Goal: Task Accomplishment & Management: Manage account settings

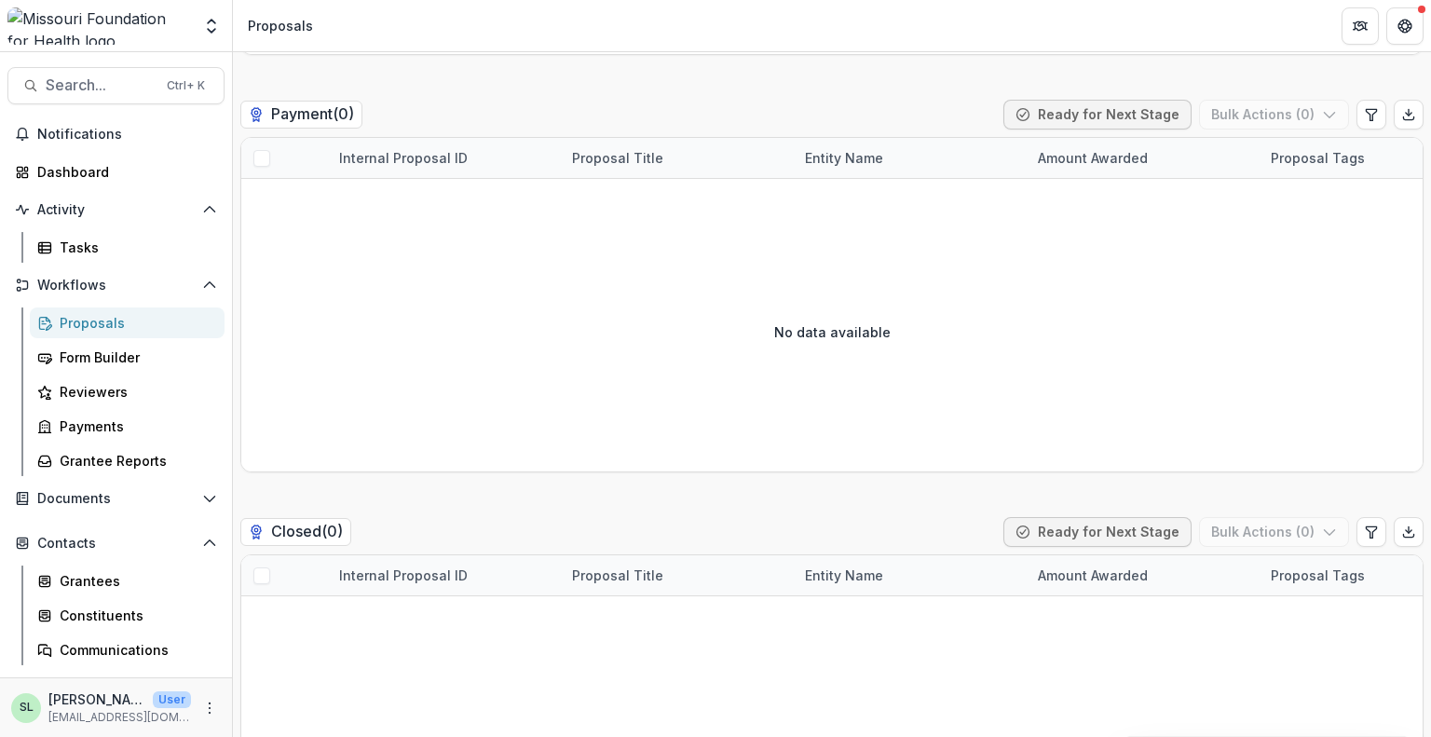
scroll to position [3647, 0]
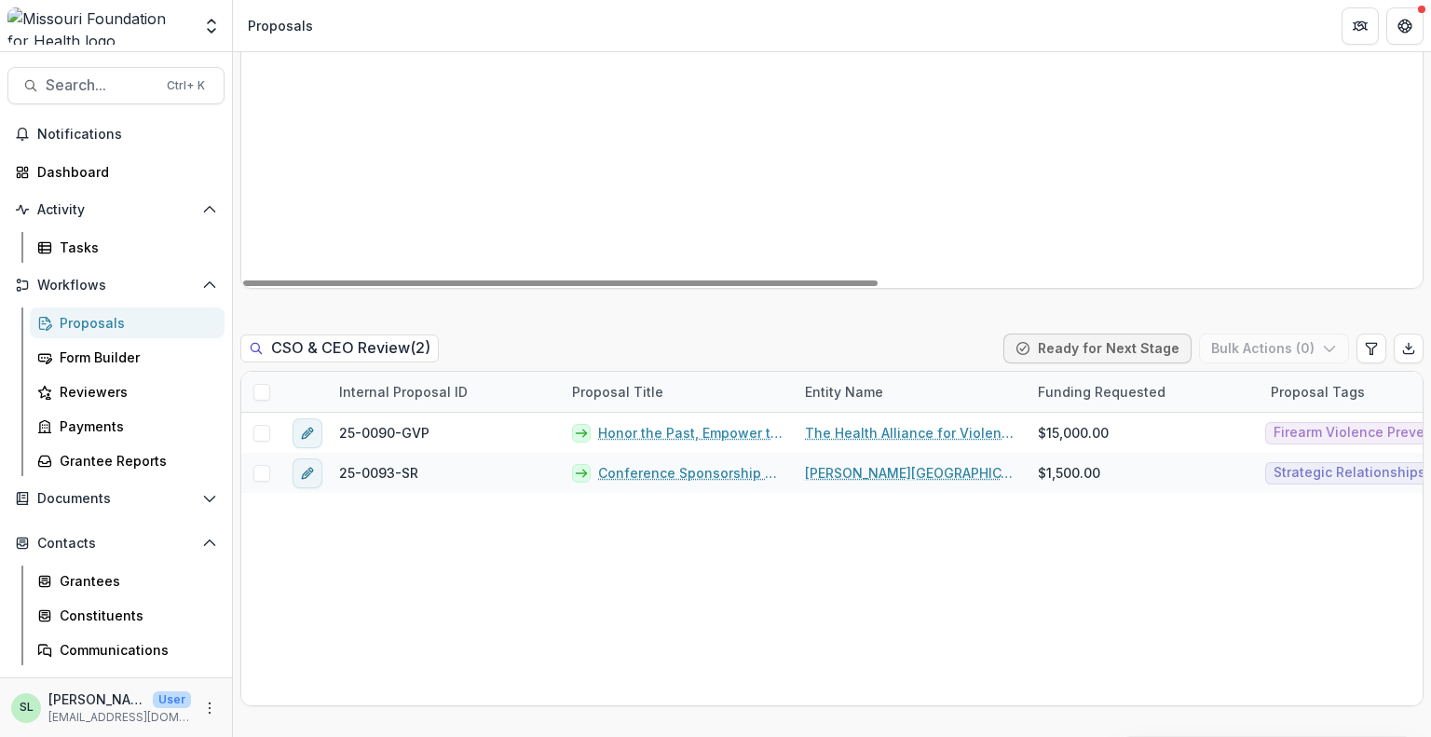
scroll to position [1621, 0]
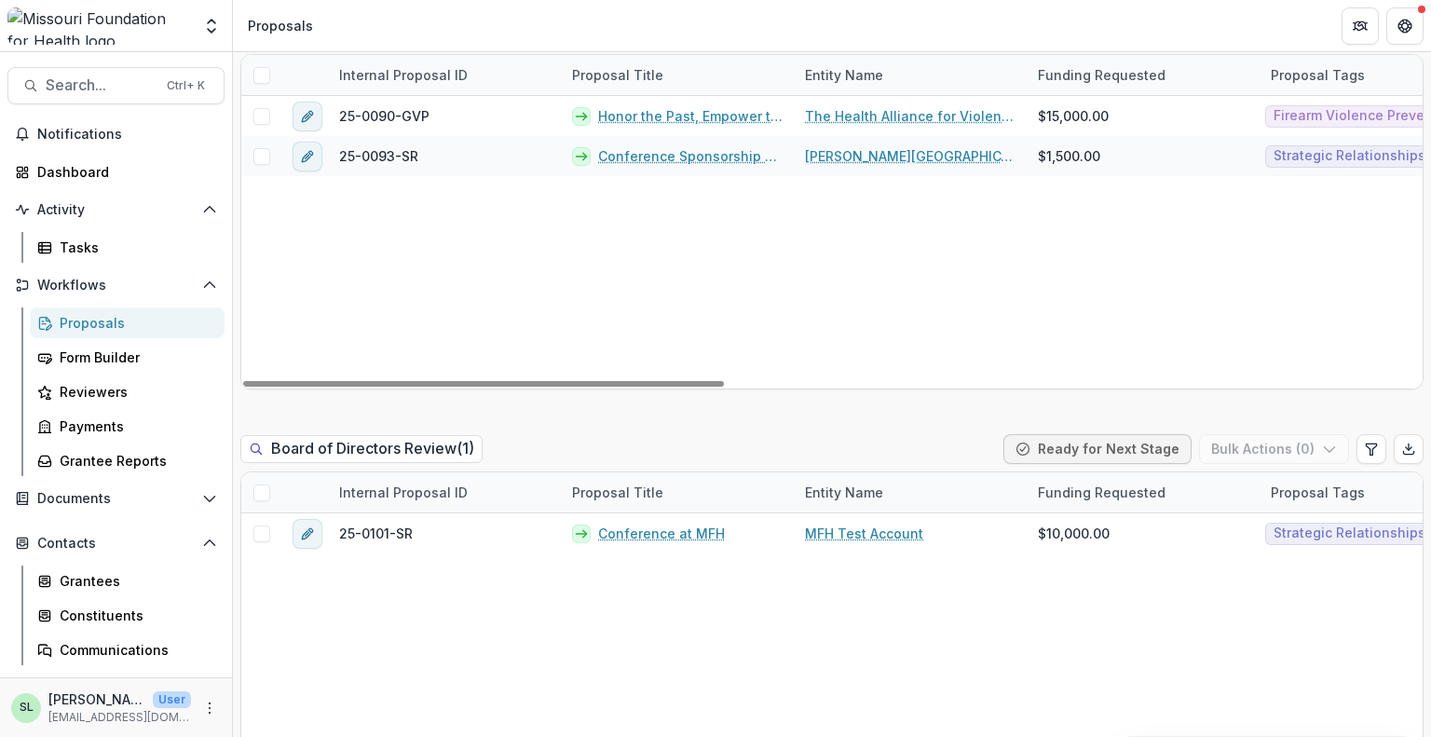
drag, startPoint x: 958, startPoint y: 246, endPoint x: 744, endPoint y: 282, distance: 216.4
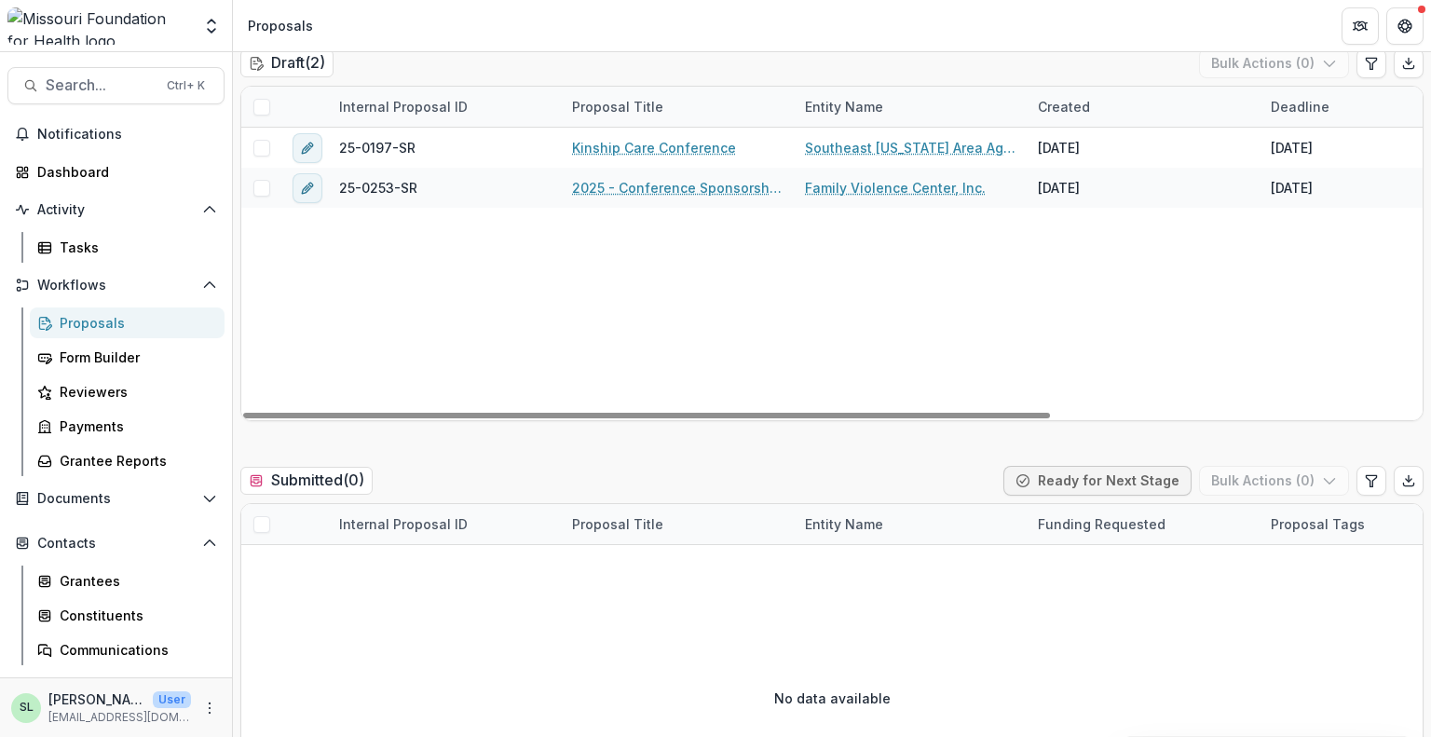
scroll to position [0, 0]
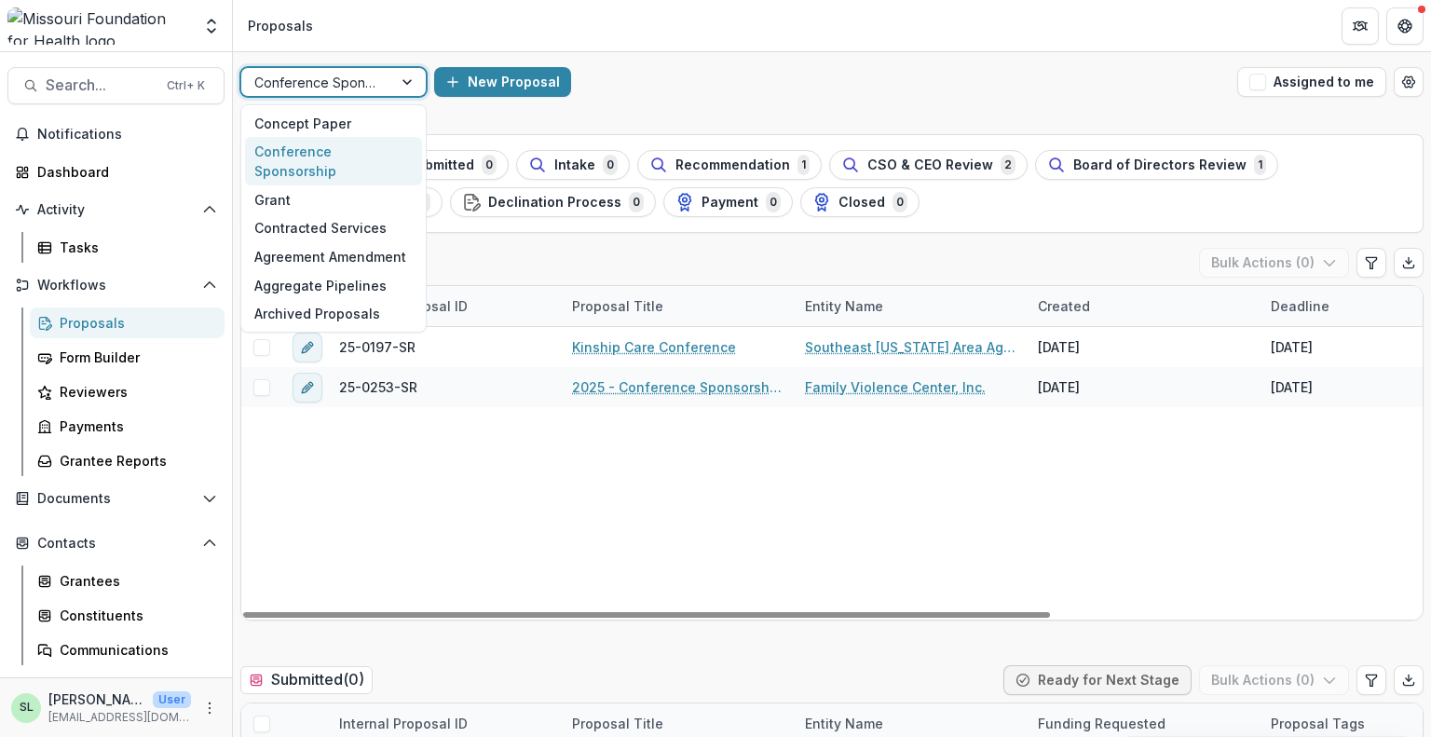
click at [363, 81] on div at bounding box center [316, 82] width 125 height 23
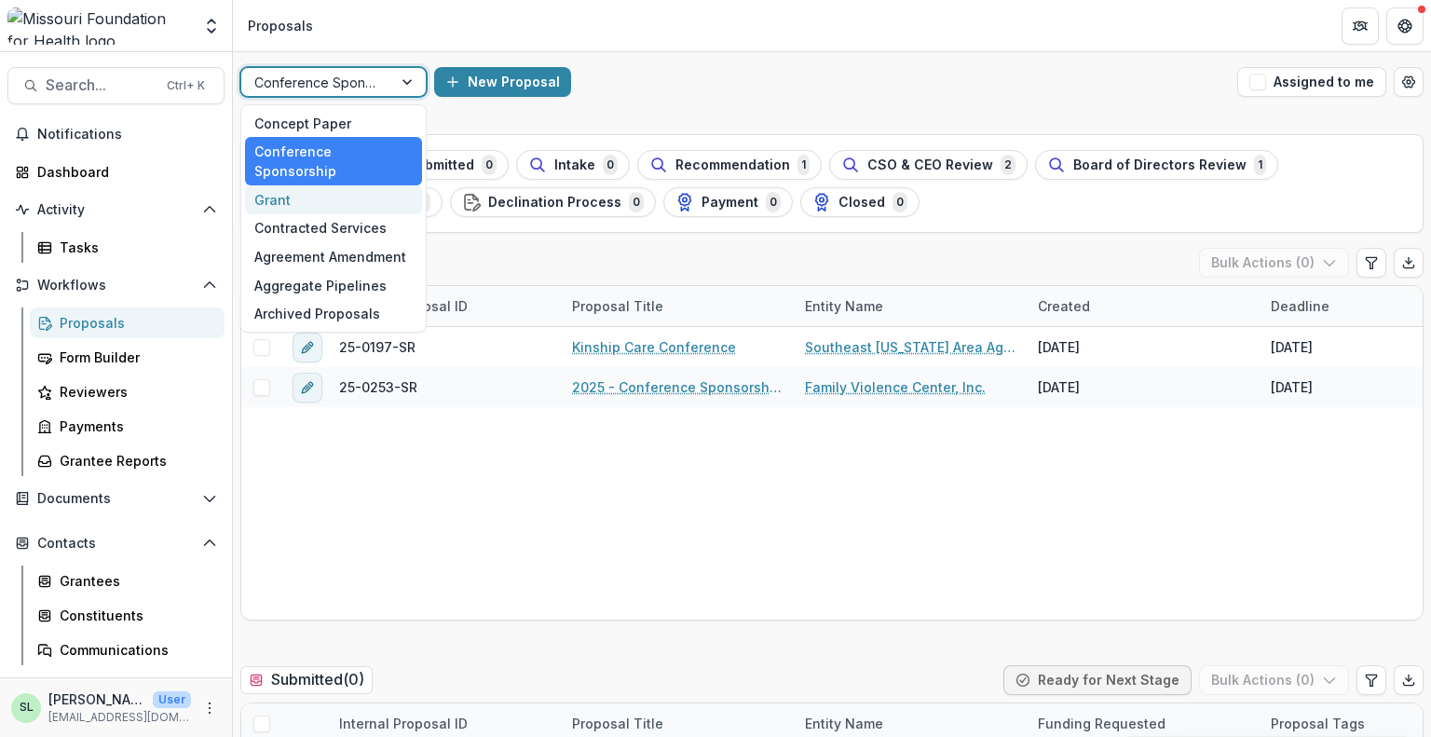
click at [364, 185] on div "Grant" at bounding box center [333, 199] width 177 height 29
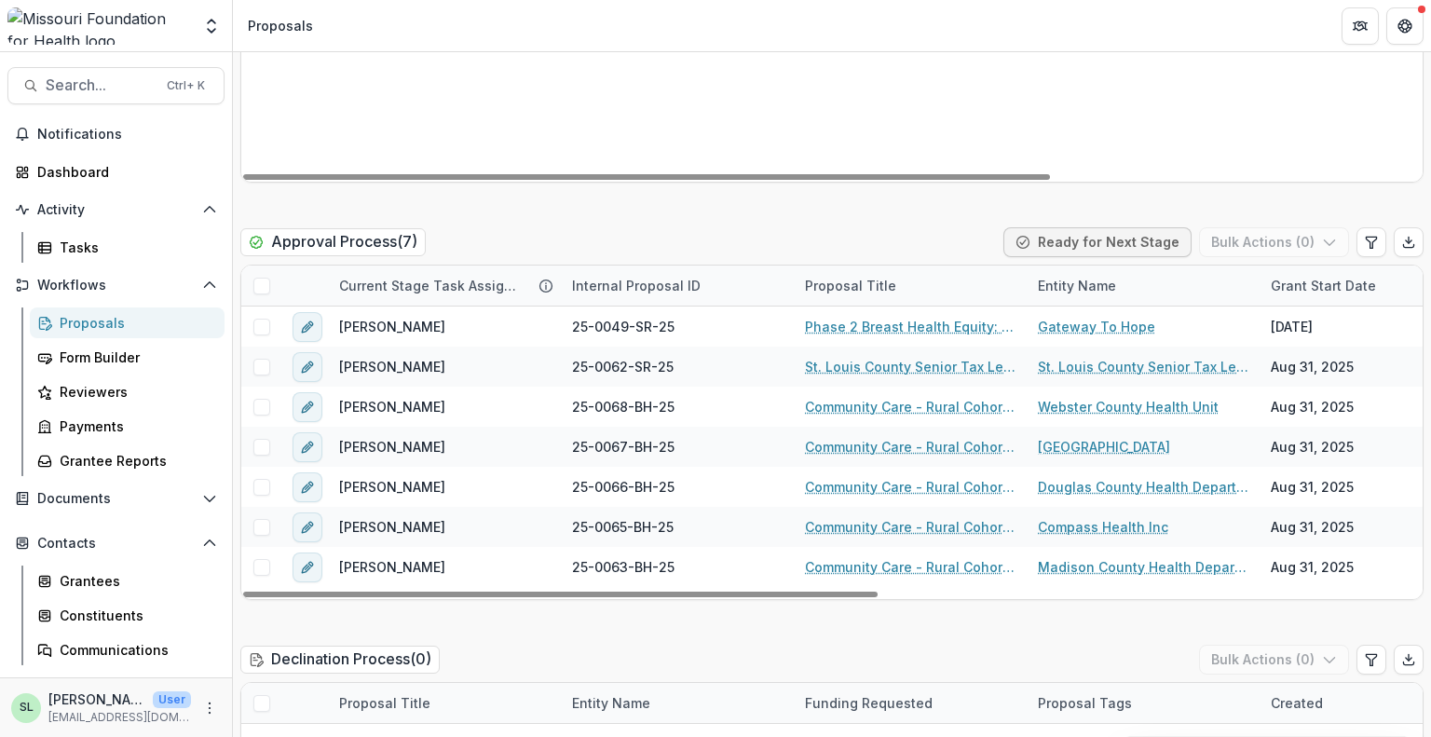
scroll to position [3075, 0]
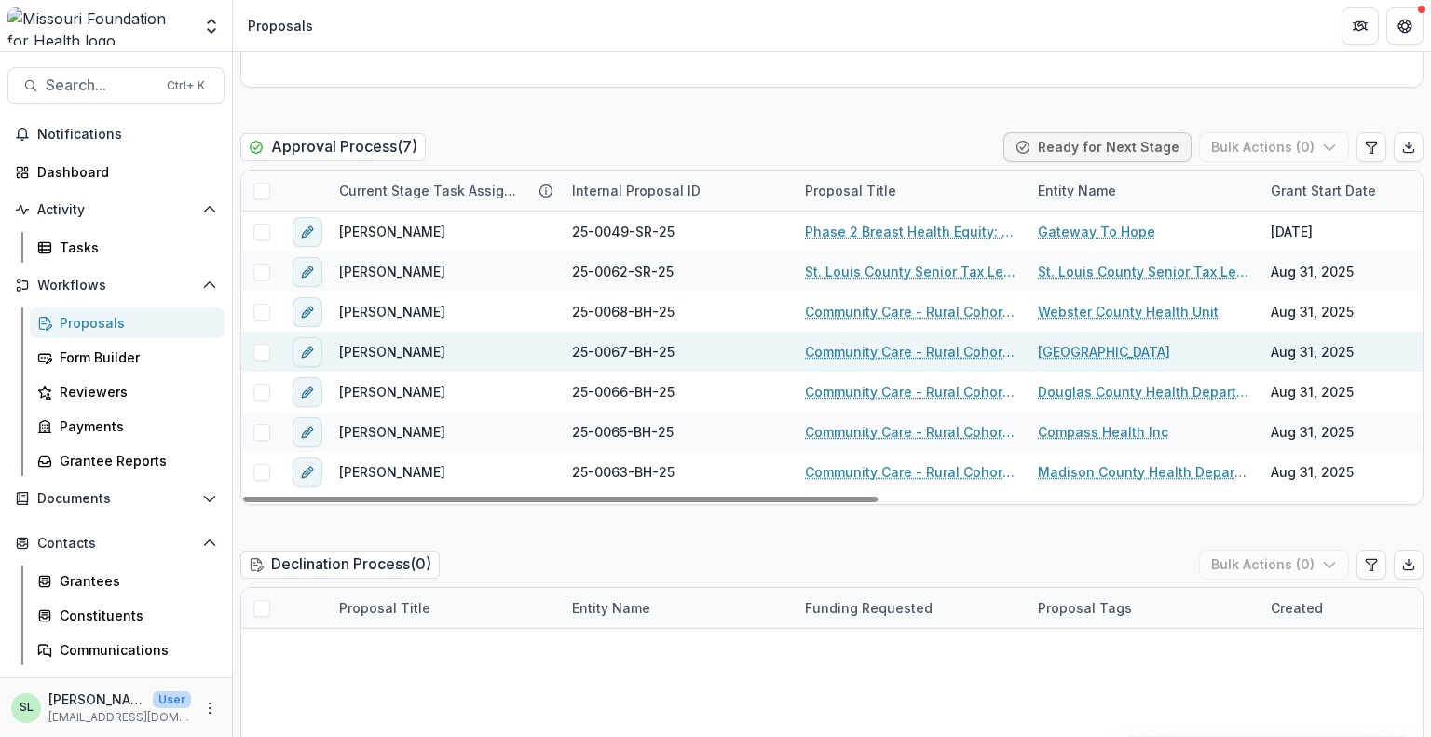
click at [884, 342] on link "Community Care - Rural Cohort Implementation Grant" at bounding box center [910, 352] width 211 height 20
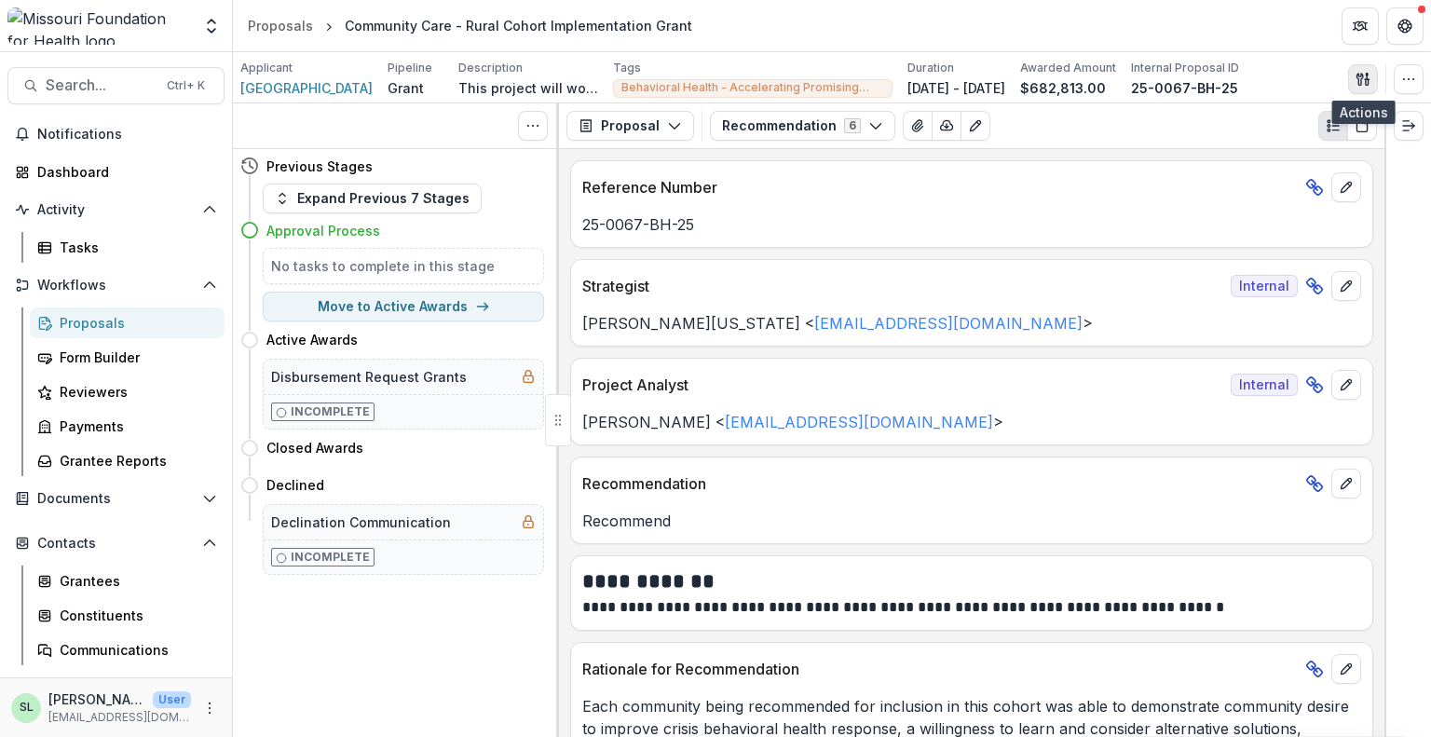
click at [1359, 67] on button "button" at bounding box center [1363, 79] width 30 height 30
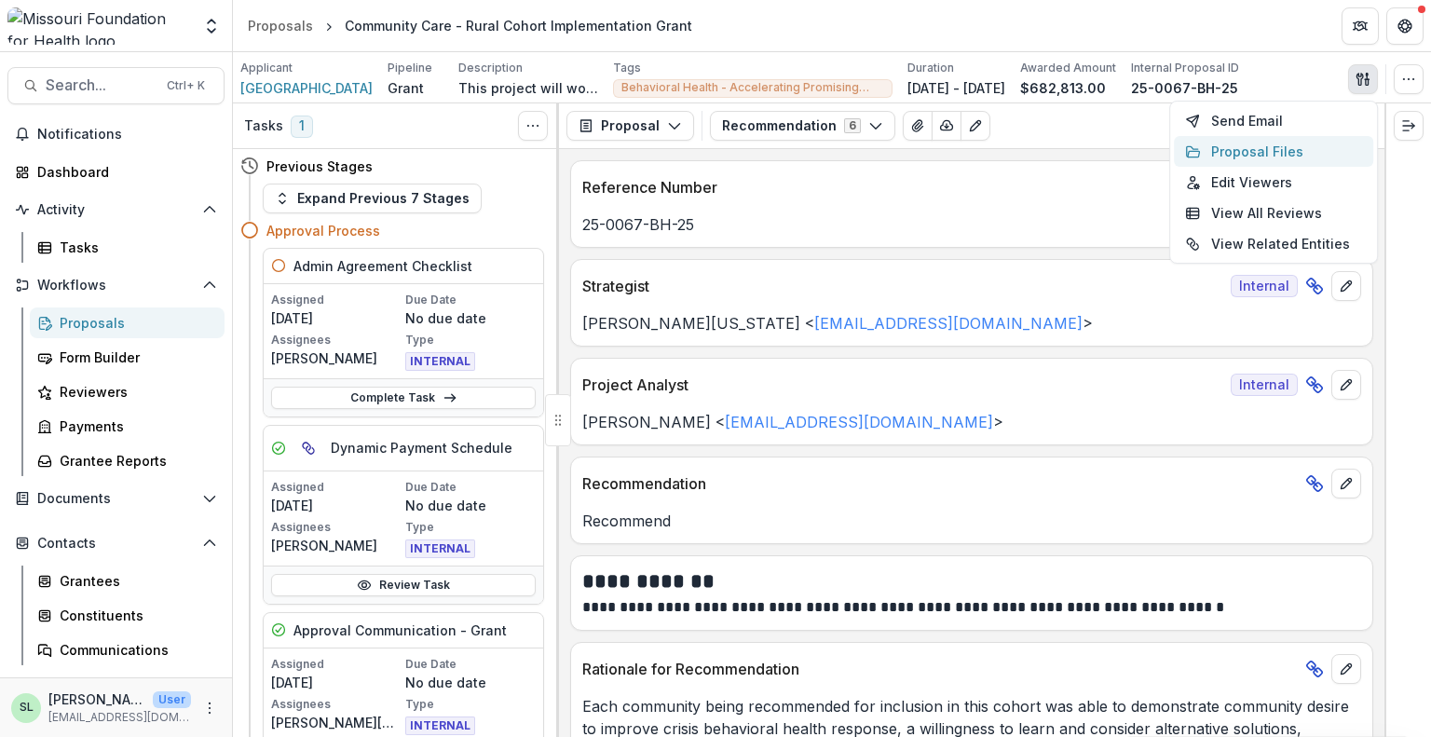
click at [1279, 152] on button "Proposal Files" at bounding box center [1273, 151] width 199 height 31
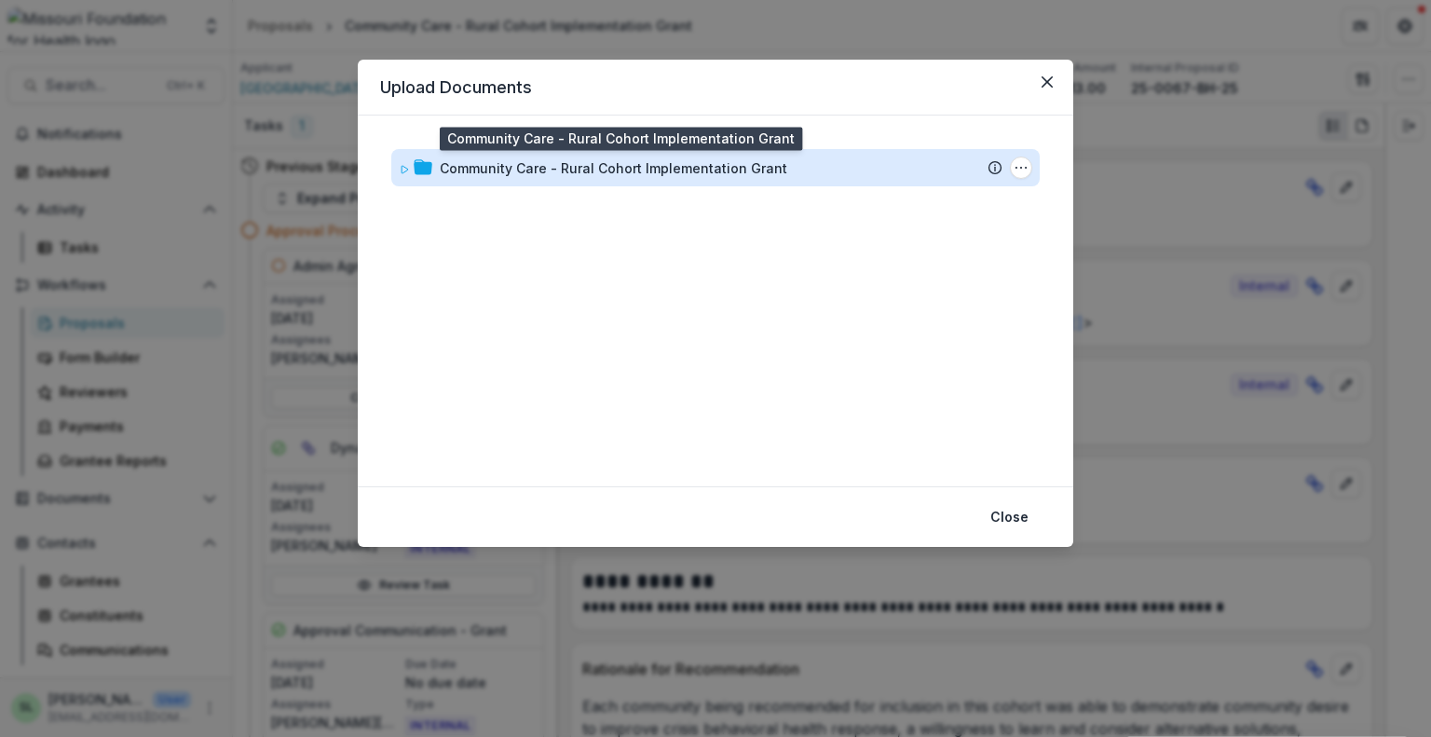
click at [718, 163] on div "Community Care - Rural Cohort Implementation Grant" at bounding box center [614, 168] width 348 height 20
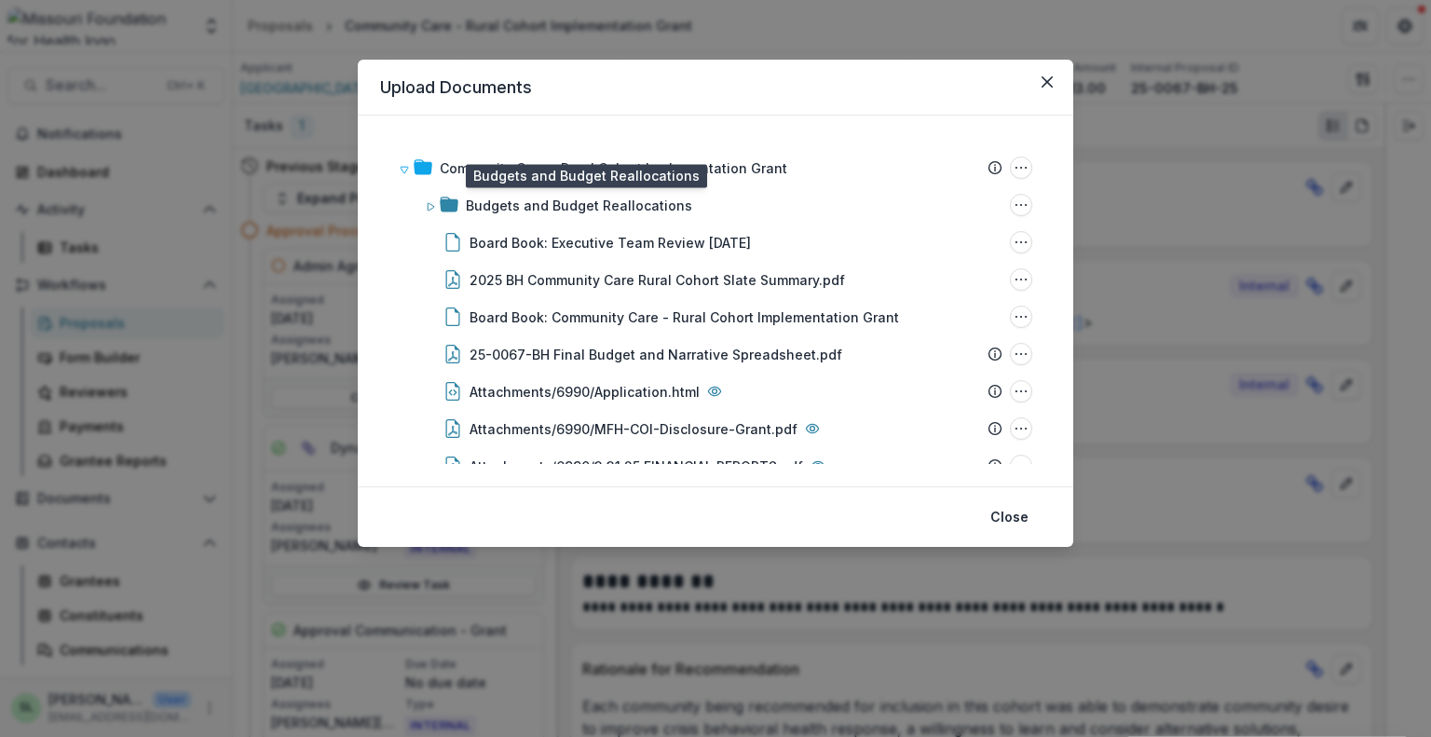
click at [551, 203] on div "Budgets and Budget Reallocations" at bounding box center [579, 206] width 226 height 20
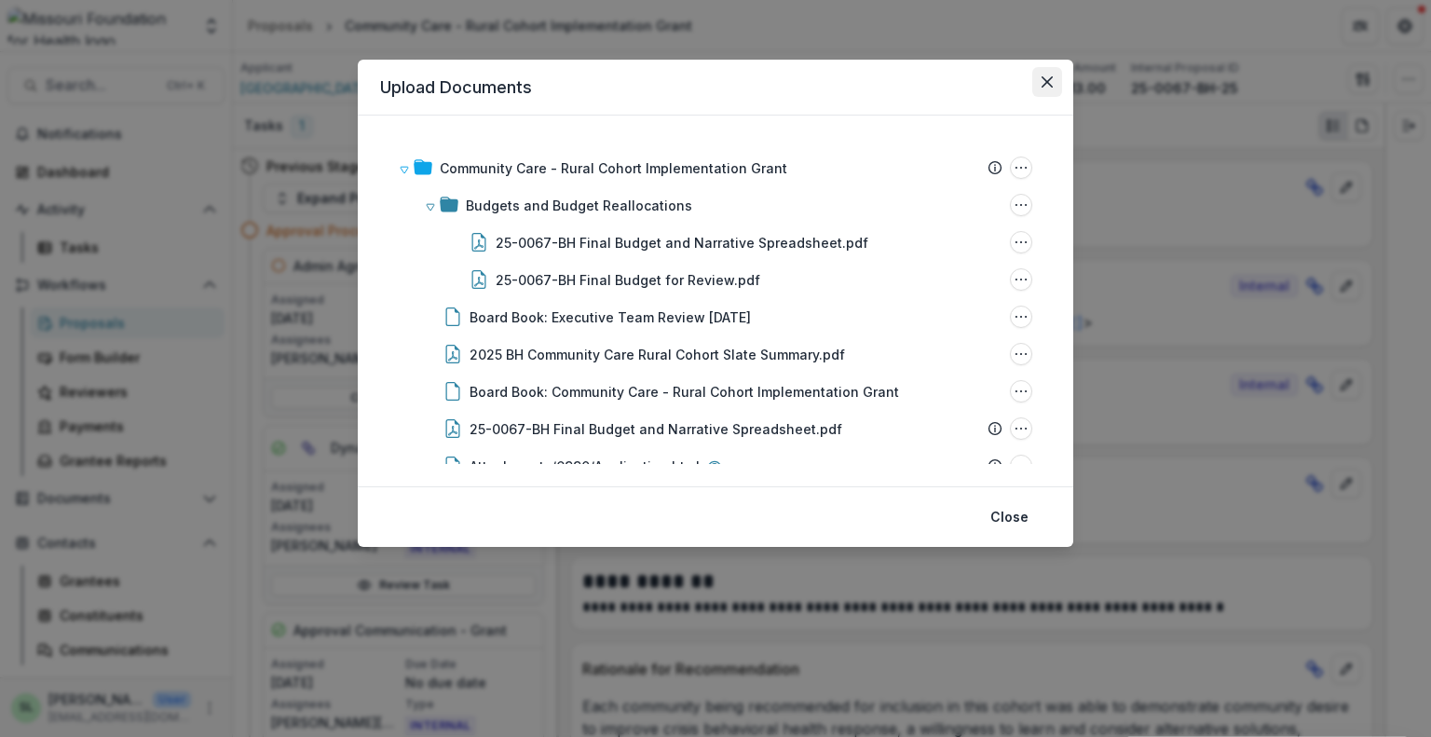
click at [1042, 76] on icon "Close" at bounding box center [1047, 81] width 11 height 11
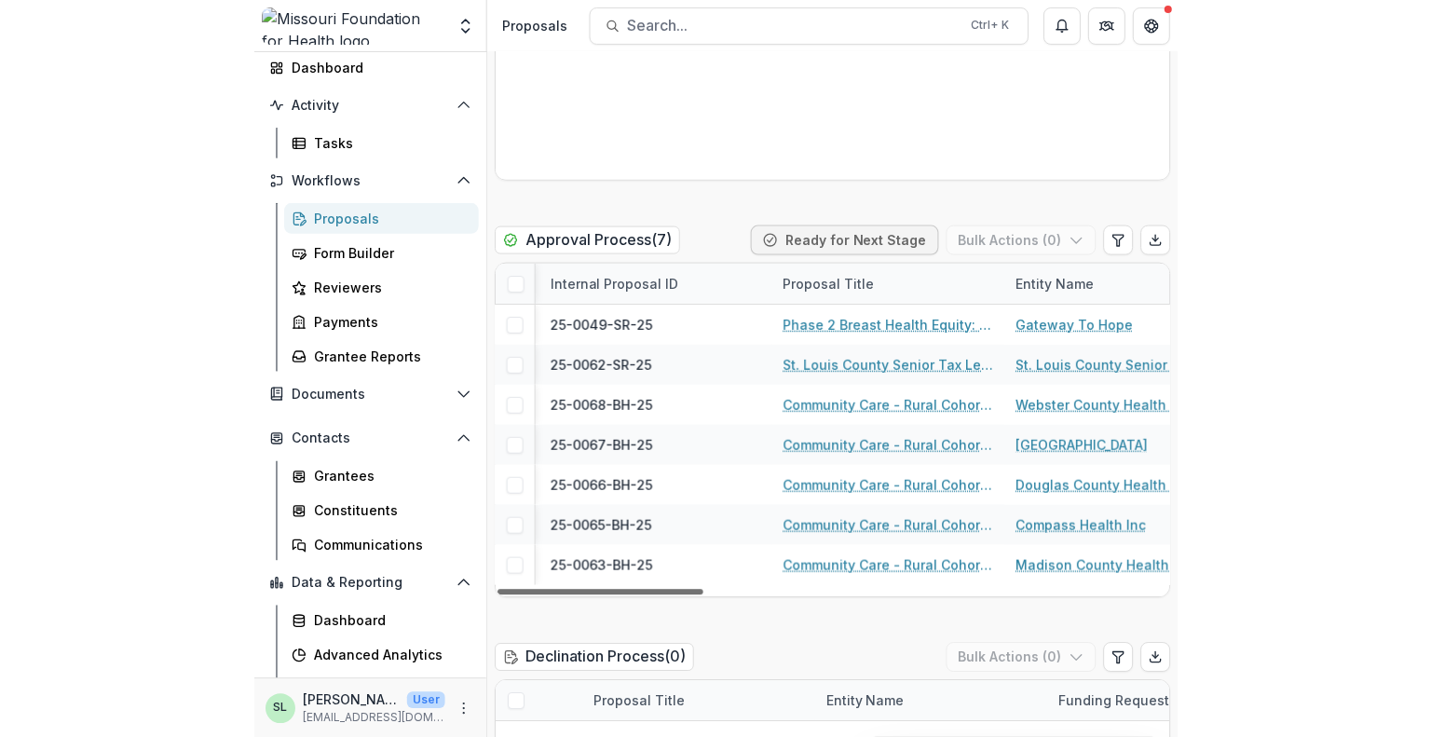
scroll to position [0, 280]
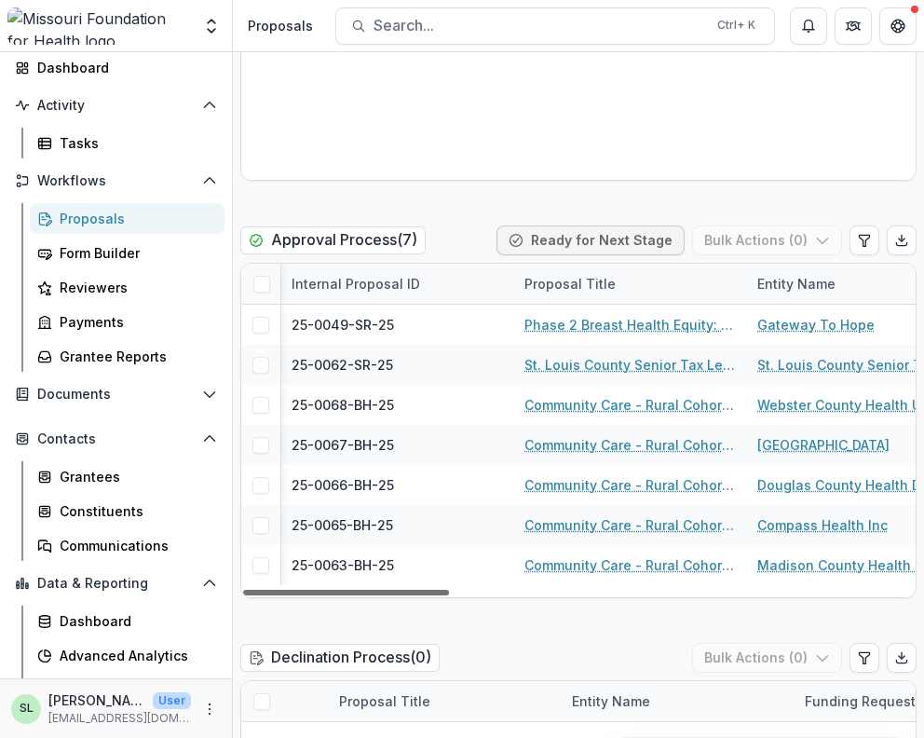
drag, startPoint x: 430, startPoint y: 551, endPoint x: 515, endPoint y: 554, distance: 85.8
click at [449, 590] on div at bounding box center [346, 593] width 206 height 6
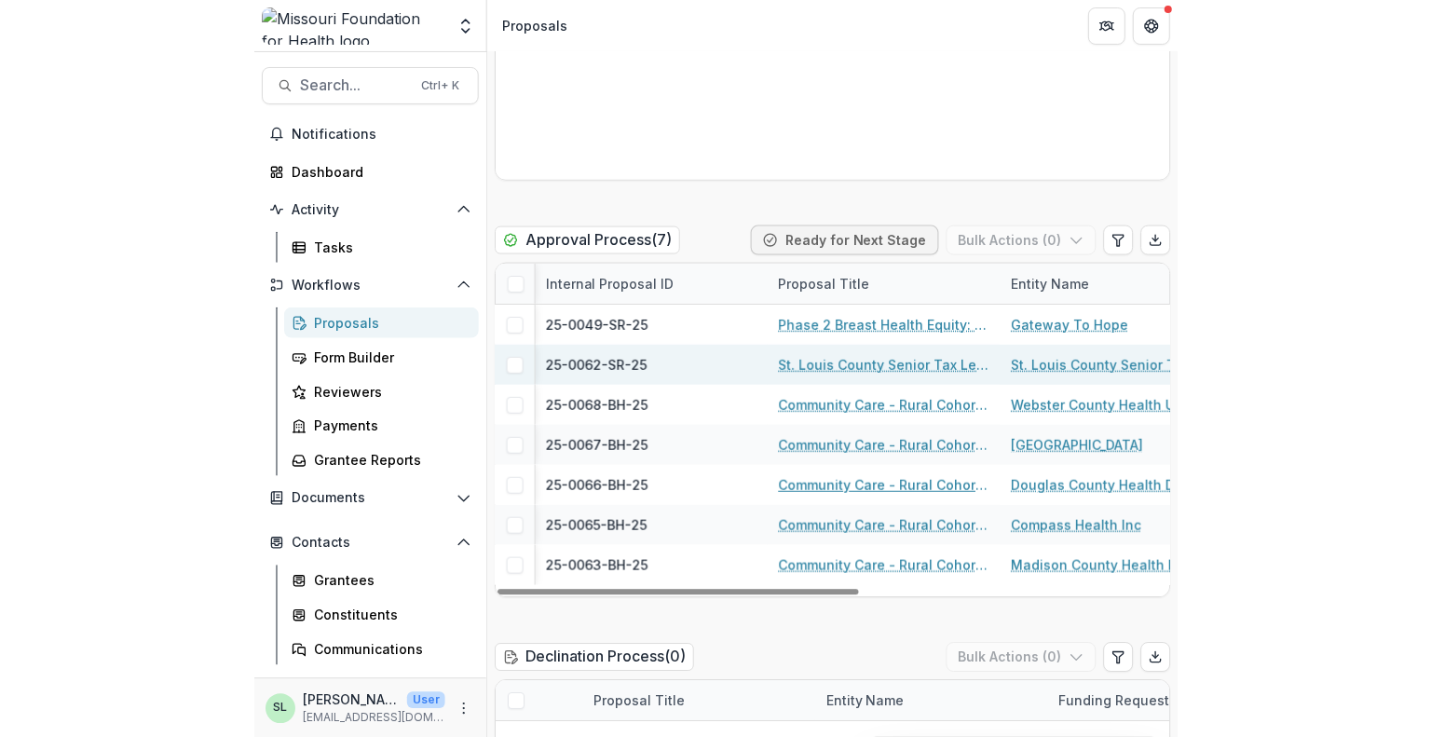
scroll to position [2982, 0]
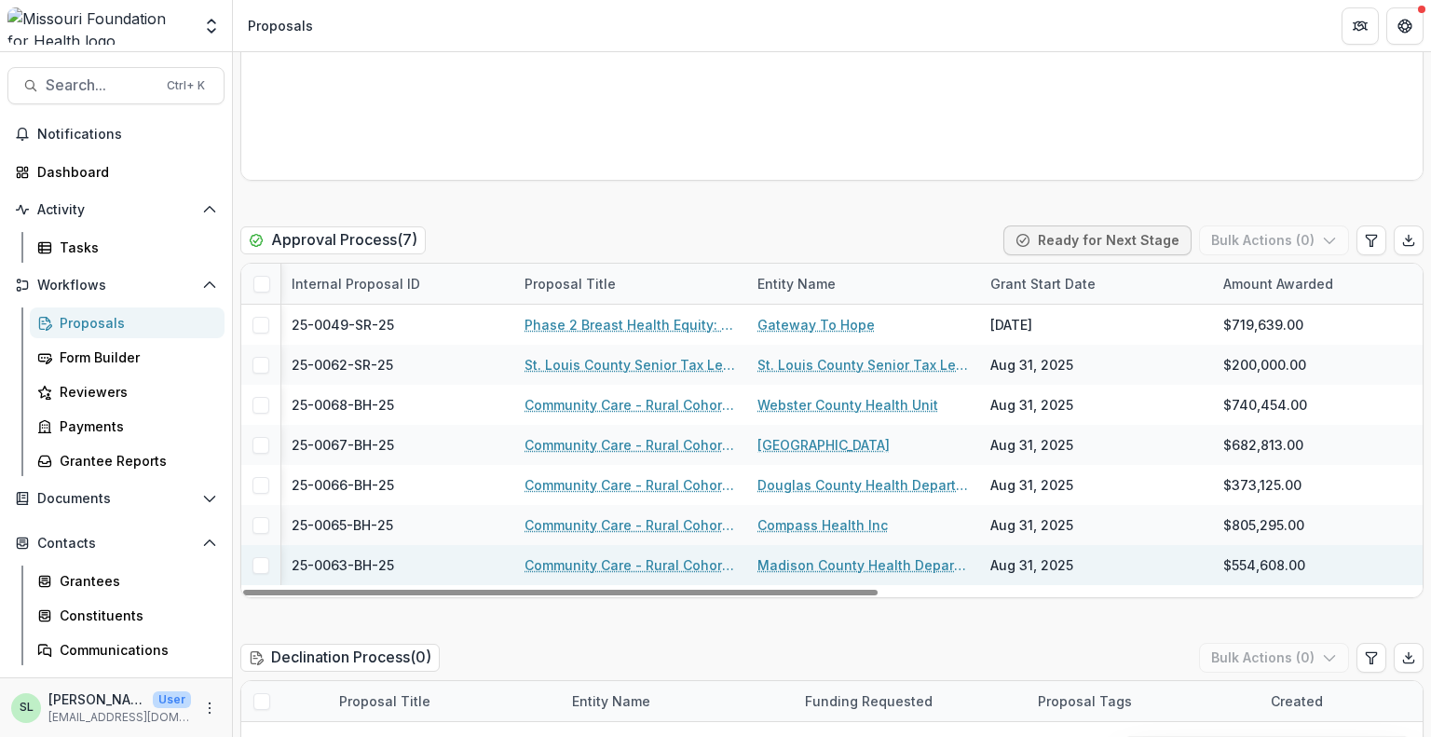
click at [653, 555] on link "Community Care - Rural Cohort Implementation Grant" at bounding box center [630, 565] width 211 height 20
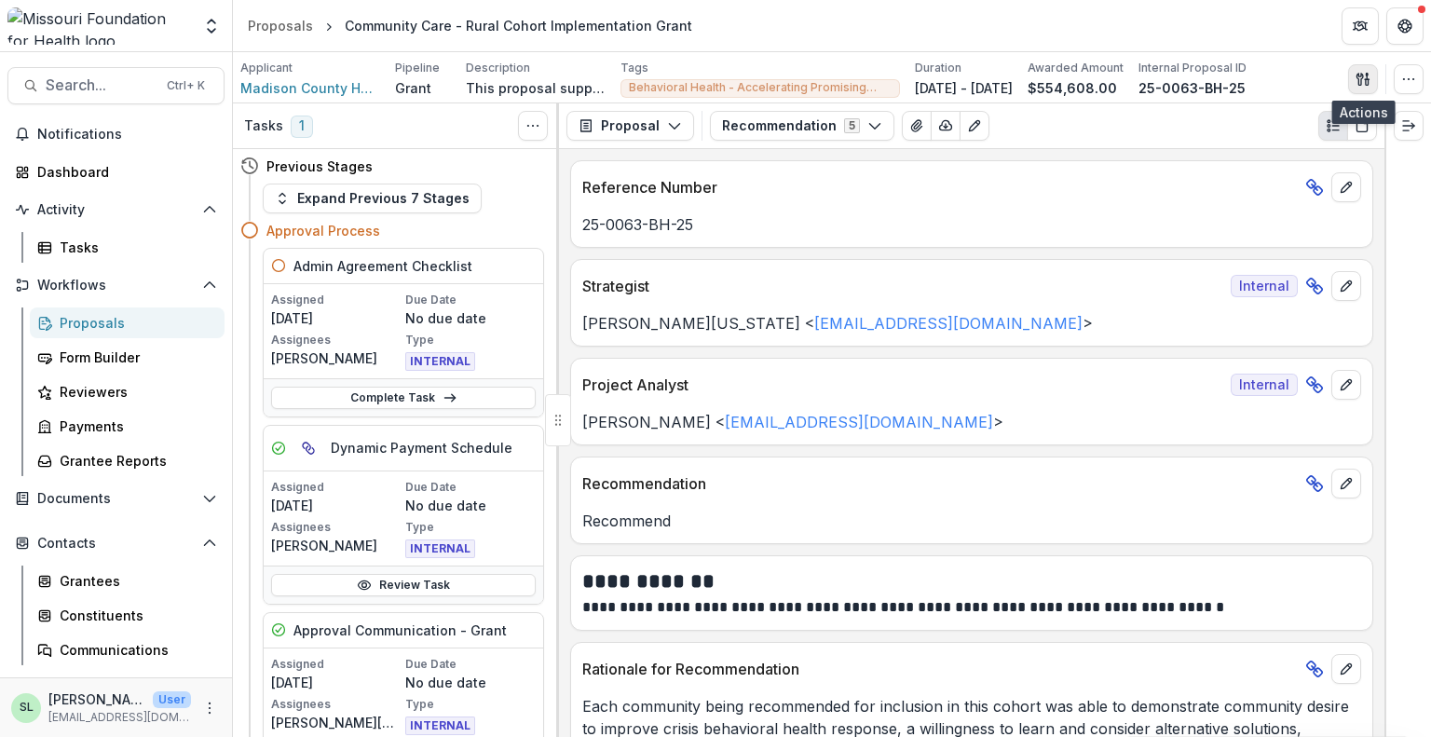
click at [1371, 69] on button "button" at bounding box center [1363, 79] width 30 height 30
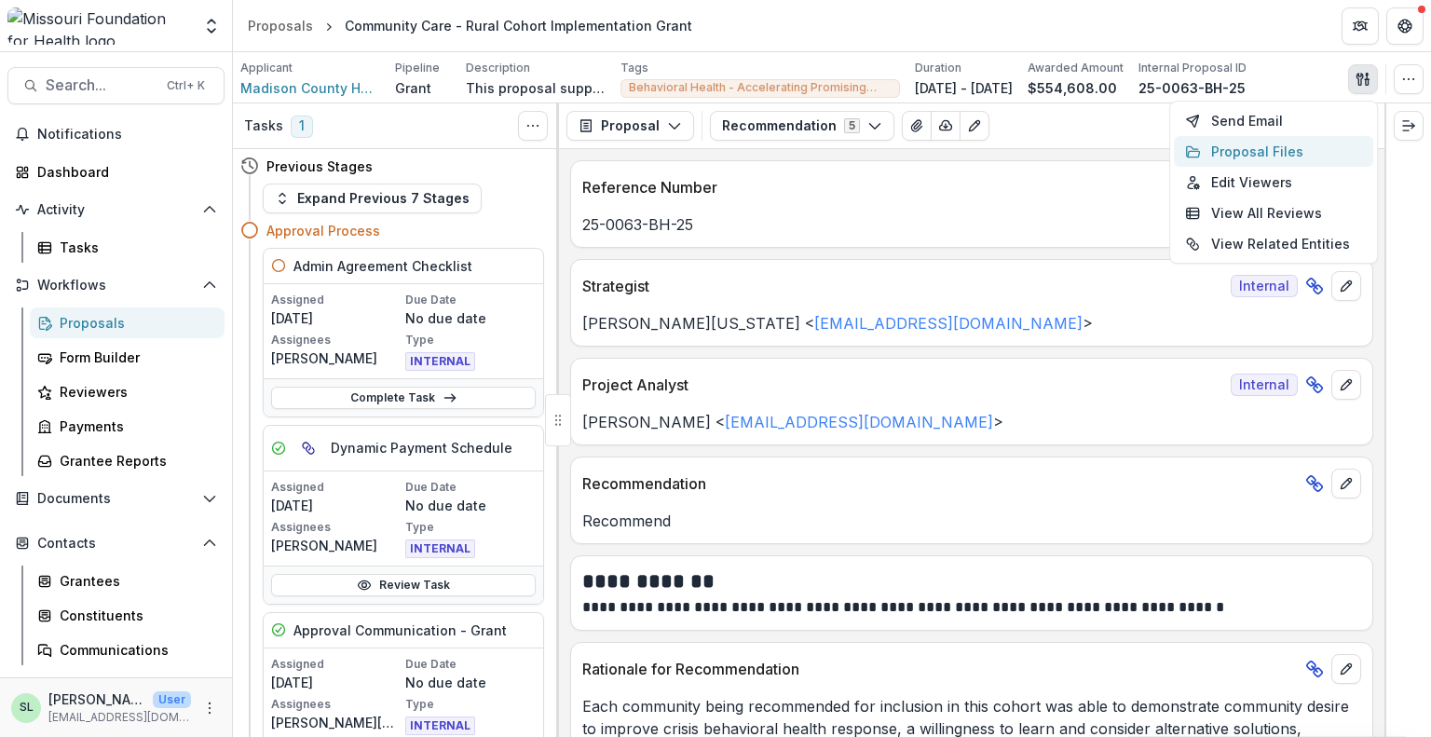
click at [1260, 152] on button "Proposal Files" at bounding box center [1273, 151] width 199 height 31
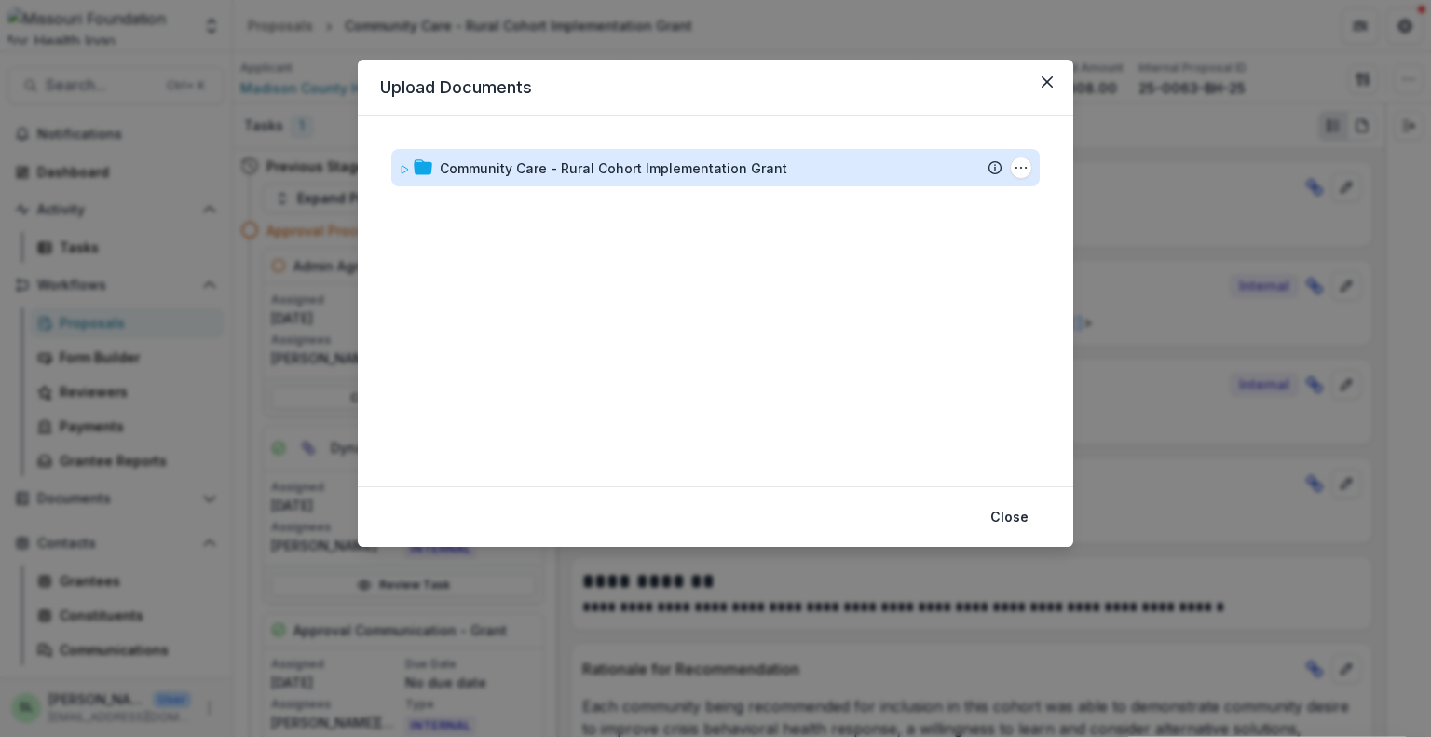
click at [630, 158] on div "Community Care - Rural Cohort Implementation Grant" at bounding box center [614, 168] width 348 height 20
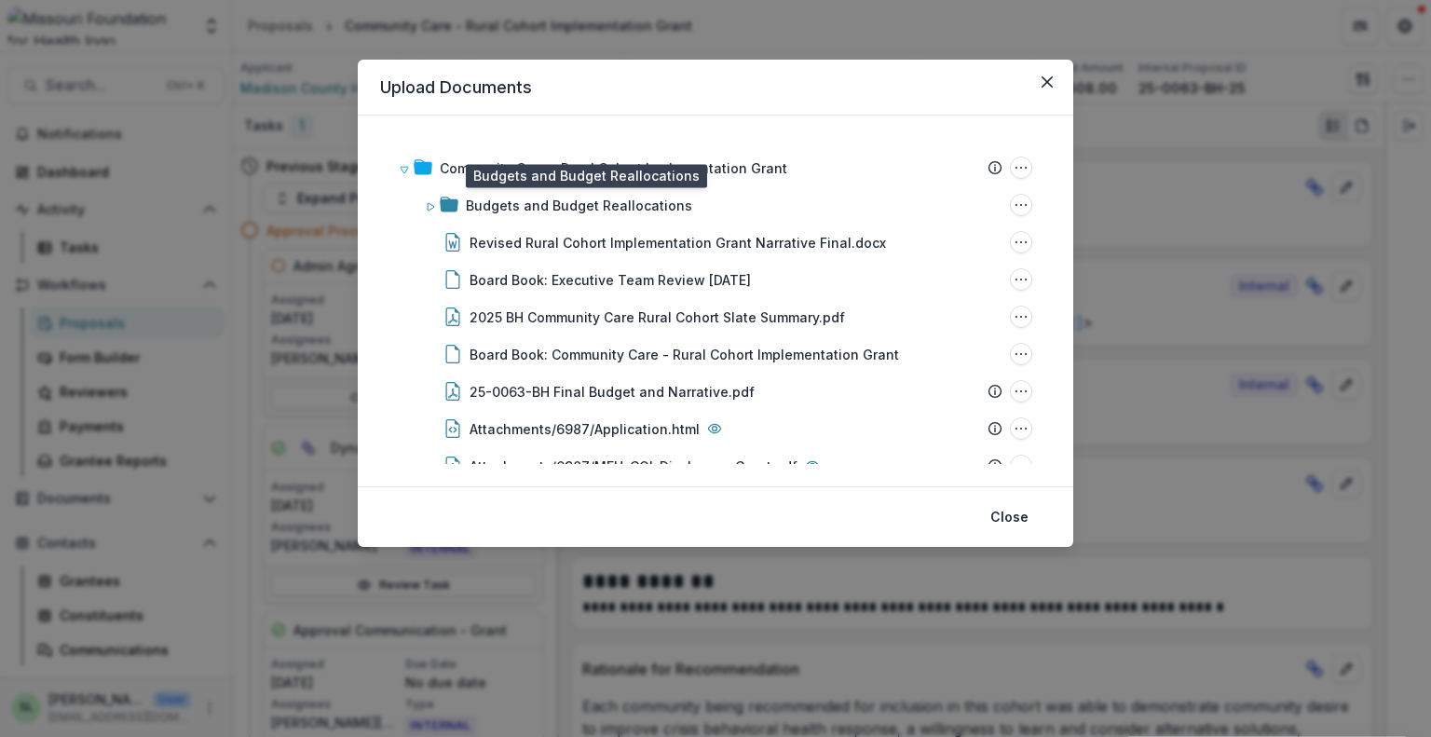
click at [508, 198] on div "Budgets and Budget Reallocations" at bounding box center [579, 206] width 226 height 20
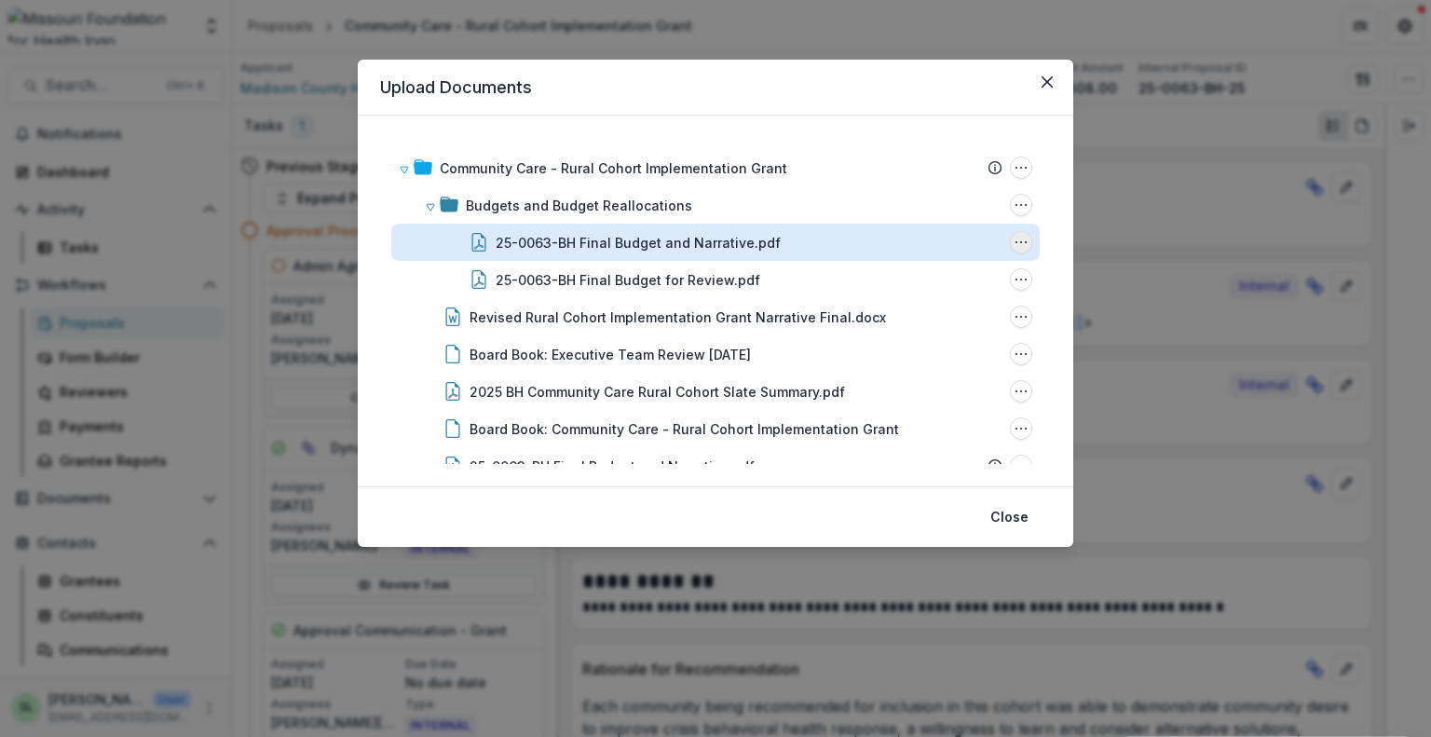
click at [1017, 239] on icon "25-0063-BH Final Budget and Narrative.pdf Options" at bounding box center [1021, 242] width 15 height 15
click at [928, 364] on button "Delete" at bounding box center [928, 370] width 199 height 31
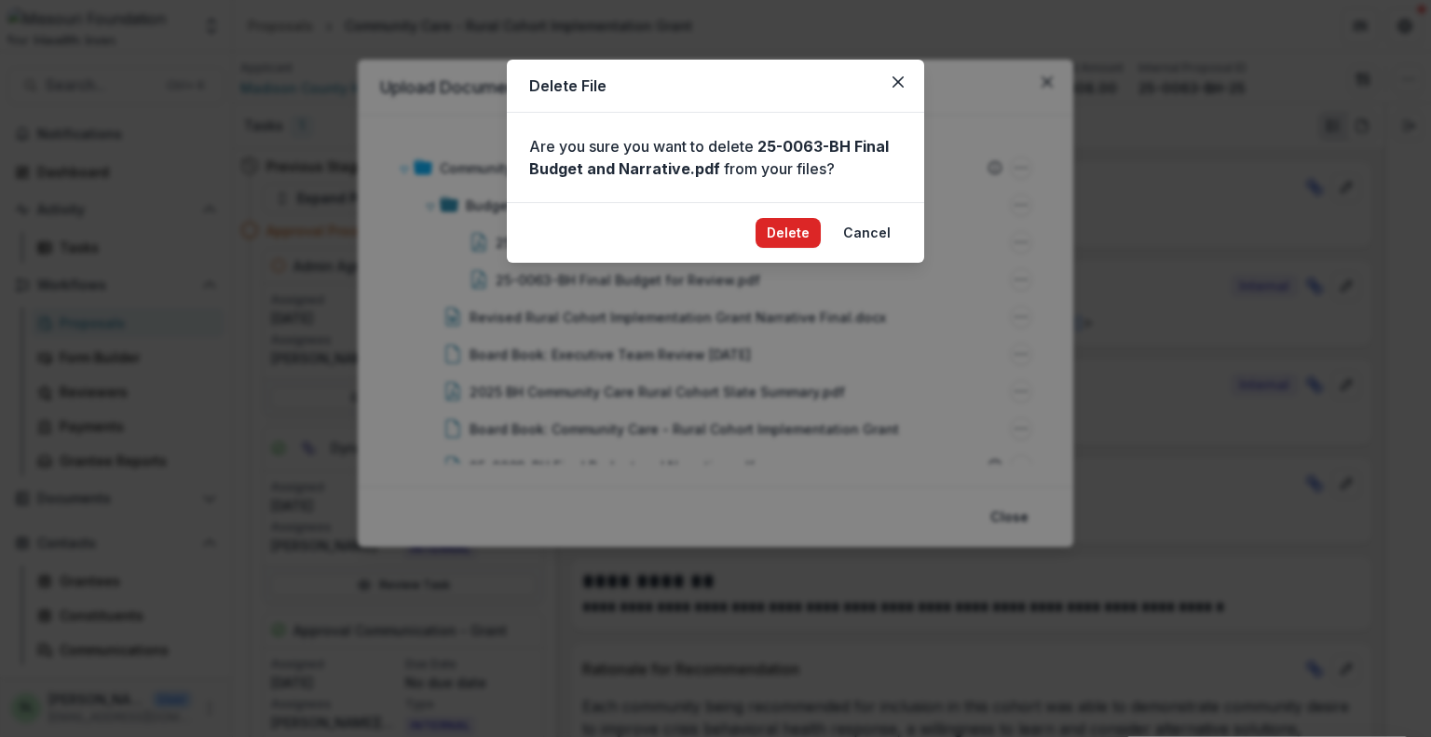
click at [789, 226] on button "Delete" at bounding box center [788, 233] width 65 height 30
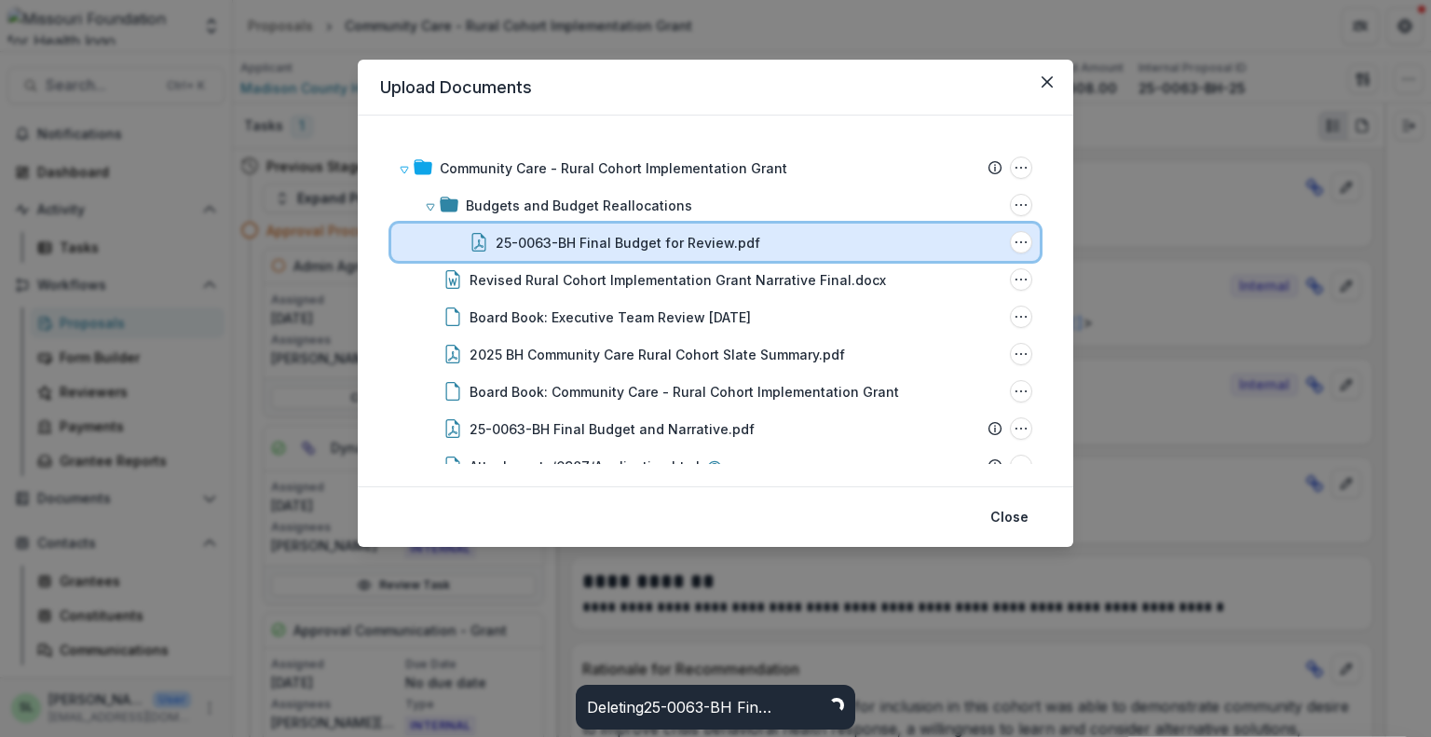
click at [1025, 234] on div "25-0063-BH Final Budget for Review.pdf File Options Download Rename Delete" at bounding box center [715, 242] width 648 height 37
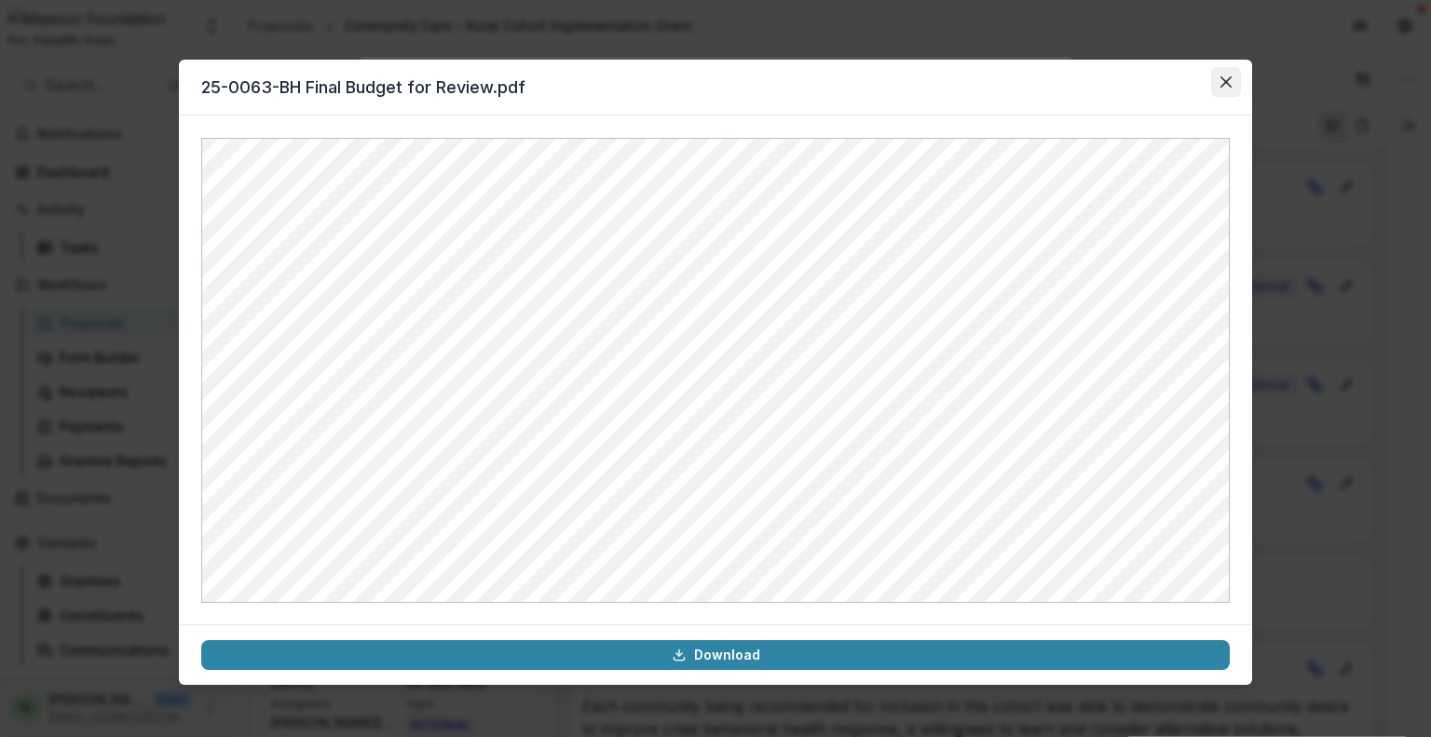
click at [1235, 81] on button "Close" at bounding box center [1226, 82] width 30 height 30
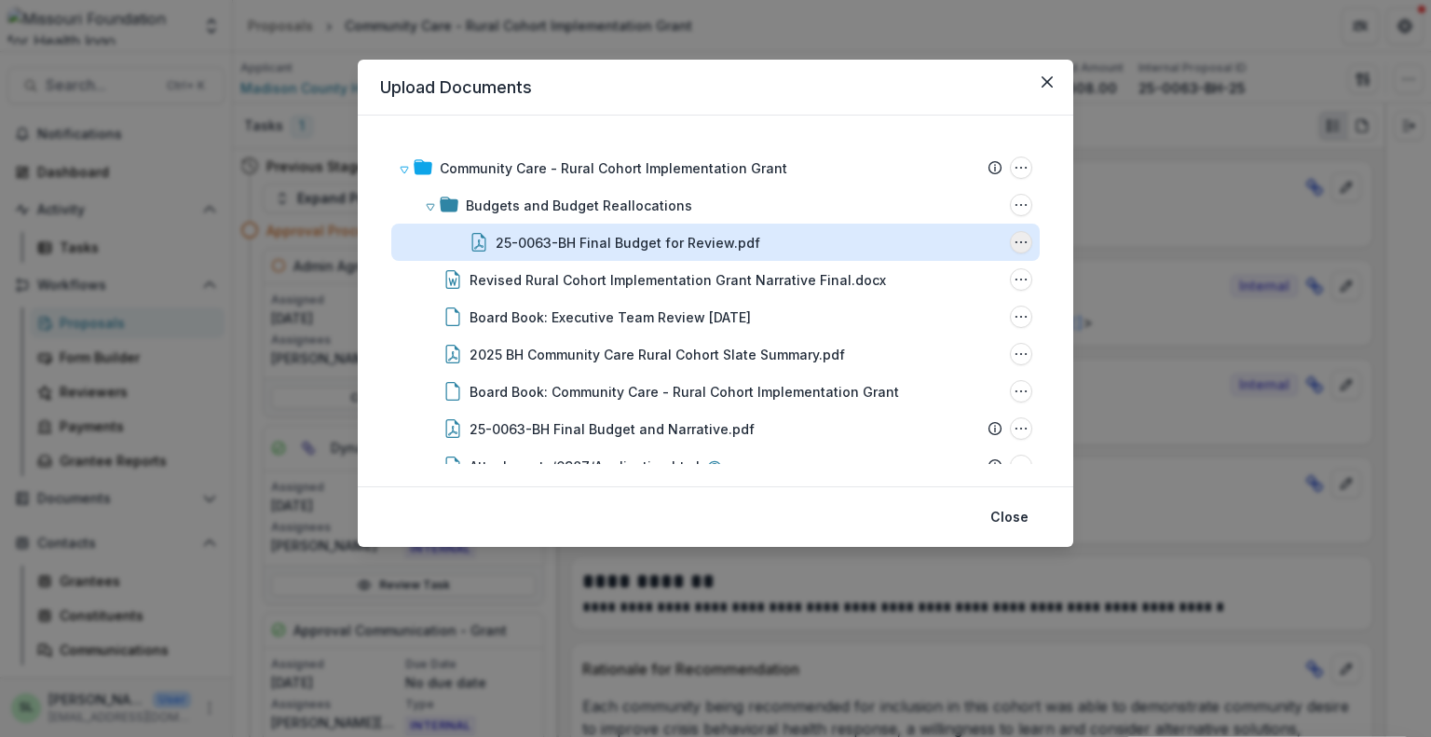
click at [1023, 239] on button "25-0063-BH Final Budget for Review.pdf Options" at bounding box center [1021, 242] width 22 height 22
click at [926, 368] on button "Delete" at bounding box center [928, 370] width 199 height 31
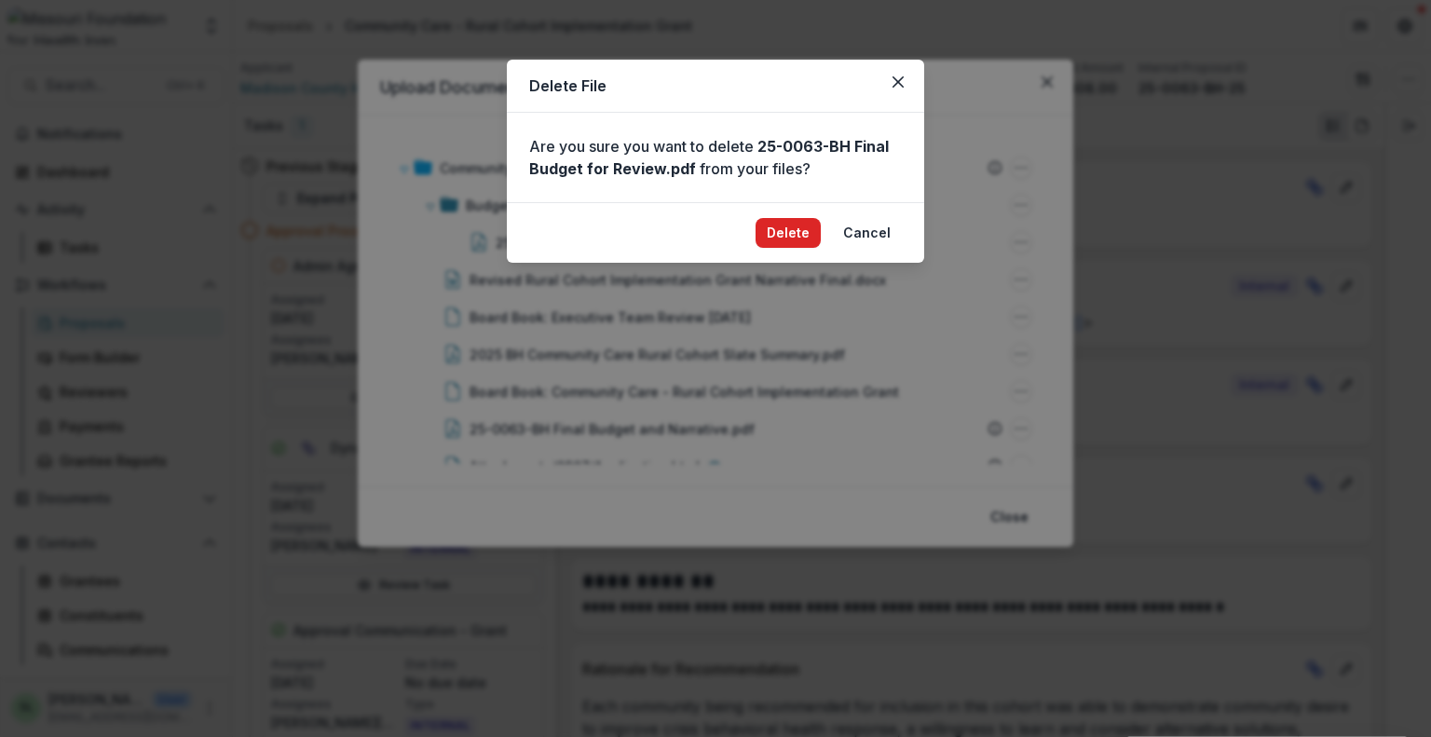
click at [800, 232] on button "Delete" at bounding box center [788, 233] width 65 height 30
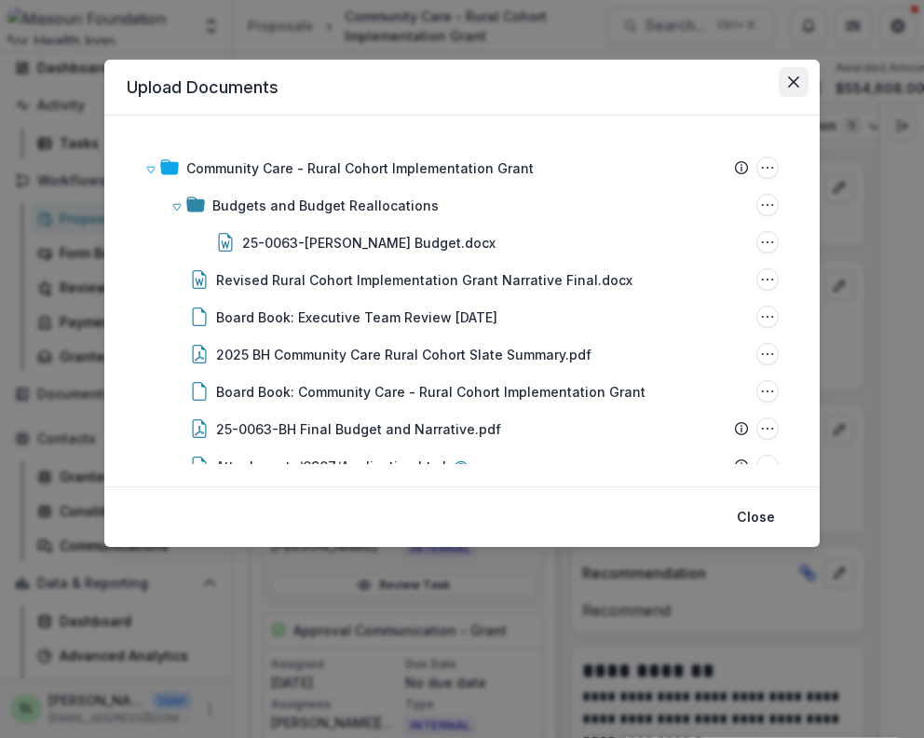
click at [793, 88] on button "Close" at bounding box center [794, 82] width 30 height 30
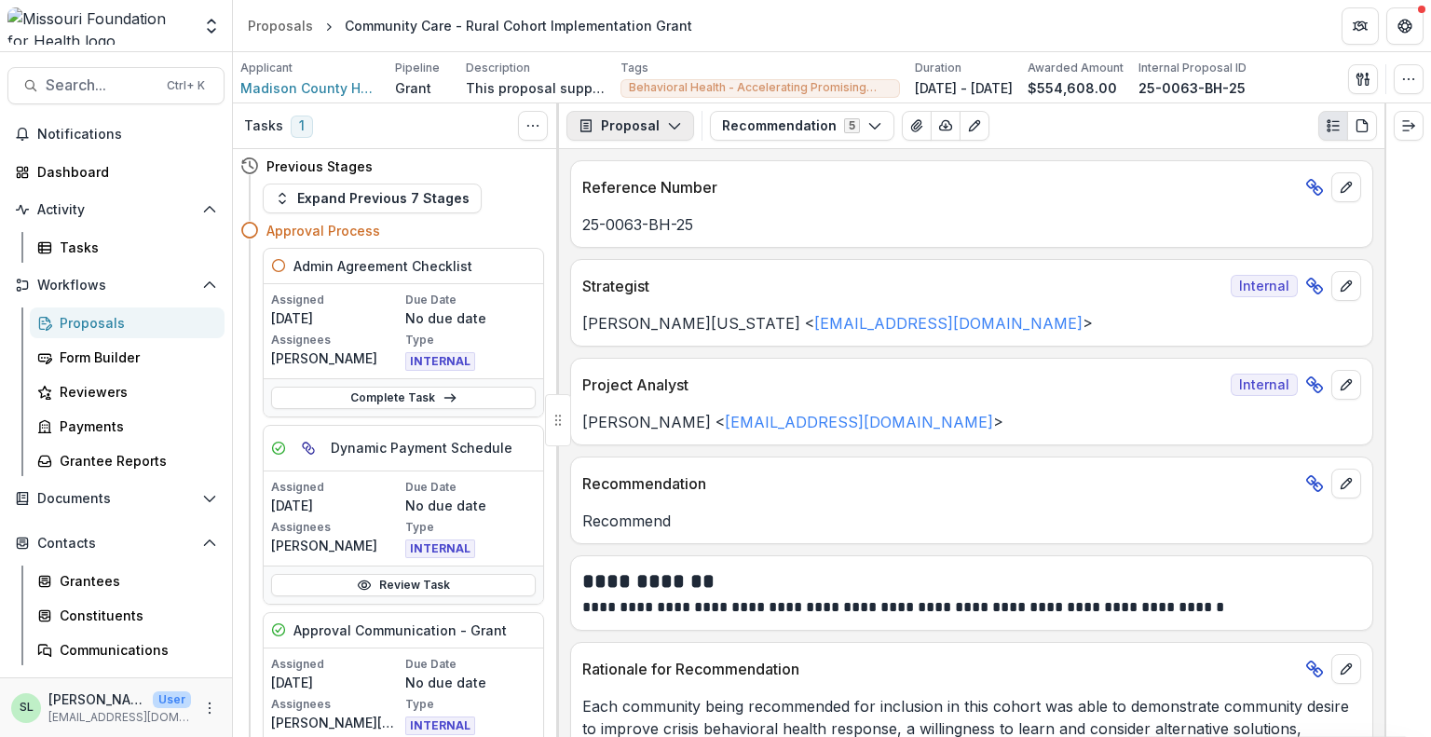
click at [668, 125] on icon "button" at bounding box center [674, 125] width 15 height 15
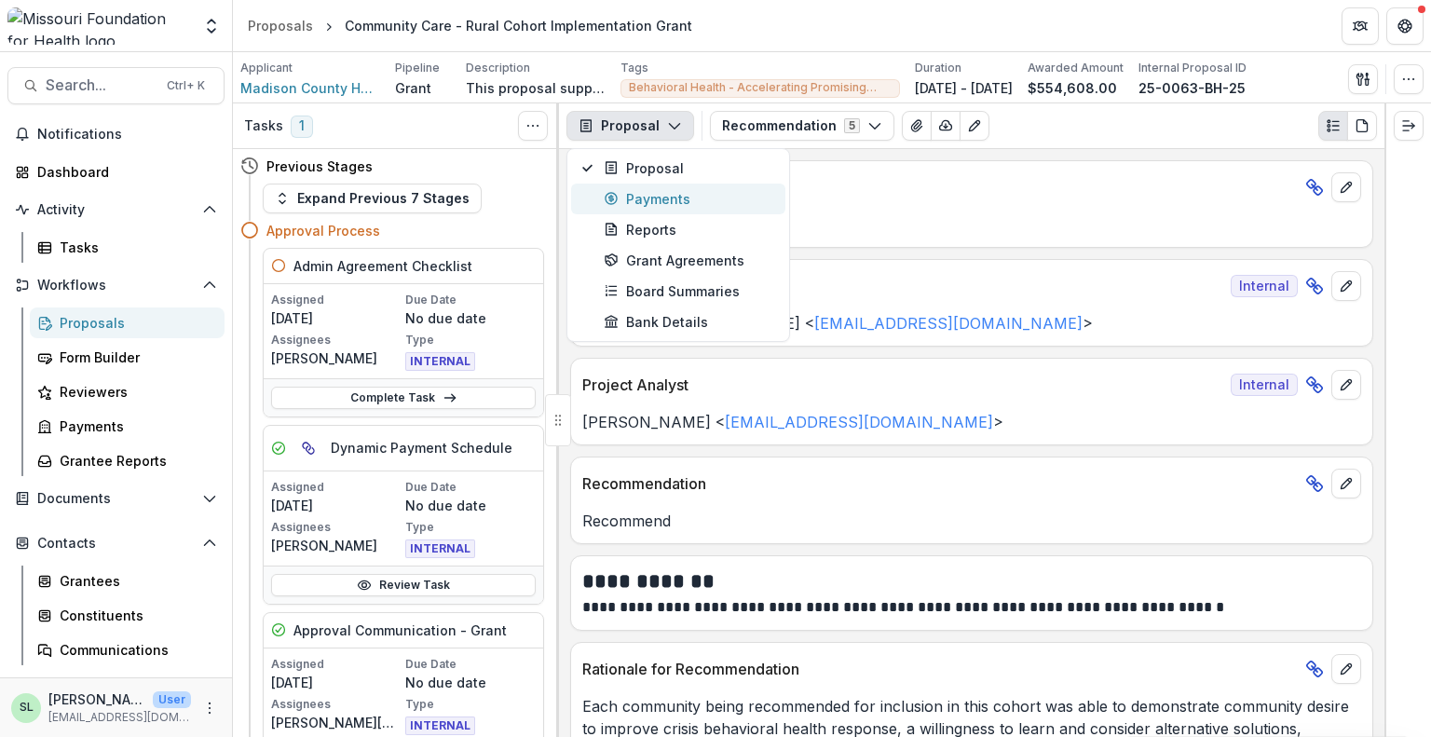
click at [671, 198] on div "Payments" at bounding box center [689, 199] width 171 height 20
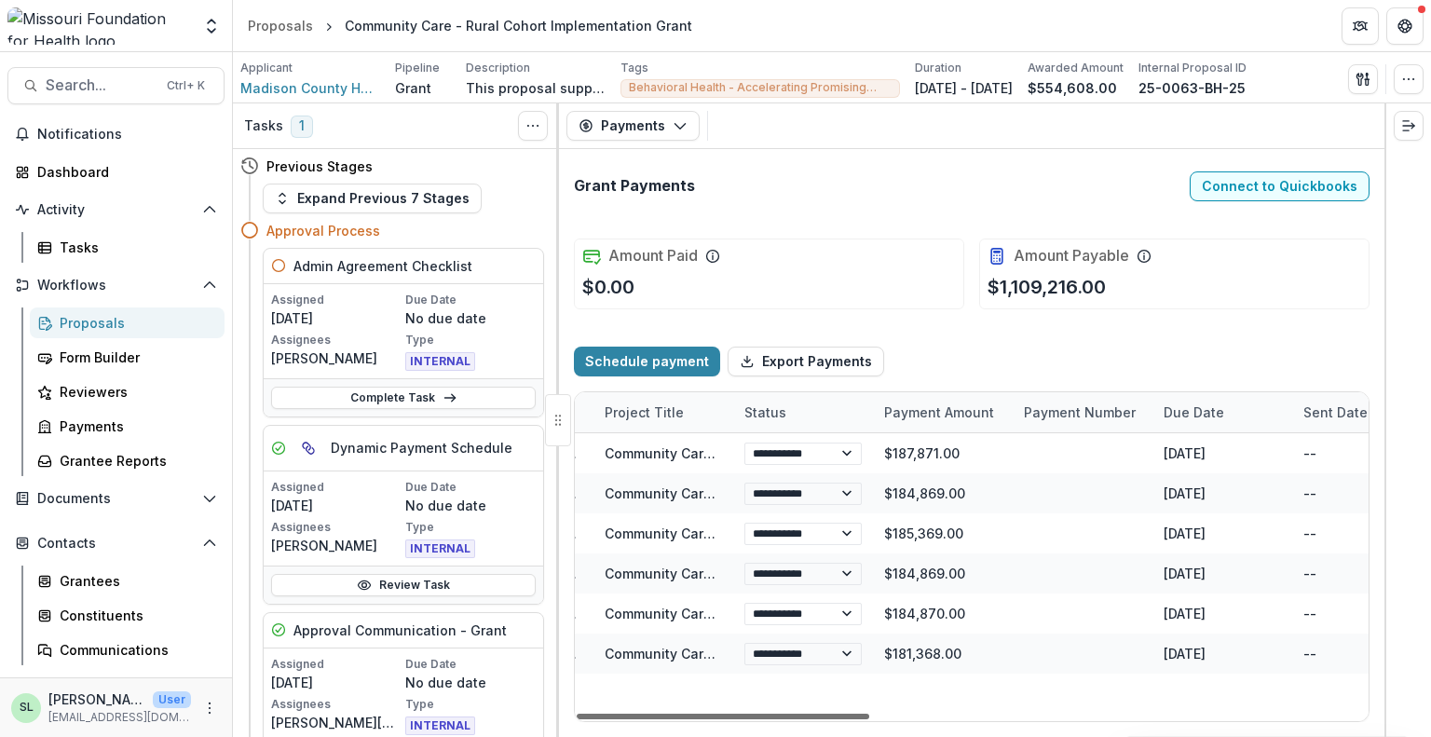
scroll to position [0, 448]
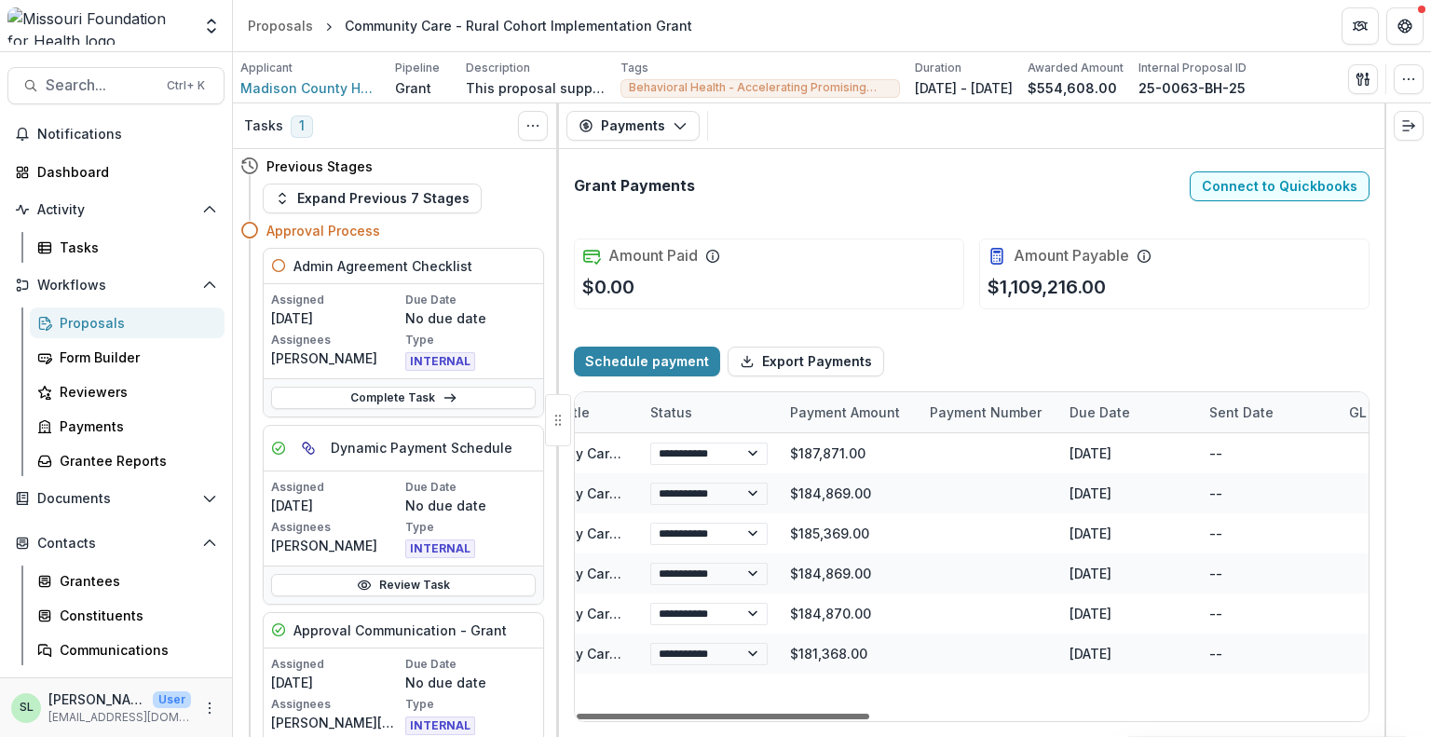
drag, startPoint x: 851, startPoint y: 718, endPoint x: 1017, endPoint y: 717, distance: 165.9
click at [869, 717] on div at bounding box center [723, 717] width 293 height 6
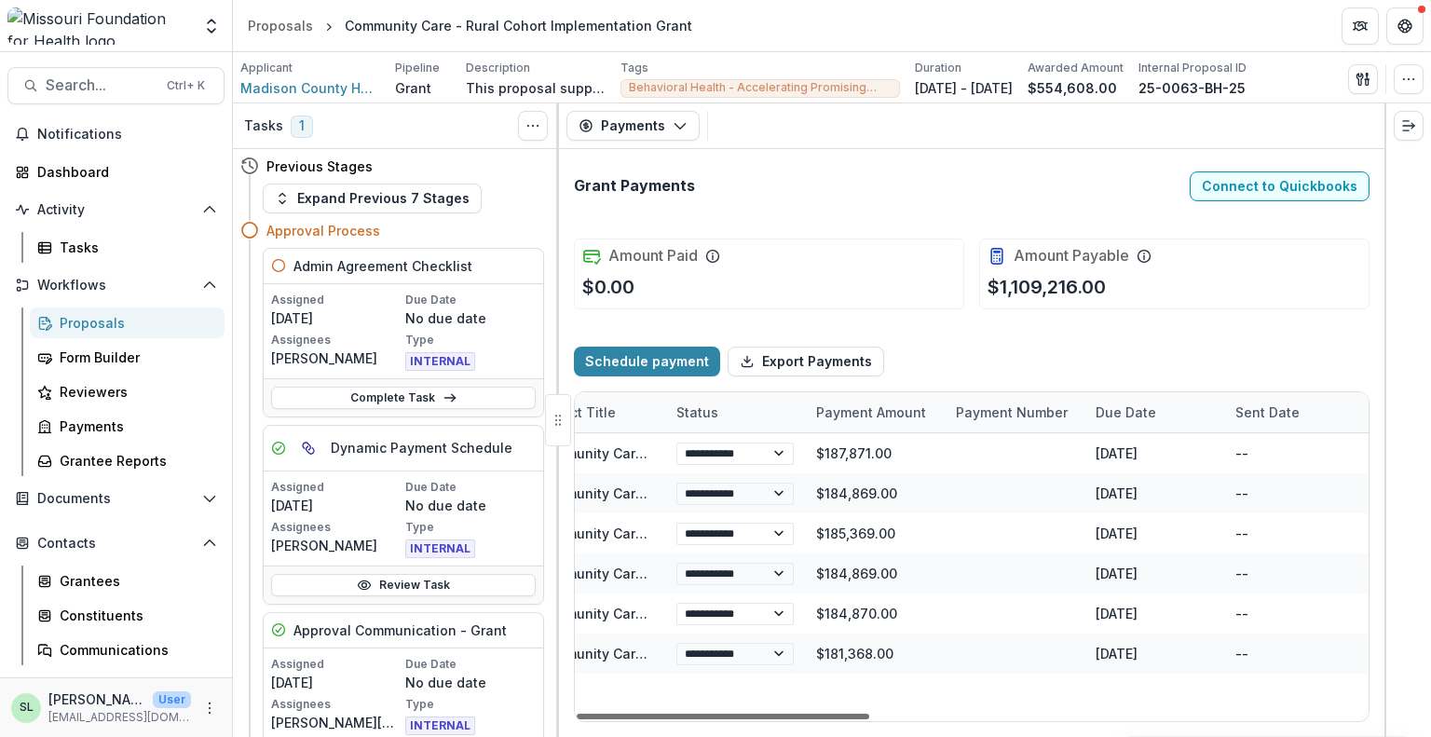
scroll to position [0, 116]
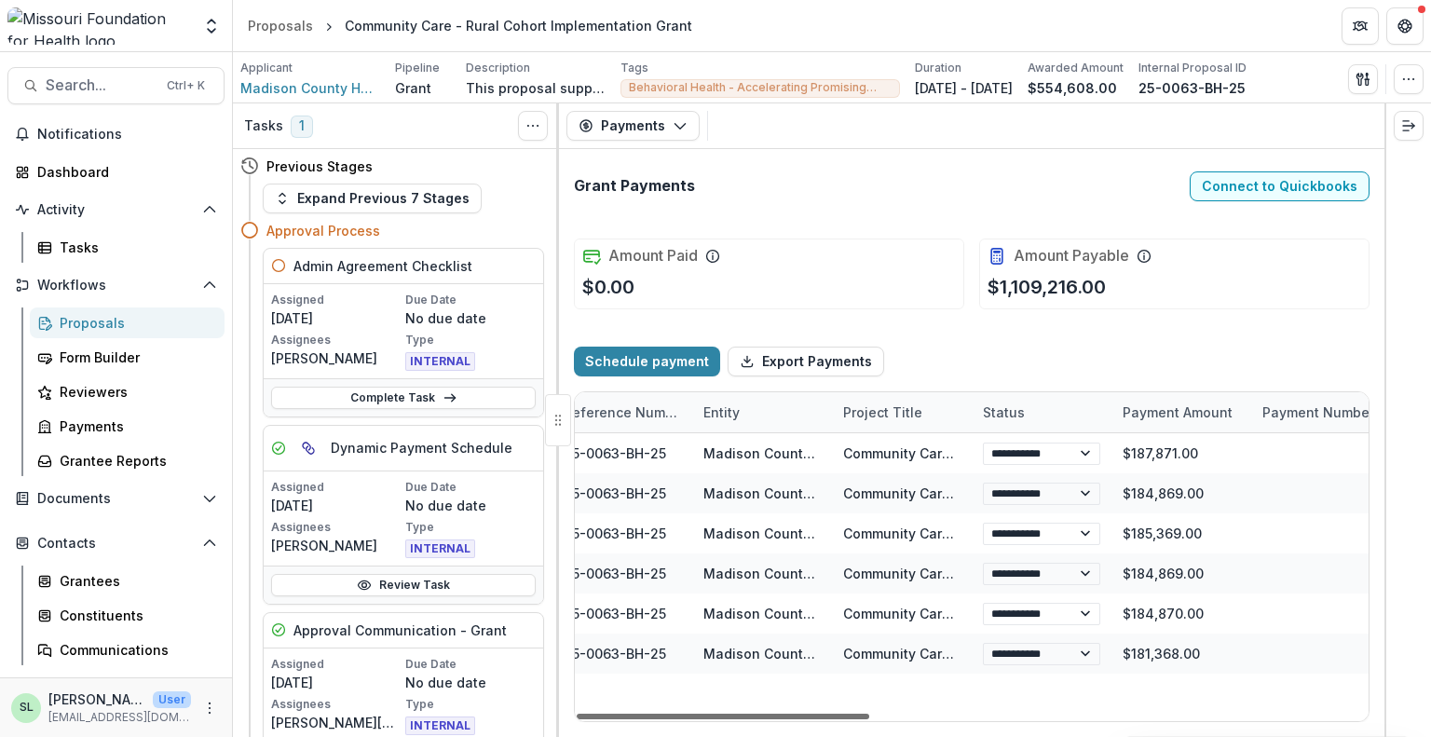
drag, startPoint x: 1011, startPoint y: 718, endPoint x: 888, endPoint y: 717, distance: 123.0
click at [869, 717] on div at bounding box center [723, 717] width 293 height 6
click at [1179, 405] on div "Payment Amount" at bounding box center [1178, 413] width 132 height 20
click at [1184, 524] on span "Sort Descending" at bounding box center [1203, 525] width 108 height 16
click at [1171, 412] on div "Payment Amount" at bounding box center [1173, 413] width 123 height 20
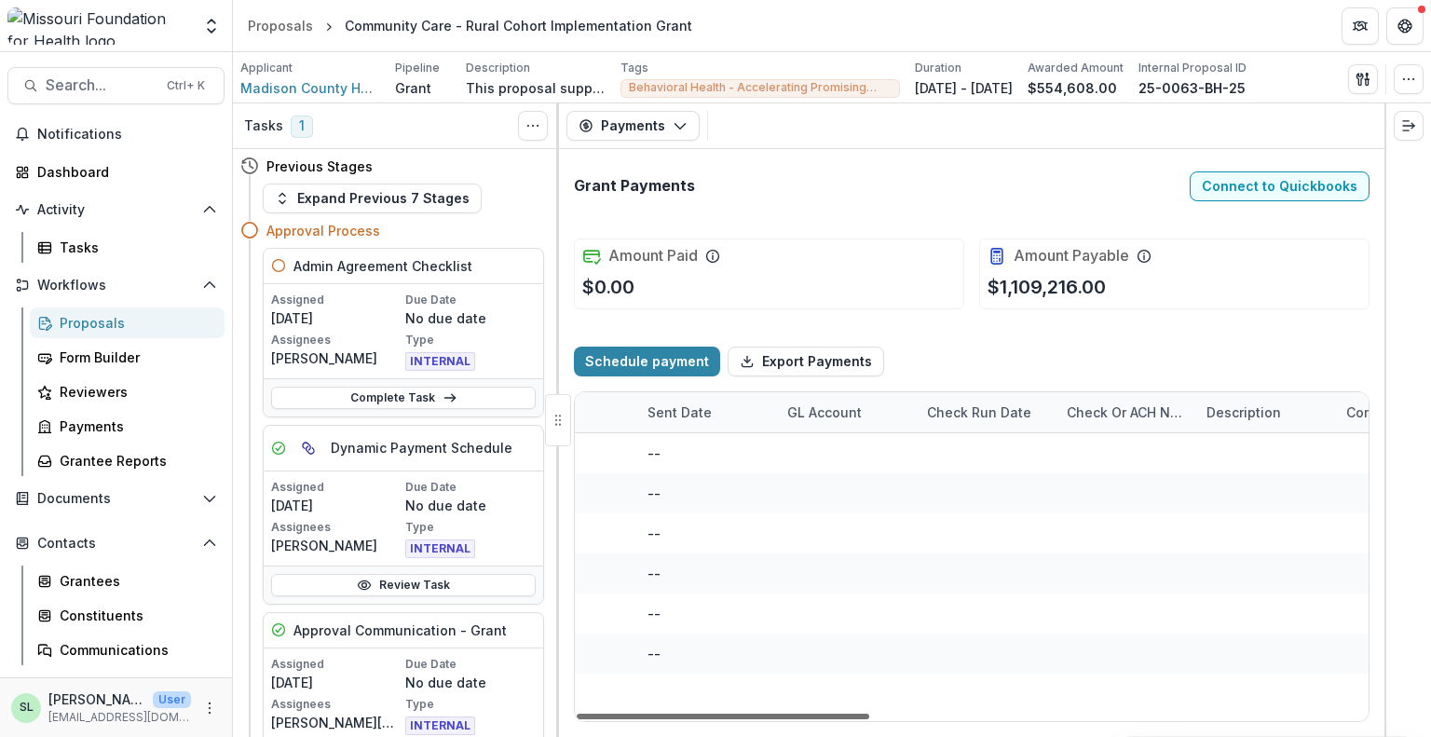
scroll to position [0, 1348]
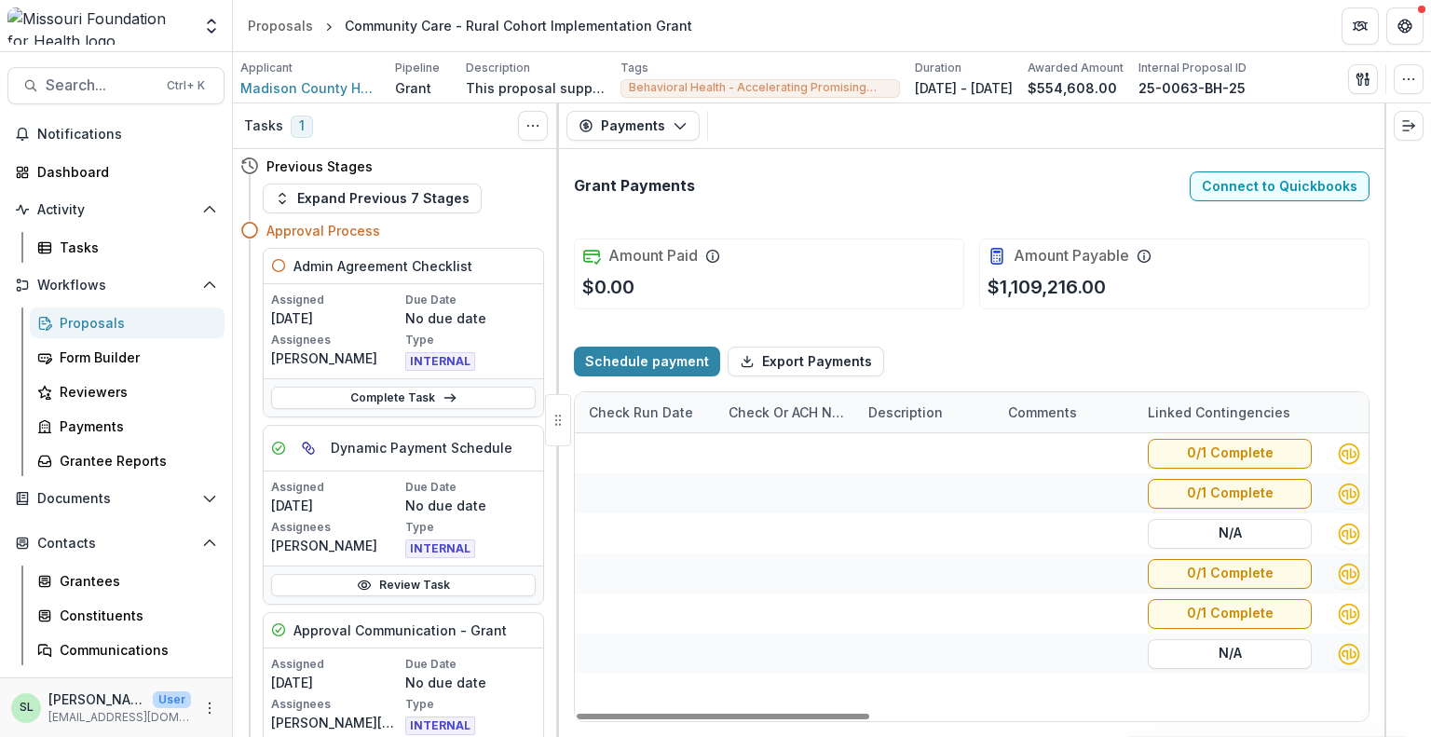
drag, startPoint x: 876, startPoint y: 717, endPoint x: 1430, endPoint y: 718, distance: 554.4
click at [869, 719] on div at bounding box center [723, 717] width 293 height 6
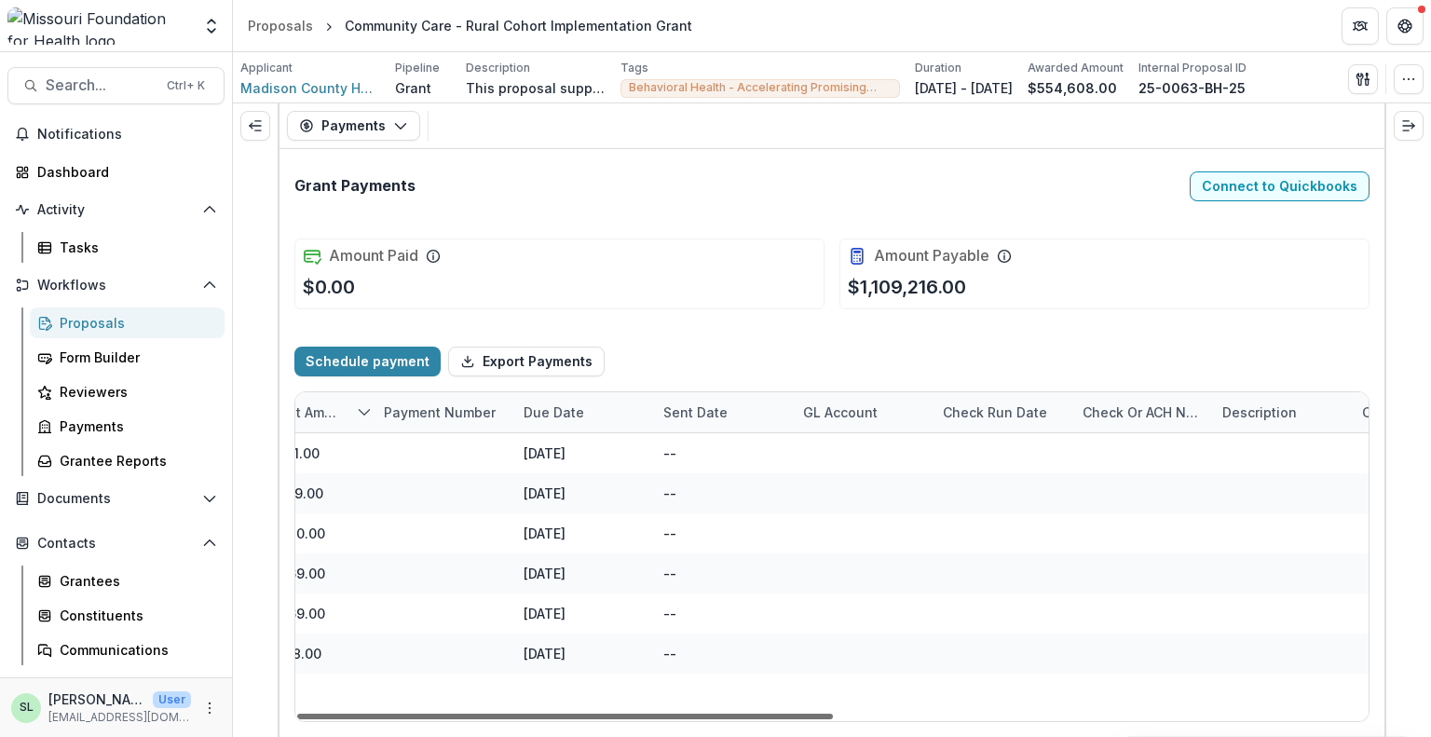
scroll to position [0, 0]
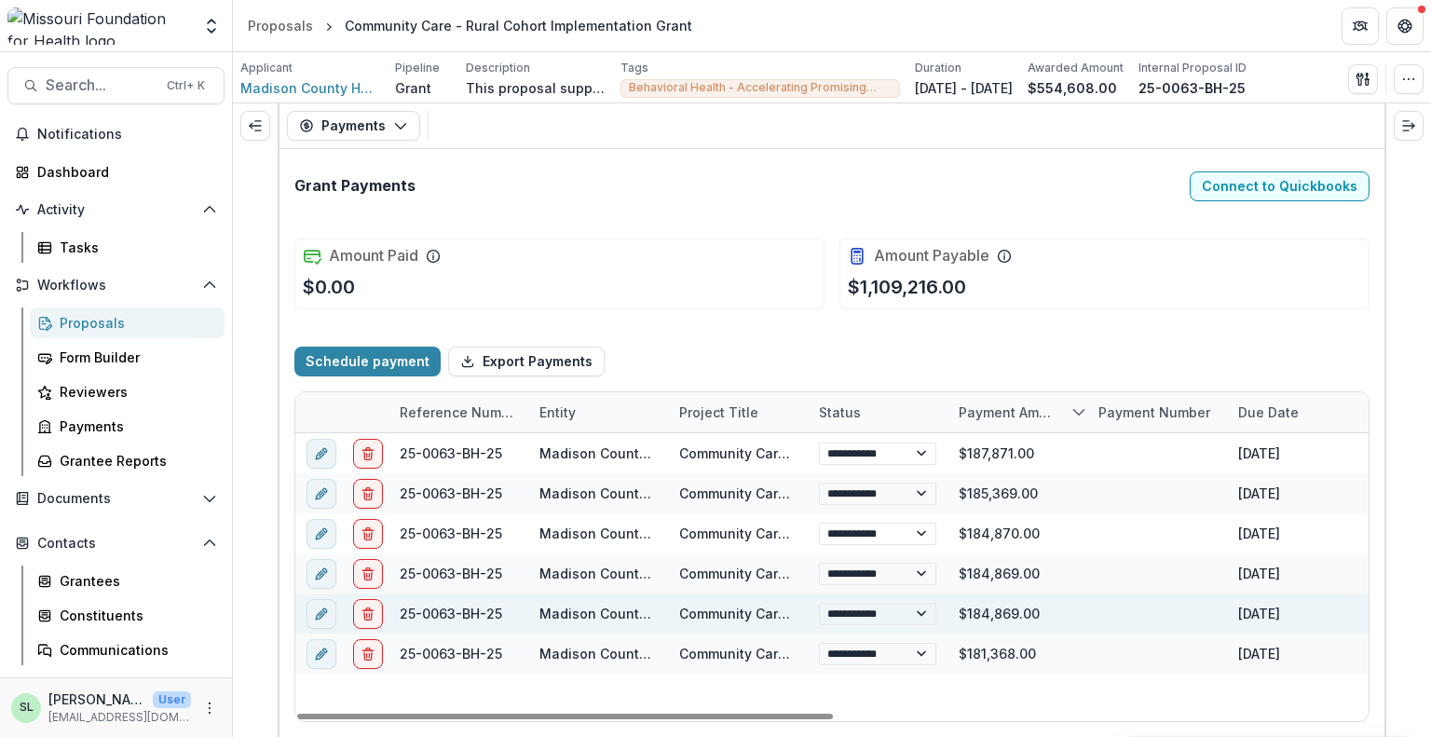
drag, startPoint x: 962, startPoint y: 715, endPoint x: 311, endPoint y: 592, distance: 662.8
click at [399, 719] on div at bounding box center [565, 717] width 536 height 6
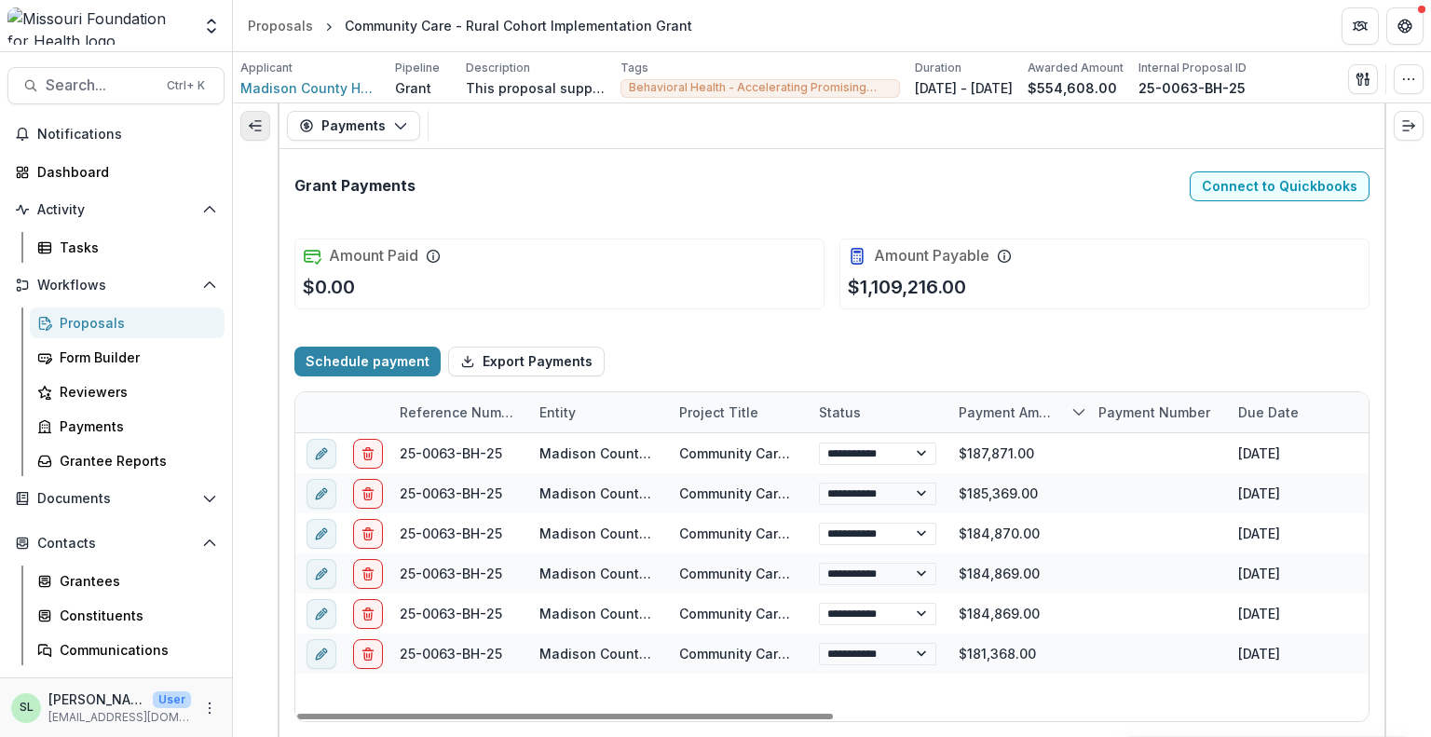
click at [257, 122] on icon "Expand left" at bounding box center [255, 125] width 15 height 15
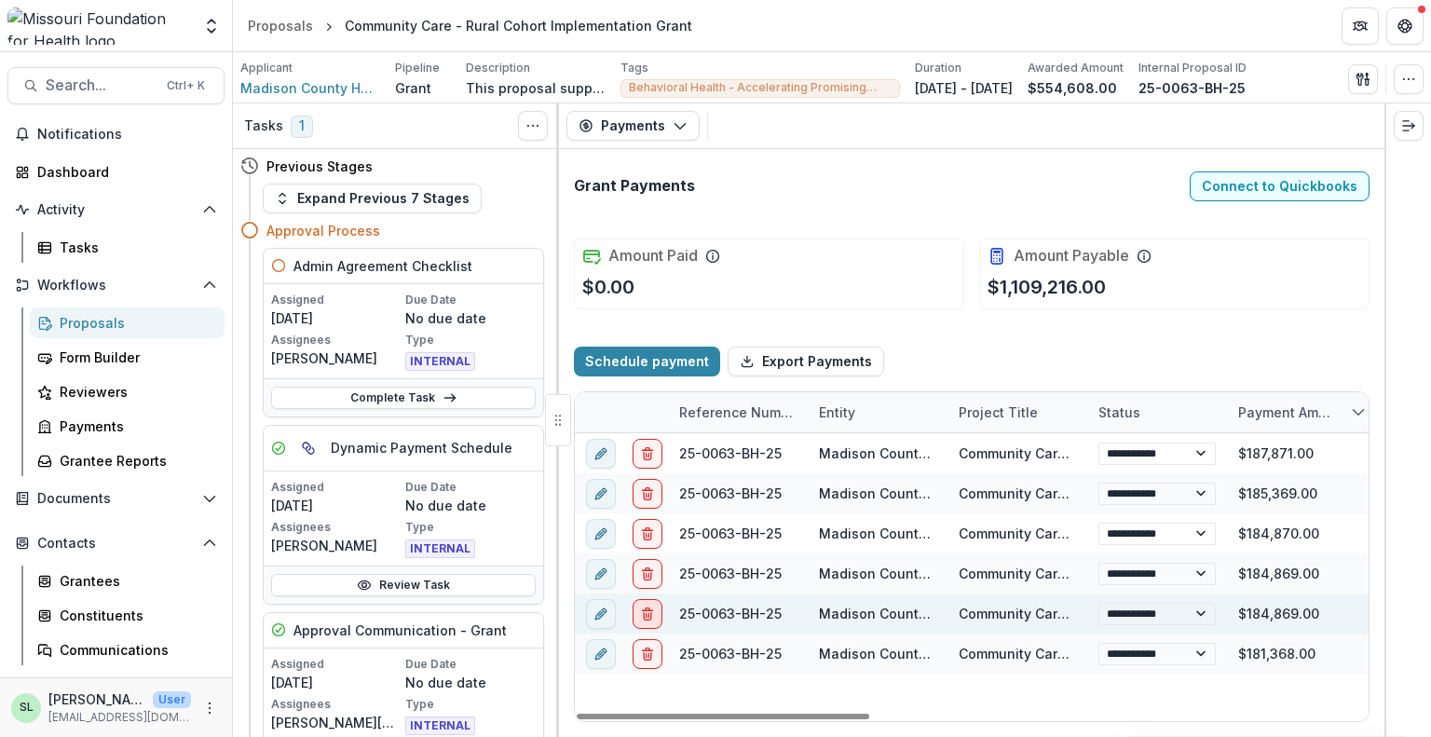
click at [648, 610] on line "delete" at bounding box center [647, 610] width 10 height 0
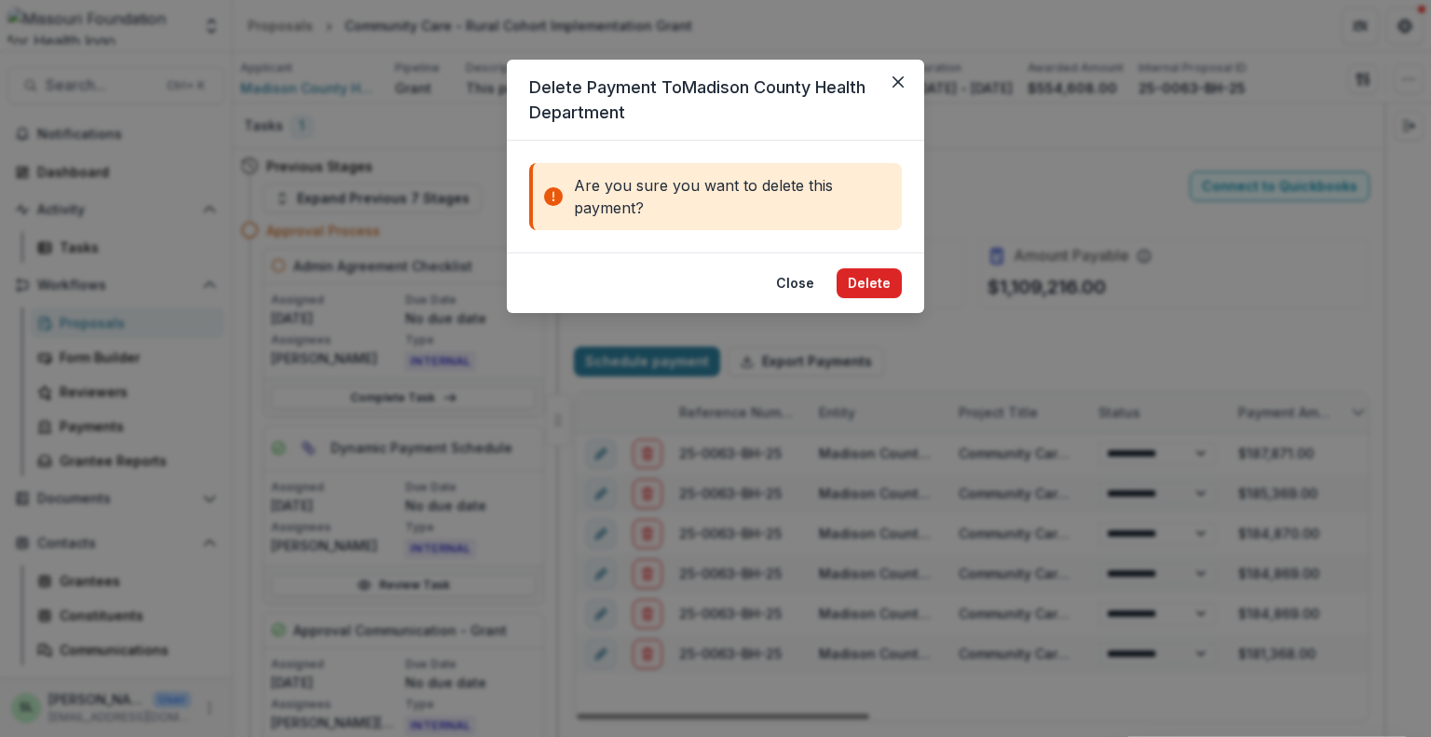
click at [851, 280] on button "Delete" at bounding box center [869, 283] width 65 height 30
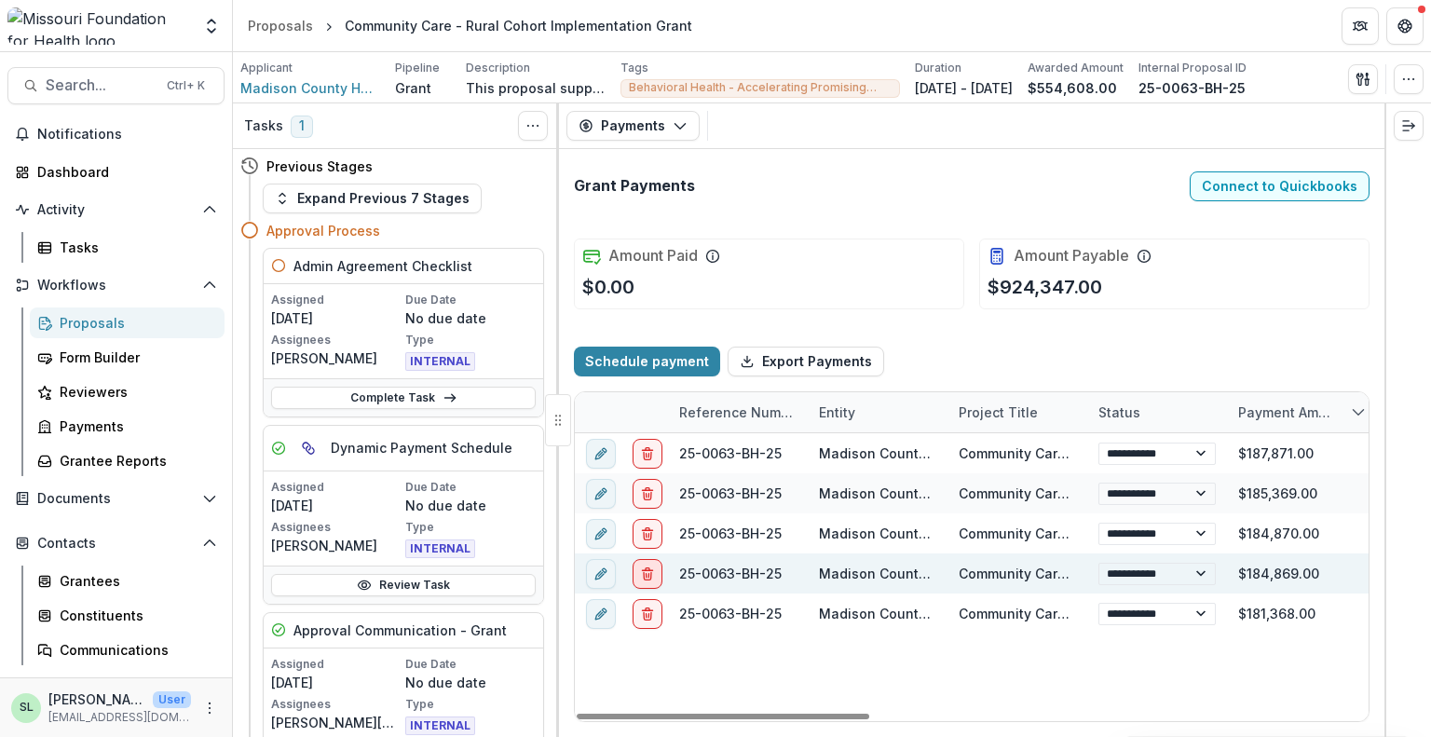
click at [654, 571] on icon "delete" at bounding box center [647, 573] width 15 height 15
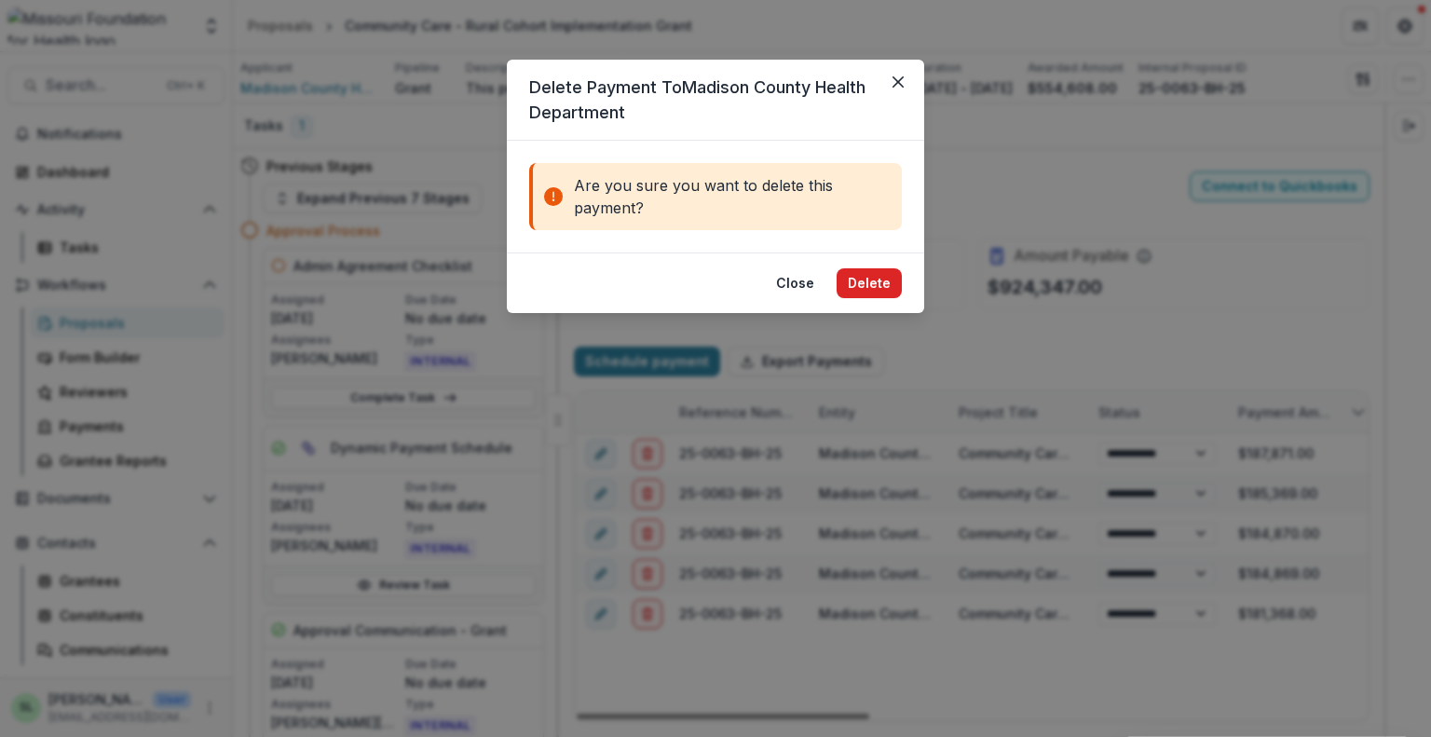
click at [867, 276] on button "Delete" at bounding box center [869, 283] width 65 height 30
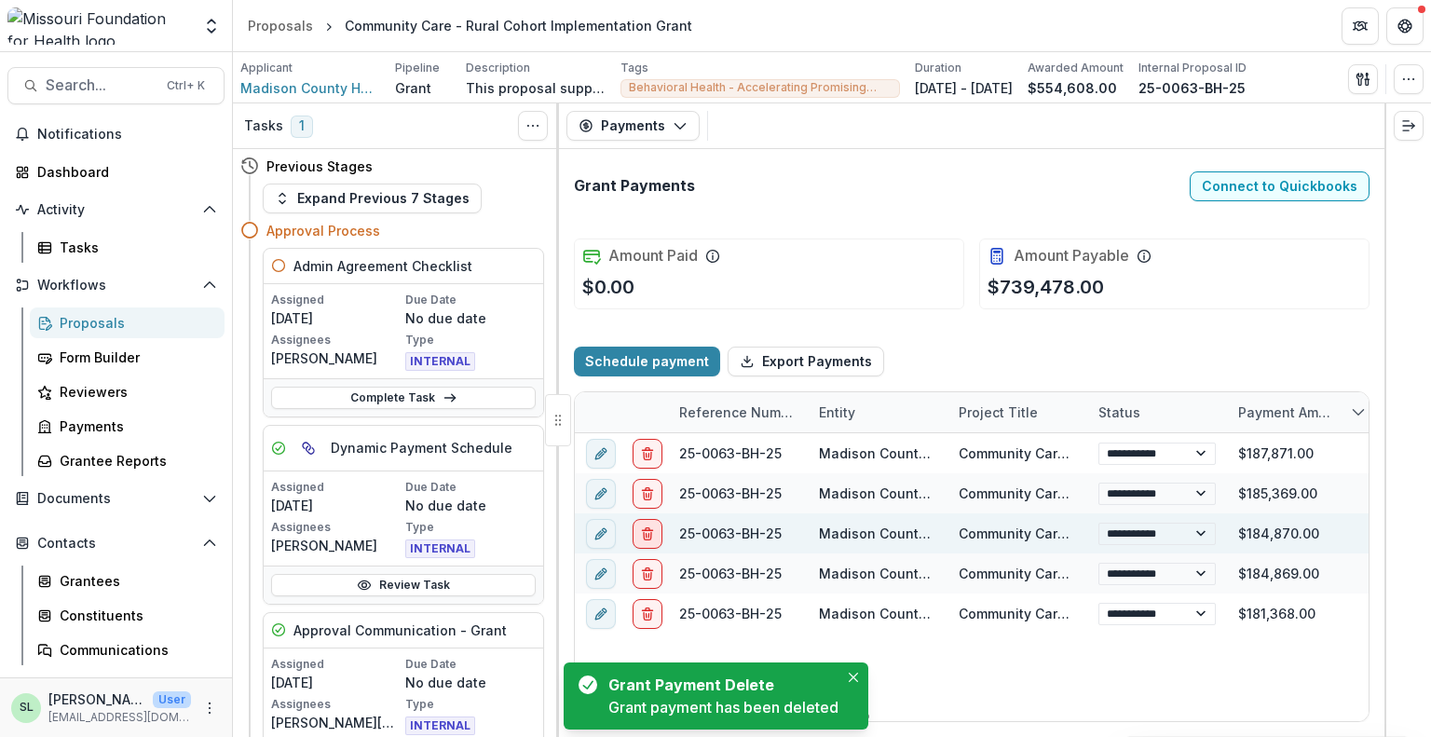
click at [651, 525] on icon "delete" at bounding box center [647, 532] width 15 height 15
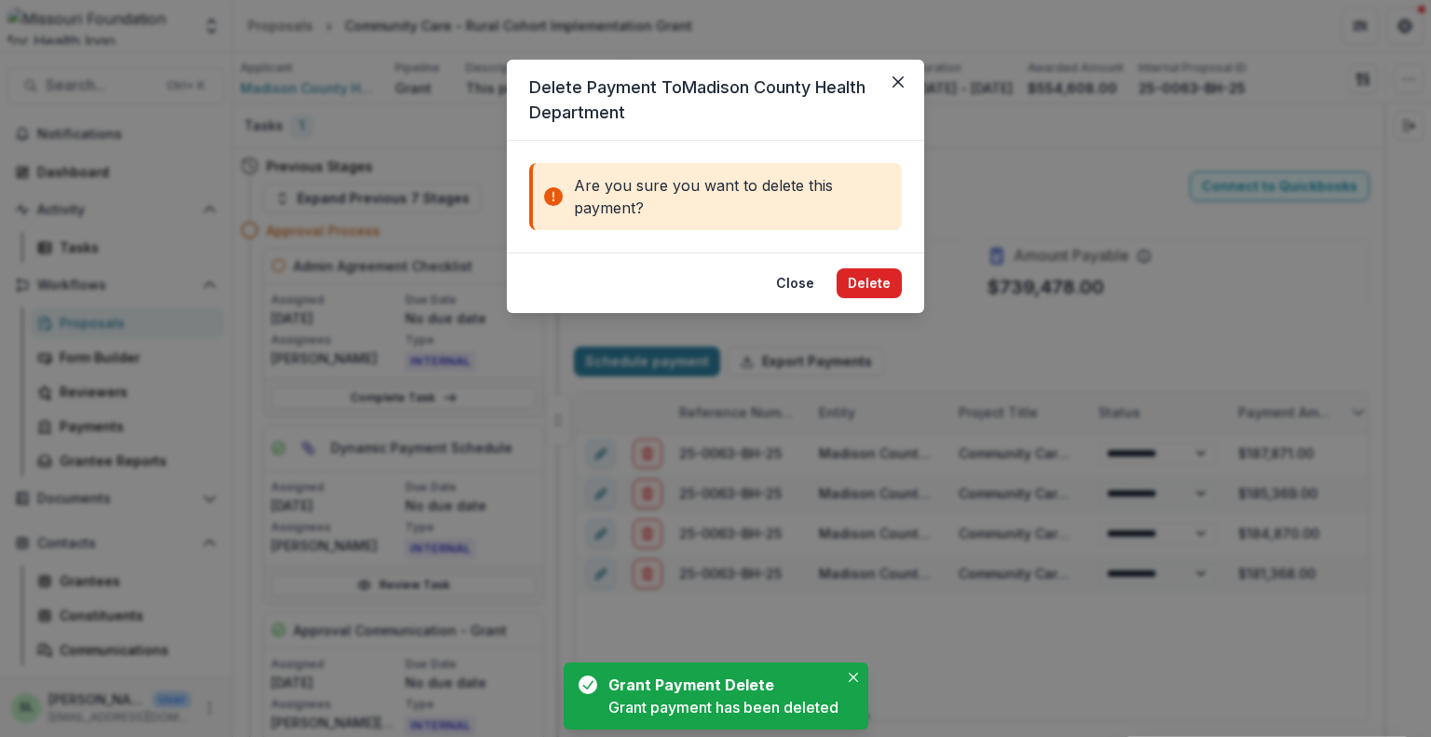
click at [868, 285] on button "Delete" at bounding box center [869, 283] width 65 height 30
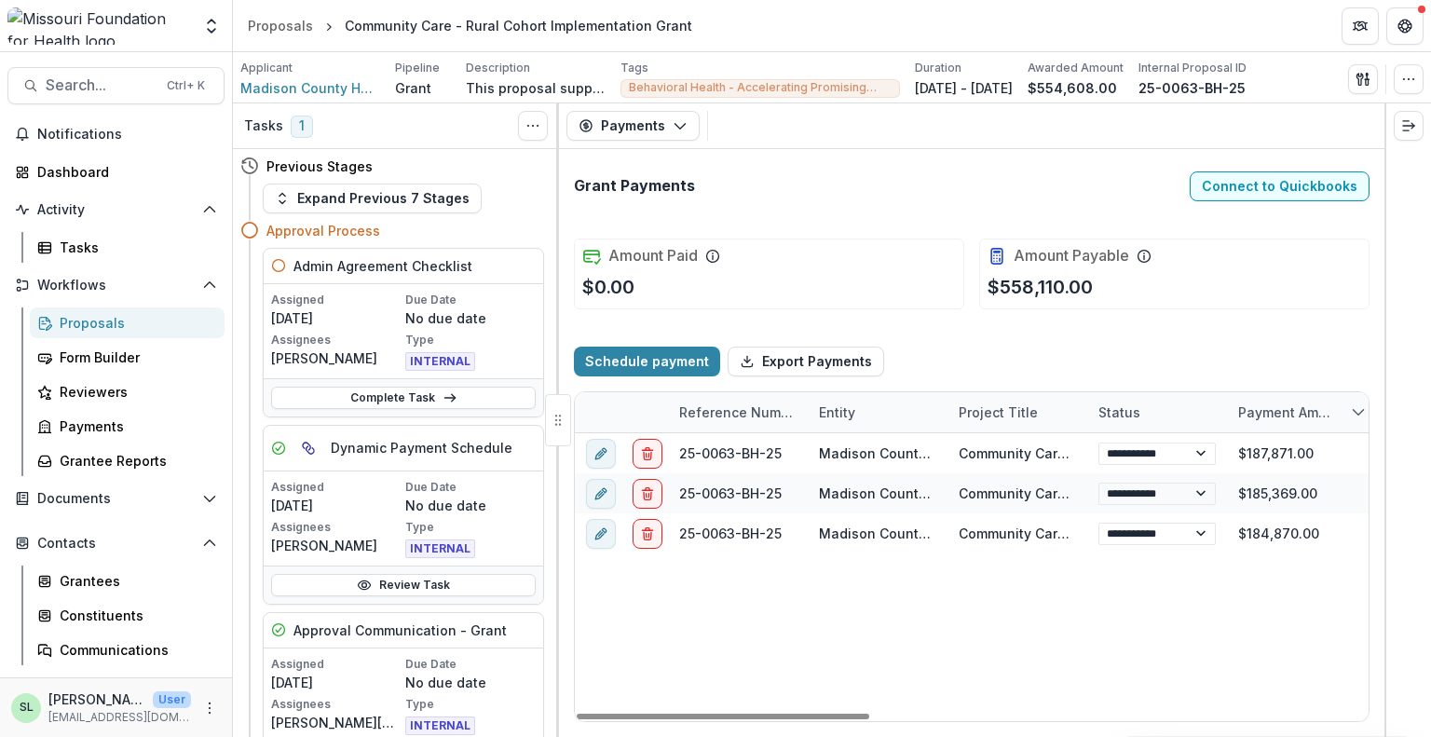
drag, startPoint x: 850, startPoint y: 716, endPoint x: 696, endPoint y: 610, distance: 186.3
click at [740, 719] on div at bounding box center [723, 717] width 293 height 6
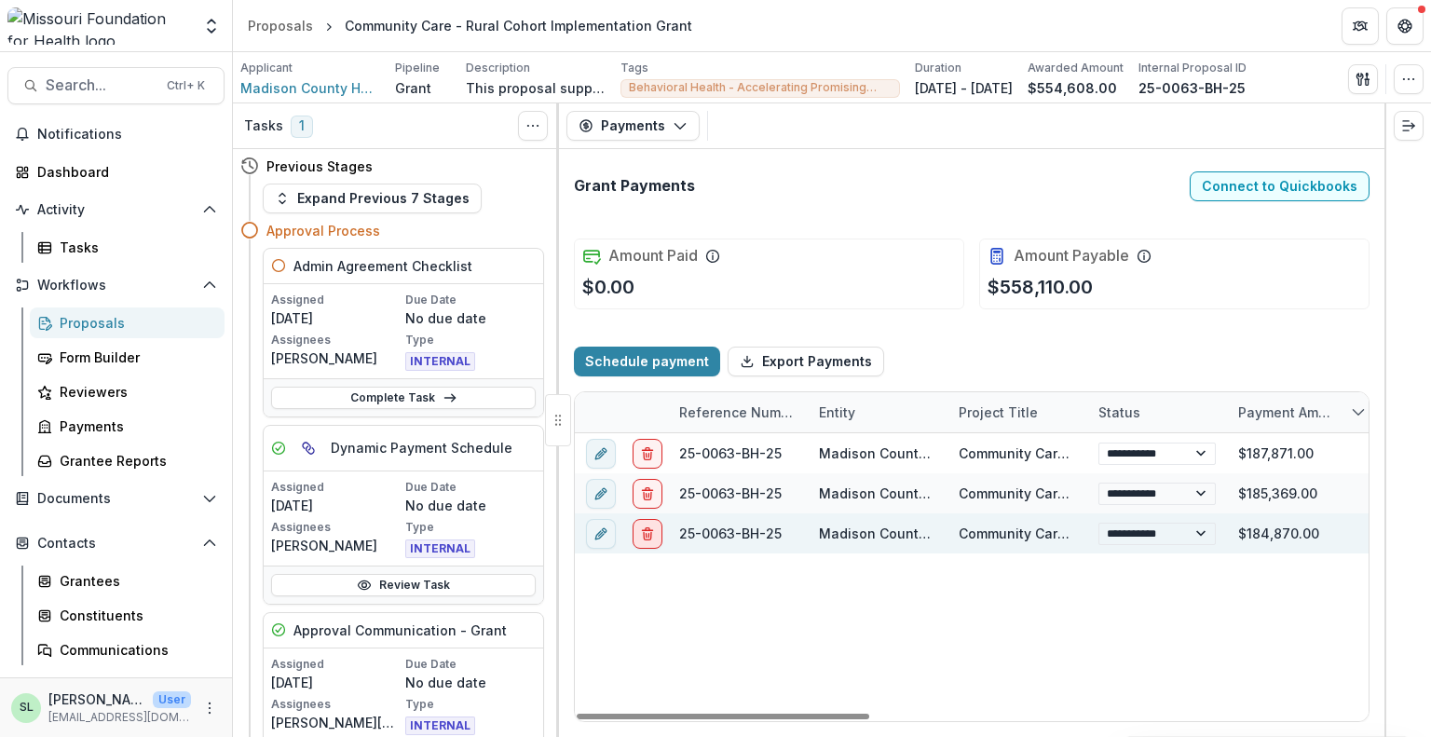
click at [653, 534] on icon "delete" at bounding box center [647, 532] width 15 height 15
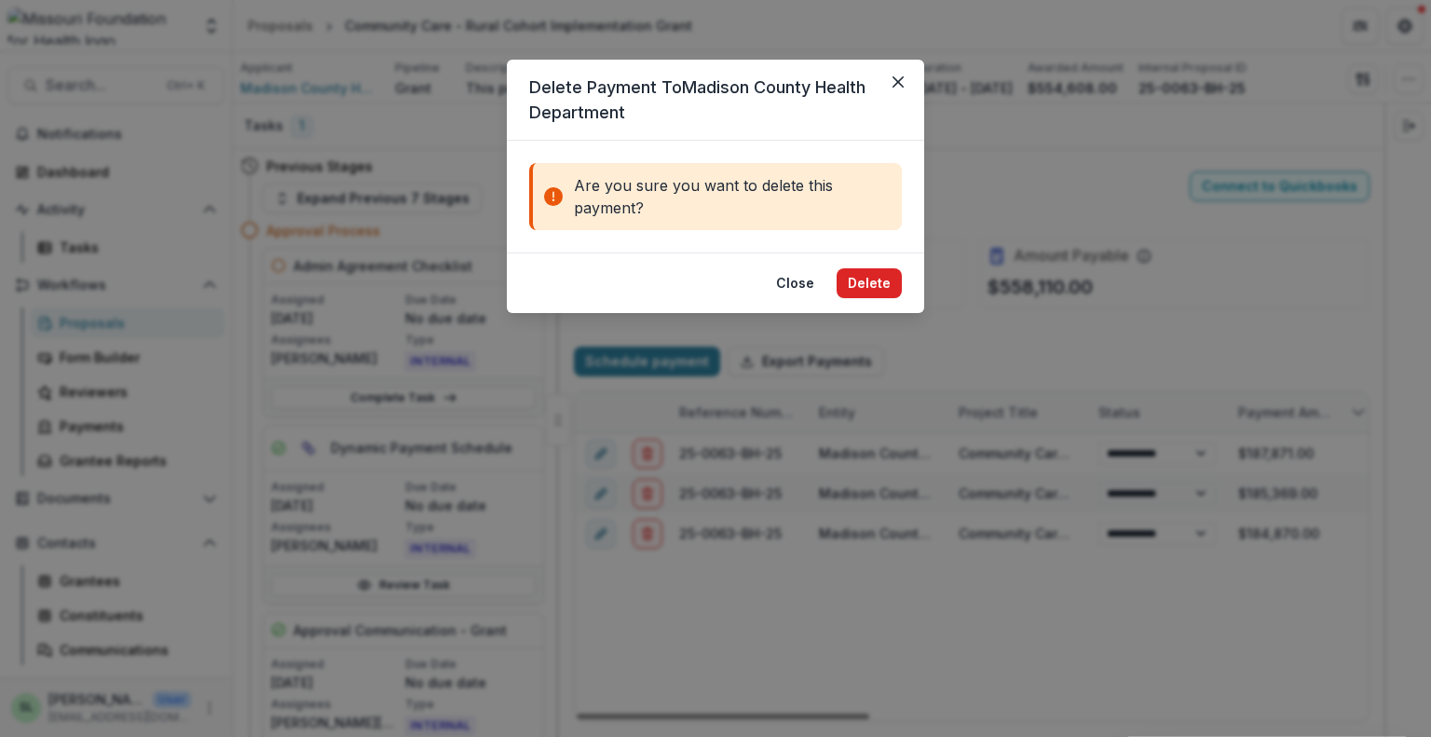
click at [874, 277] on button "Delete" at bounding box center [869, 283] width 65 height 30
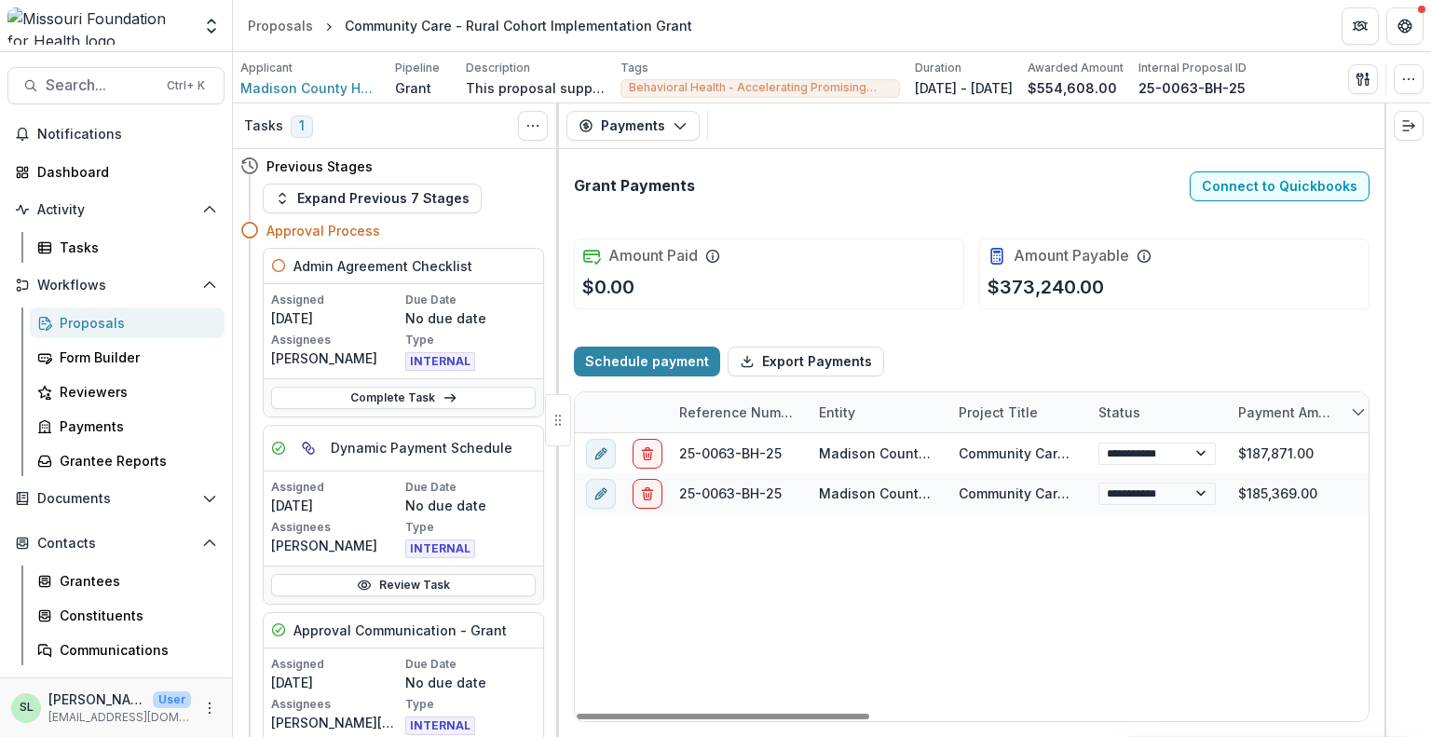
click at [373, 583] on link "Review Task" at bounding box center [403, 585] width 265 height 22
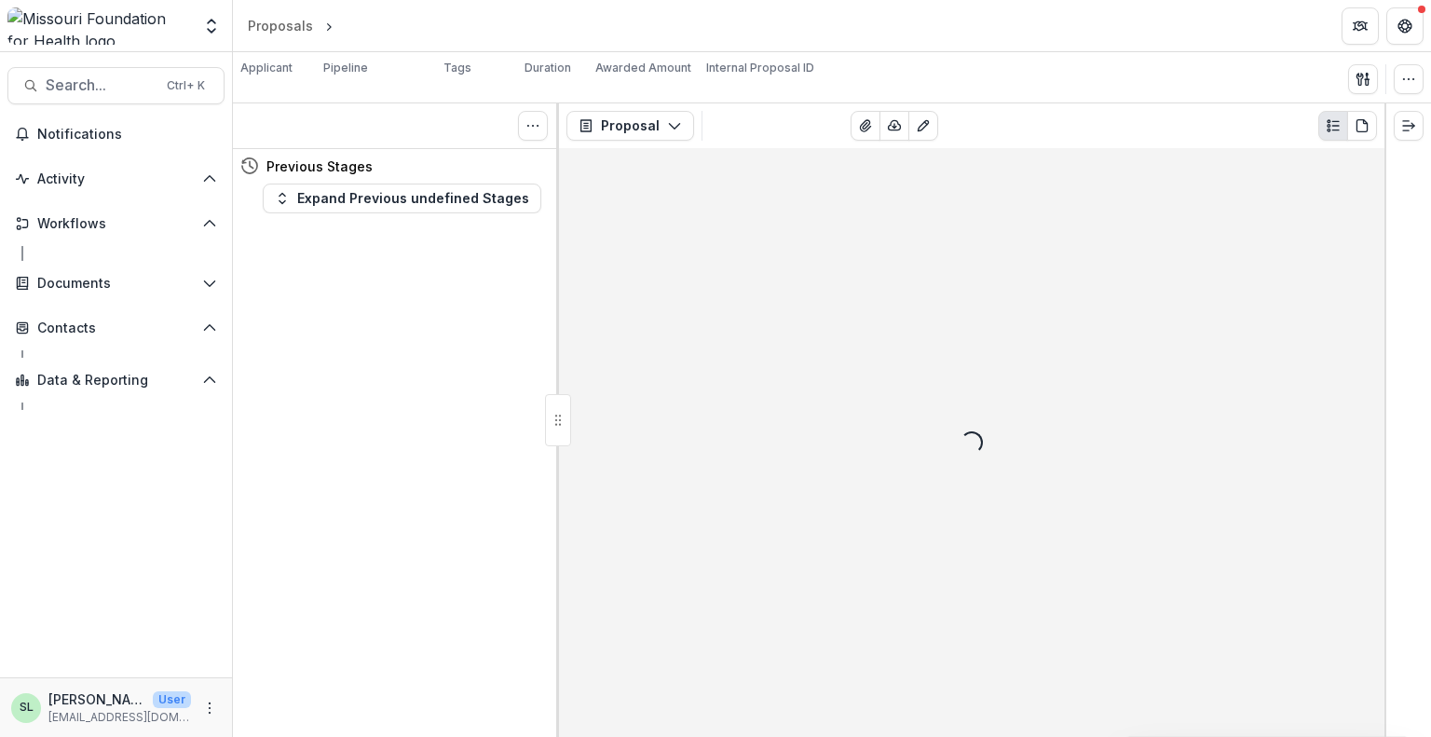
click at [1363, 74] on icon "button" at bounding box center [1360, 79] width 7 height 12
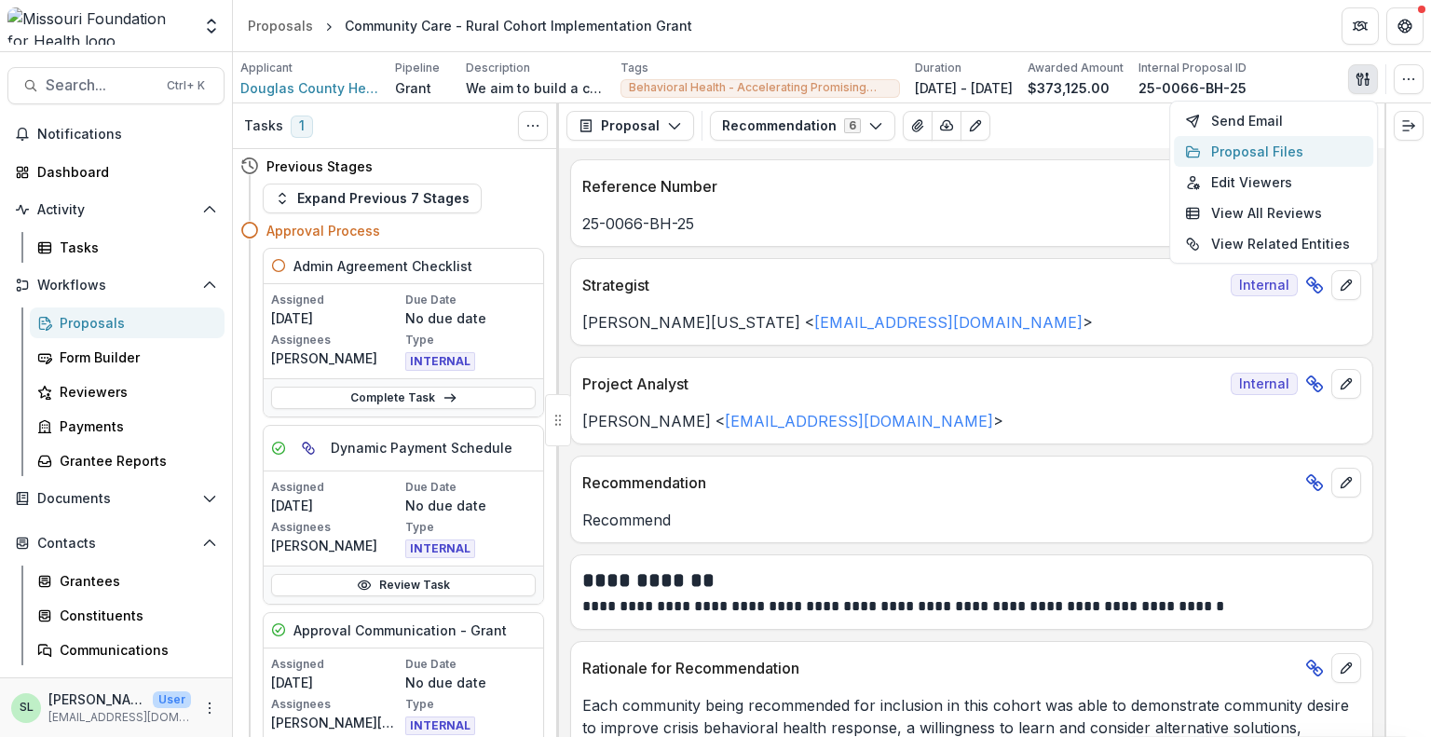
click at [1273, 157] on button "Proposal Files" at bounding box center [1273, 151] width 199 height 31
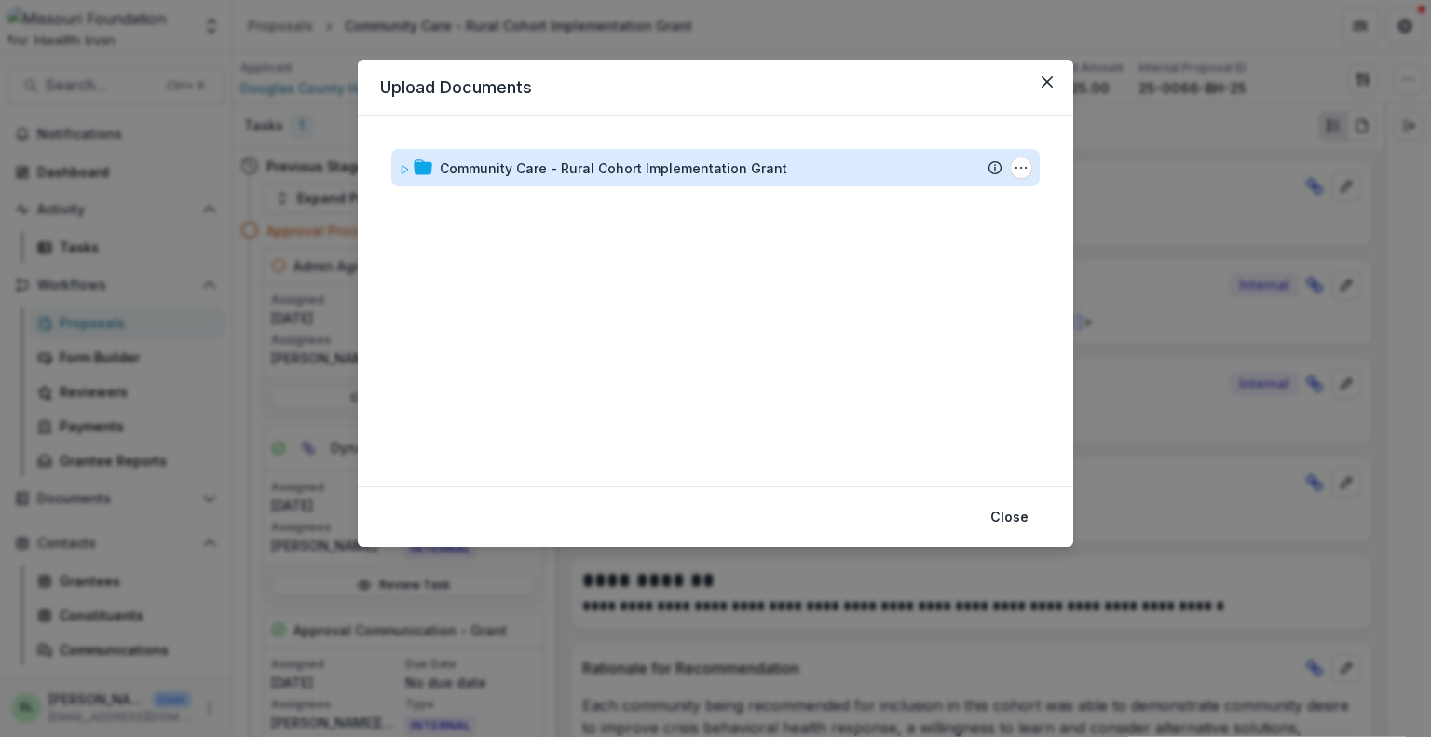
click at [468, 172] on div "Community Care - Rural Cohort Implementation Grant" at bounding box center [614, 168] width 348 height 20
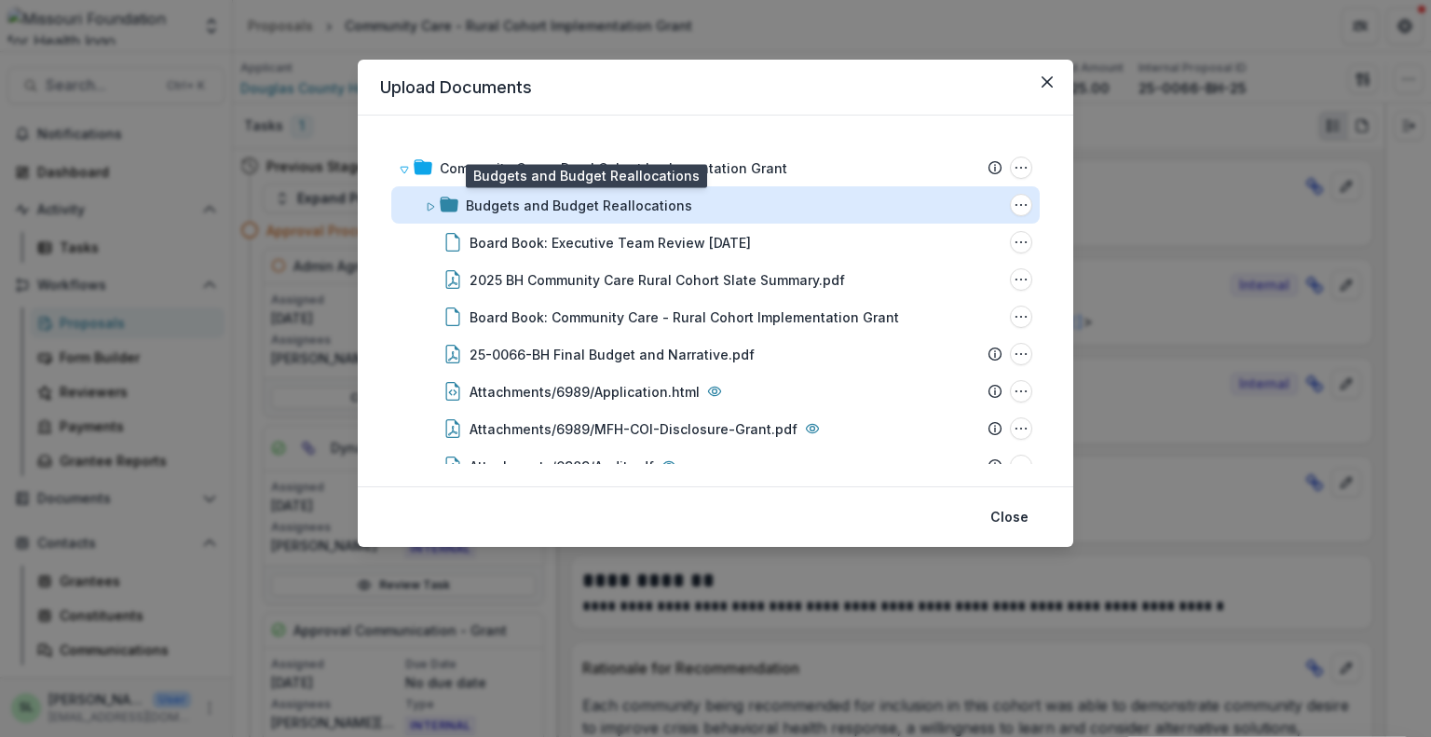
click at [485, 202] on div "Budgets and Budget Reallocations" at bounding box center [579, 206] width 226 height 20
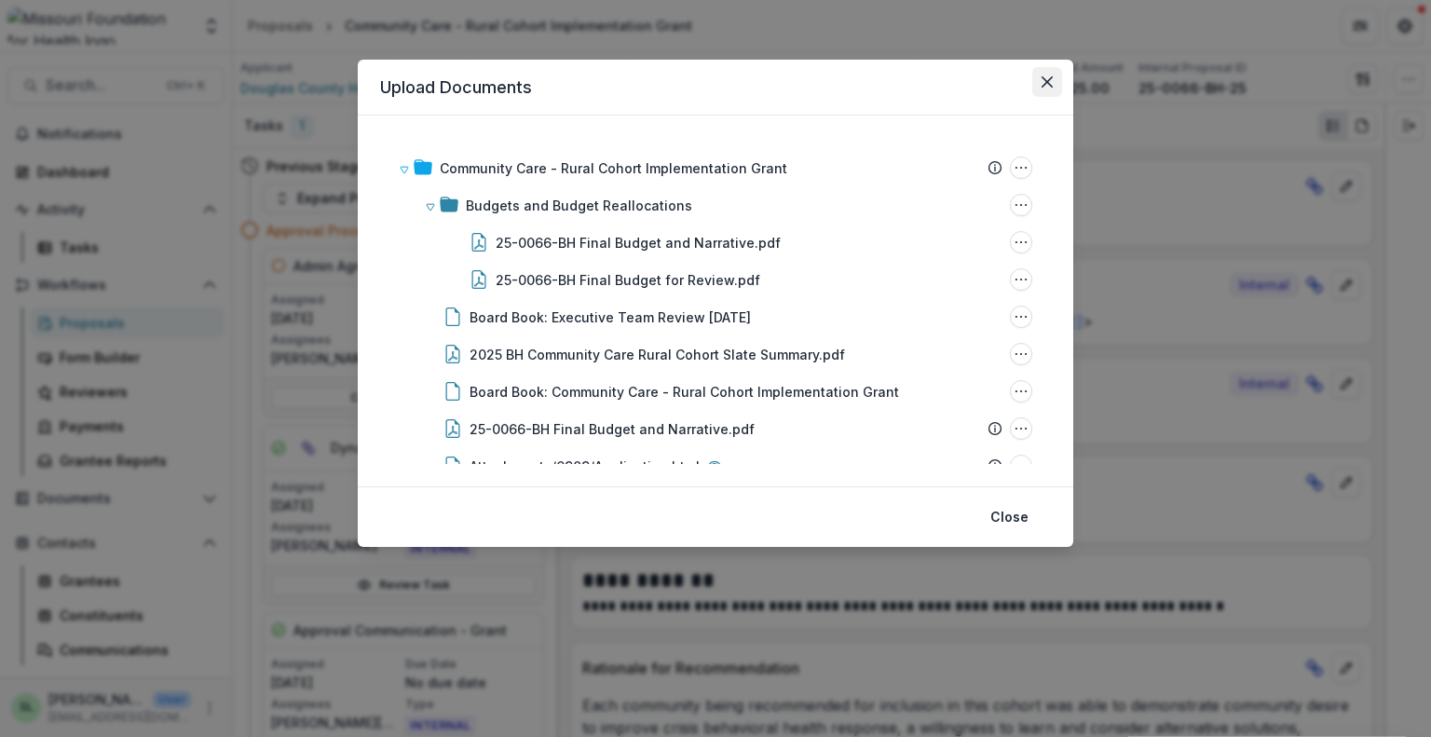
click at [1053, 85] on button "Close" at bounding box center [1047, 82] width 30 height 30
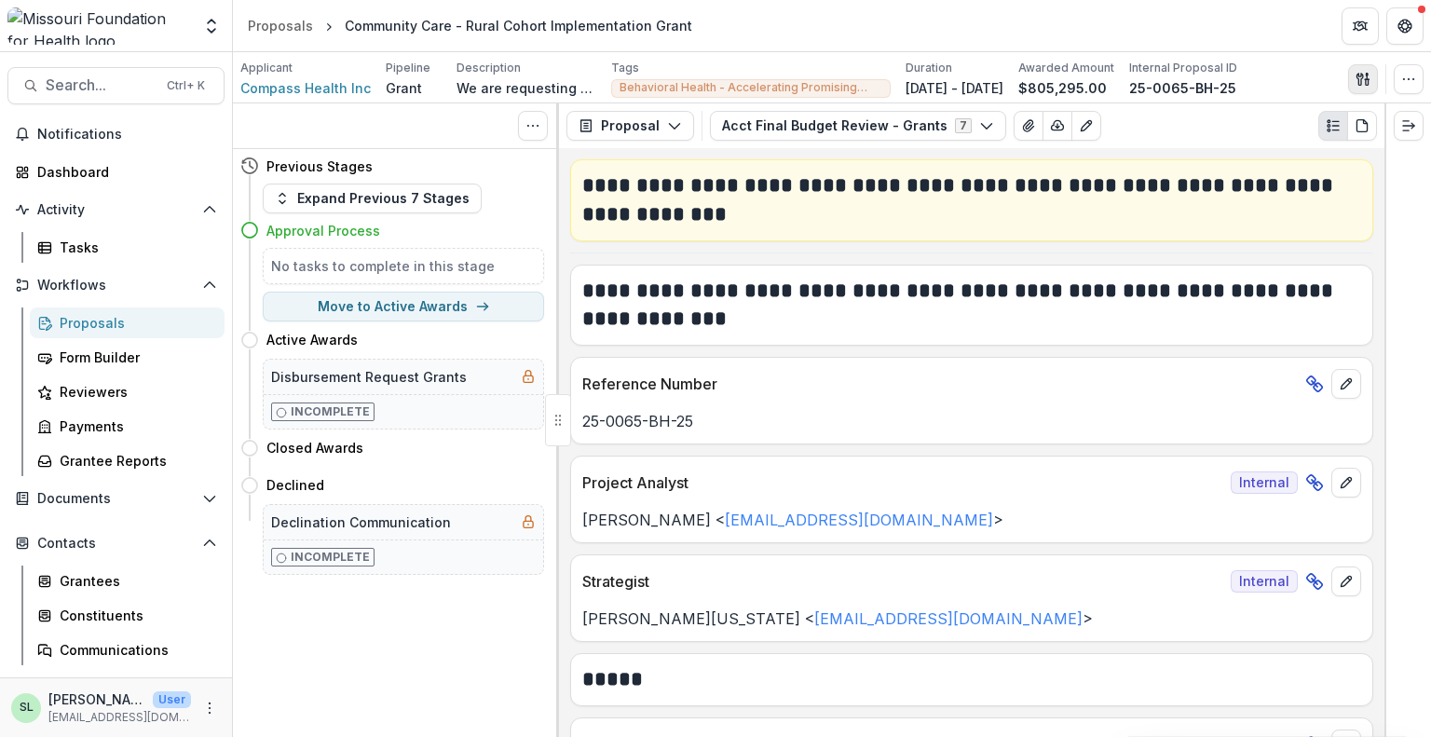
click at [1358, 80] on icon "button" at bounding box center [1363, 79] width 15 height 15
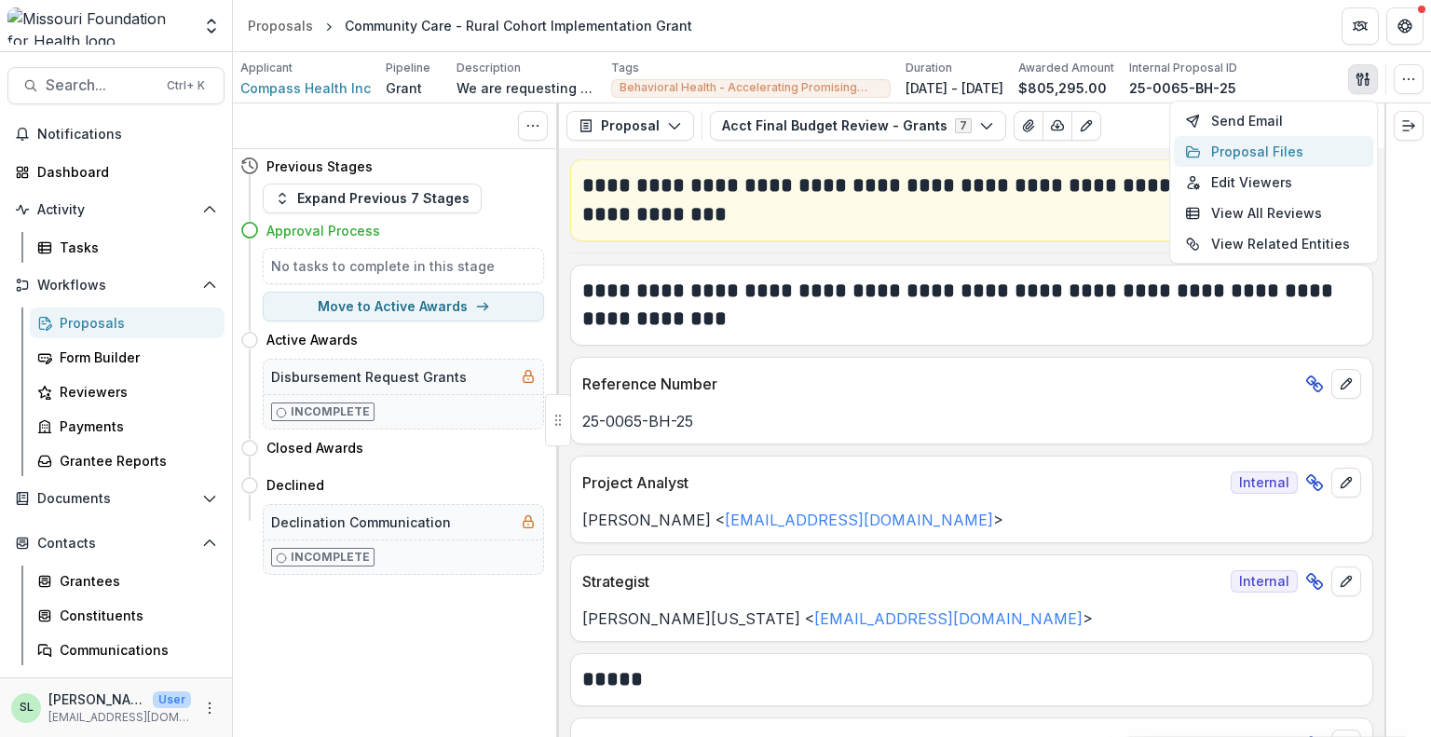
click at [1243, 153] on button "Proposal Files" at bounding box center [1273, 151] width 199 height 31
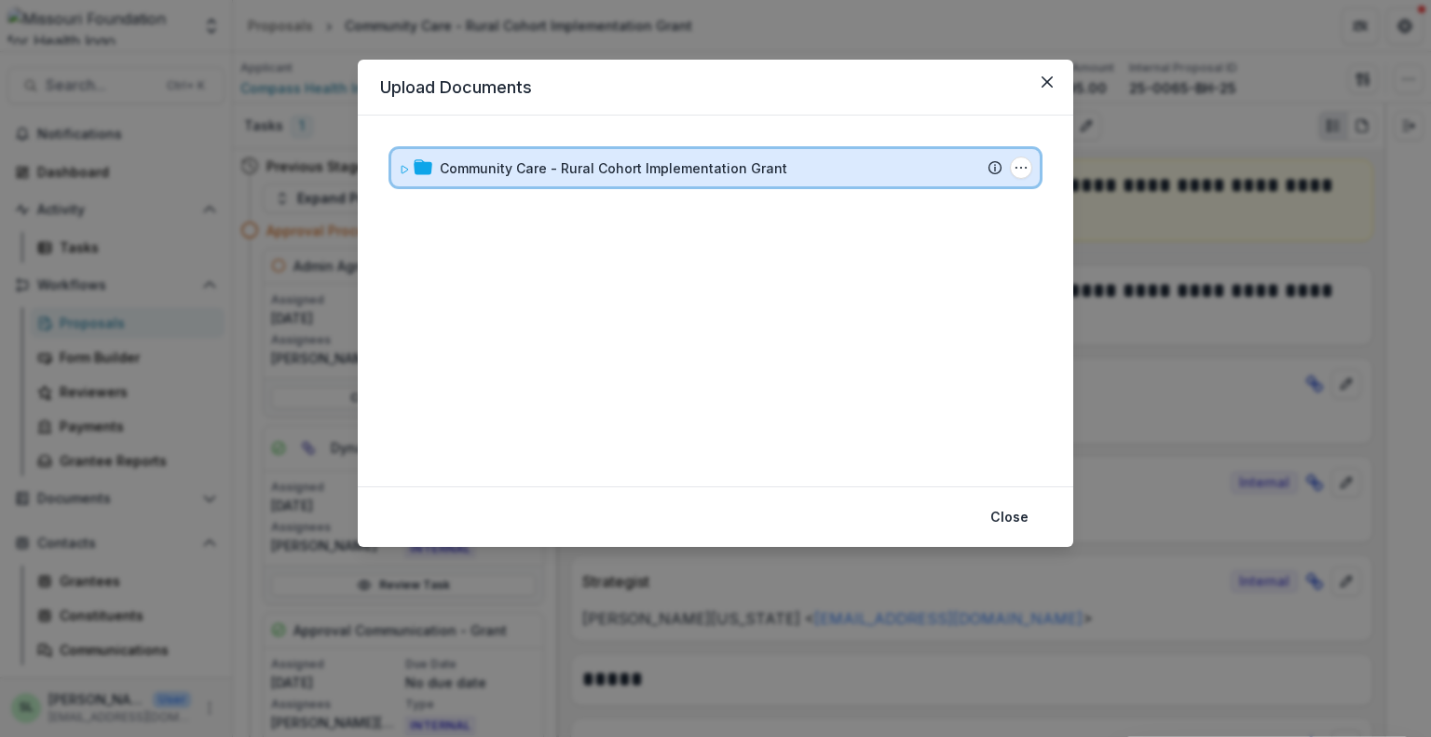
click at [737, 155] on div "Community Care - Rural Cohort Implementation Grant Submission Temelio Proposal …" at bounding box center [715, 167] width 648 height 37
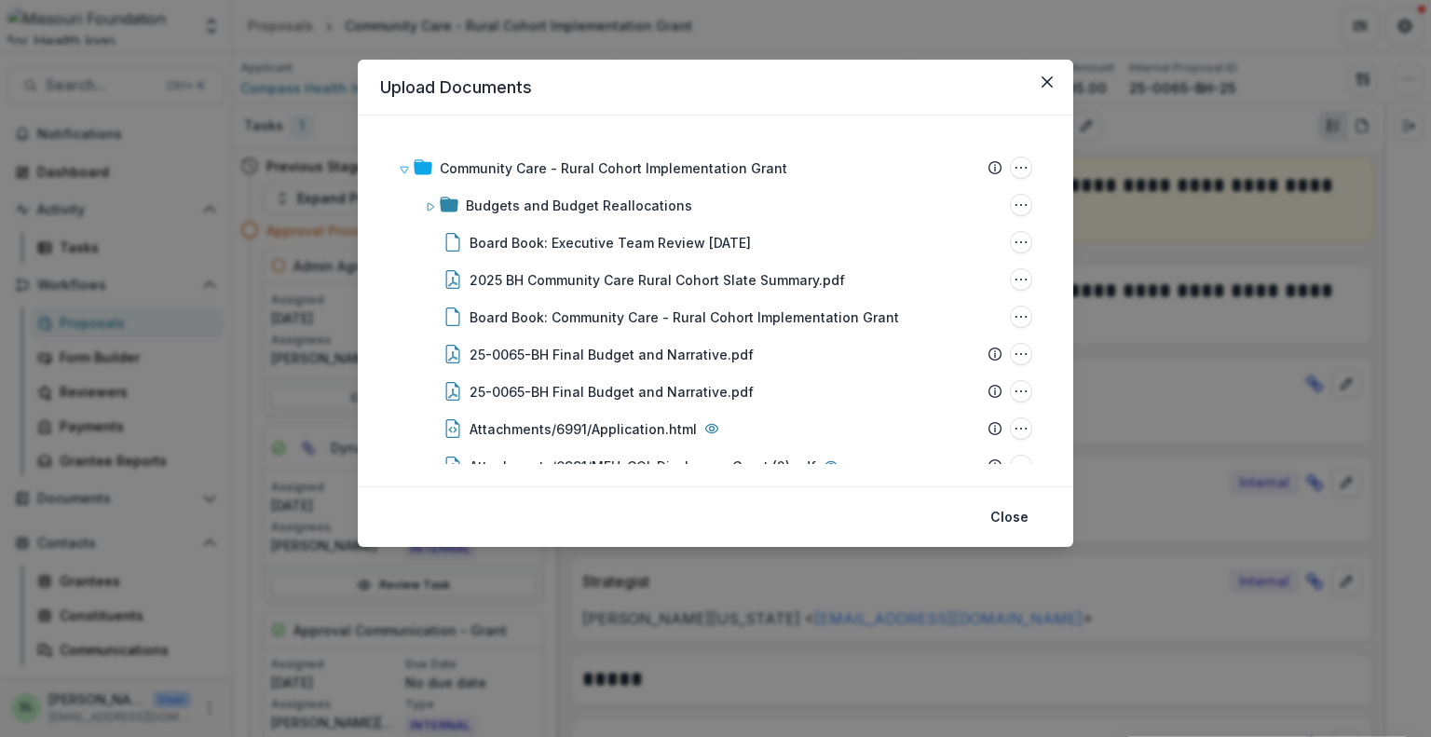
click at [515, 198] on div "Budgets and Budget Reallocations" at bounding box center [579, 206] width 226 height 20
click at [1050, 84] on icon "Close" at bounding box center [1047, 81] width 11 height 11
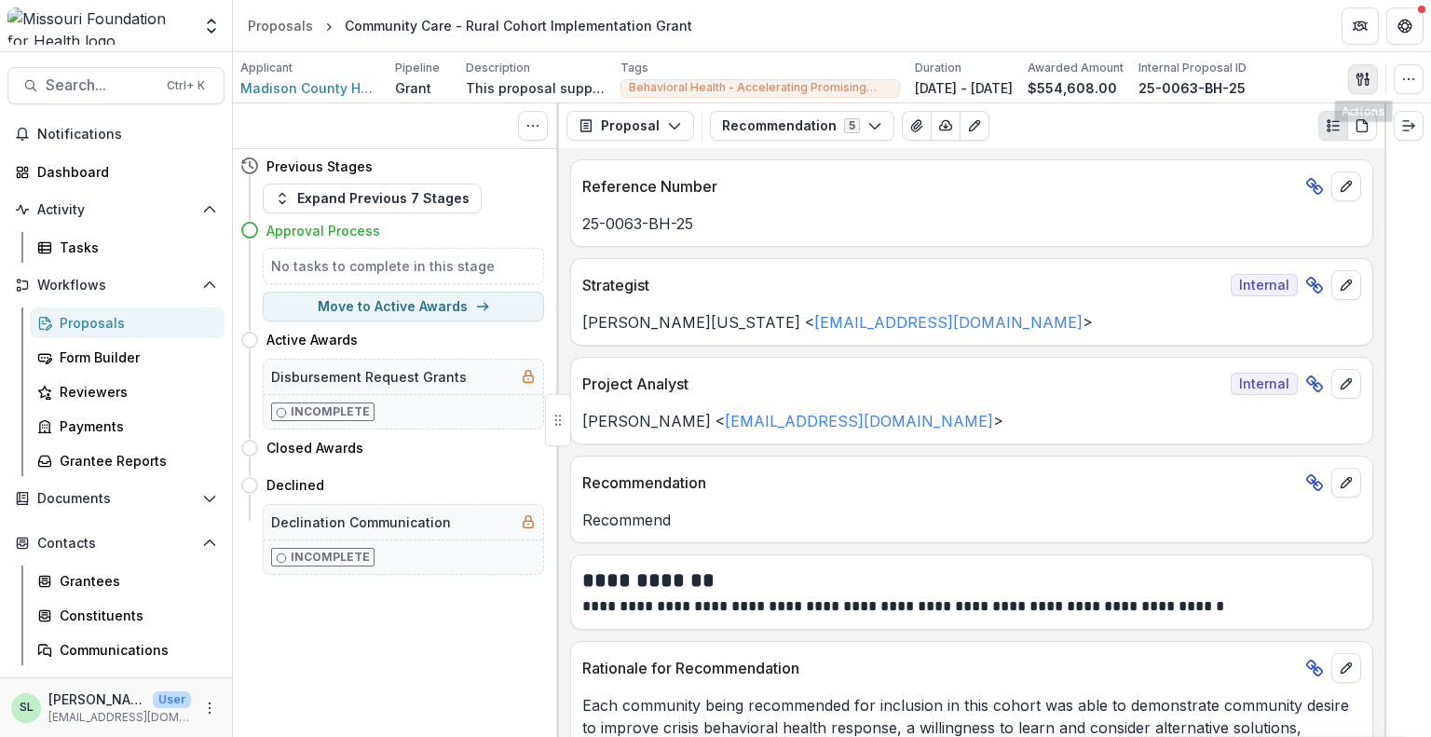
click at [1353, 73] on button "button" at bounding box center [1363, 79] width 30 height 30
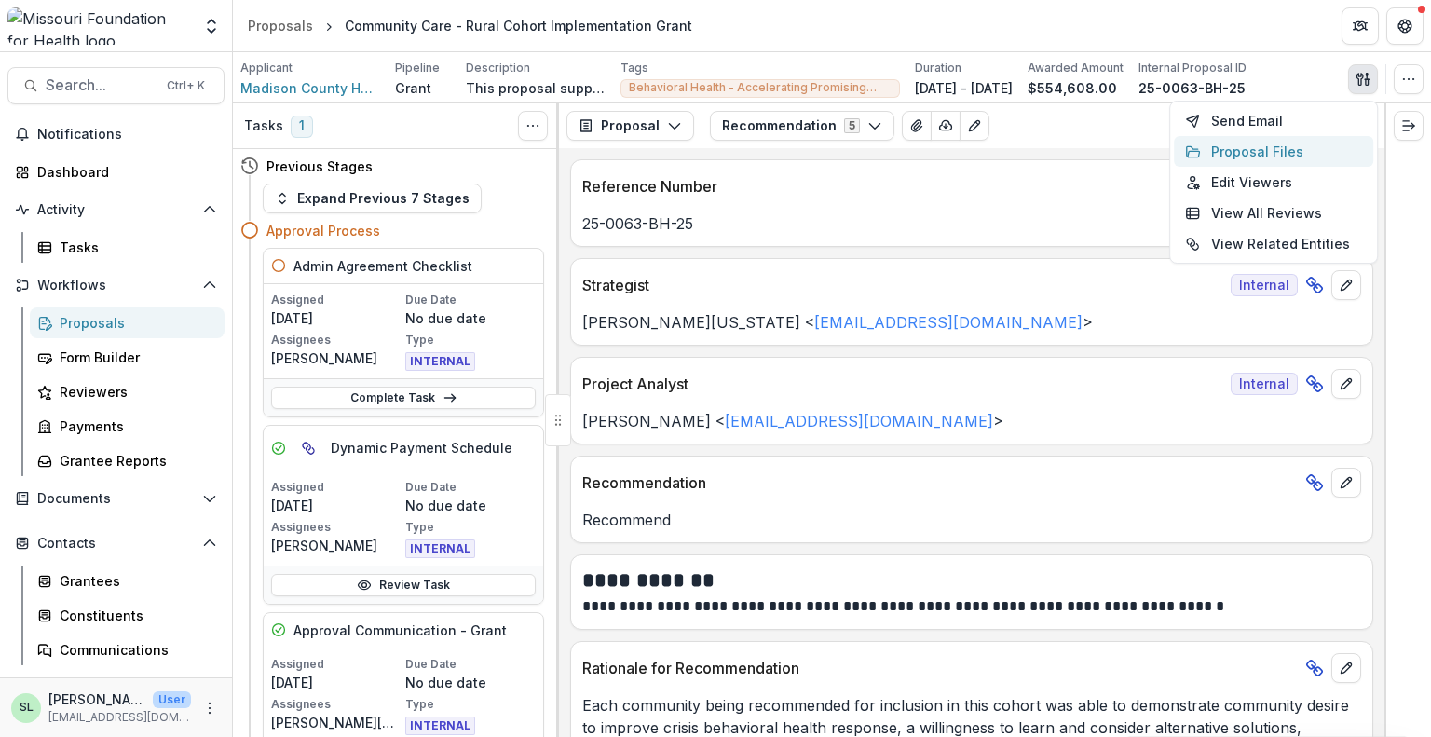
click at [1265, 144] on button "Proposal Files" at bounding box center [1273, 151] width 199 height 31
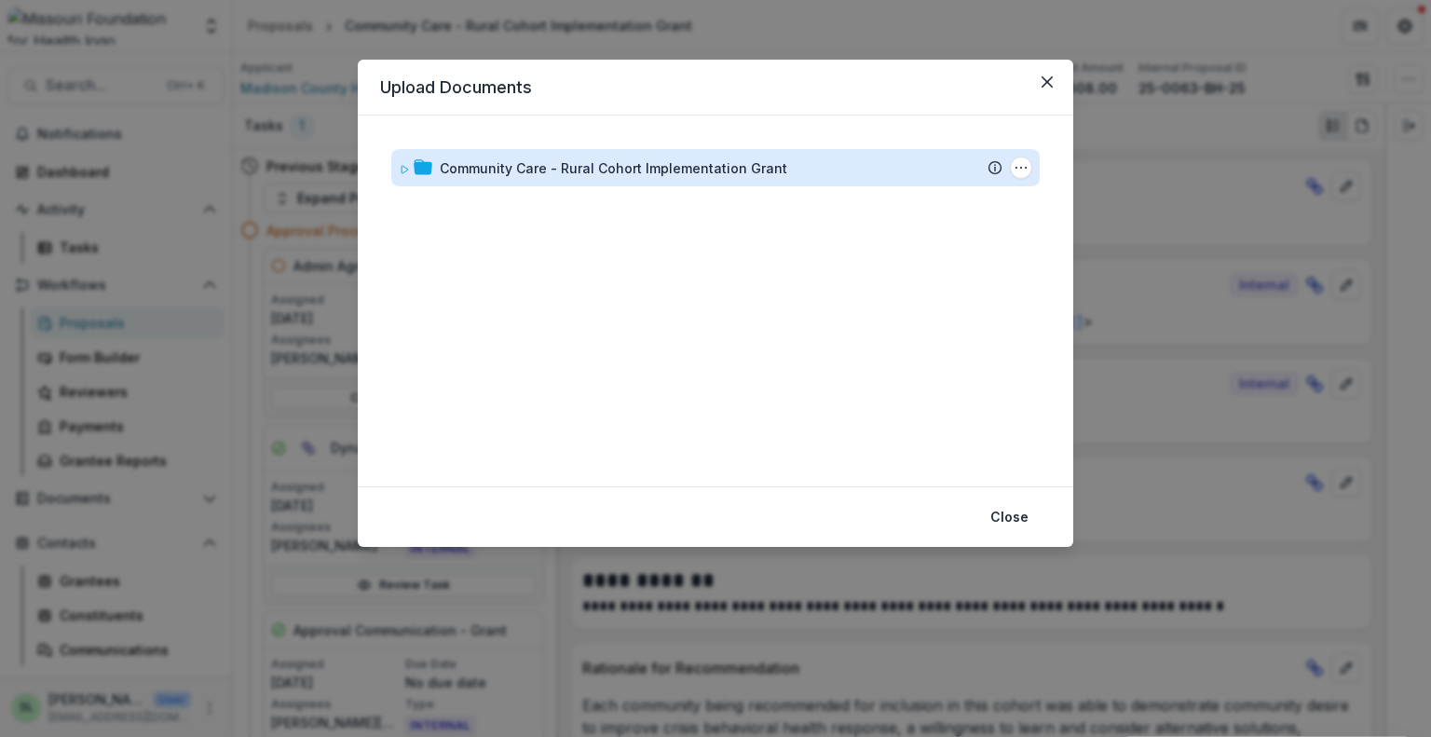
click at [694, 158] on div "Community Care - Rural Cohort Implementation Grant" at bounding box center [614, 168] width 348 height 20
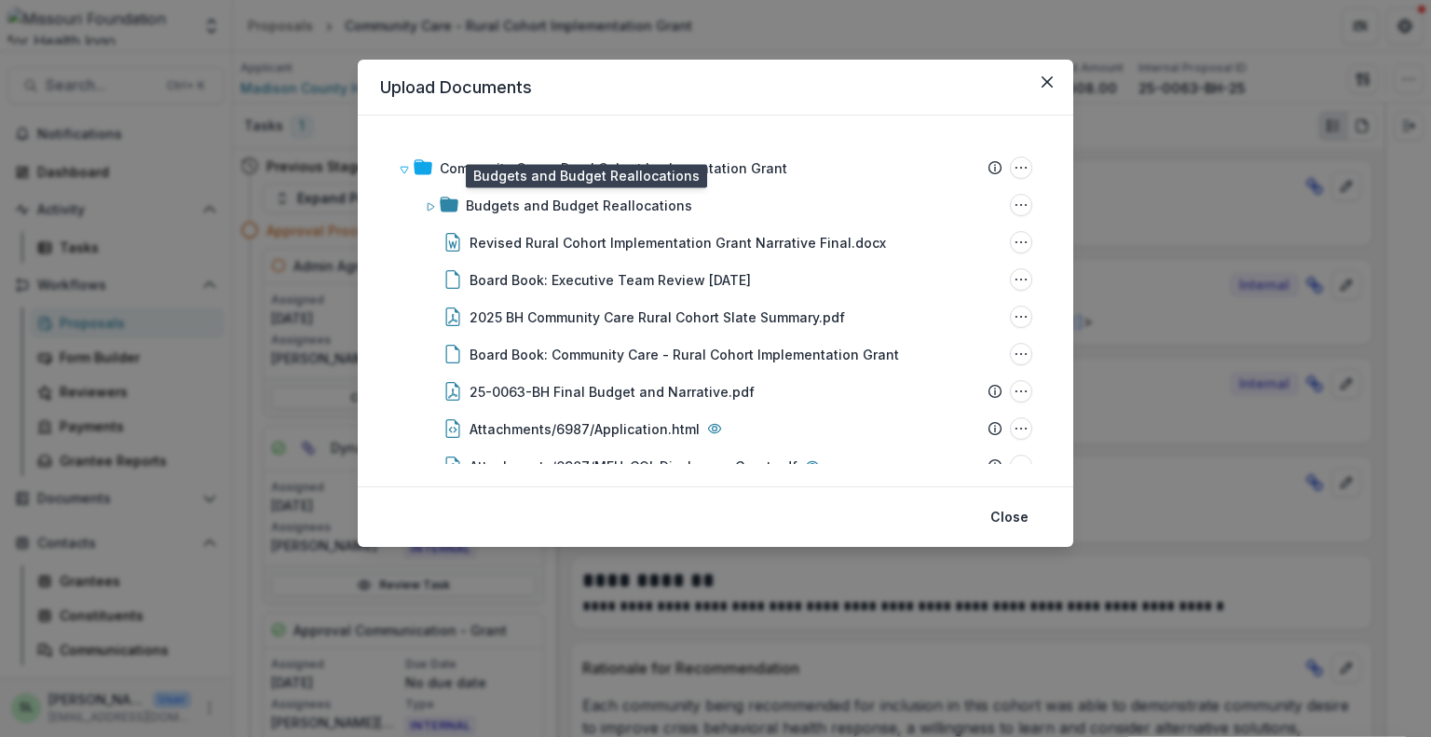
click at [508, 204] on div "Budgets and Budget Reallocations" at bounding box center [579, 206] width 226 height 20
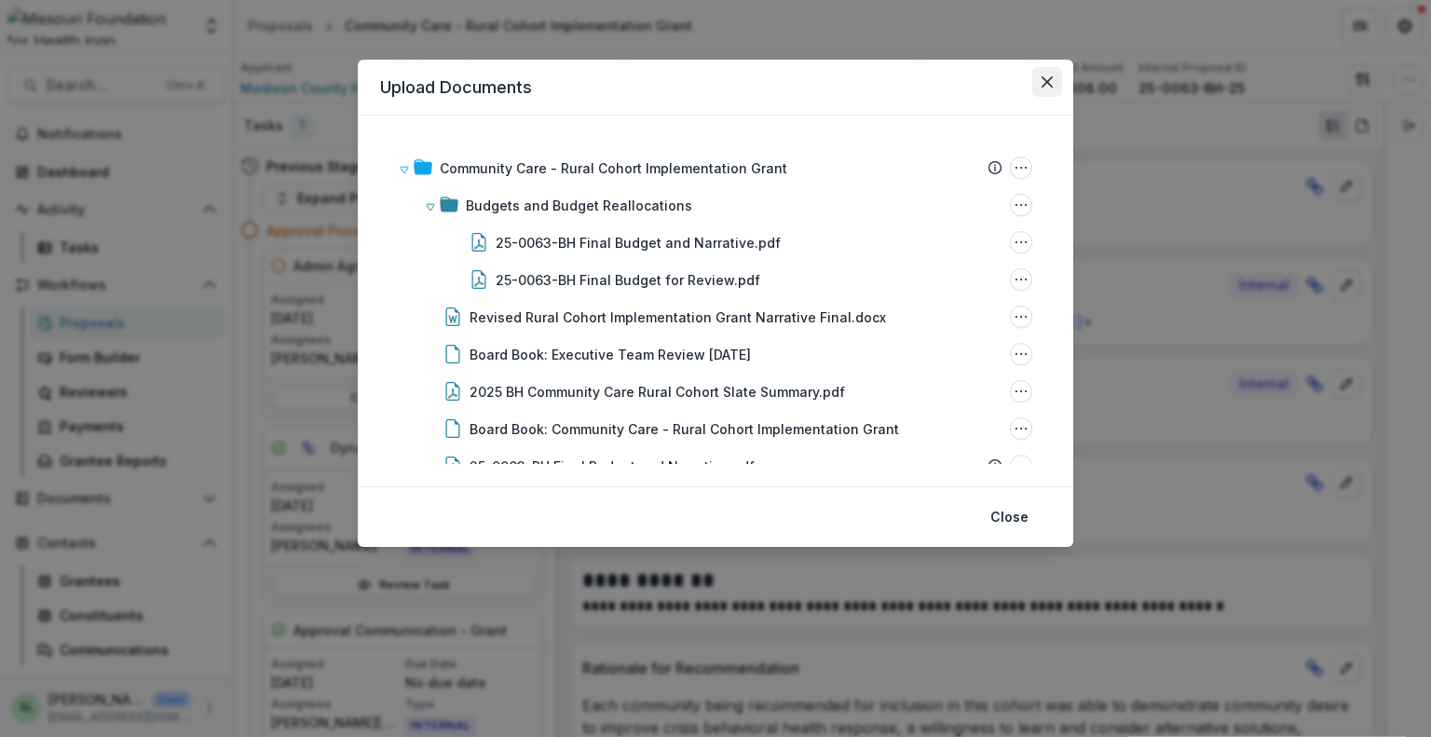
click at [1054, 81] on button "Close" at bounding box center [1047, 82] width 30 height 30
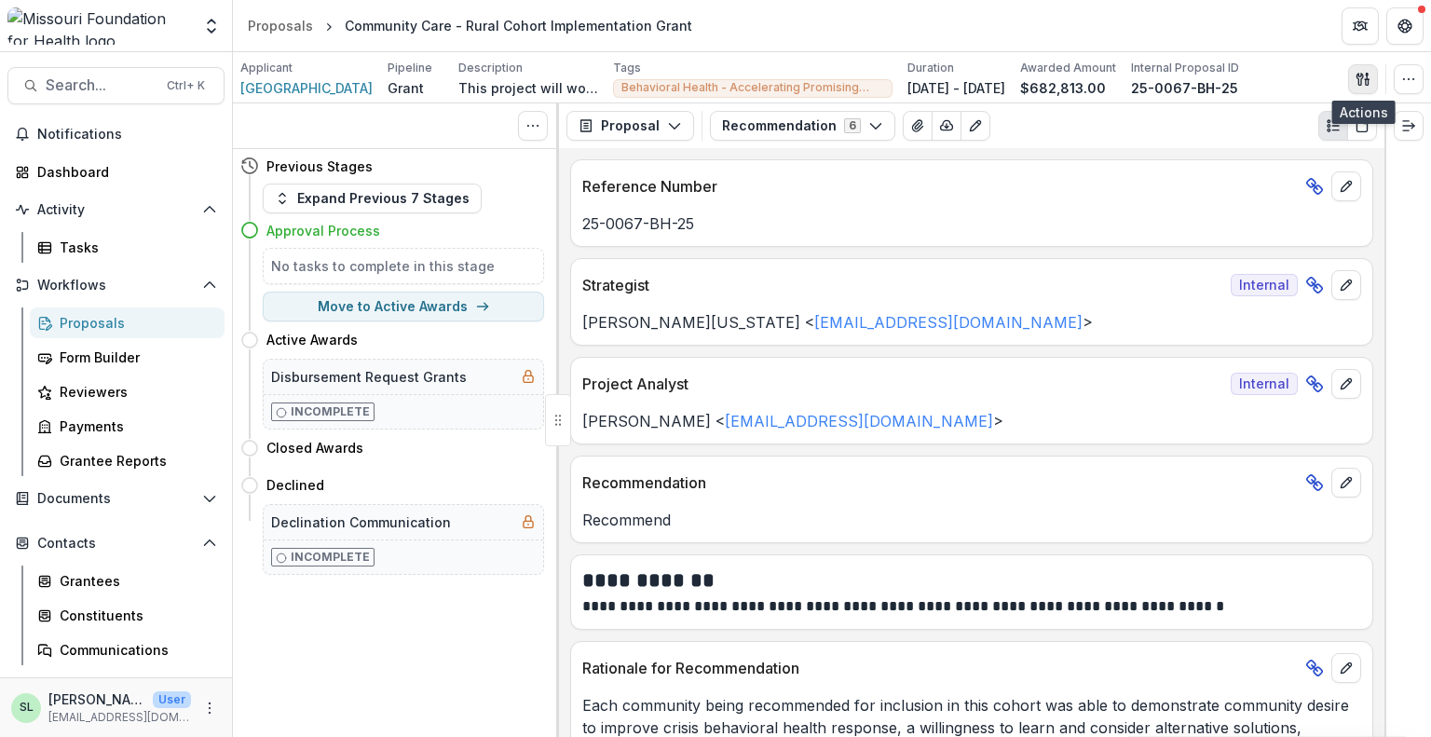
click at [1374, 75] on button "button" at bounding box center [1363, 79] width 30 height 30
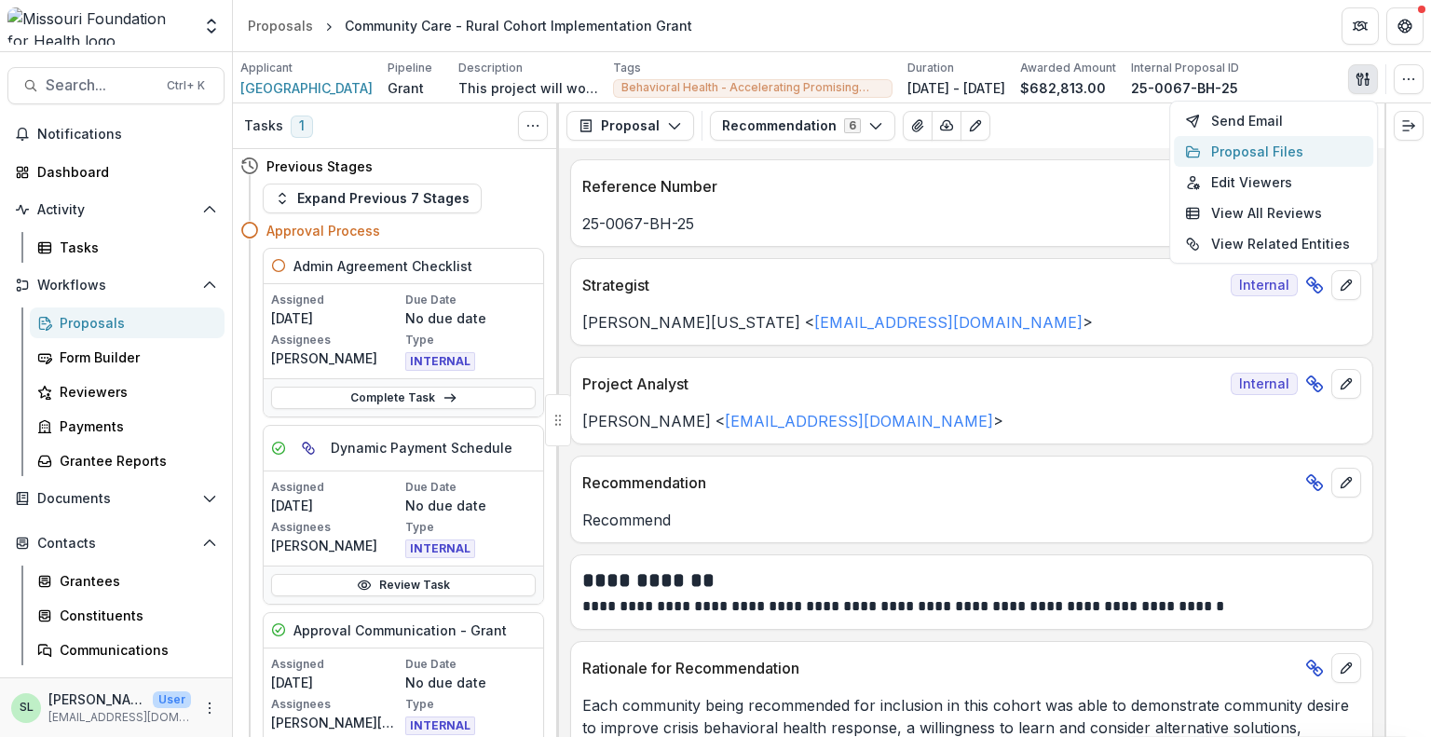
click at [1212, 148] on button "Proposal Files" at bounding box center [1273, 151] width 199 height 31
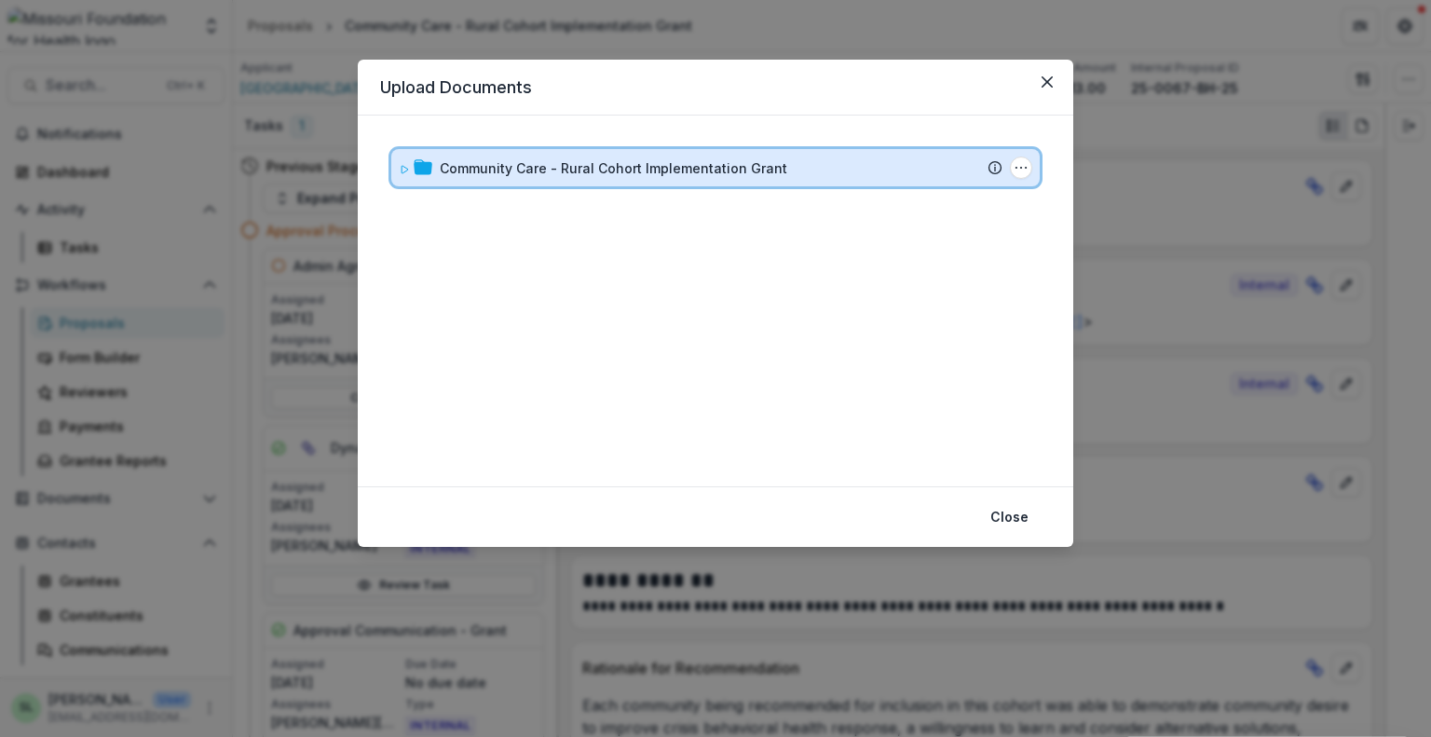
click at [787, 162] on div "Community Care - Rural Cohort Implementation Grant" at bounding box center [721, 168] width 563 height 20
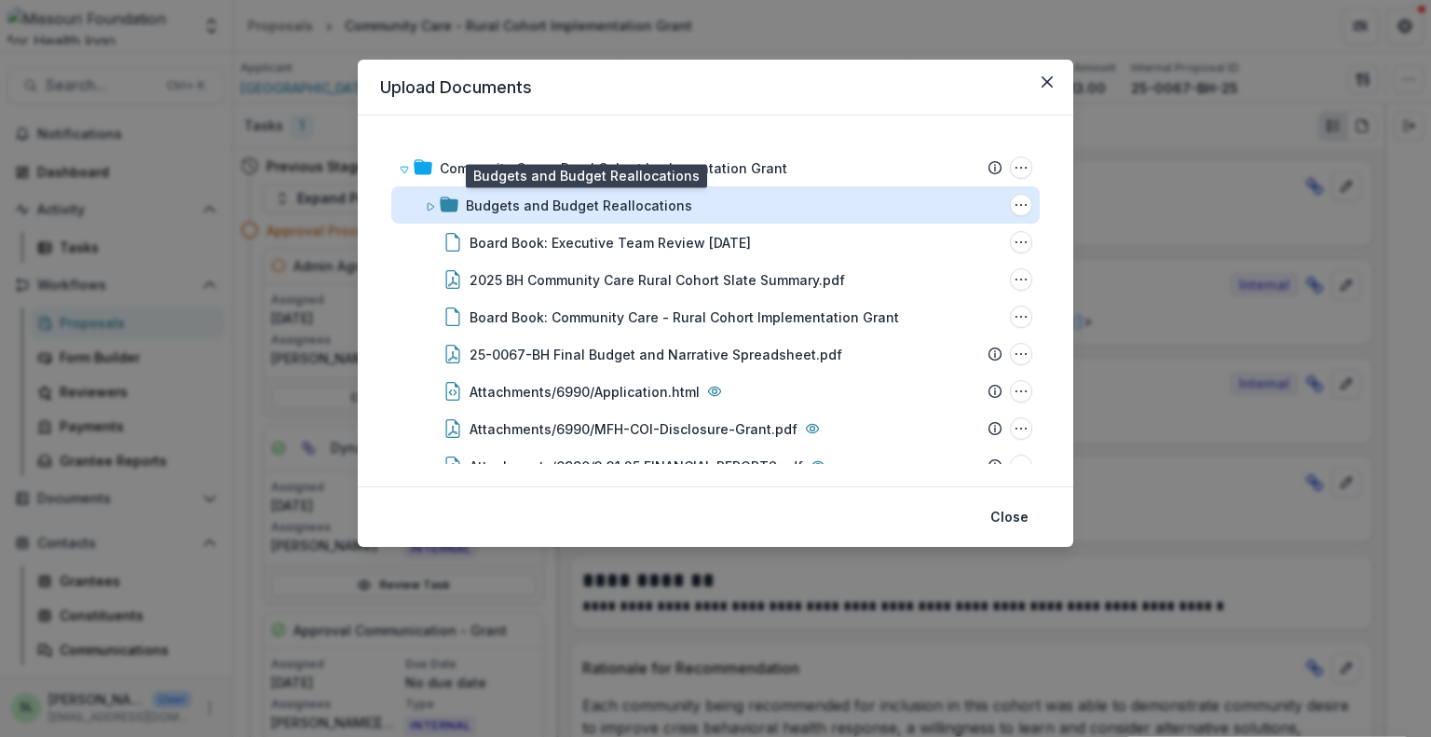
click at [615, 203] on div "Budgets and Budget Reallocations" at bounding box center [579, 206] width 226 height 20
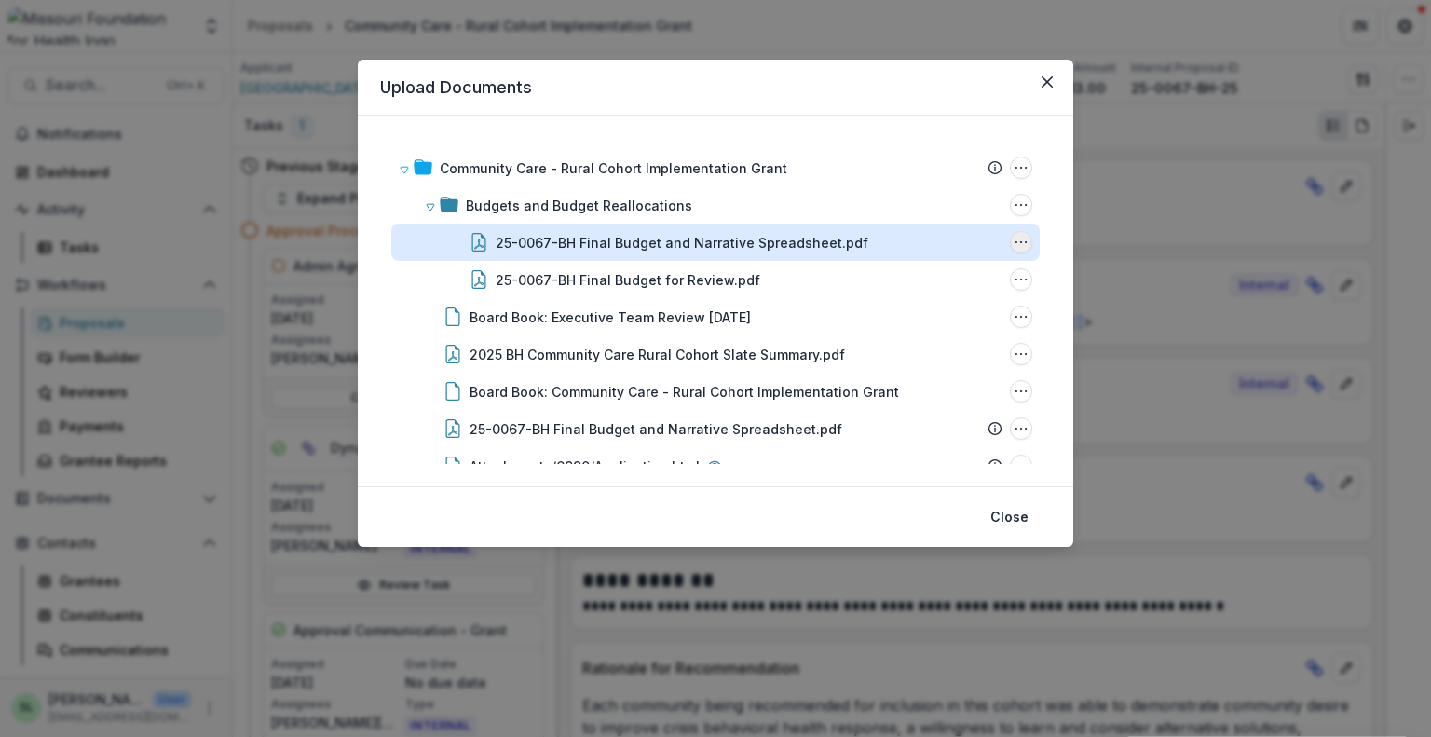
click at [1025, 242] on button "25-0067-BH Final Budget and Narrative Spreadsheet.pdf Options" at bounding box center [1021, 242] width 22 height 22
click at [907, 376] on button "Delete" at bounding box center [928, 370] width 199 height 31
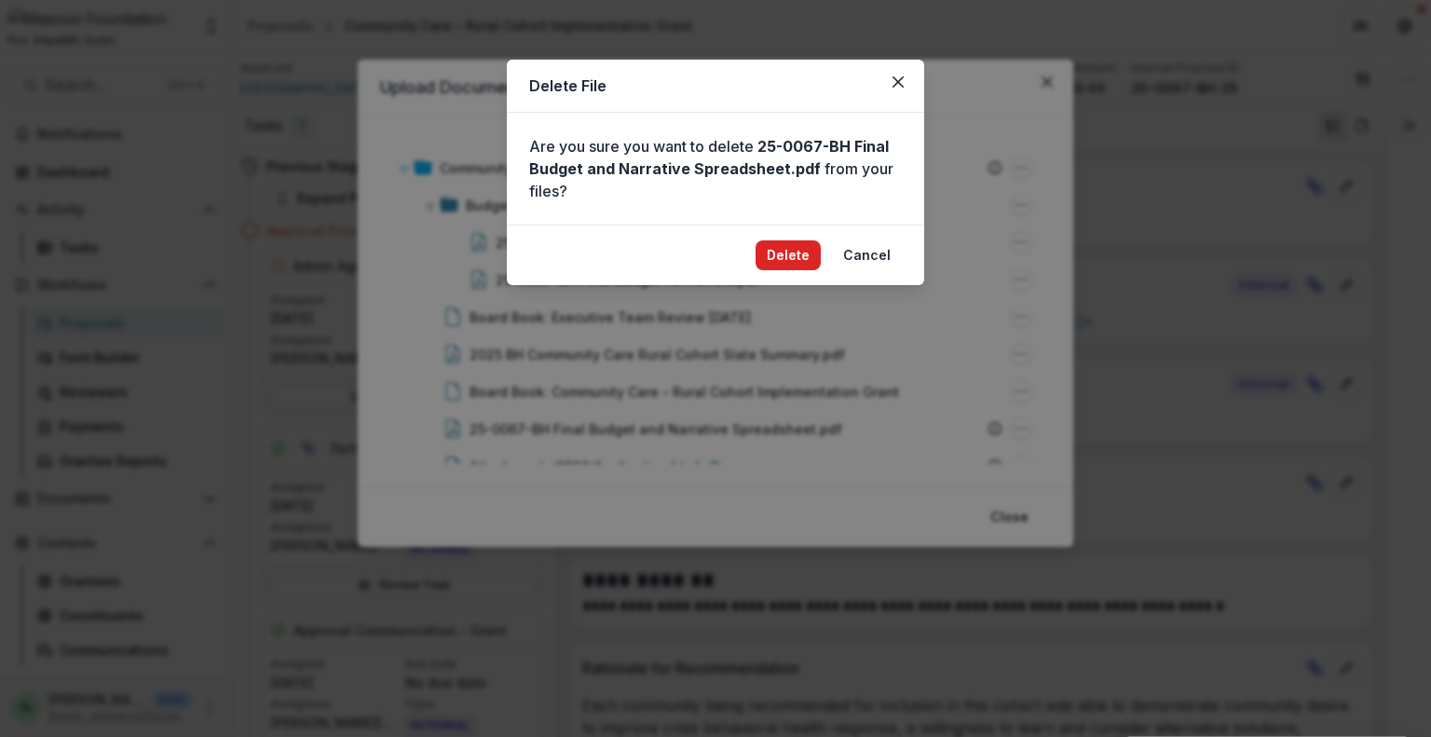
click at [788, 256] on button "Delete" at bounding box center [788, 255] width 65 height 30
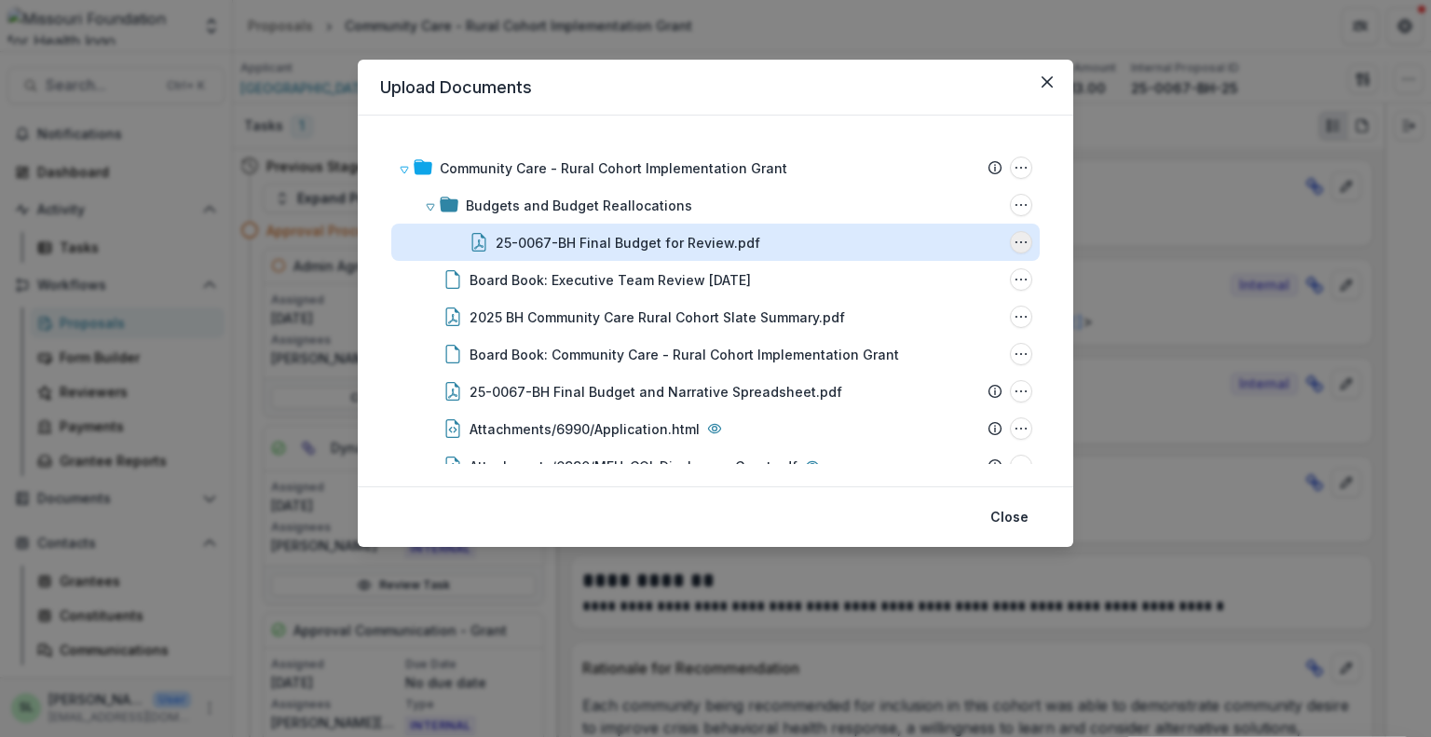
click at [1025, 240] on button "25-0067-BH Final Budget for Review.pdf Options" at bounding box center [1021, 242] width 22 height 22
click at [928, 365] on button "Delete" at bounding box center [928, 370] width 199 height 31
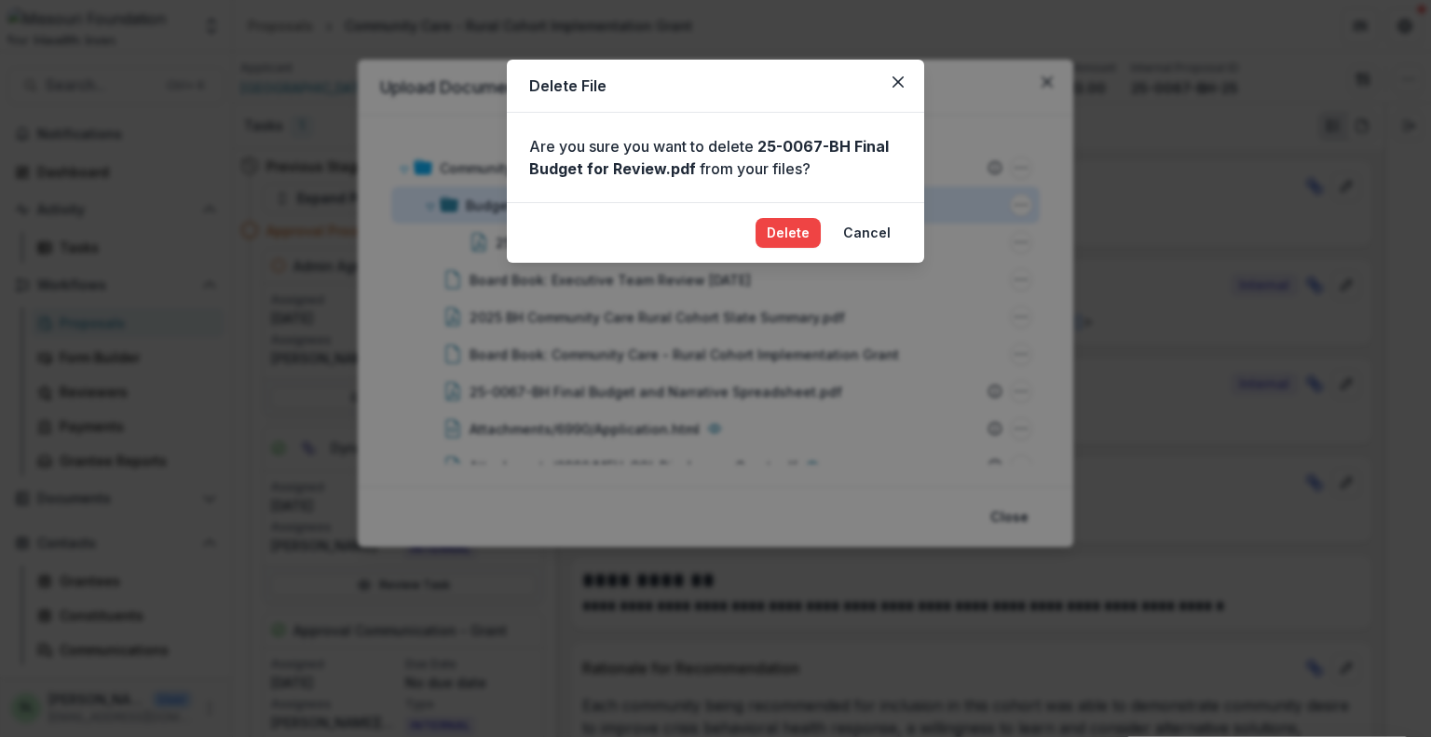
drag, startPoint x: 795, startPoint y: 225, endPoint x: 783, endPoint y: 223, distance: 12.4
click at [794, 225] on button "Delete" at bounding box center [788, 233] width 65 height 30
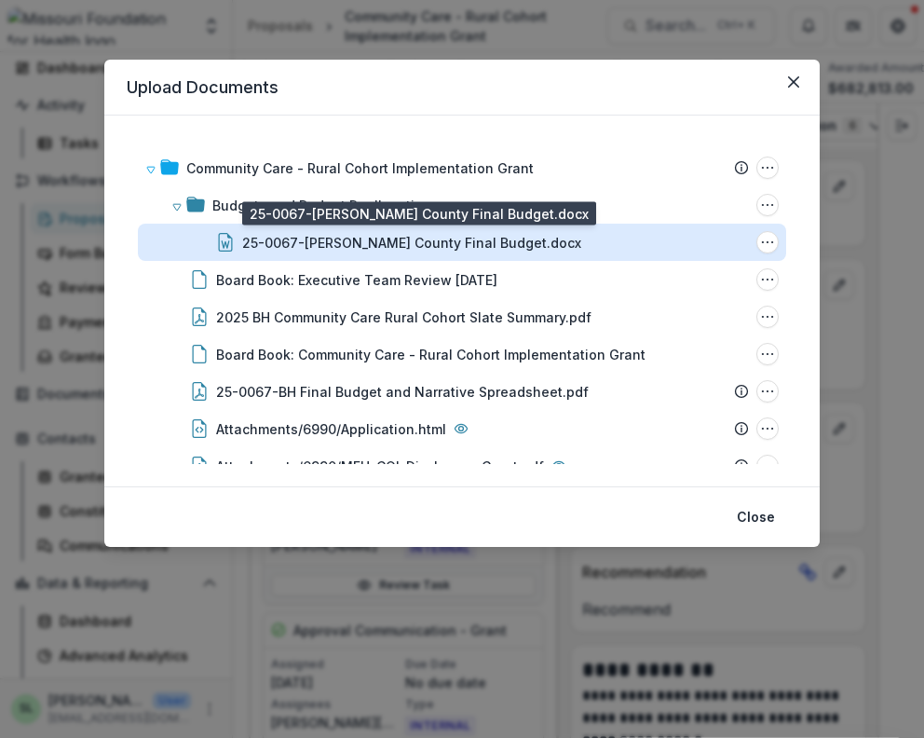
click at [388, 239] on div "25-0067-BH Polk County Final Budget.docx" at bounding box center [411, 243] width 339 height 20
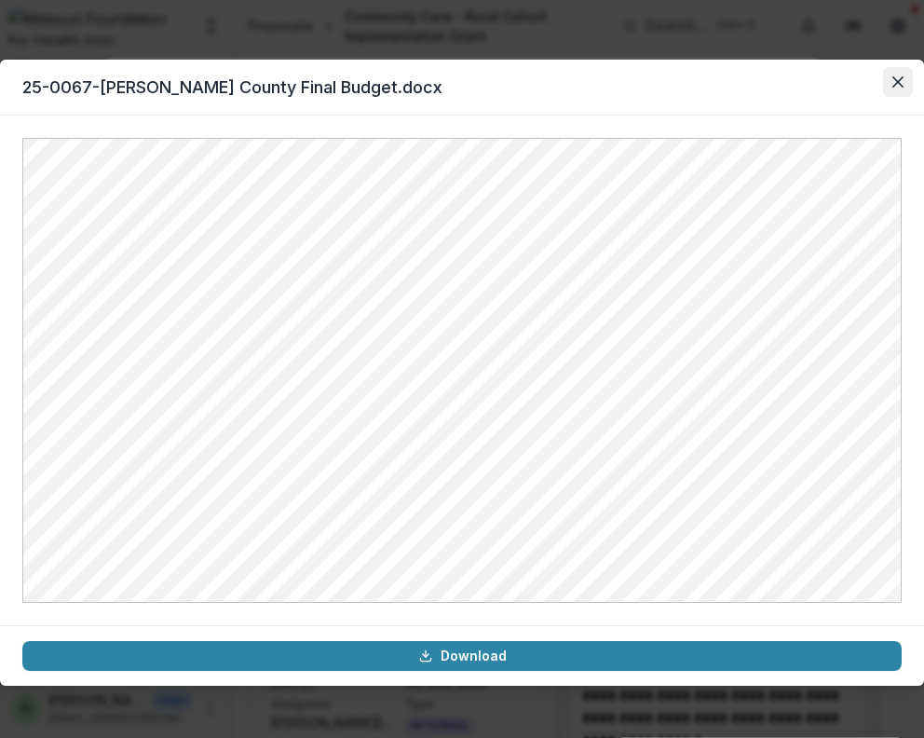
click at [896, 77] on icon "Close" at bounding box center [898, 81] width 11 height 11
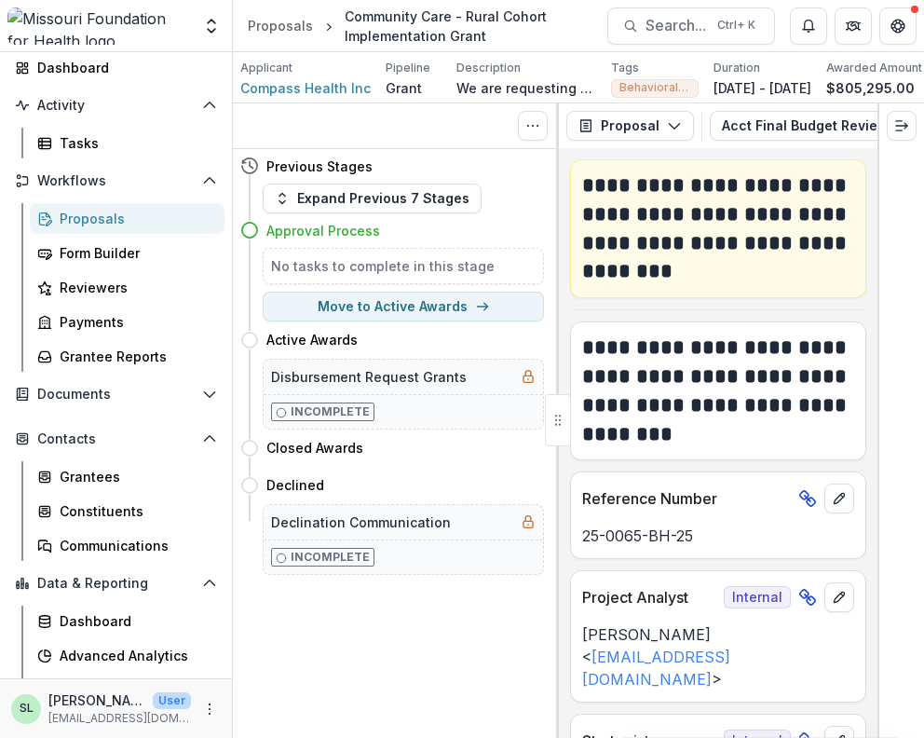
click div "Duration [DATE] - [DATE]"
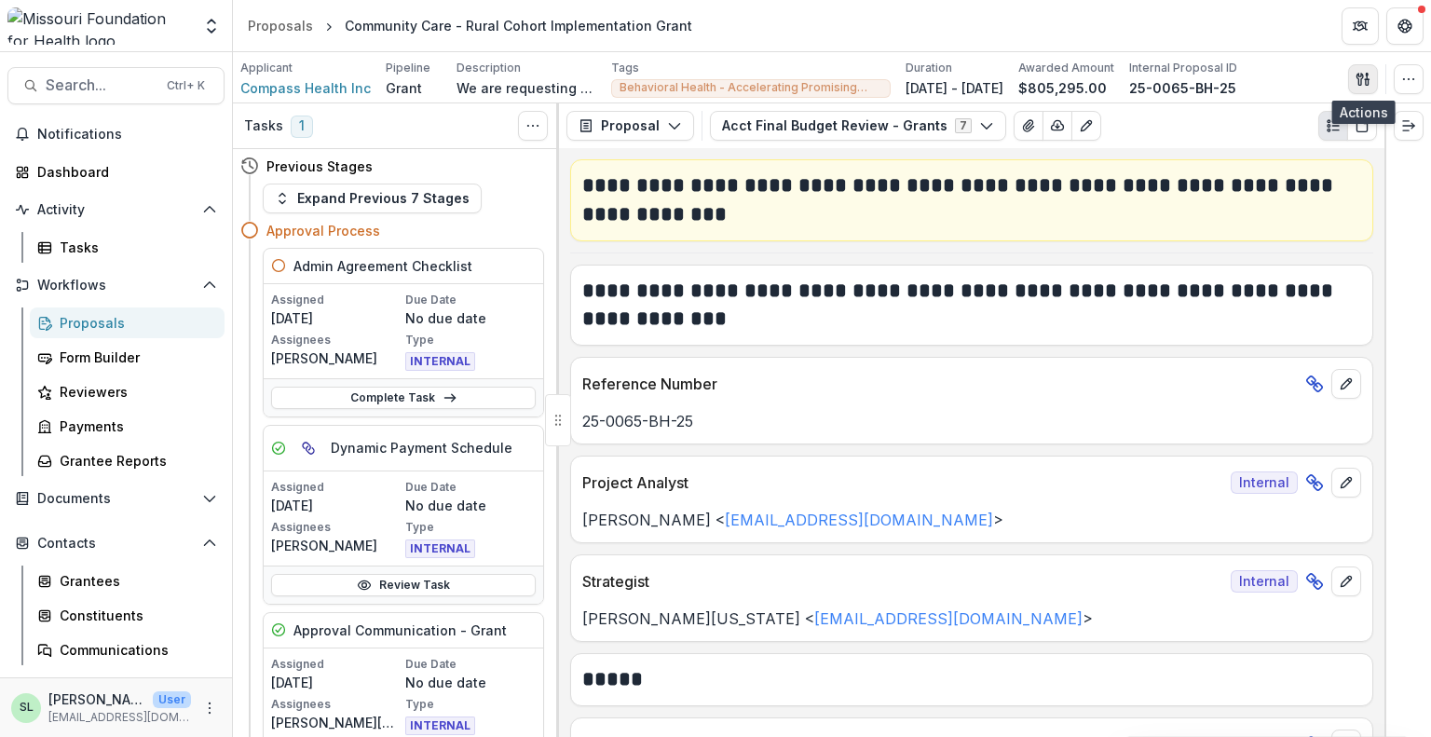
click icon "button"
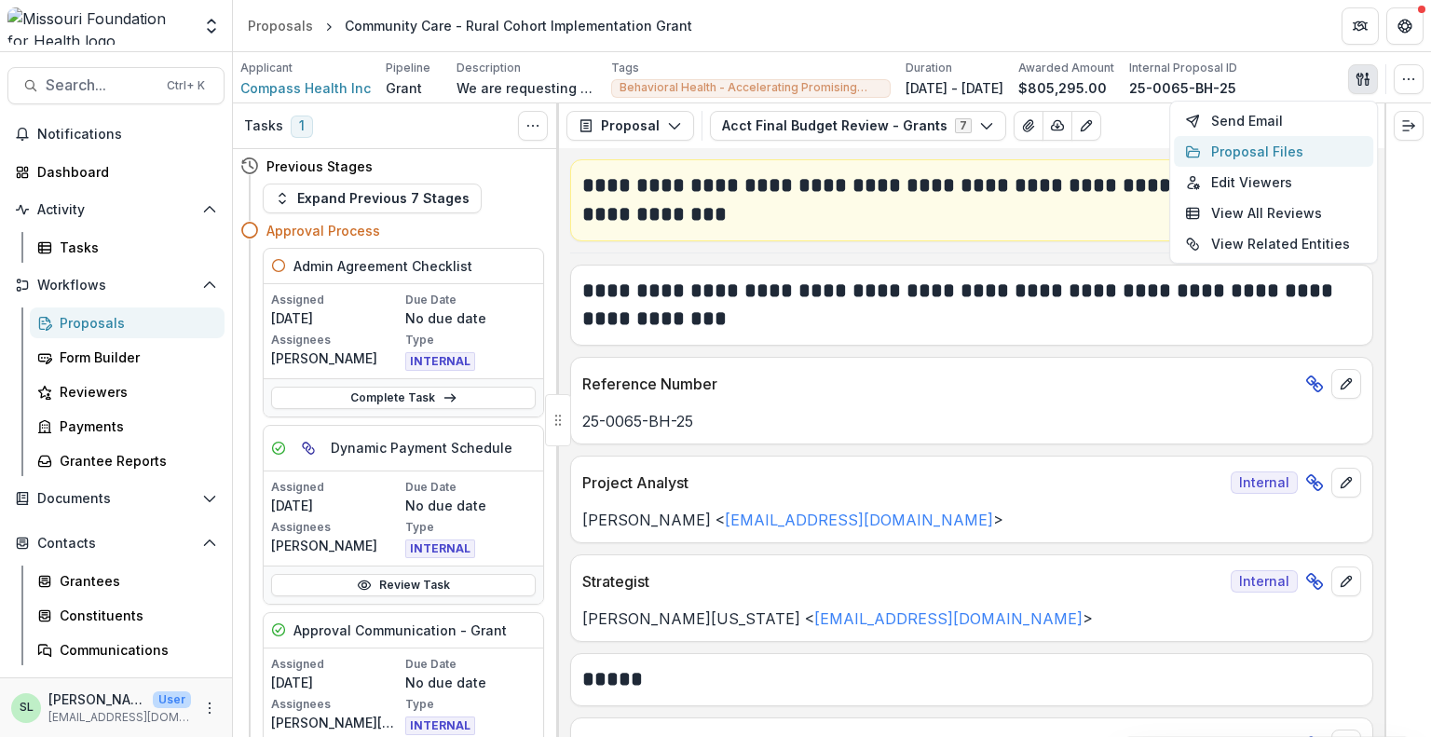
click button "Proposal Files"
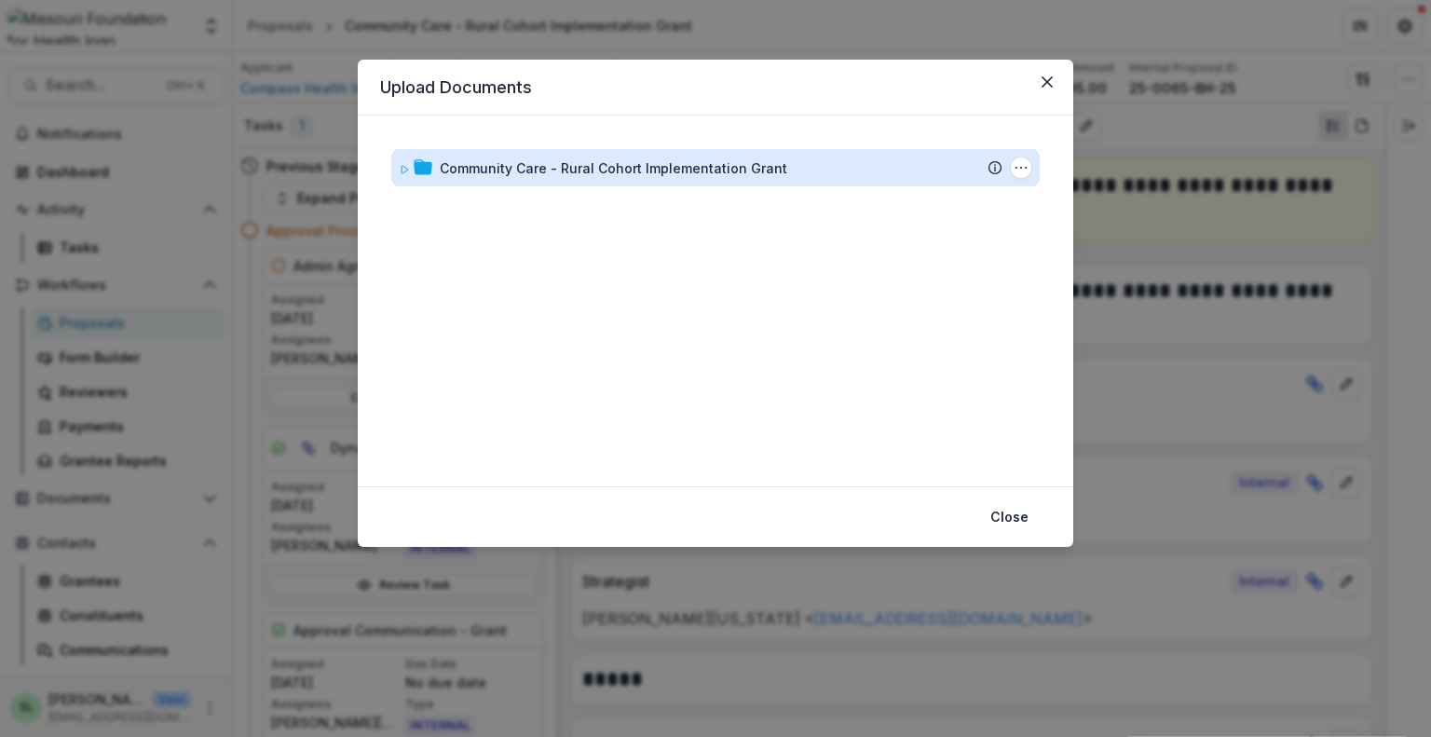
click div "Community Care - Rural Cohort Implementation Grant"
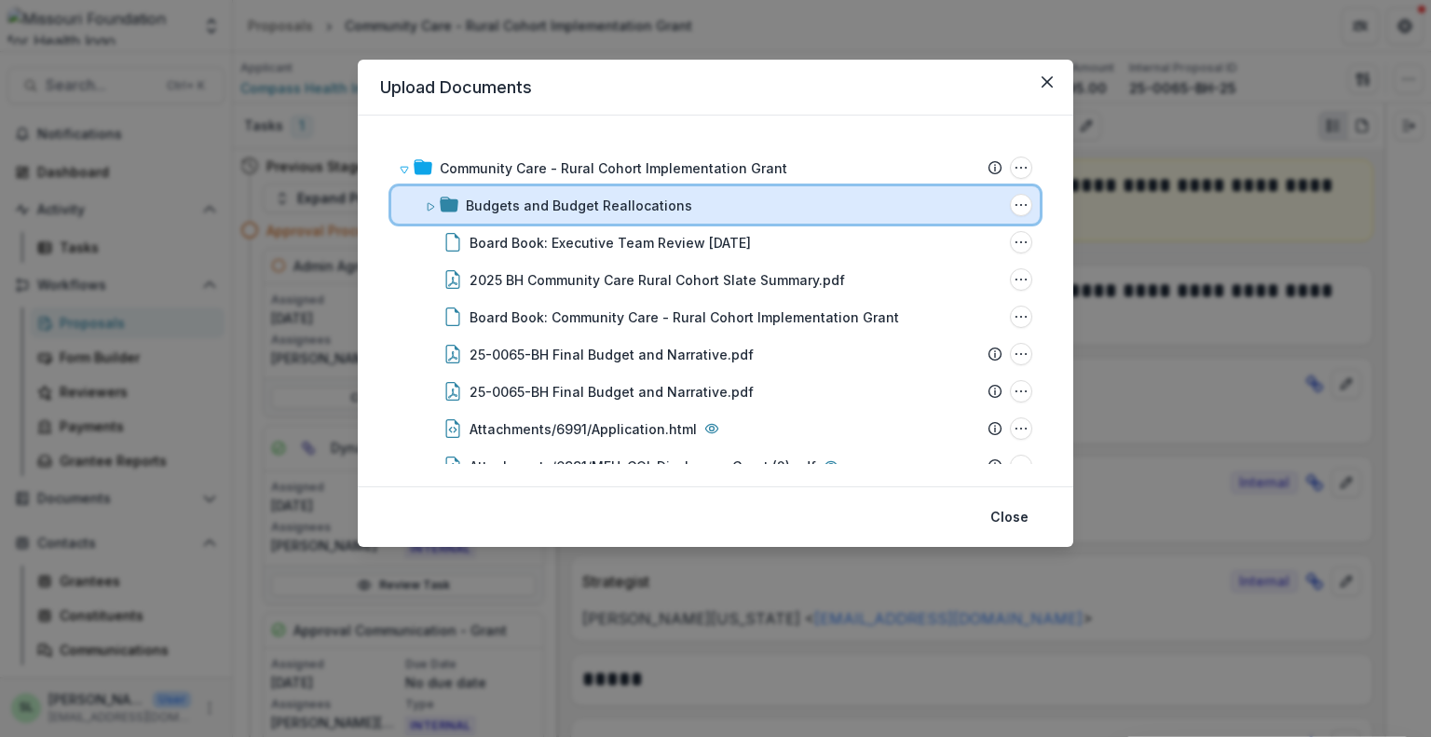
click div "Budgets and Budget Reallocations"
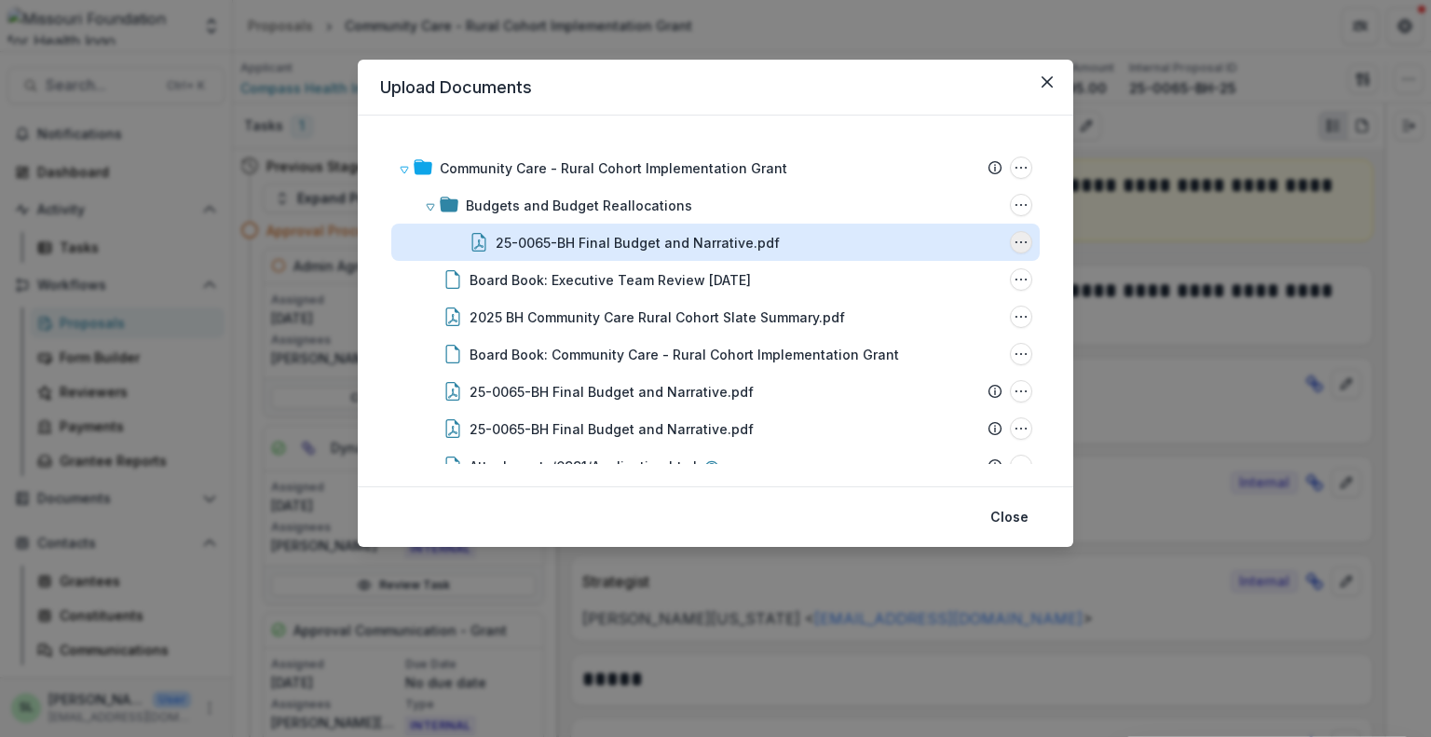
click icon "25-0065-BH Final Budget and Narrative.pdf Options"
click button "Delete"
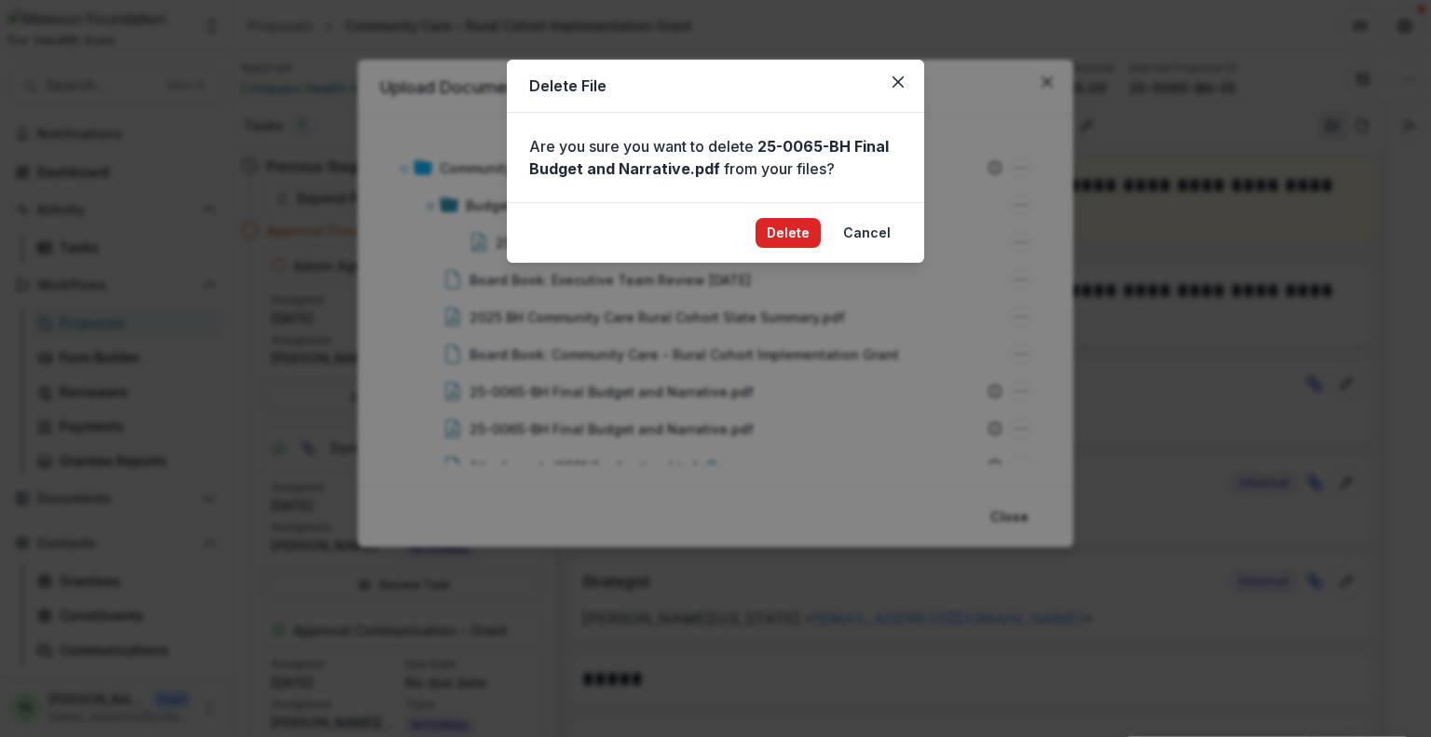
click button "Delete"
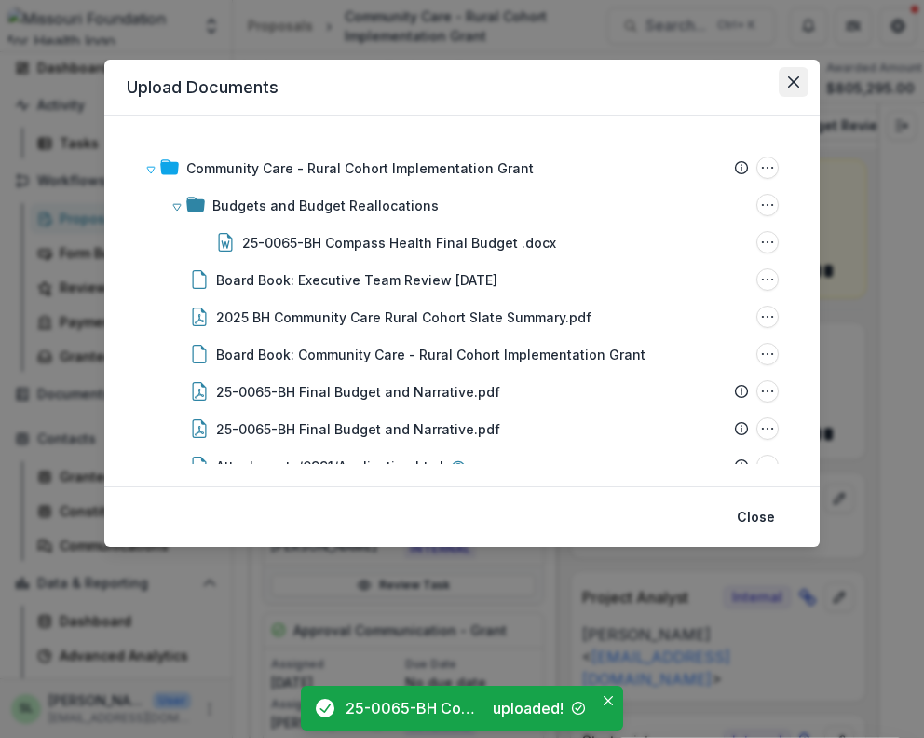
click button "Close"
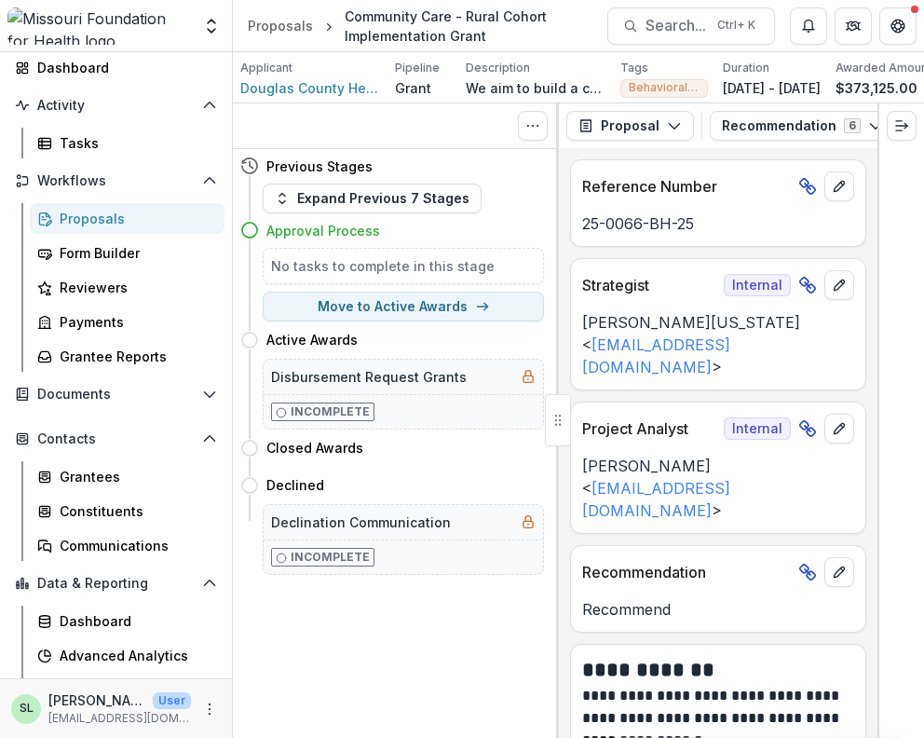
click at [821, 76] on div "Duration [DATE] - [DATE]" at bounding box center [772, 79] width 98 height 38
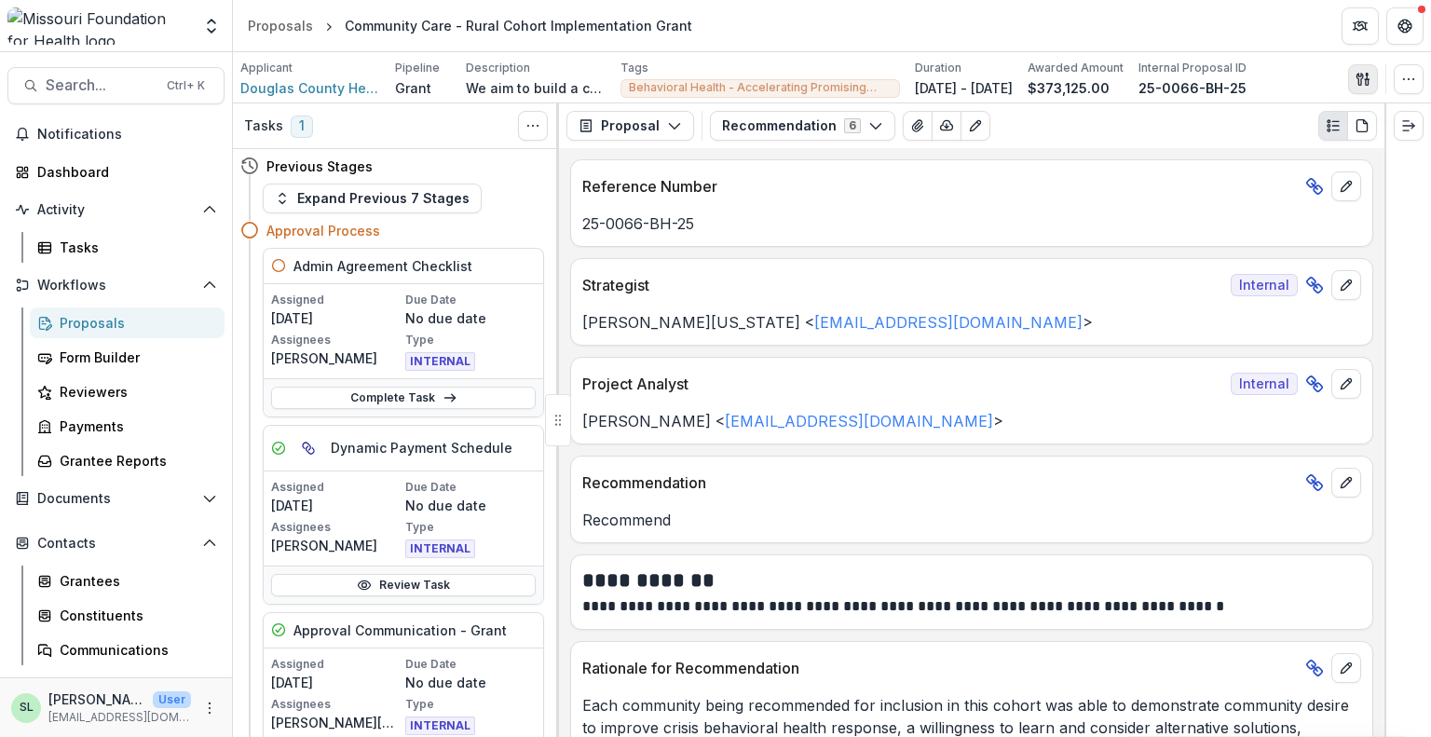
click at [923, 70] on button "button" at bounding box center [1363, 79] width 30 height 30
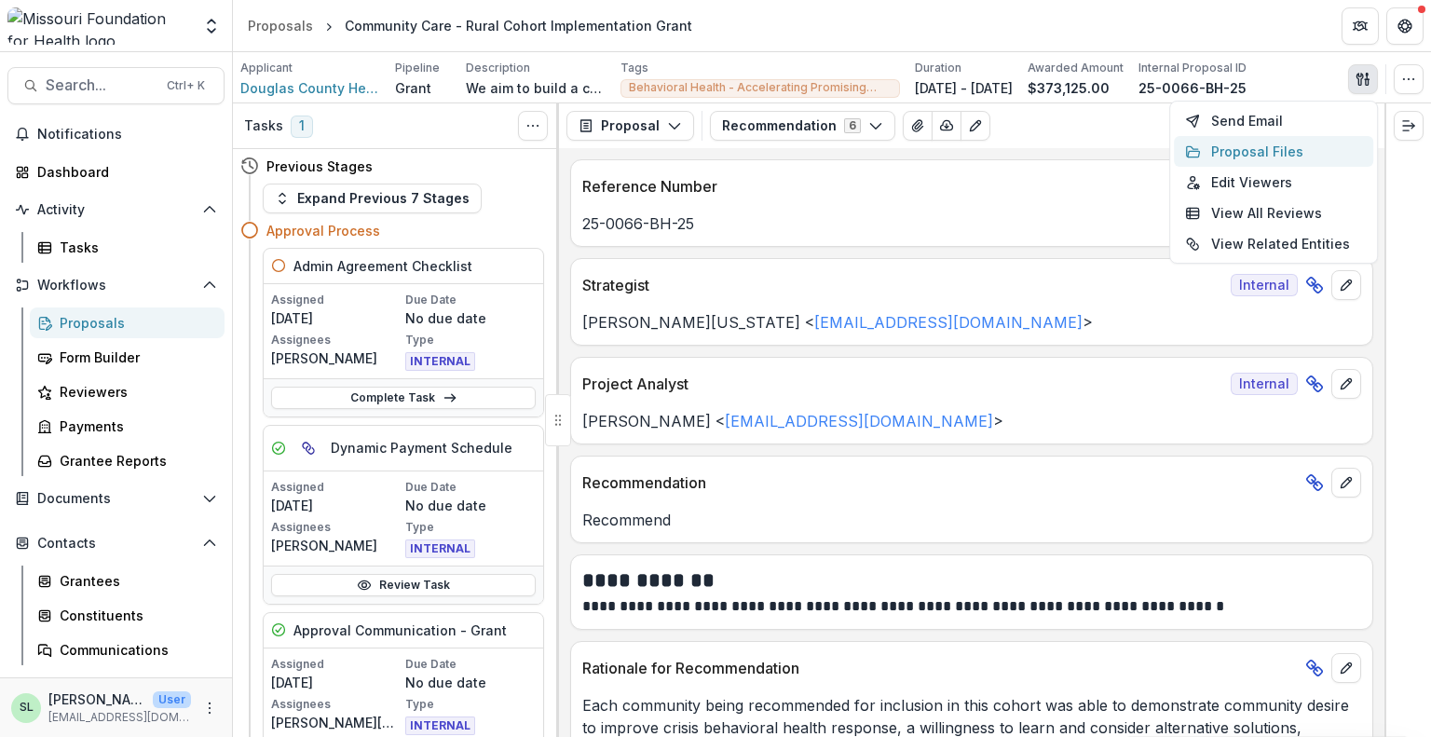
click at [923, 151] on button "Proposal Files" at bounding box center [1273, 151] width 199 height 31
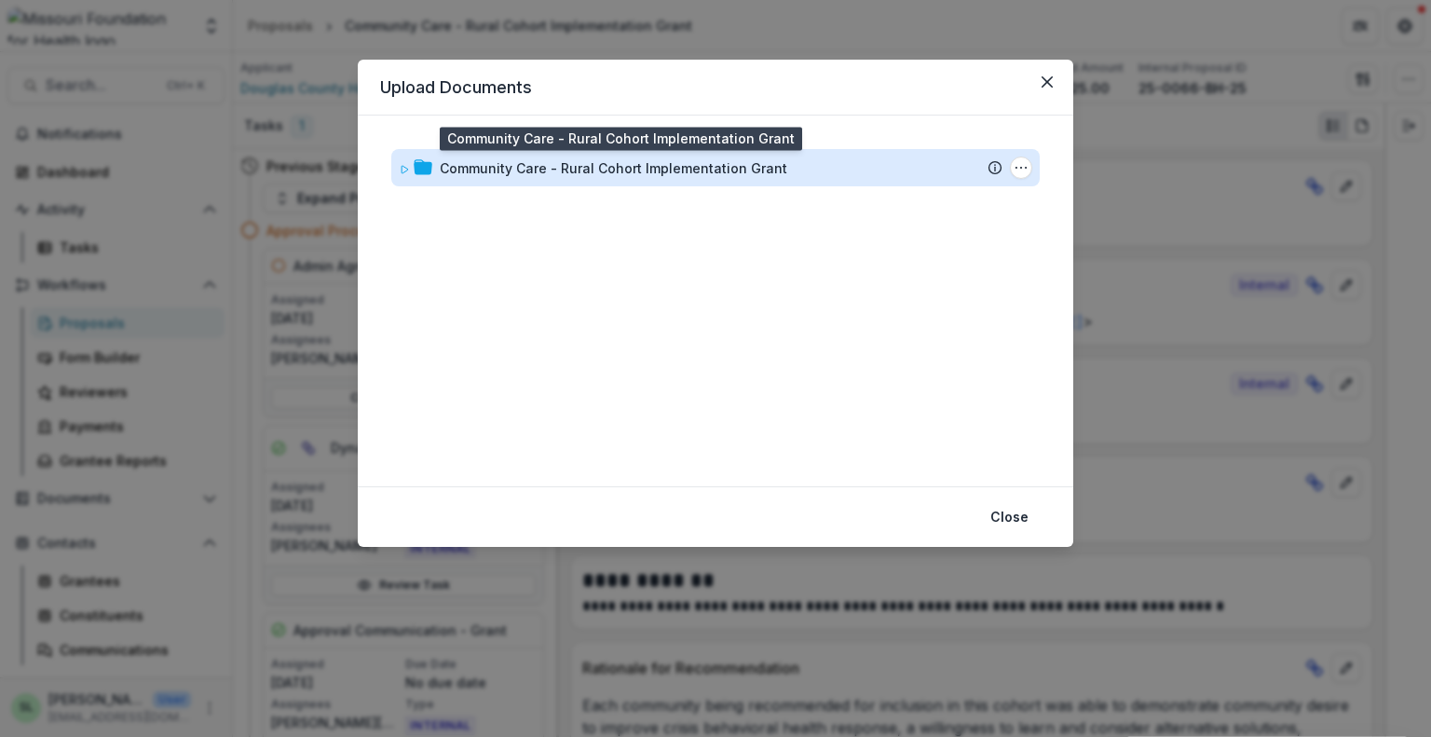
click at [641, 171] on div "Community Care - Rural Cohort Implementation Grant" at bounding box center [614, 168] width 348 height 20
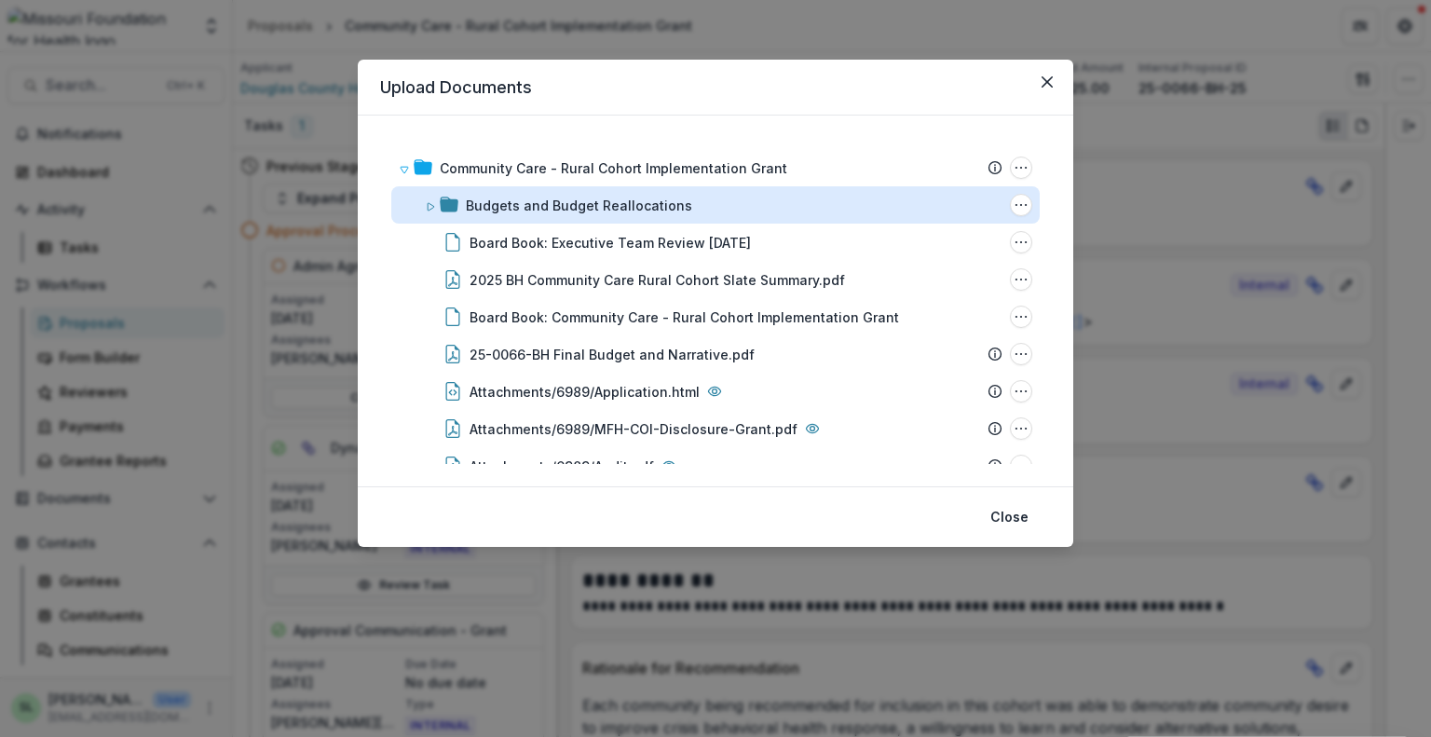
click at [602, 206] on div "Budgets and Budget Reallocations" at bounding box center [579, 206] width 226 height 20
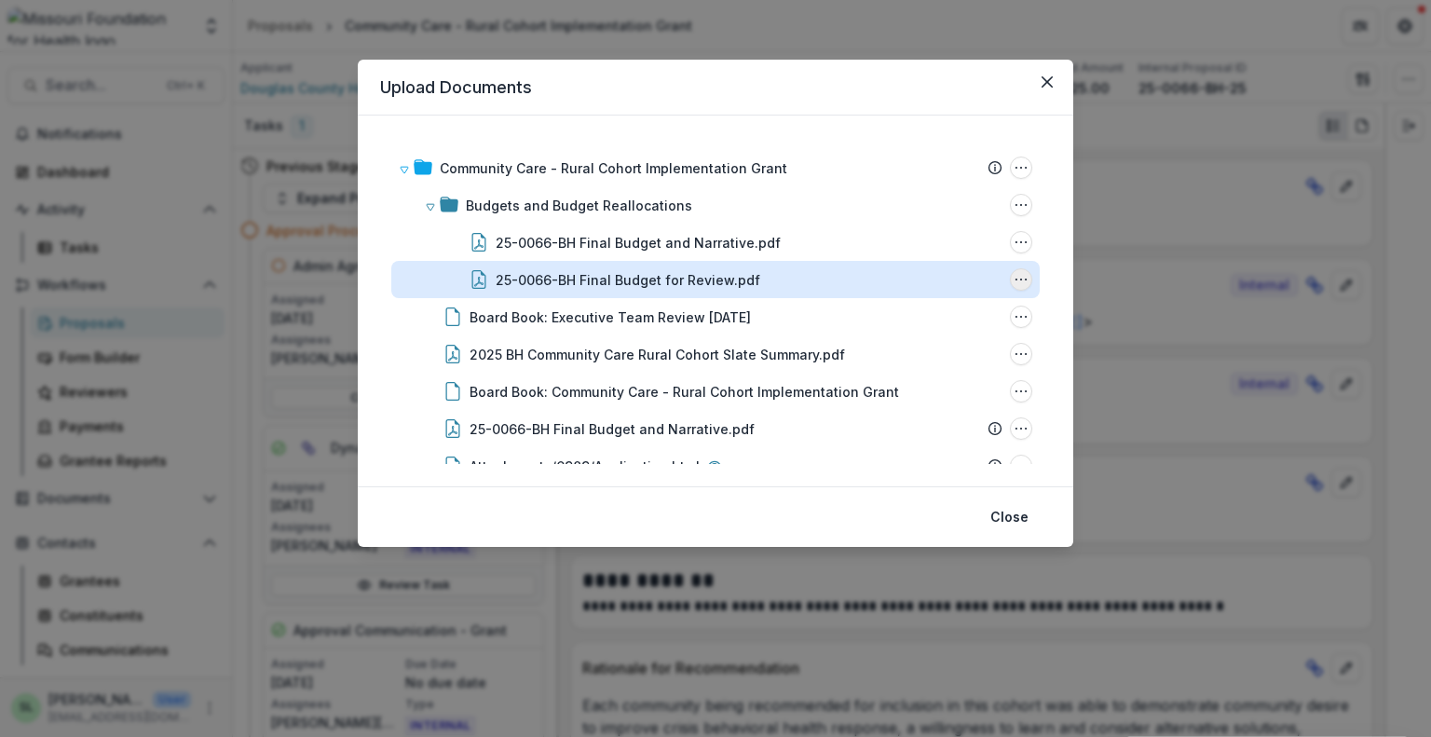
click at [923, 285] on icon "25-0066-BH Final Budget for Review.pdf Options" at bounding box center [1021, 279] width 15 height 15
click at [923, 409] on button "Delete" at bounding box center [928, 407] width 199 height 31
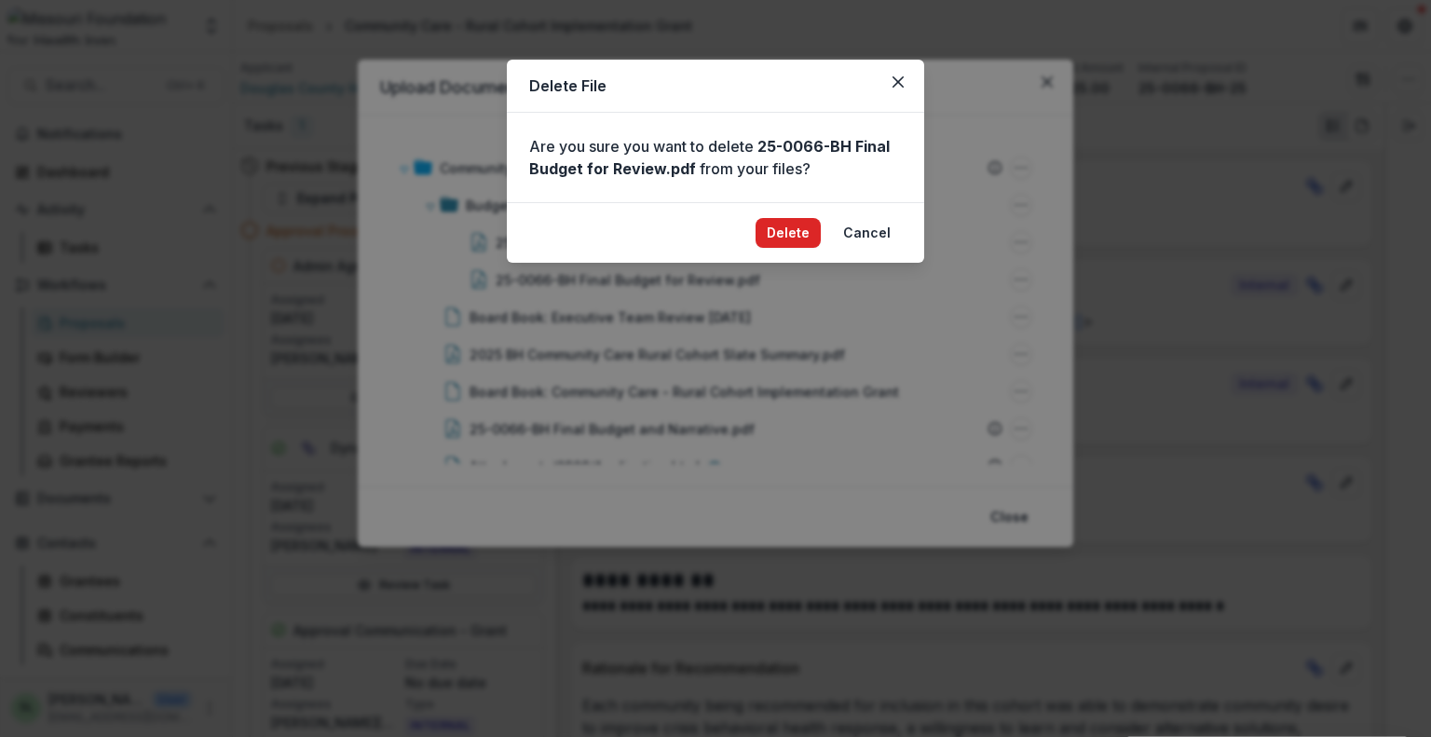
click at [789, 232] on button "Delete" at bounding box center [788, 233] width 65 height 30
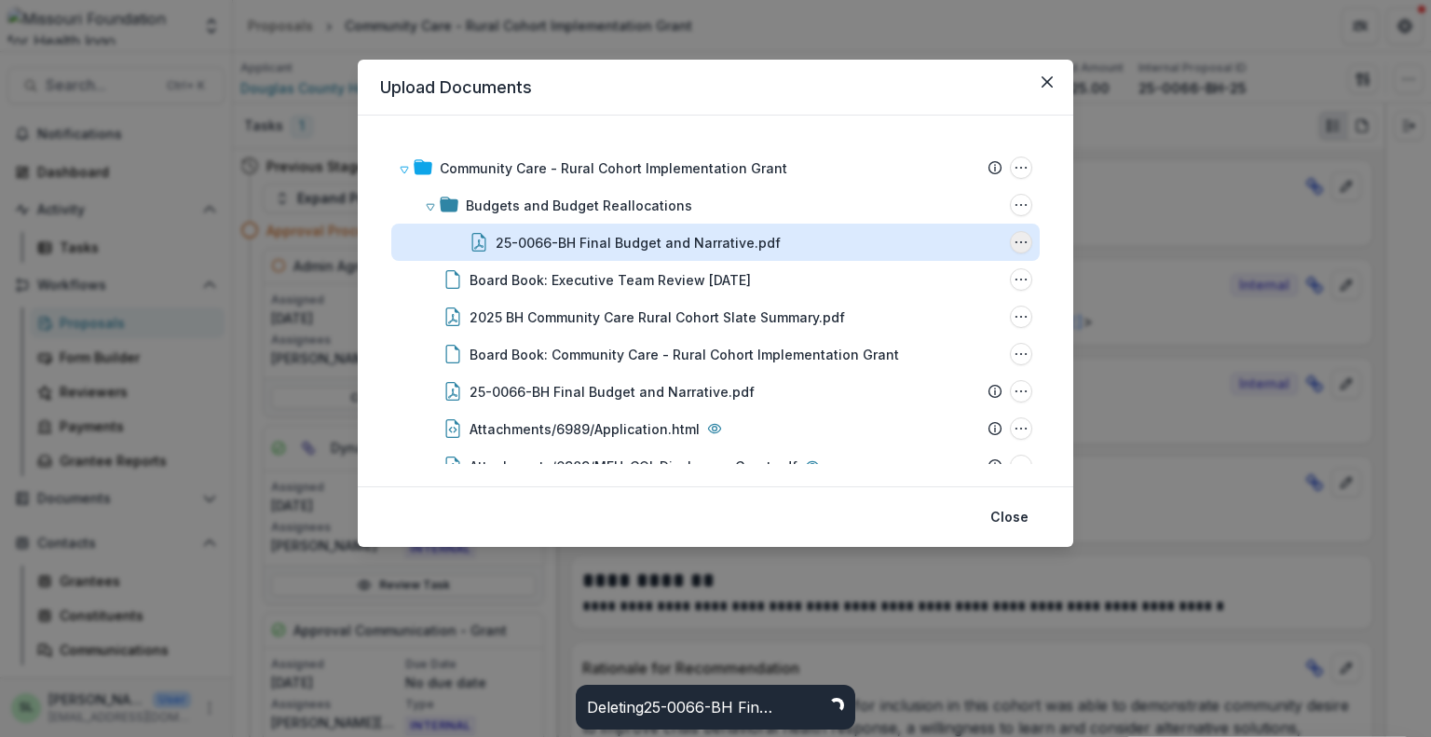
click at [923, 240] on icon "25-0066-BH Final Budget and Narrative.pdf Options" at bounding box center [1021, 242] width 15 height 15
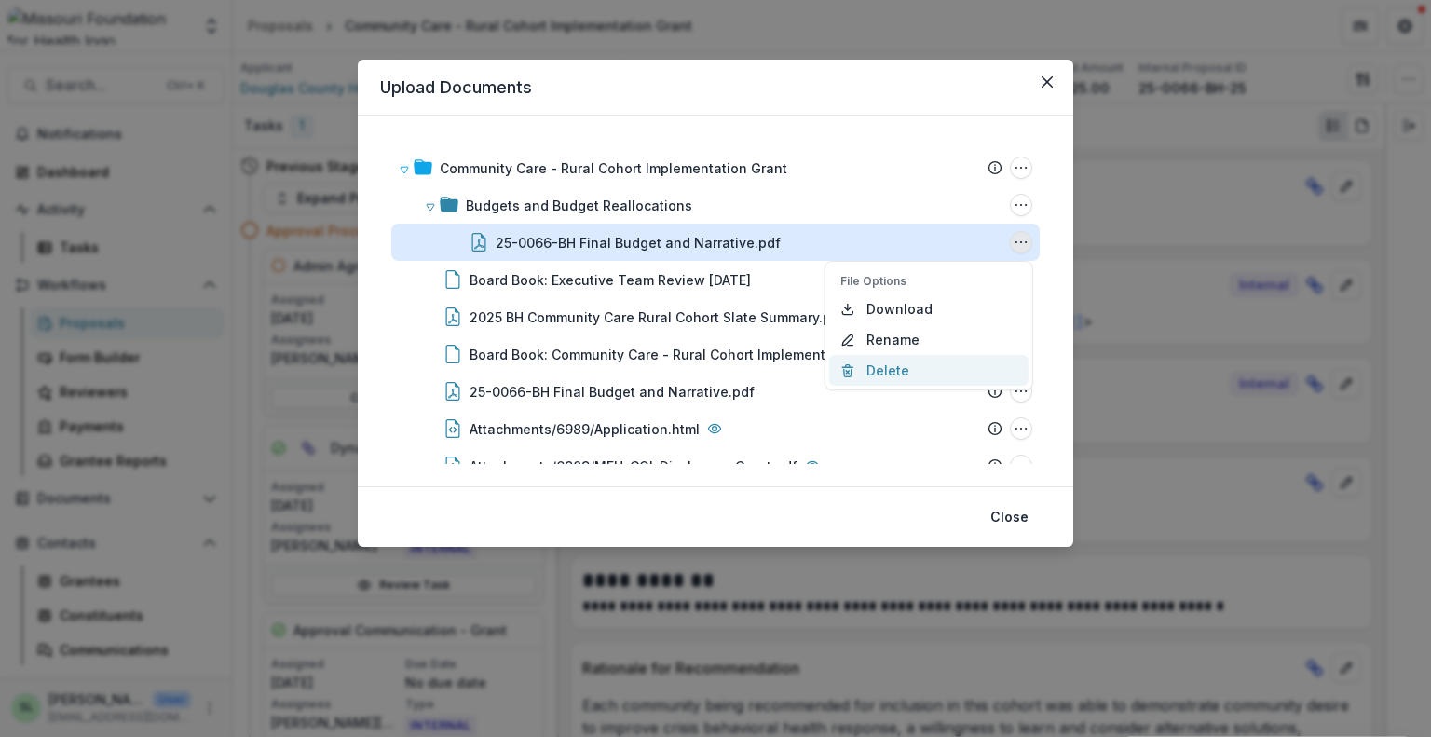
click at [900, 368] on button "Delete" at bounding box center [928, 370] width 199 height 31
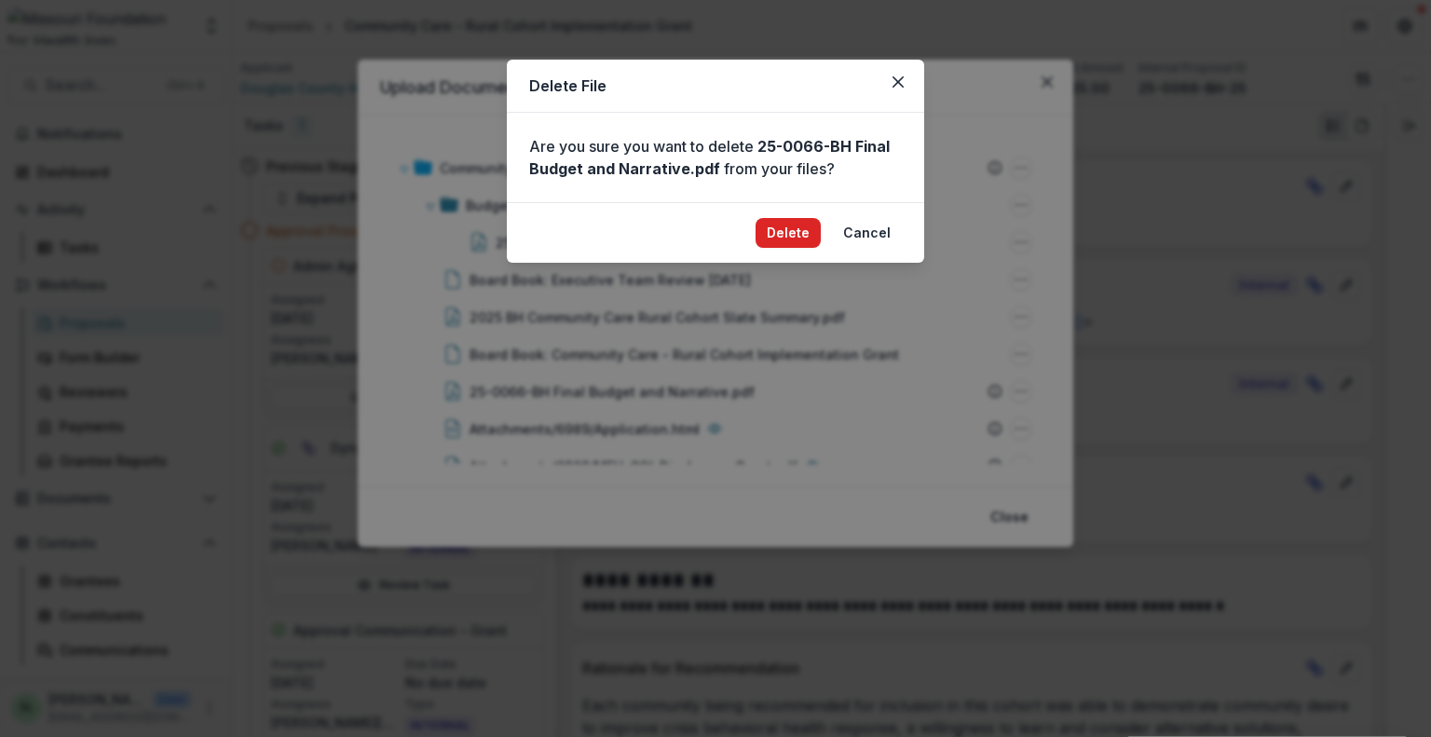
click at [805, 228] on button "Delete" at bounding box center [788, 233] width 65 height 30
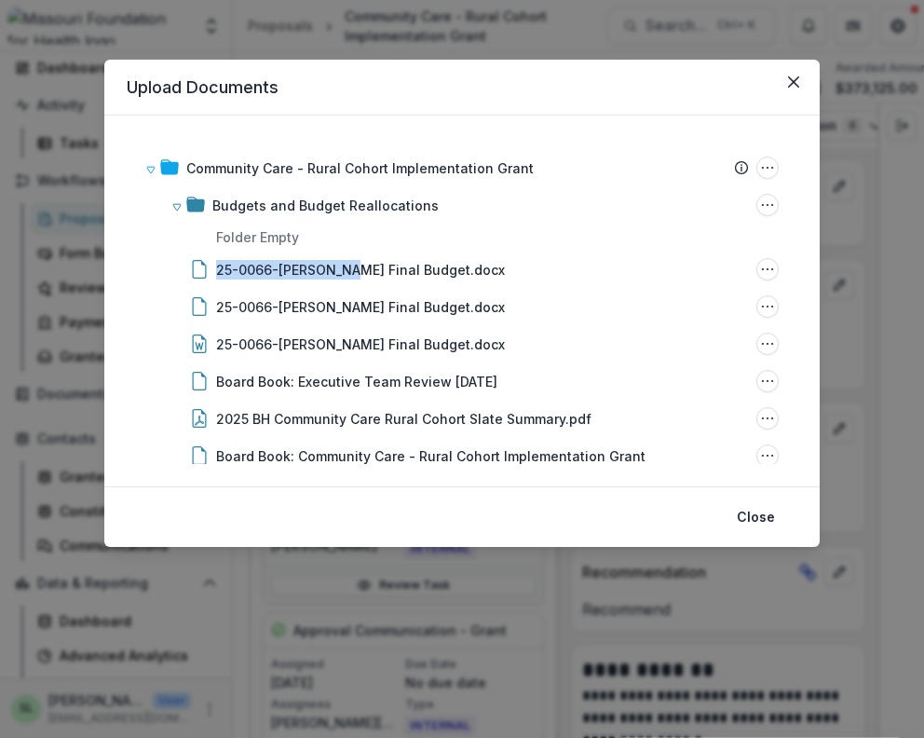
drag, startPoint x: 347, startPoint y: 263, endPoint x: 335, endPoint y: 238, distance: 27.5
click at [336, 235] on div "Community Care - Rural Cohort Implementation Grant Submission Temelio Proposal …" at bounding box center [462, 647] width 648 height 996
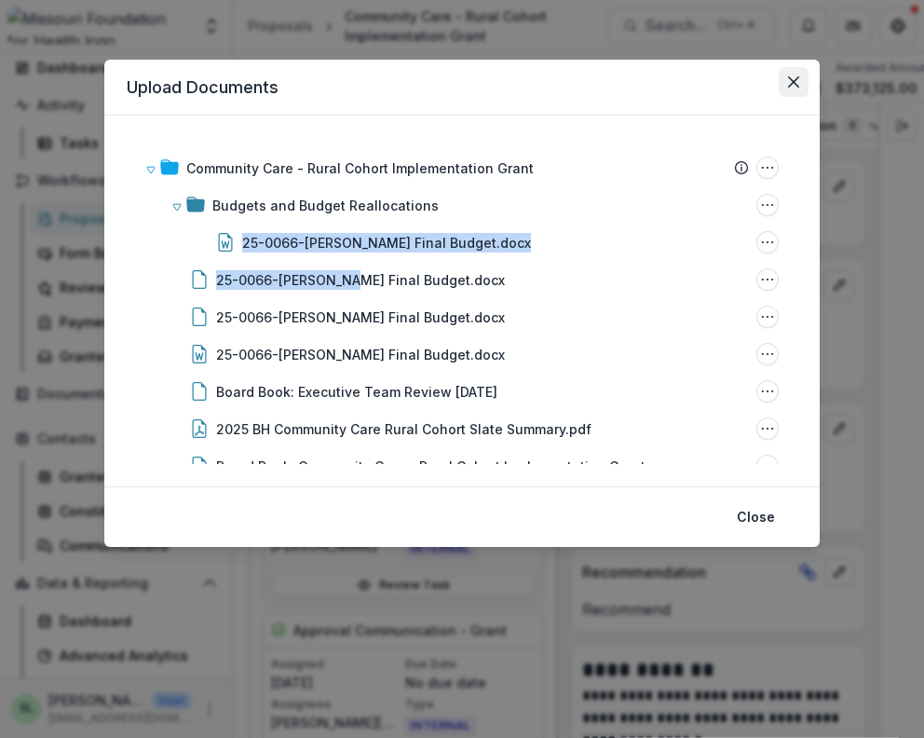
click at [788, 87] on icon "Close" at bounding box center [793, 81] width 11 height 11
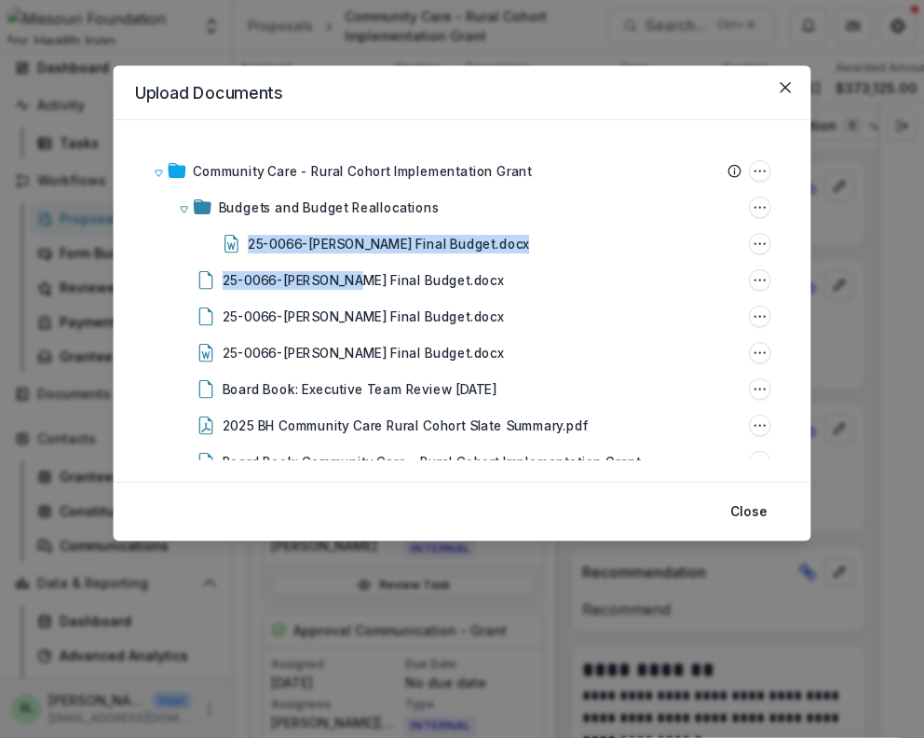
scroll to position [0, 272]
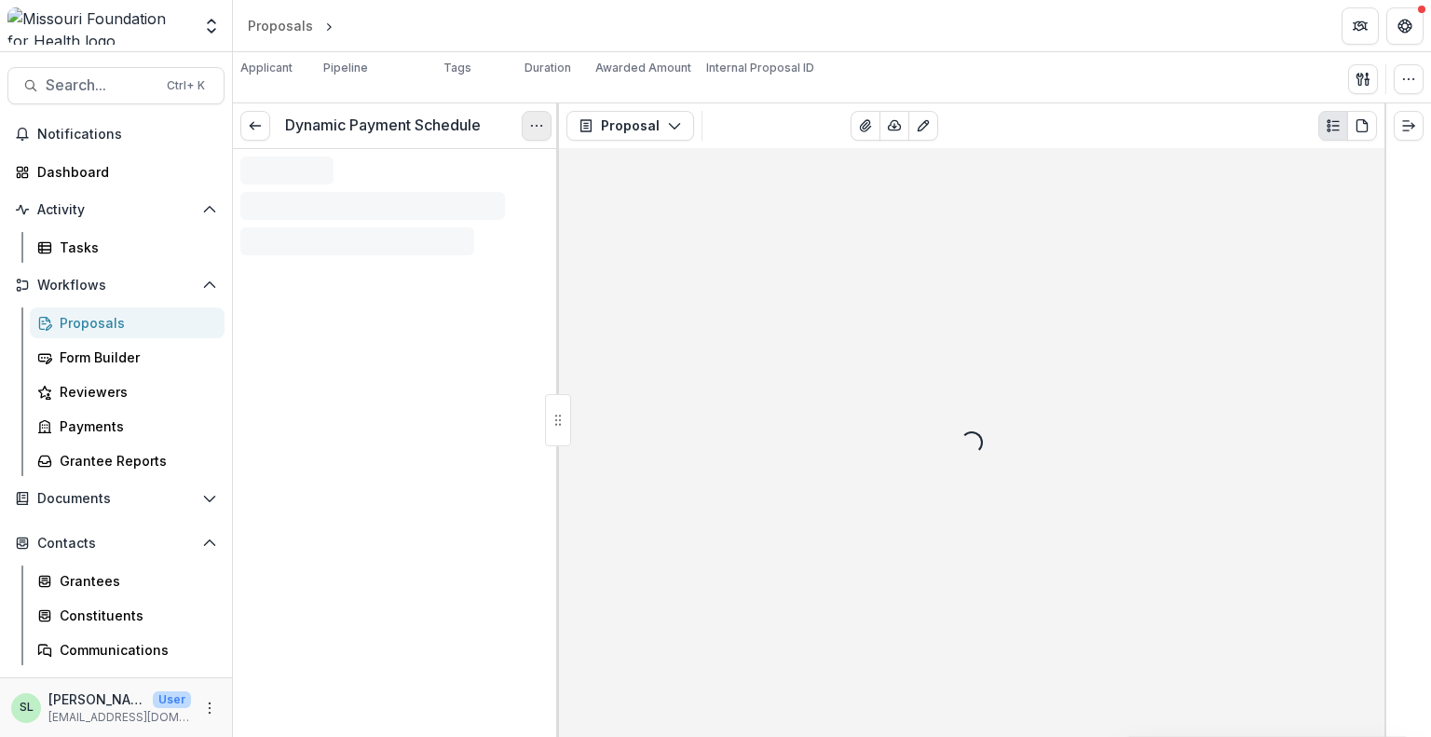
click at [539, 127] on icon "Options" at bounding box center [536, 125] width 15 height 15
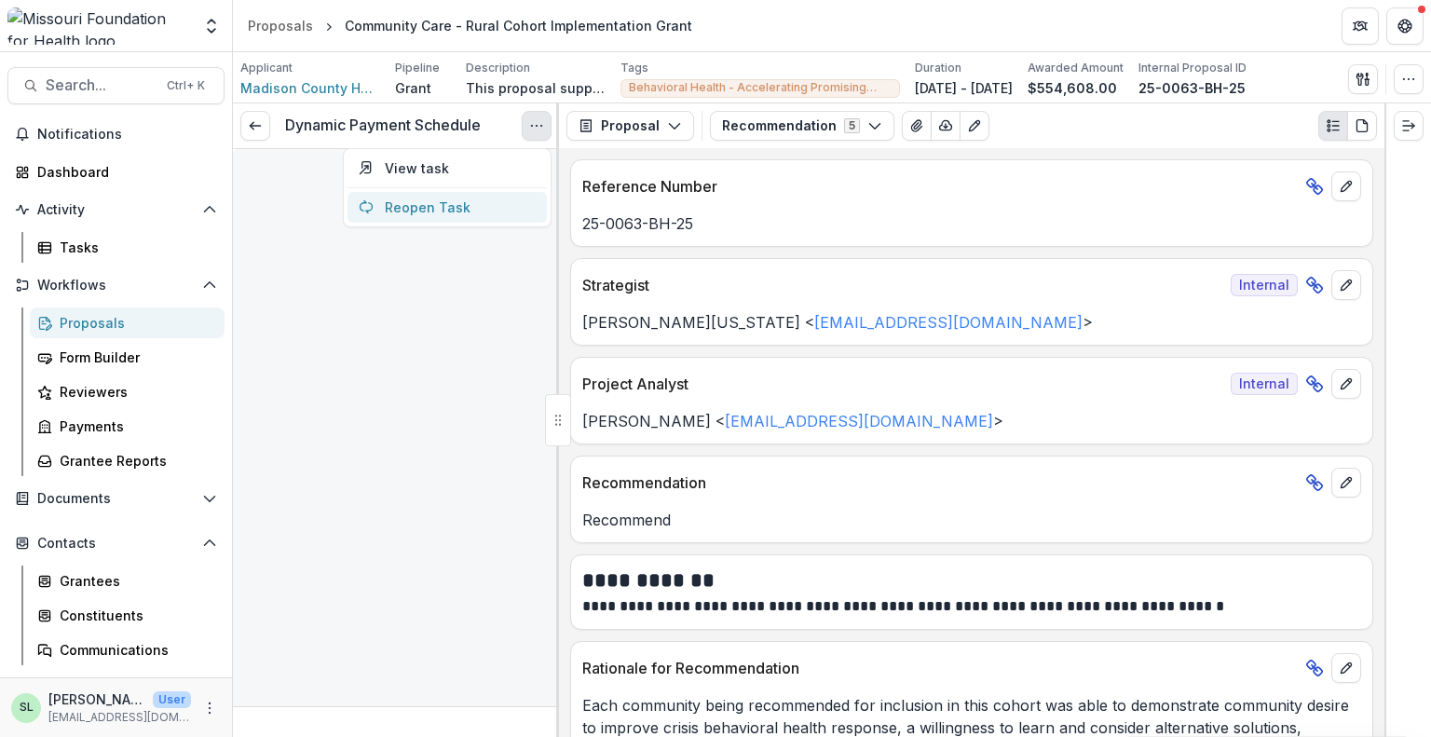
type input "********"
click at [410, 201] on button "Reopen Task" at bounding box center [447, 207] width 199 height 31
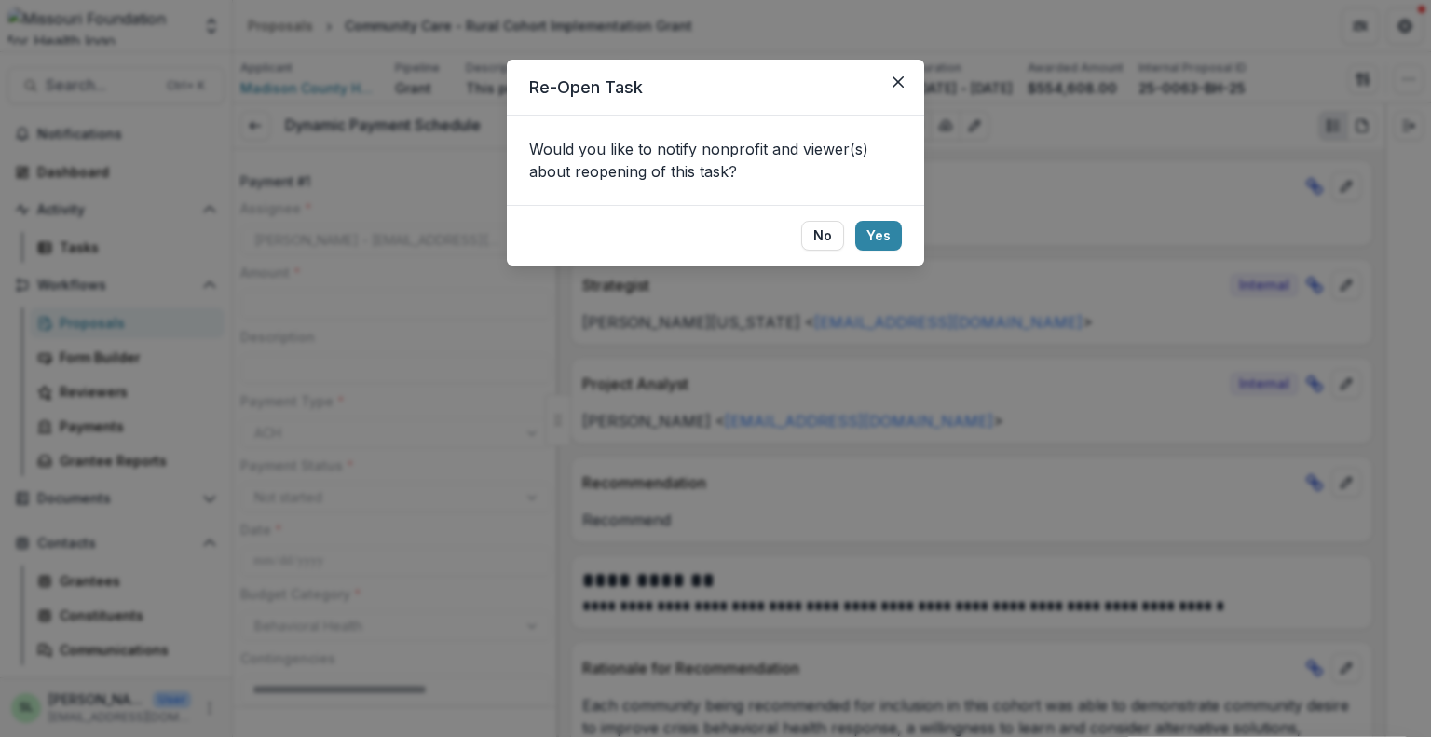
type input "********"
click at [831, 234] on button "No" at bounding box center [822, 236] width 43 height 30
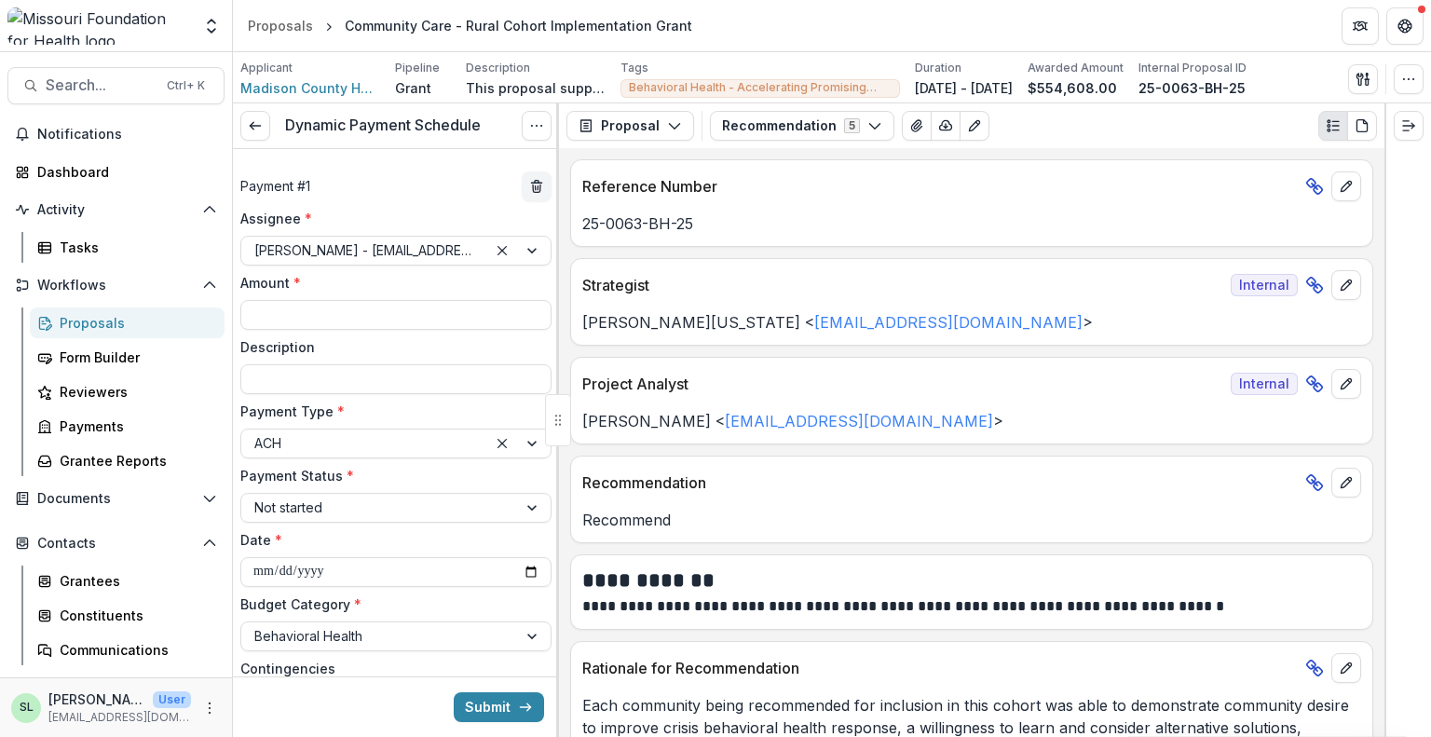
type input "********"
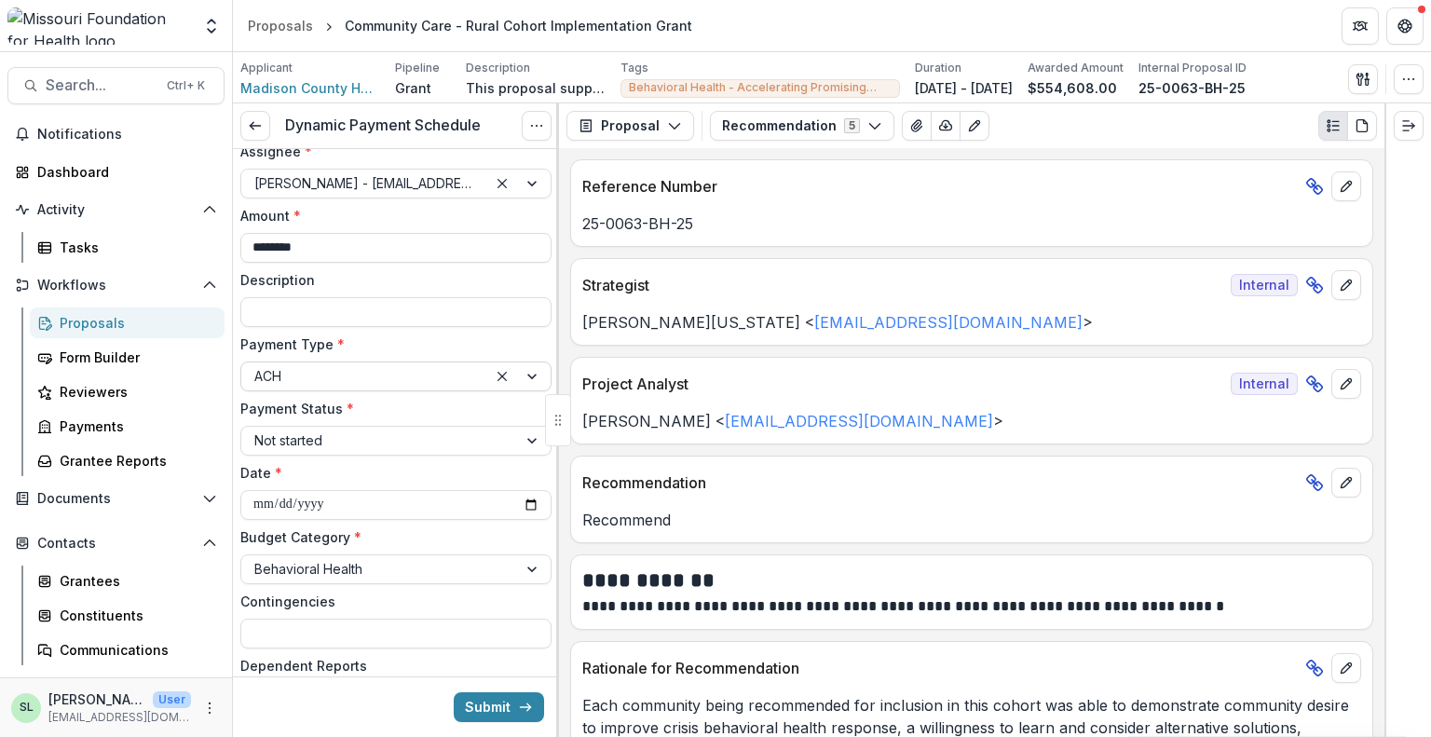
scroll to position [1461, 0]
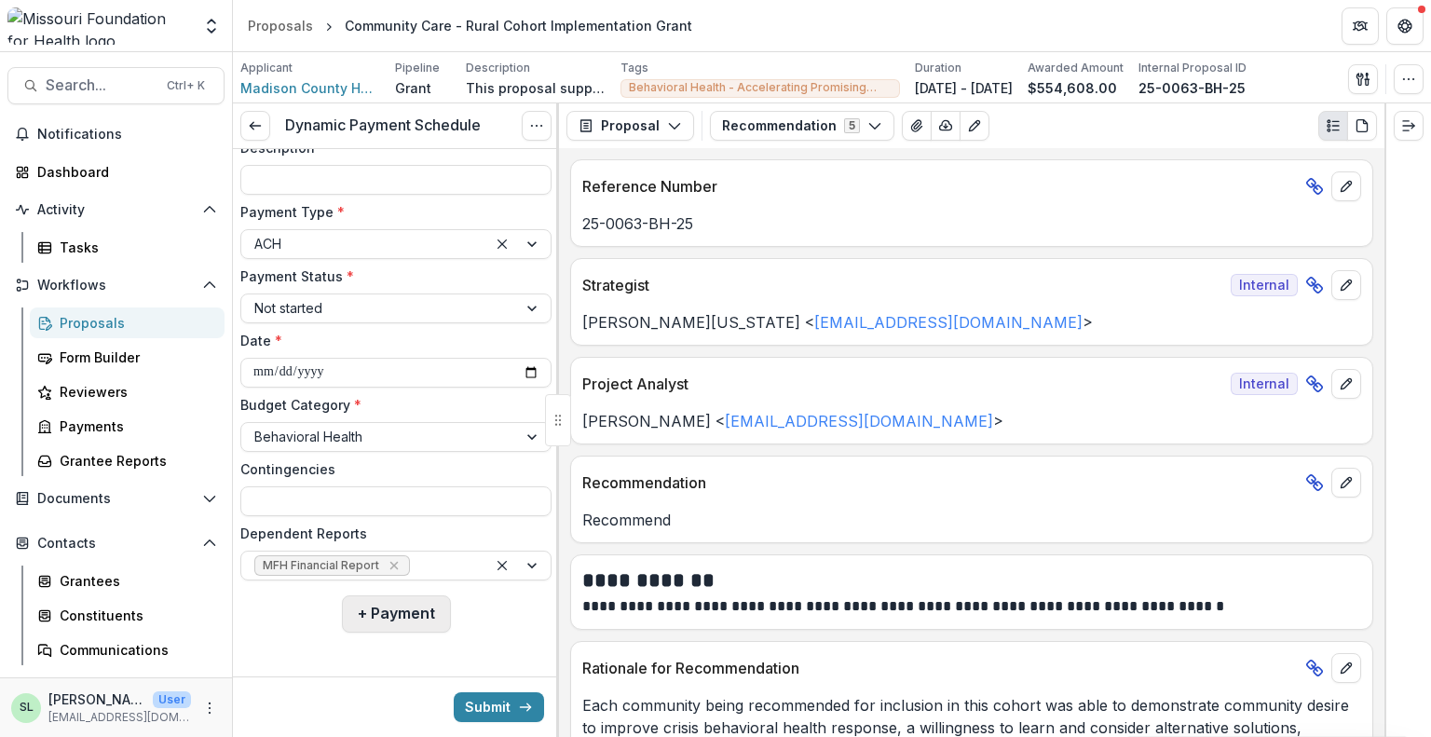
click at [373, 618] on button "+ Payment" at bounding box center [396, 613] width 109 height 37
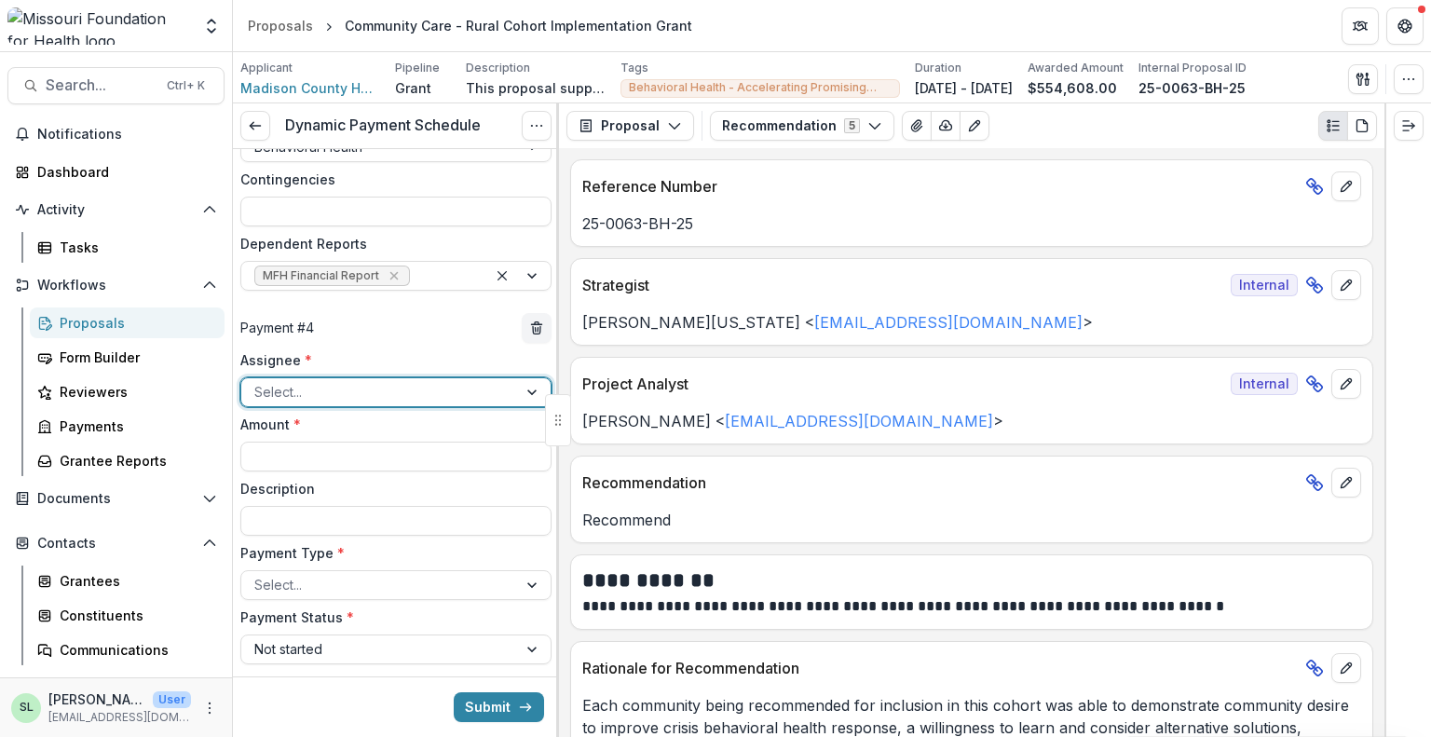
scroll to position [1740, 0]
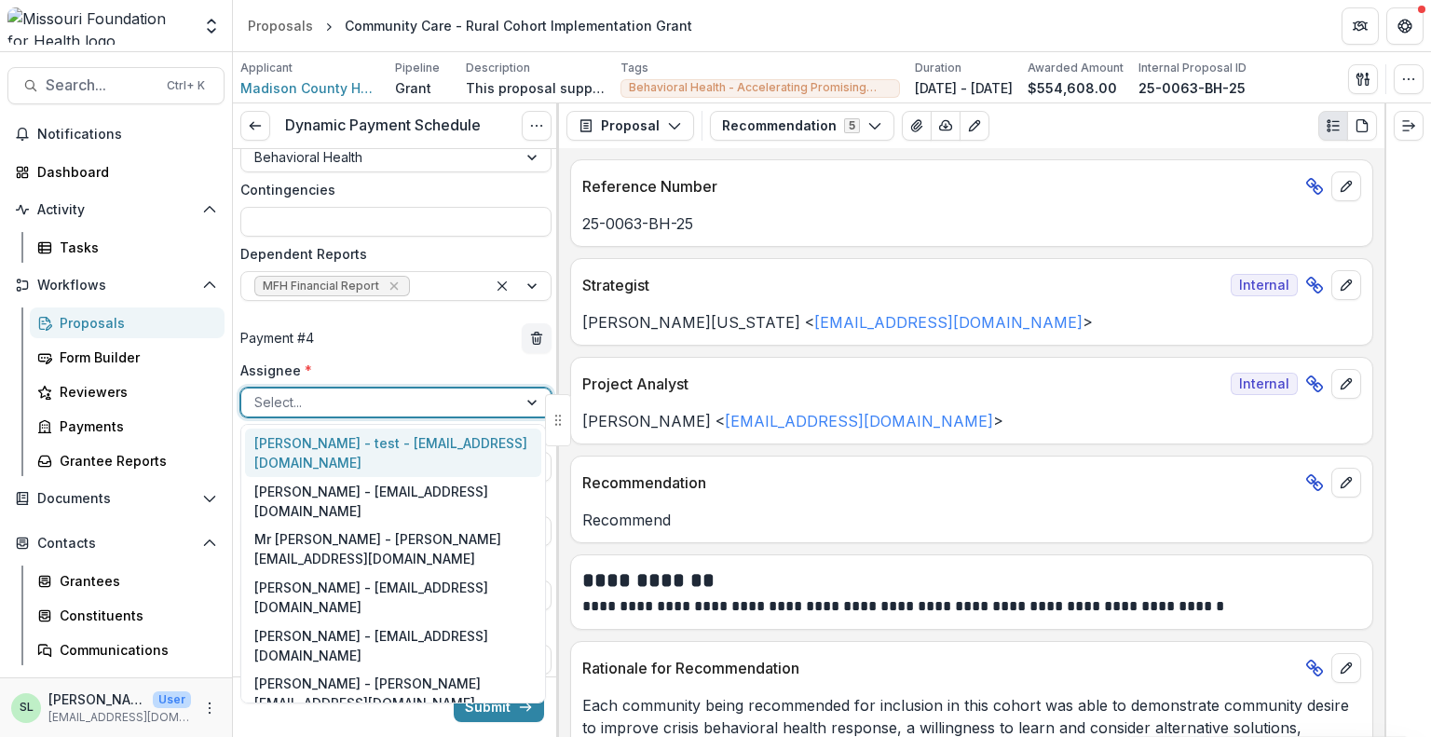
click at [347, 398] on div at bounding box center [379, 401] width 250 height 23
click at [343, 717] on div "[PERSON_NAME] - [EMAIL_ADDRESS][DOMAIN_NAME]" at bounding box center [393, 741] width 296 height 48
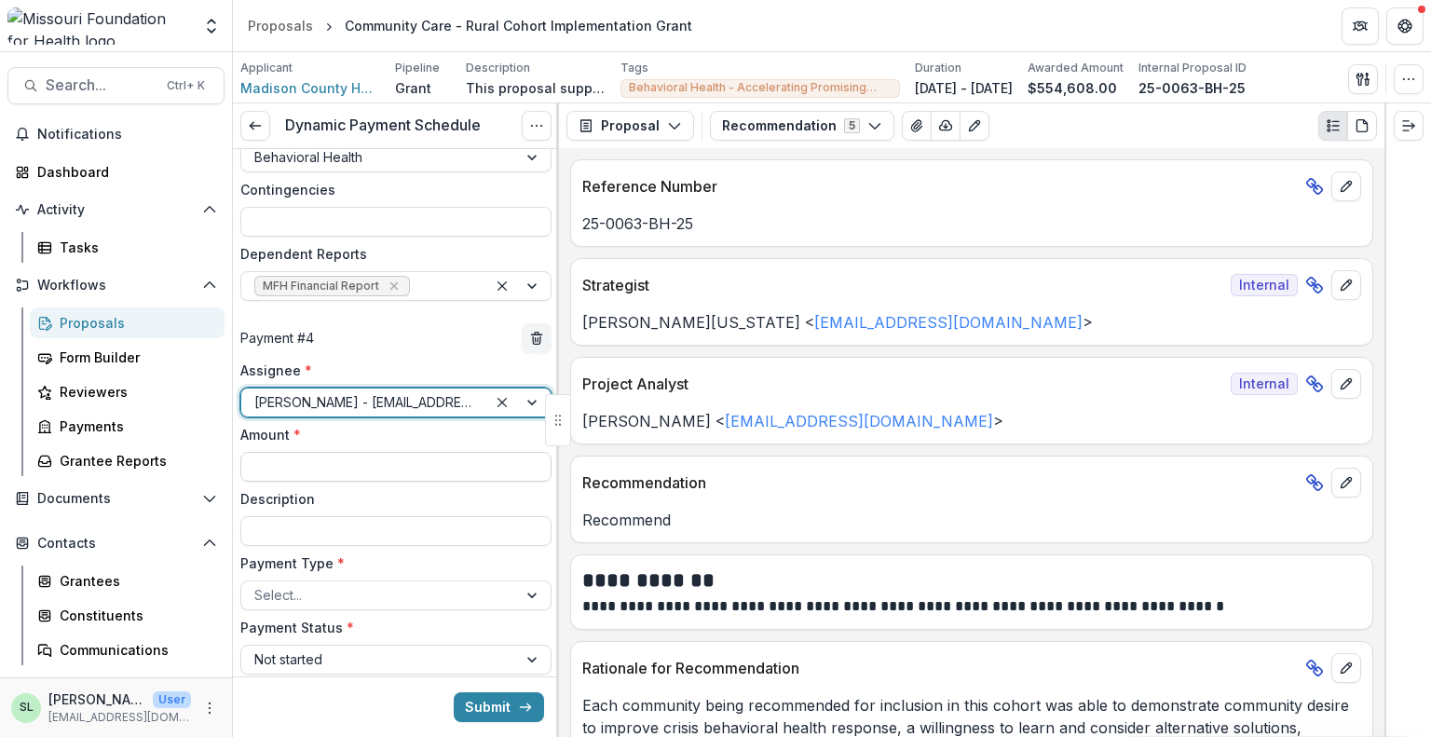
click at [332, 468] on input "Amount *" at bounding box center [395, 467] width 311 height 30
type input "********"
click at [322, 594] on div at bounding box center [379, 594] width 250 height 23
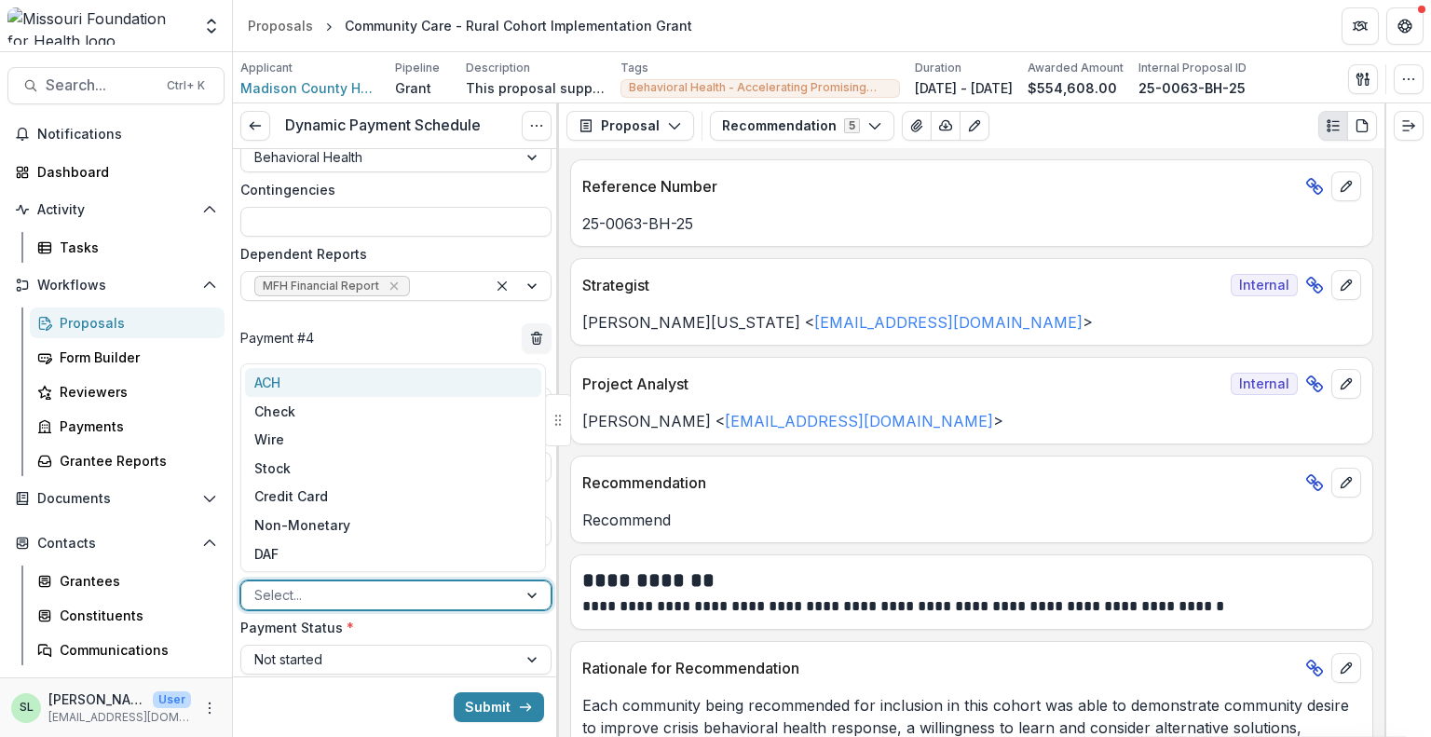
click at [298, 386] on div "ACH" at bounding box center [393, 382] width 296 height 29
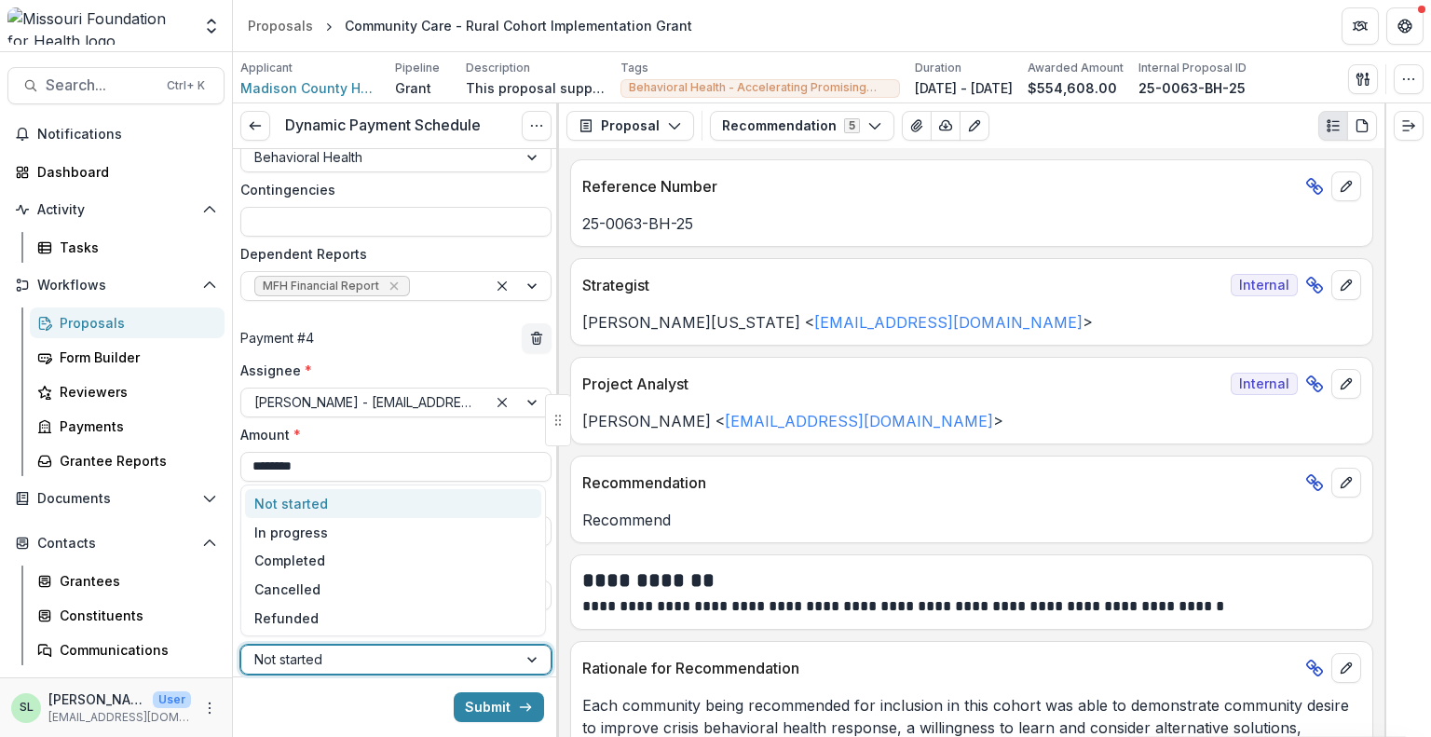
click at [307, 663] on div at bounding box center [379, 659] width 250 height 23
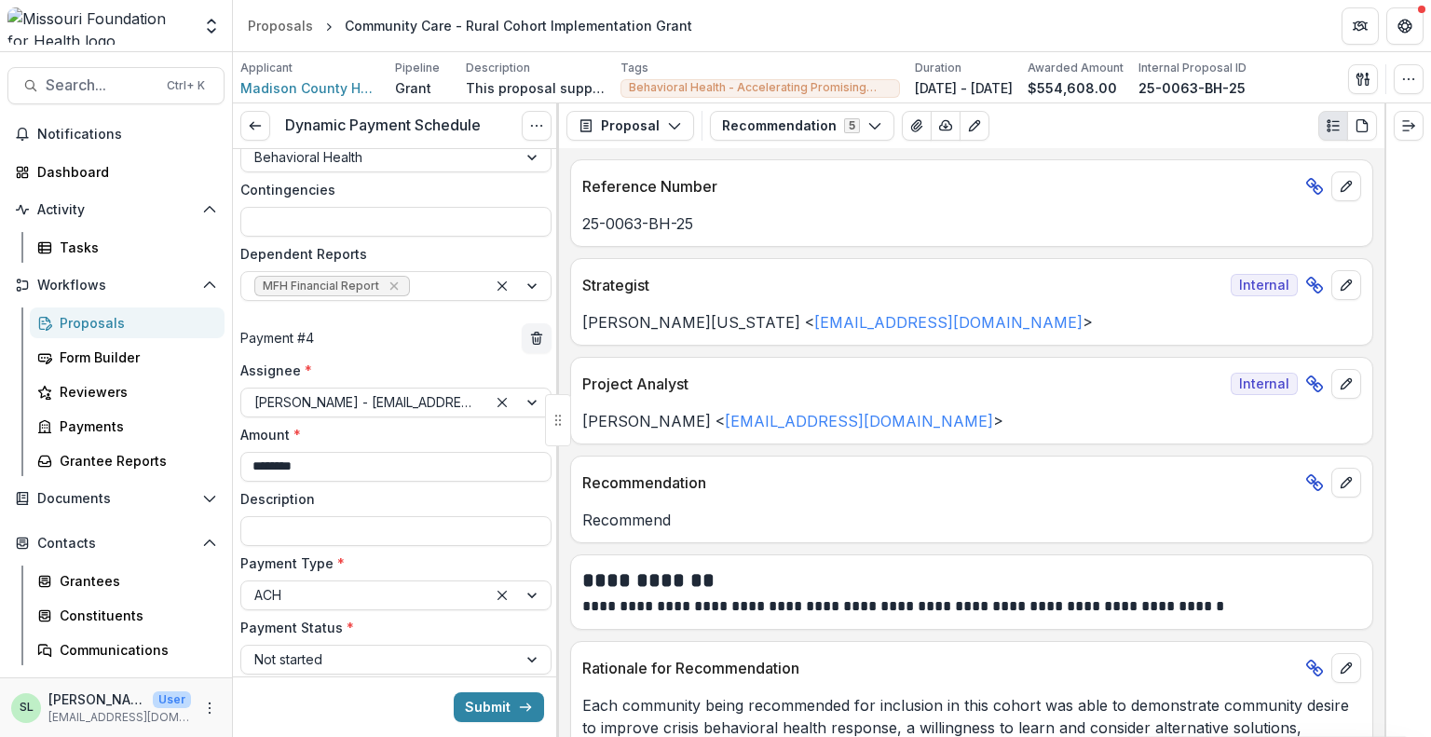
click at [343, 495] on label "Description" at bounding box center [390, 499] width 300 height 20
click at [343, 516] on input "Description" at bounding box center [395, 531] width 311 height 30
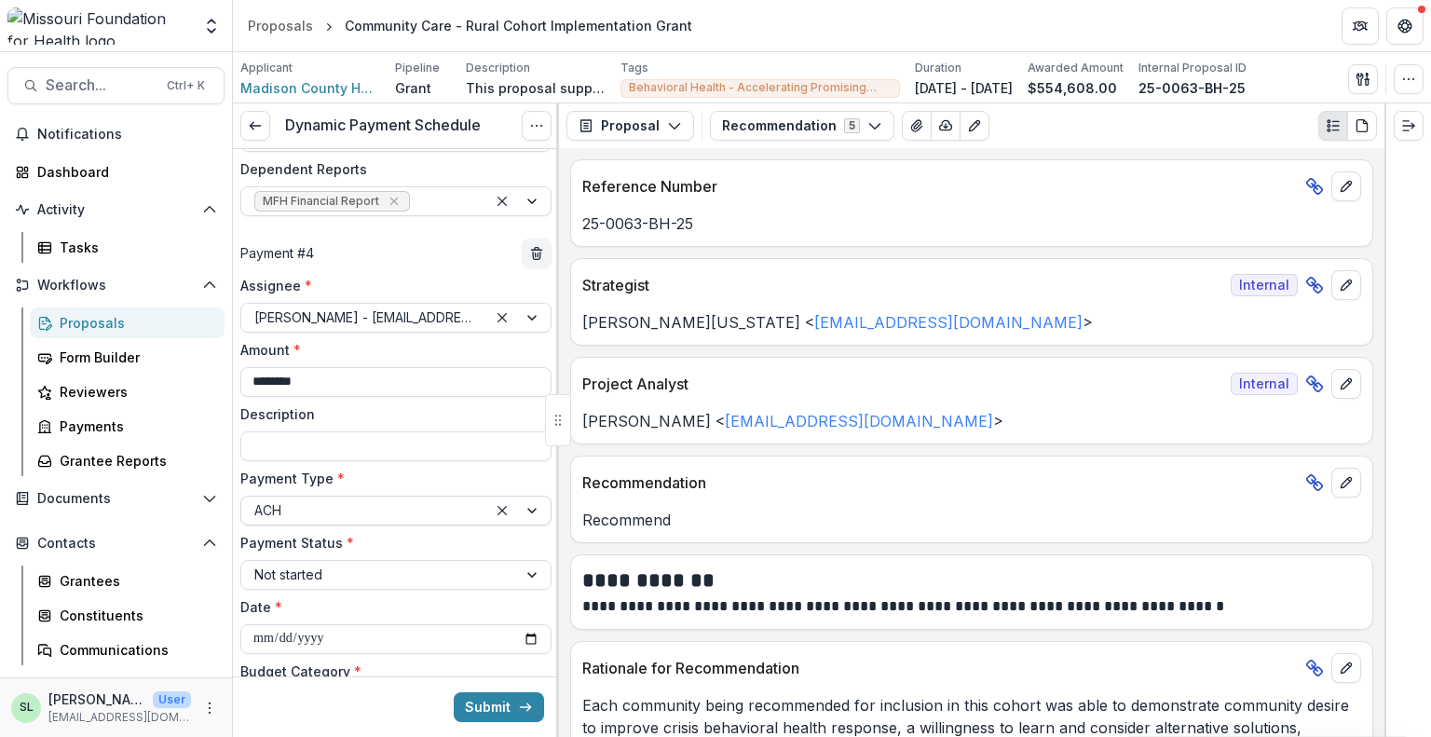
scroll to position [2091, 0]
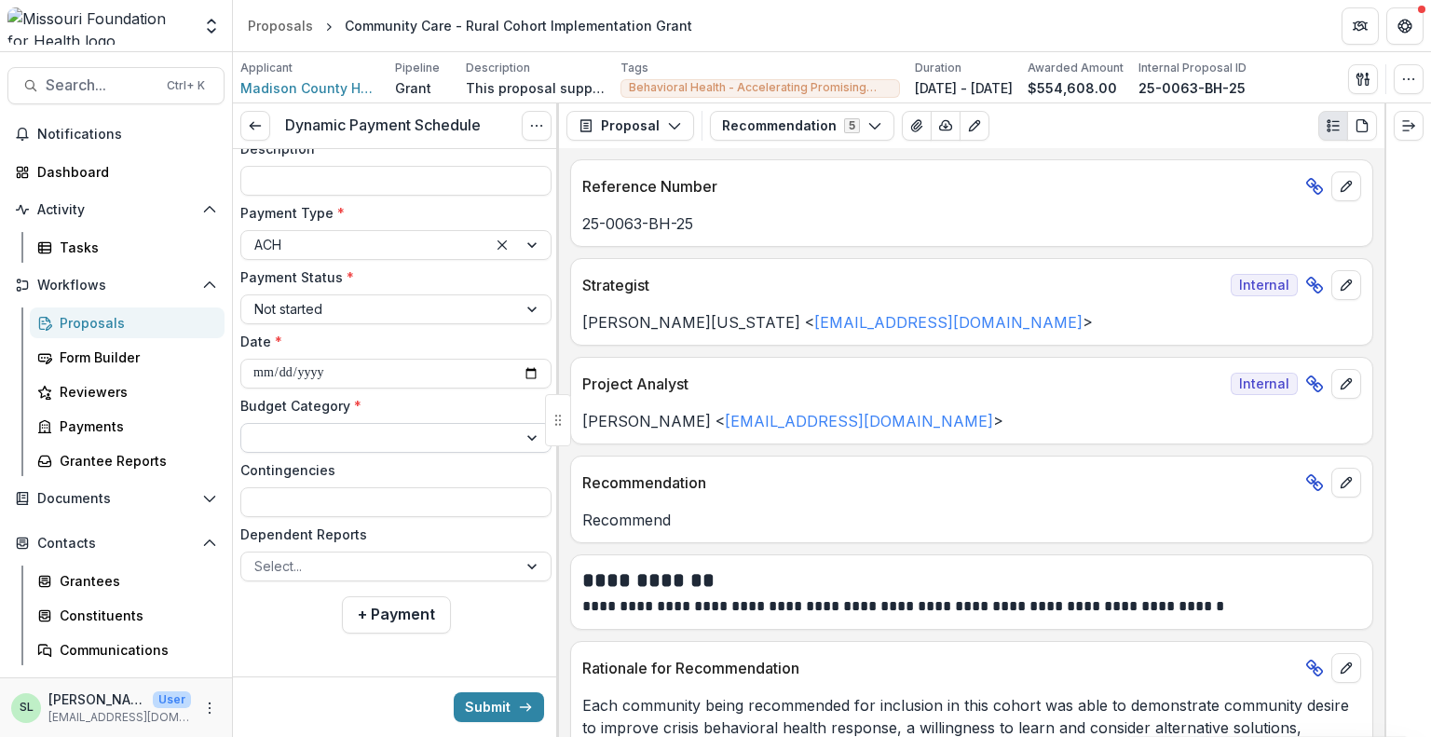
click at [331, 439] on div at bounding box center [379, 437] width 250 height 23
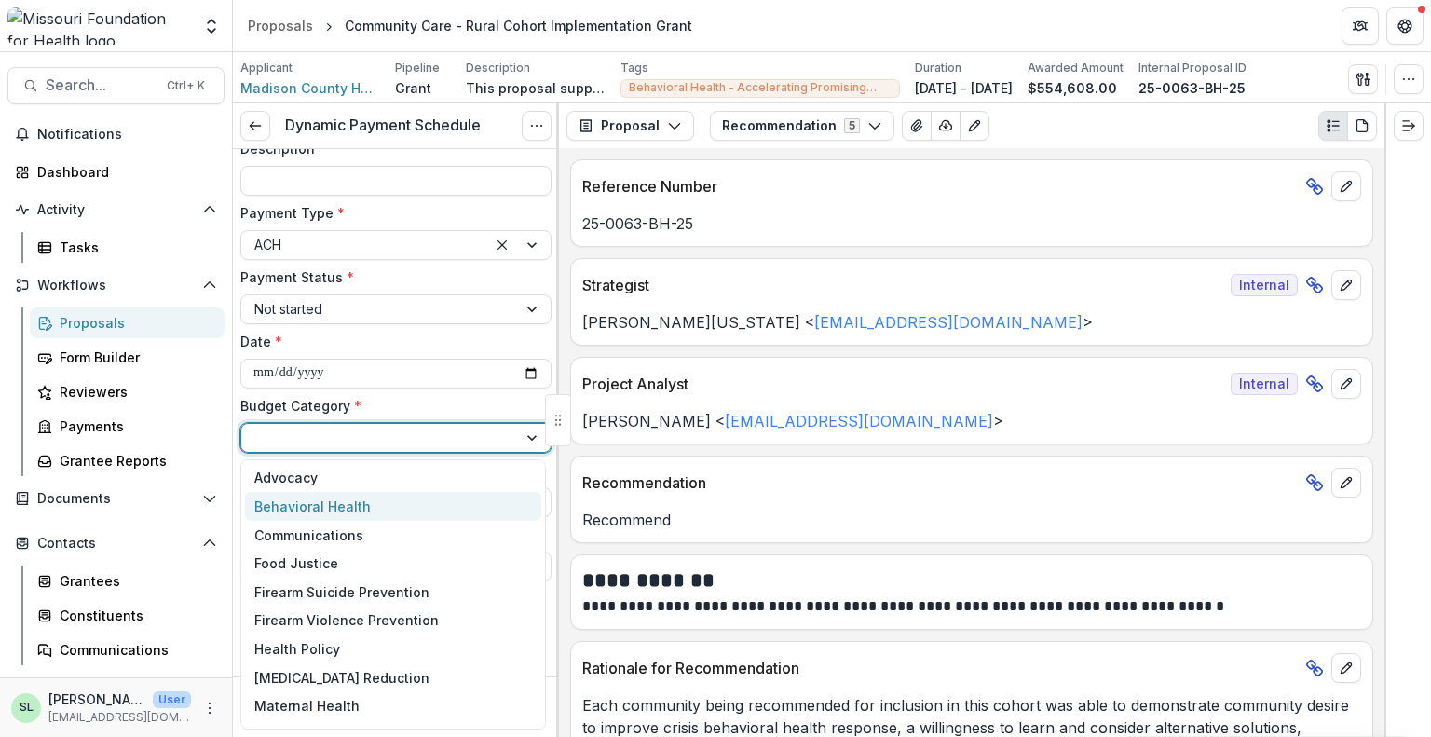
click at [324, 509] on div "Behavioral Health" at bounding box center [312, 507] width 116 height 20
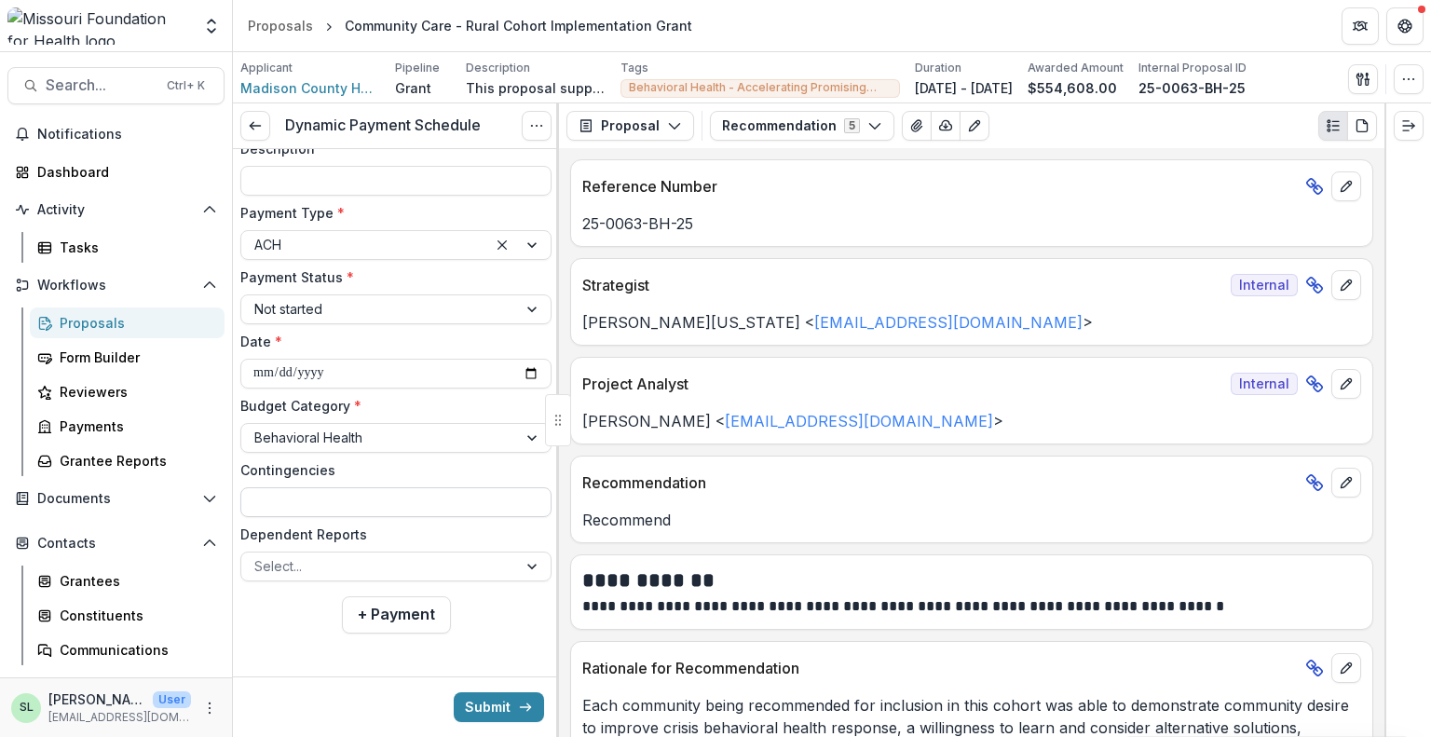
click at [316, 503] on input "Contingencies" at bounding box center [395, 502] width 311 height 30
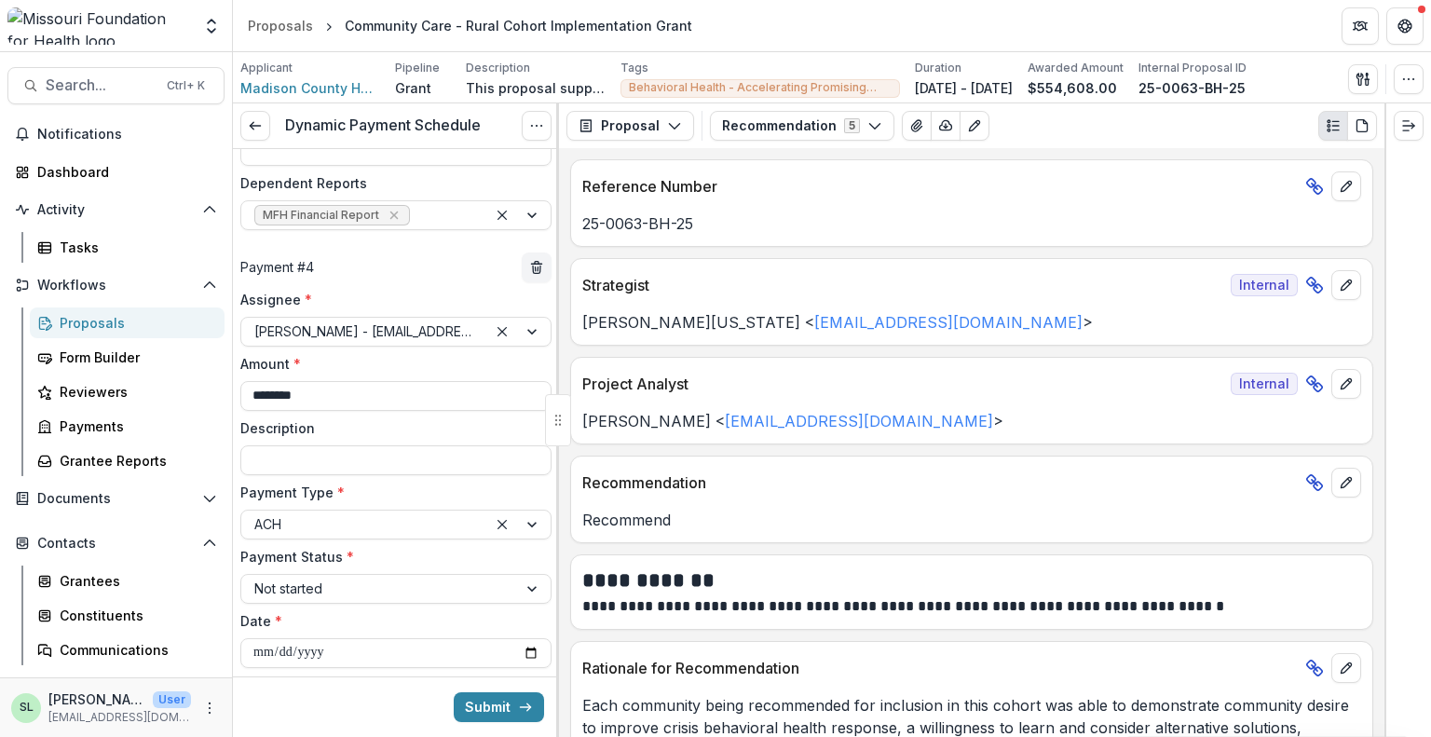
scroll to position [1904, 0]
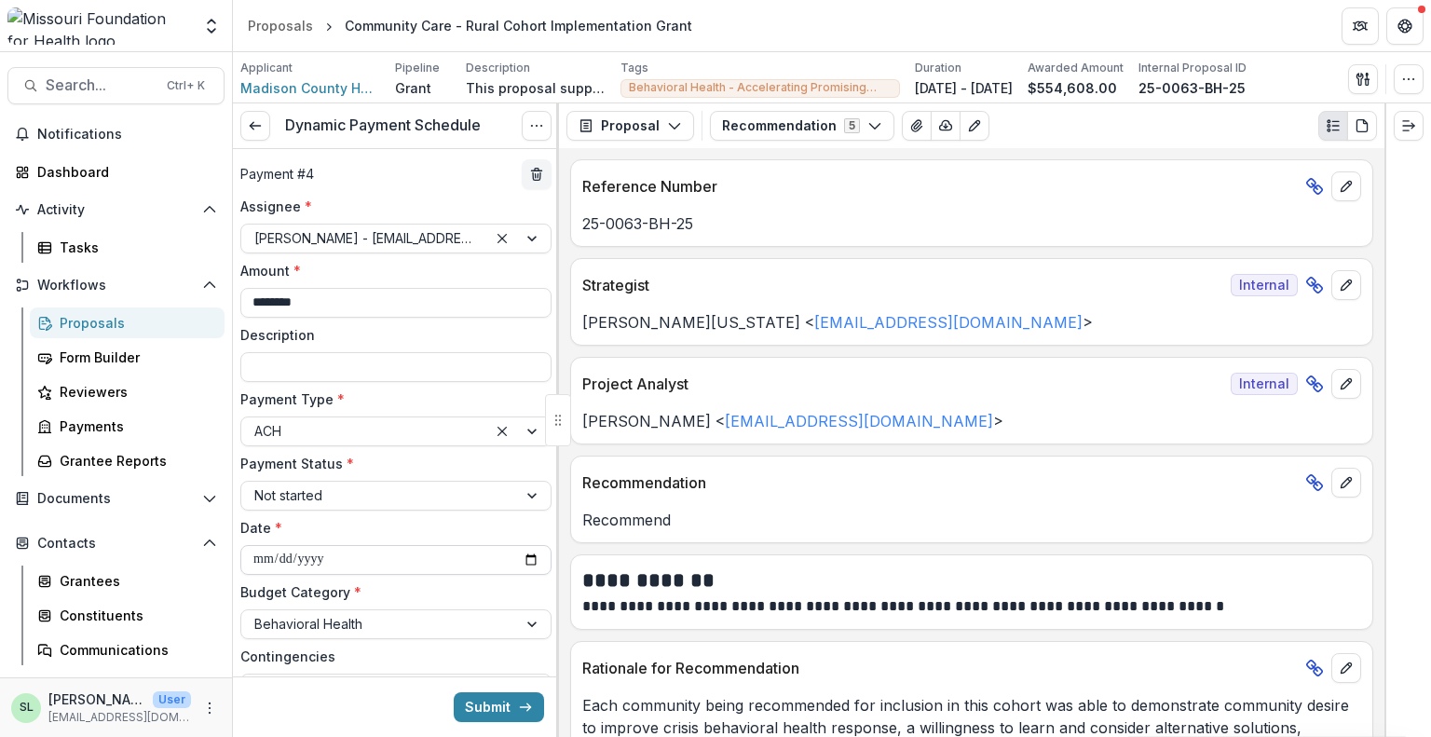
type input "**********"
click at [525, 554] on input "**********" at bounding box center [395, 560] width 311 height 30
type input "**********"
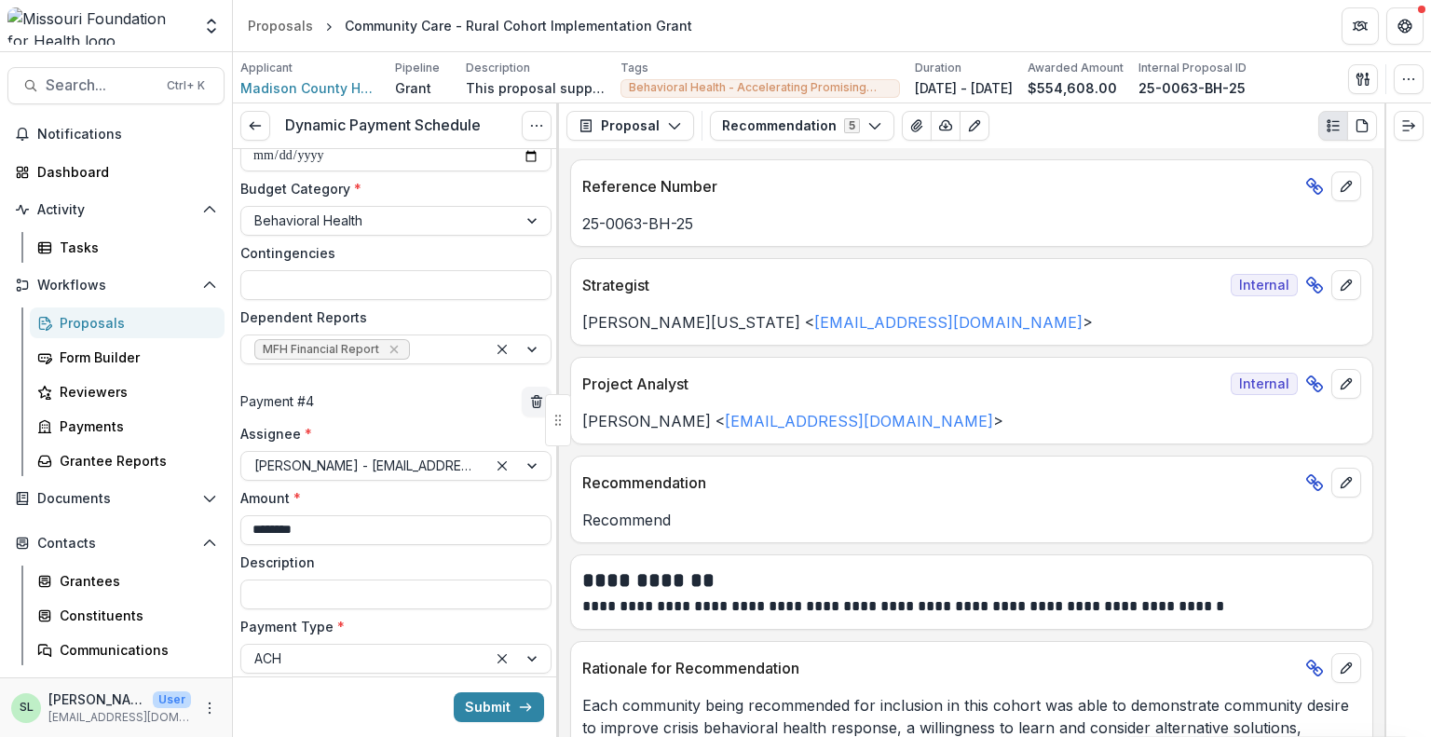
scroll to position [2091, 0]
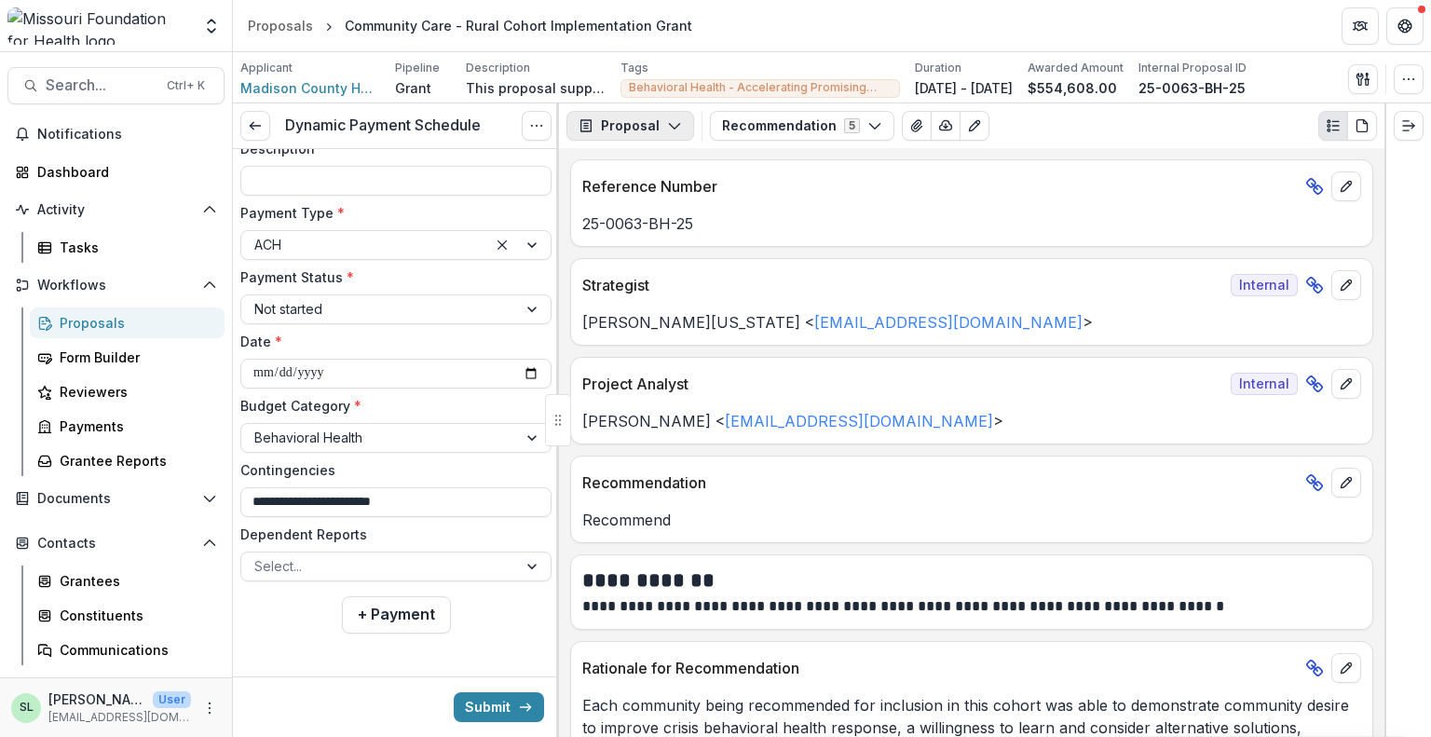
click at [648, 129] on button "Proposal" at bounding box center [630, 126] width 128 height 30
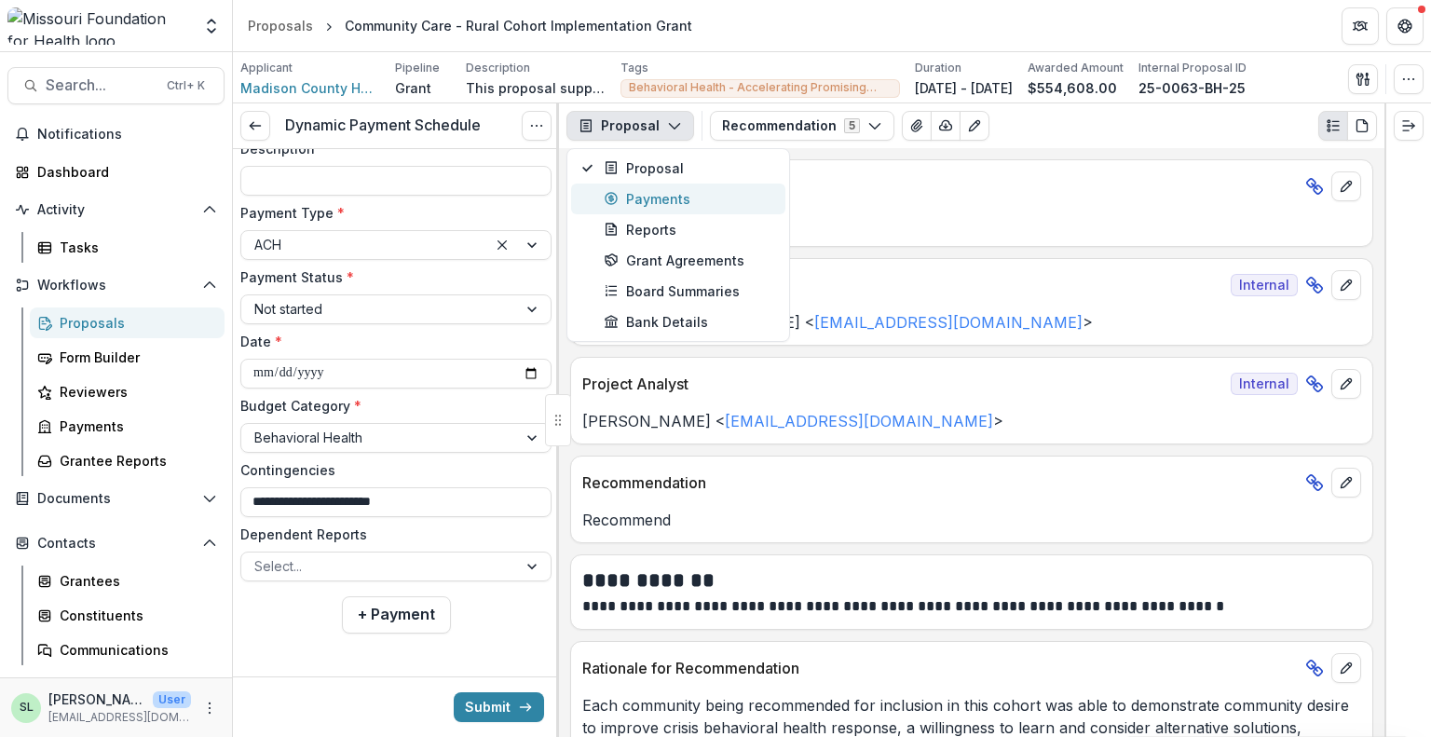
click at [645, 204] on div "Payments" at bounding box center [689, 199] width 171 height 20
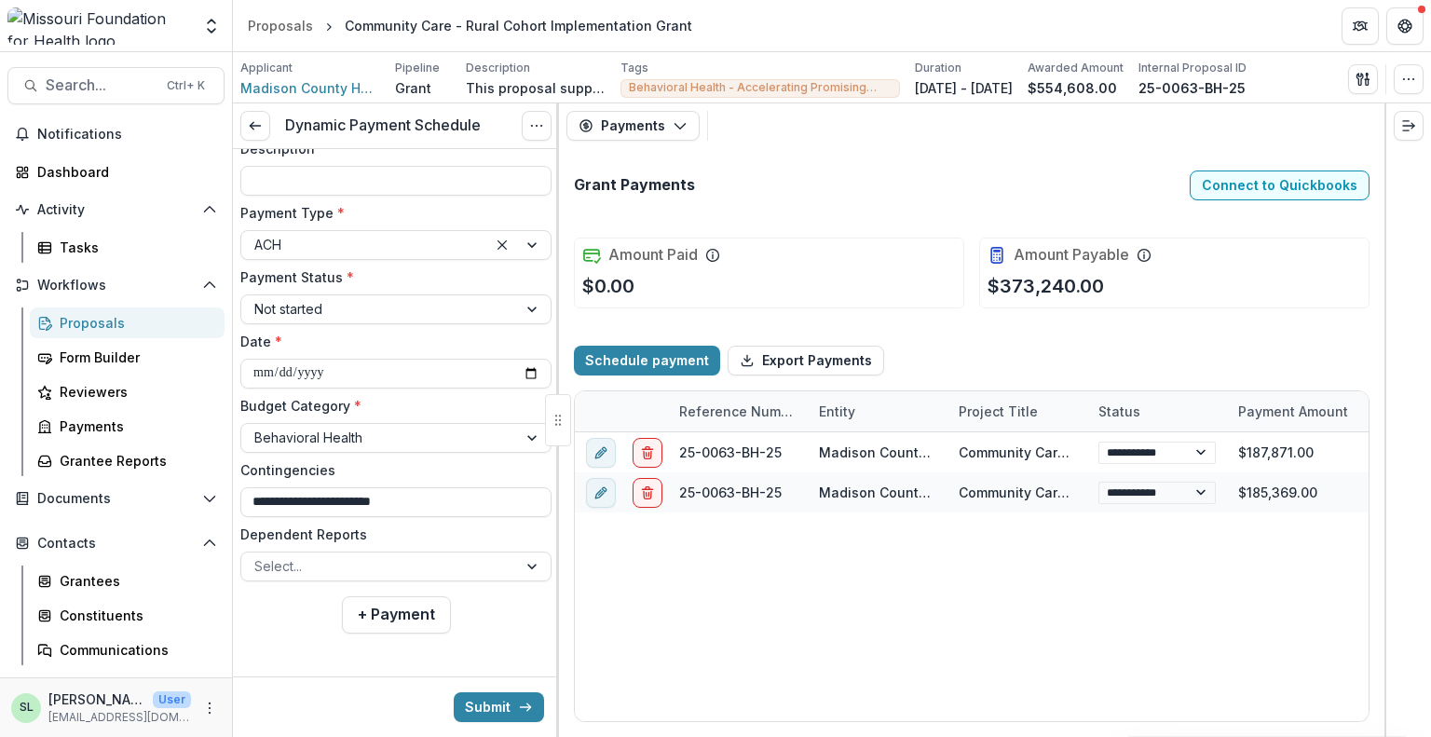
scroll to position [1998, 0]
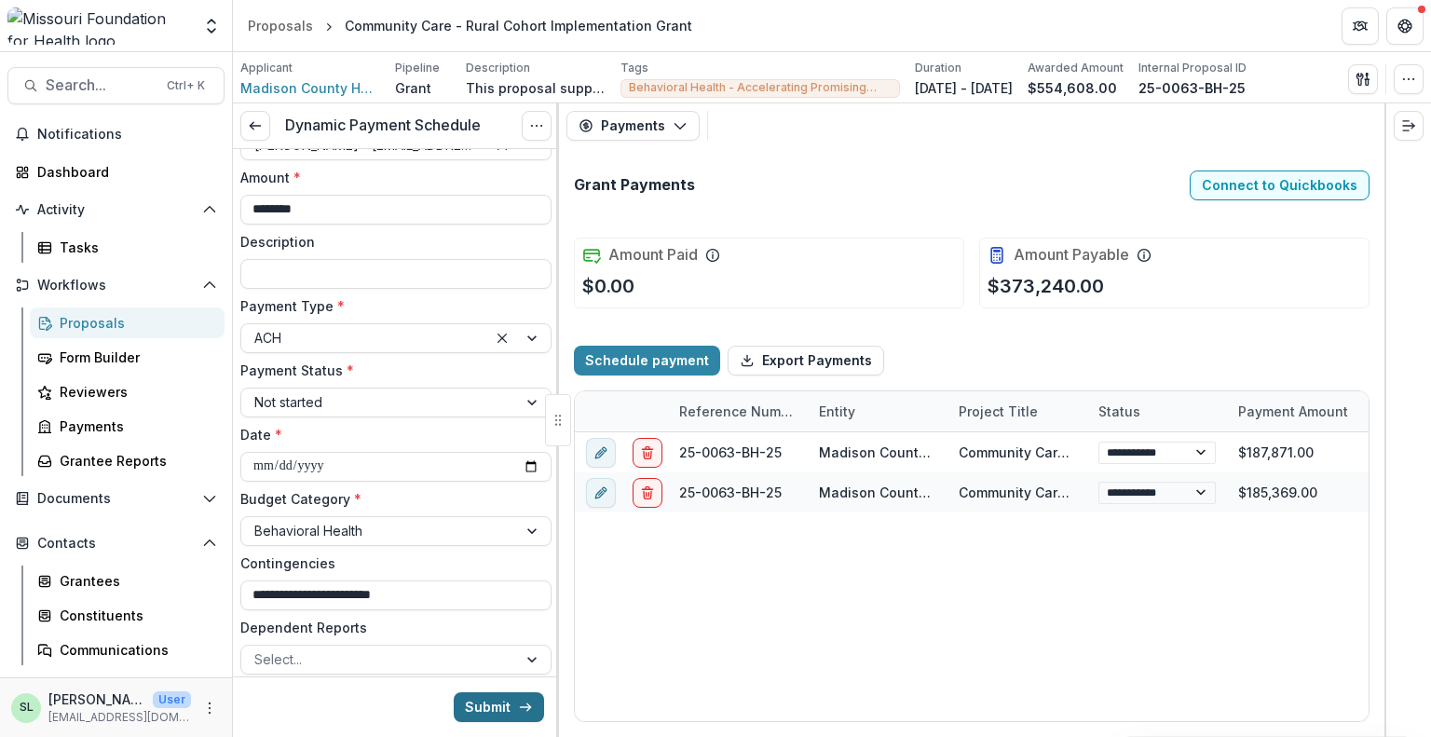
click at [518, 703] on icon "submit" at bounding box center [525, 707] width 15 height 15
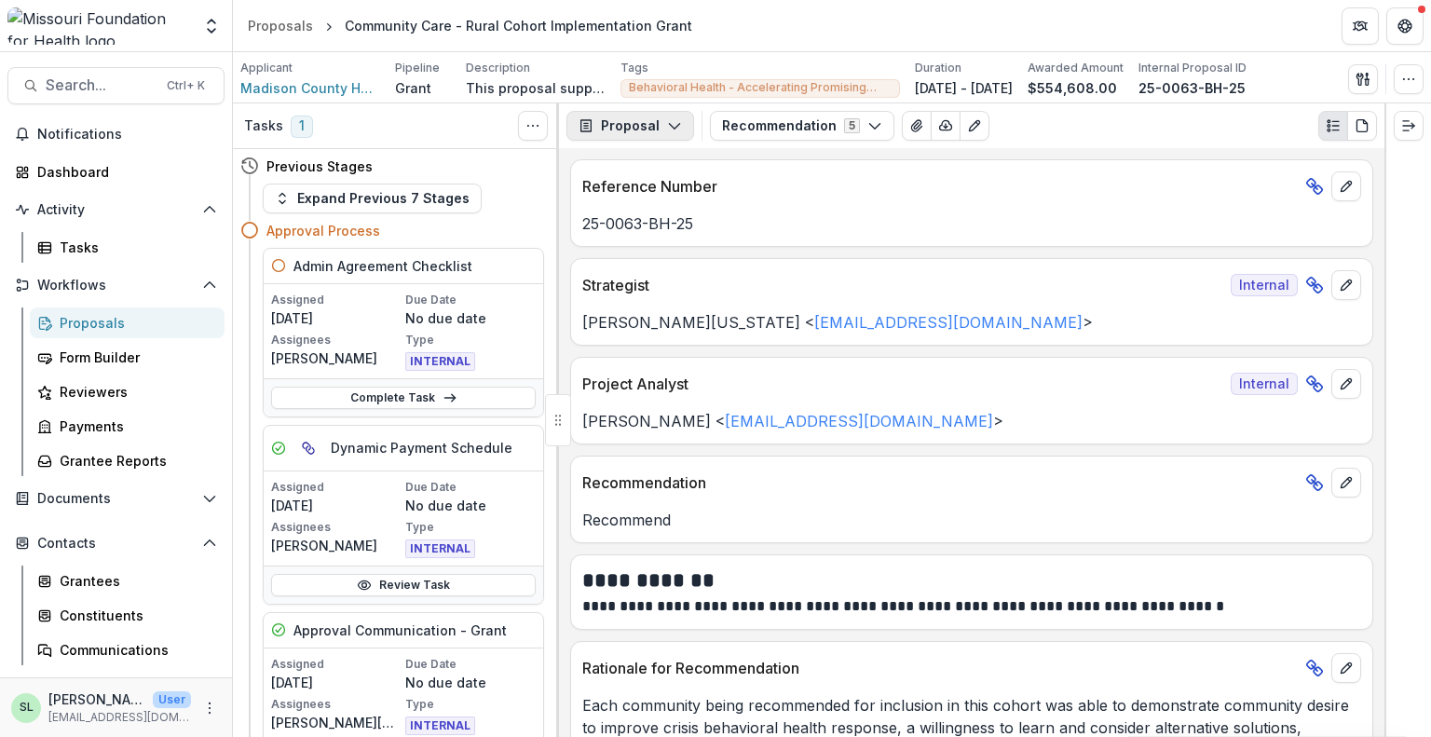
click at [667, 130] on icon "button" at bounding box center [674, 125] width 15 height 15
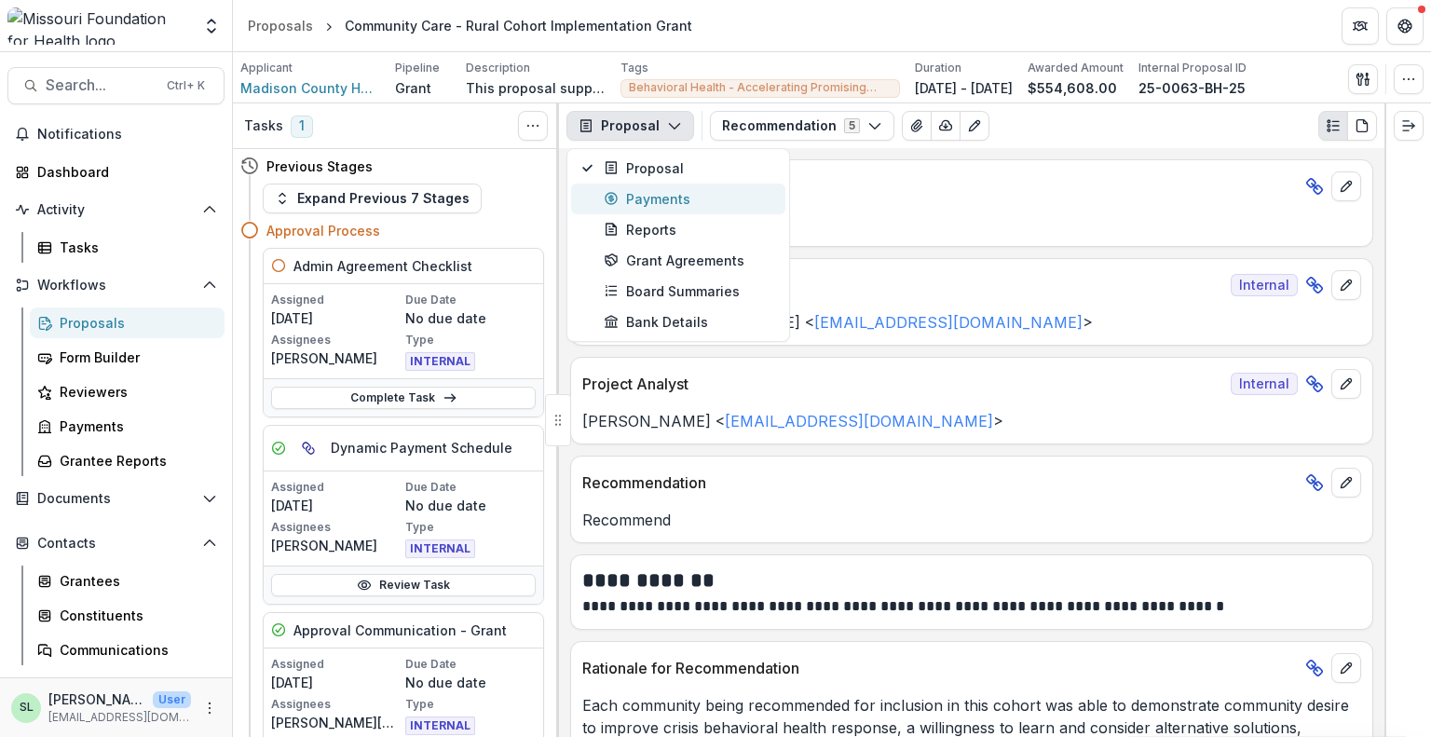
click at [634, 196] on div "Payments" at bounding box center [689, 199] width 171 height 20
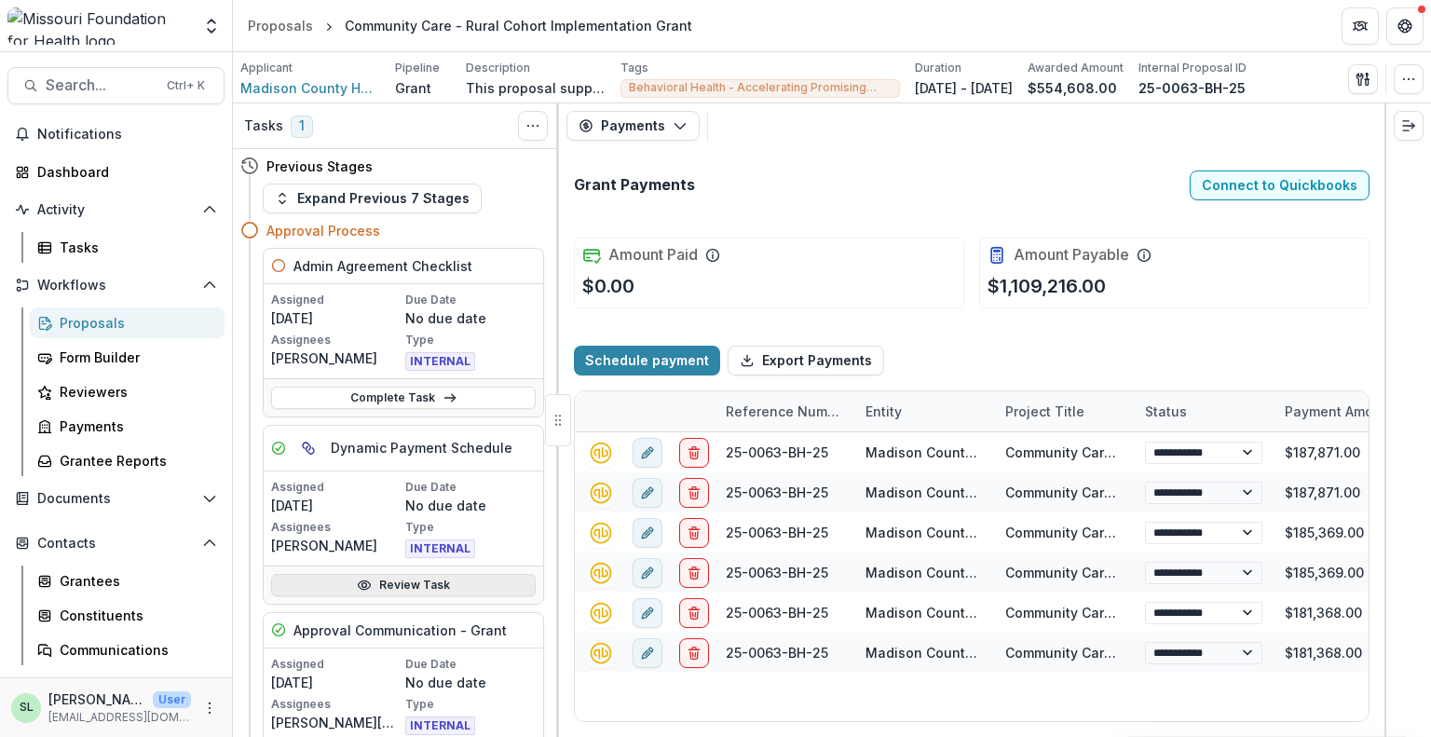
click at [399, 579] on link "Review Task" at bounding box center [403, 585] width 265 height 22
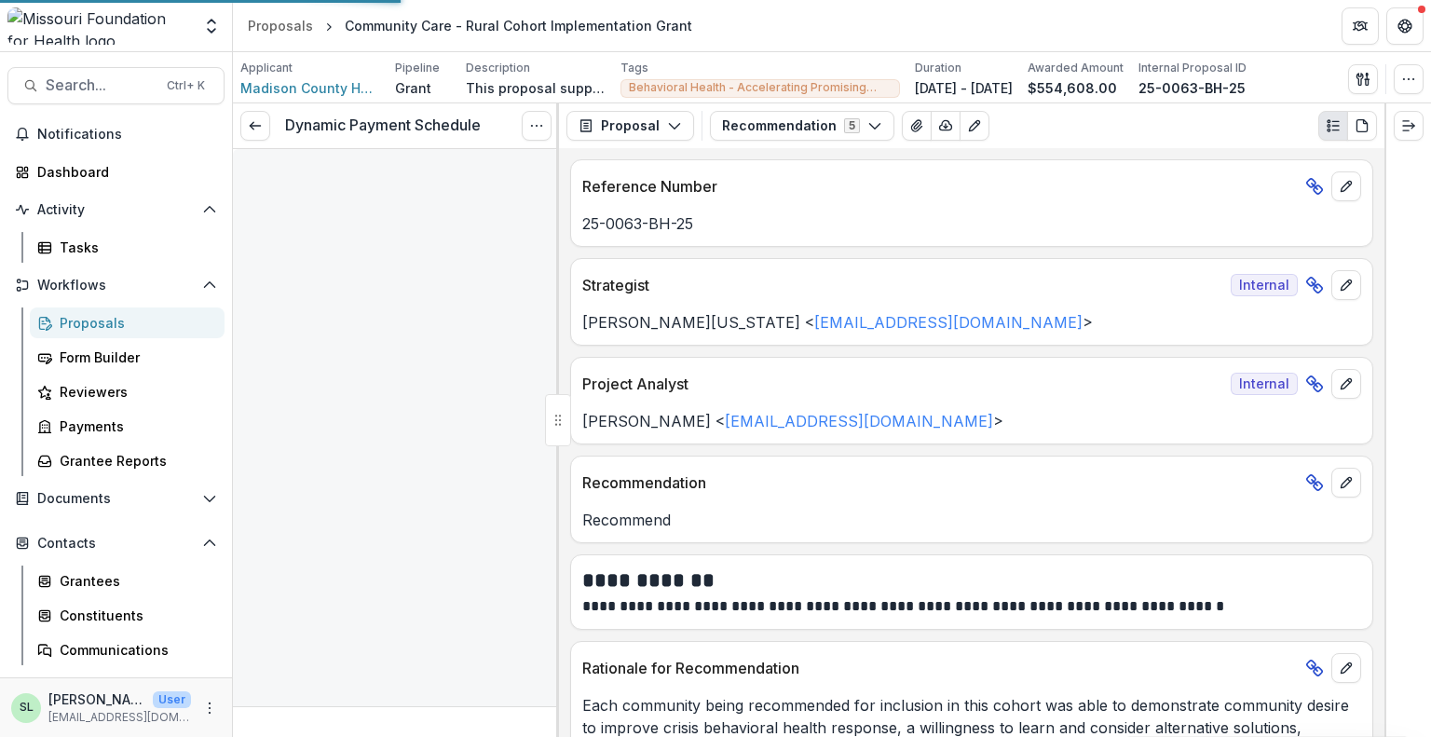
type input "********"
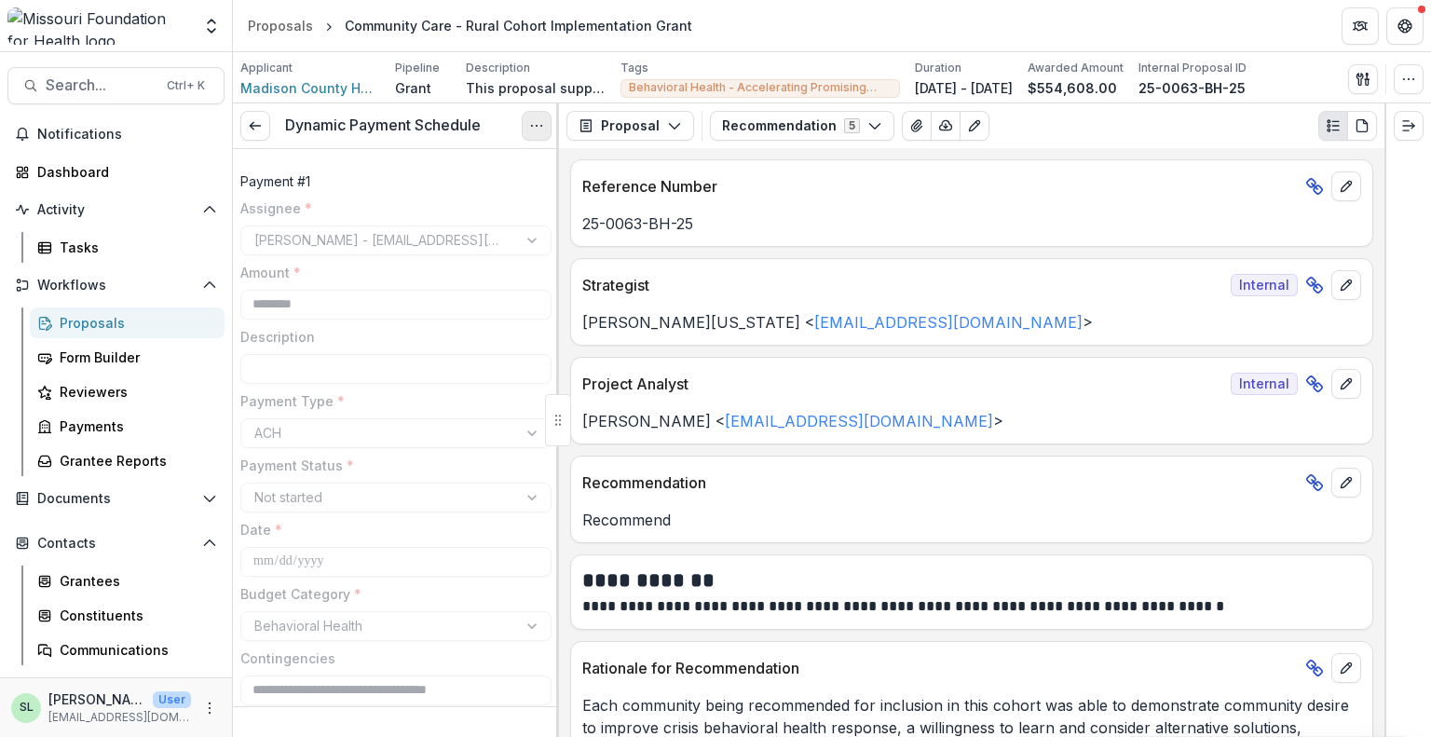
click at [527, 131] on button "Options" at bounding box center [537, 126] width 30 height 30
click at [630, 130] on button "Proposal" at bounding box center [630, 126] width 128 height 30
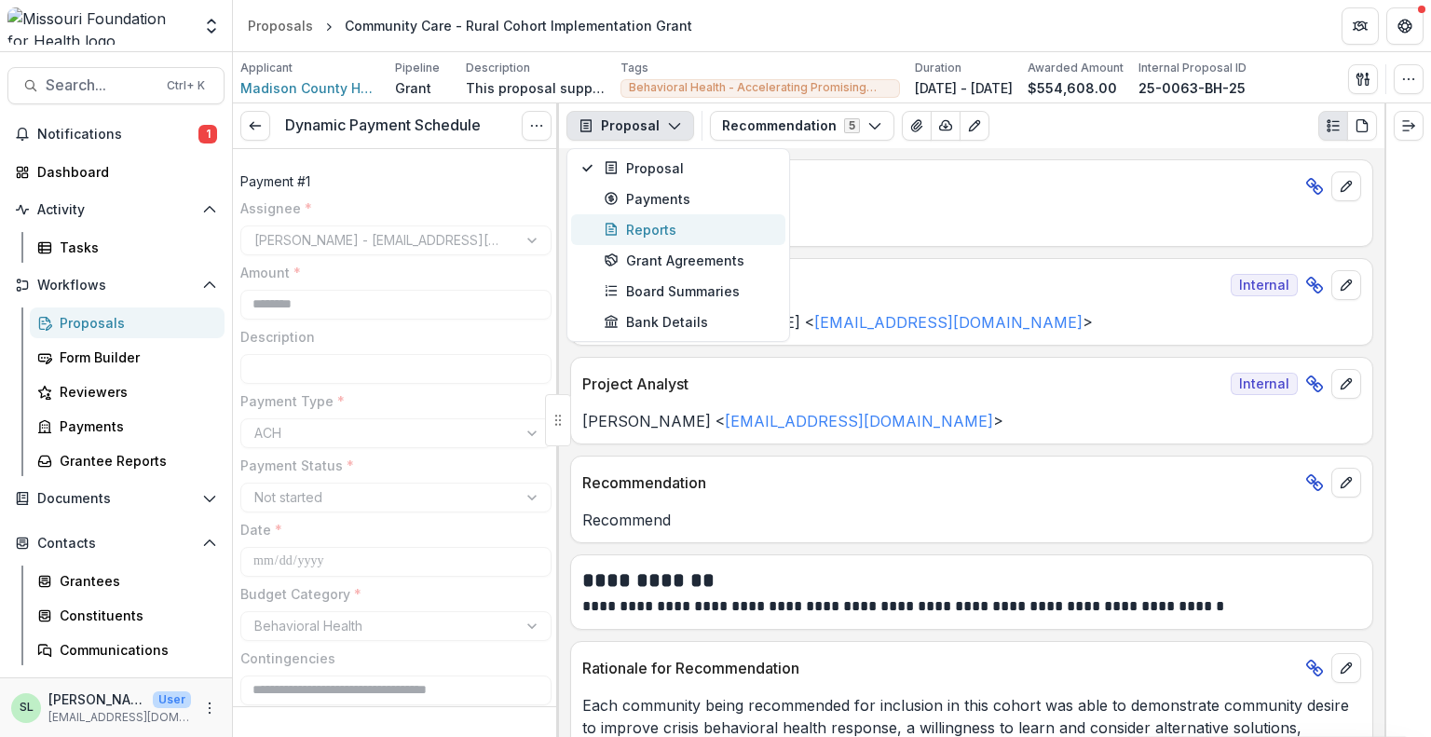
click at [640, 220] on div "Reports" at bounding box center [689, 230] width 171 height 20
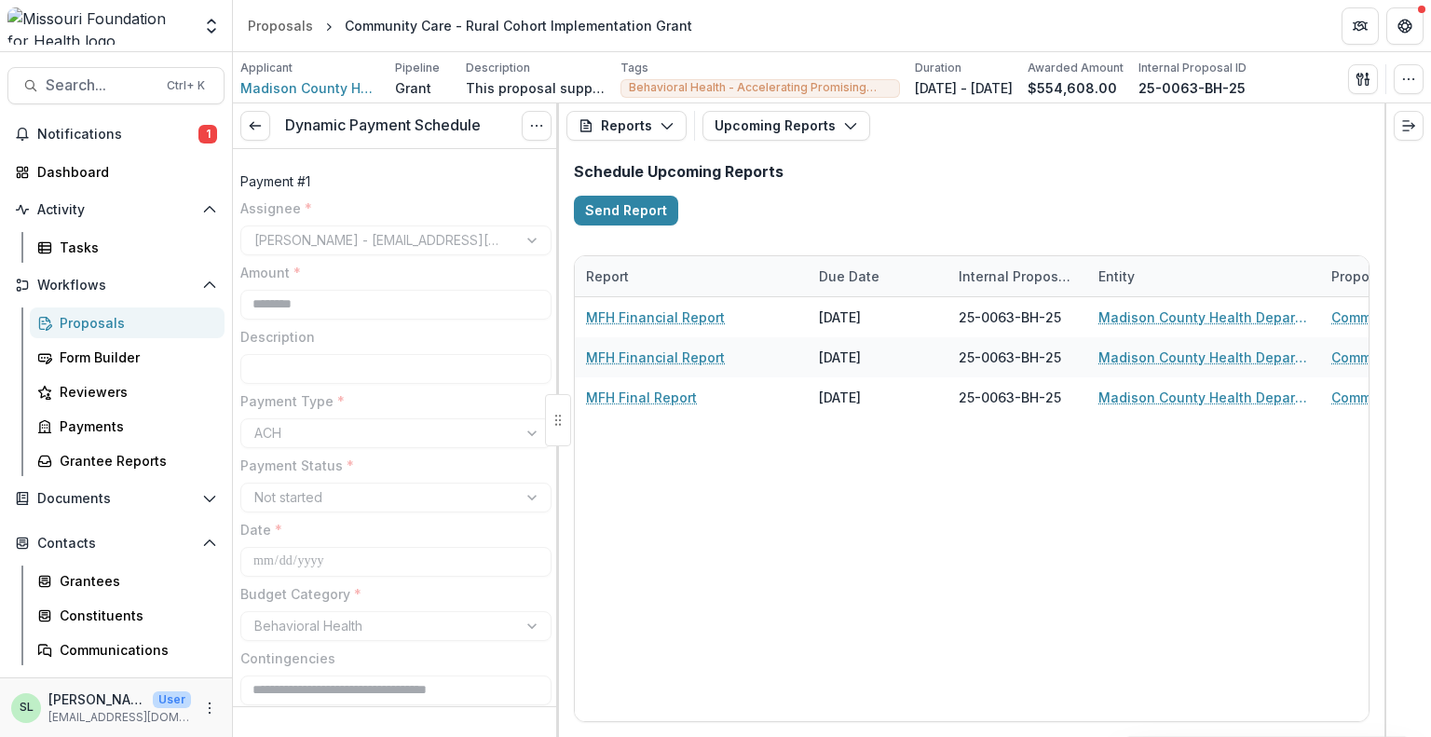
click at [914, 495] on div "MFH Financial Report 09/15/2026 25-0063-BH-25 Madison County Health Department …" at bounding box center [1204, 509] width 1258 height 424
drag, startPoint x: 873, startPoint y: 713, endPoint x: 504, endPoint y: 726, distance: 369.2
click at [577, 719] on div at bounding box center [826, 717] width 498 height 6
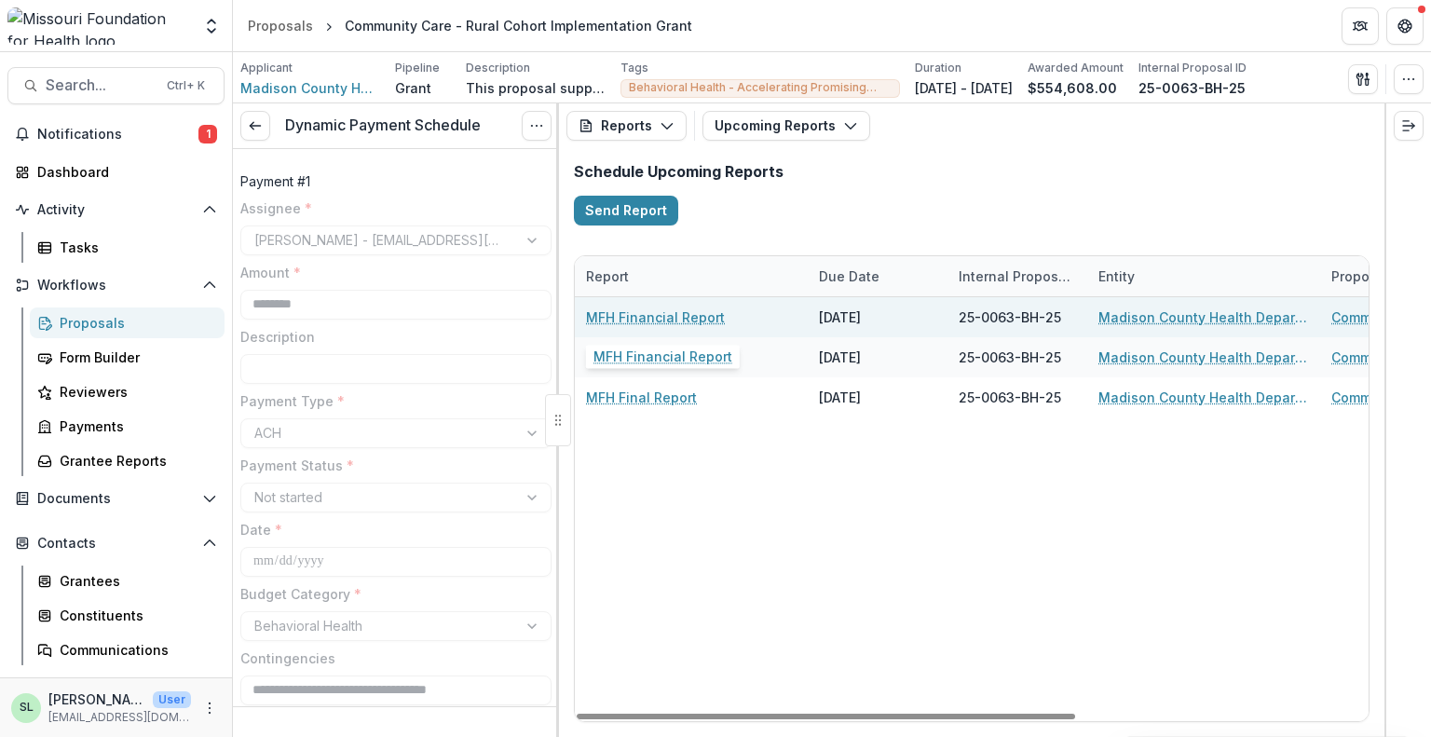
click at [641, 311] on link "MFH Financial Report" at bounding box center [655, 317] width 139 height 20
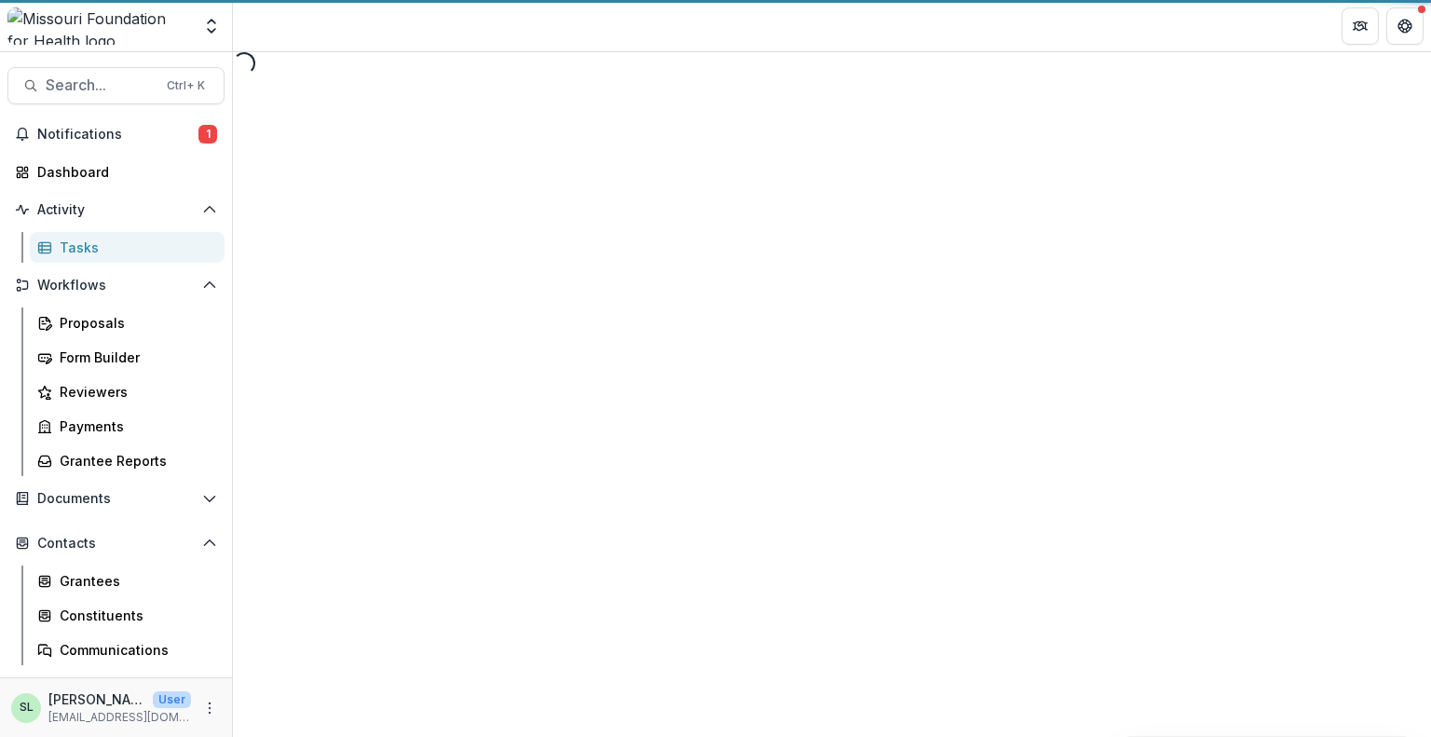
select select "********"
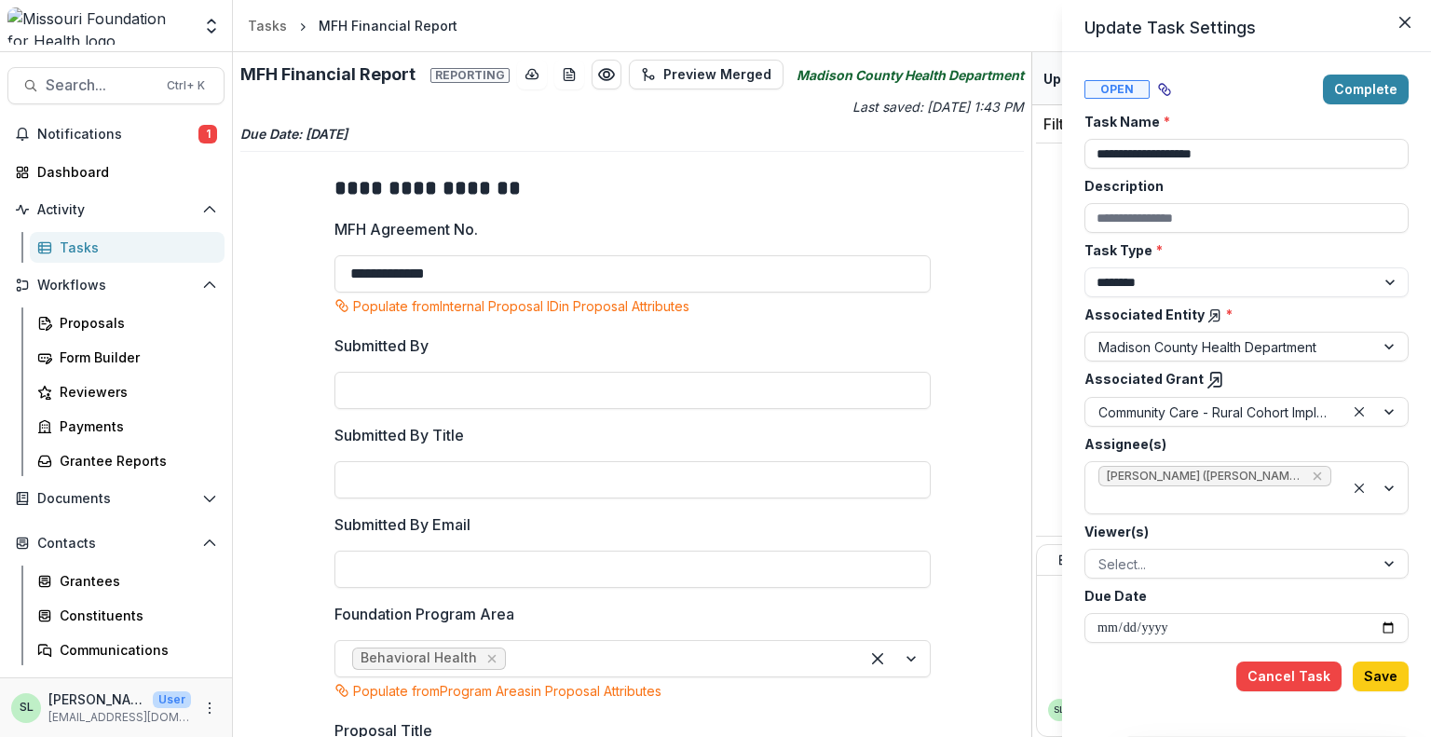
drag, startPoint x: 1026, startPoint y: 205, endPoint x: 1040, endPoint y: 348, distance: 143.2
click at [1040, 348] on div "**********" at bounding box center [715, 368] width 1431 height 737
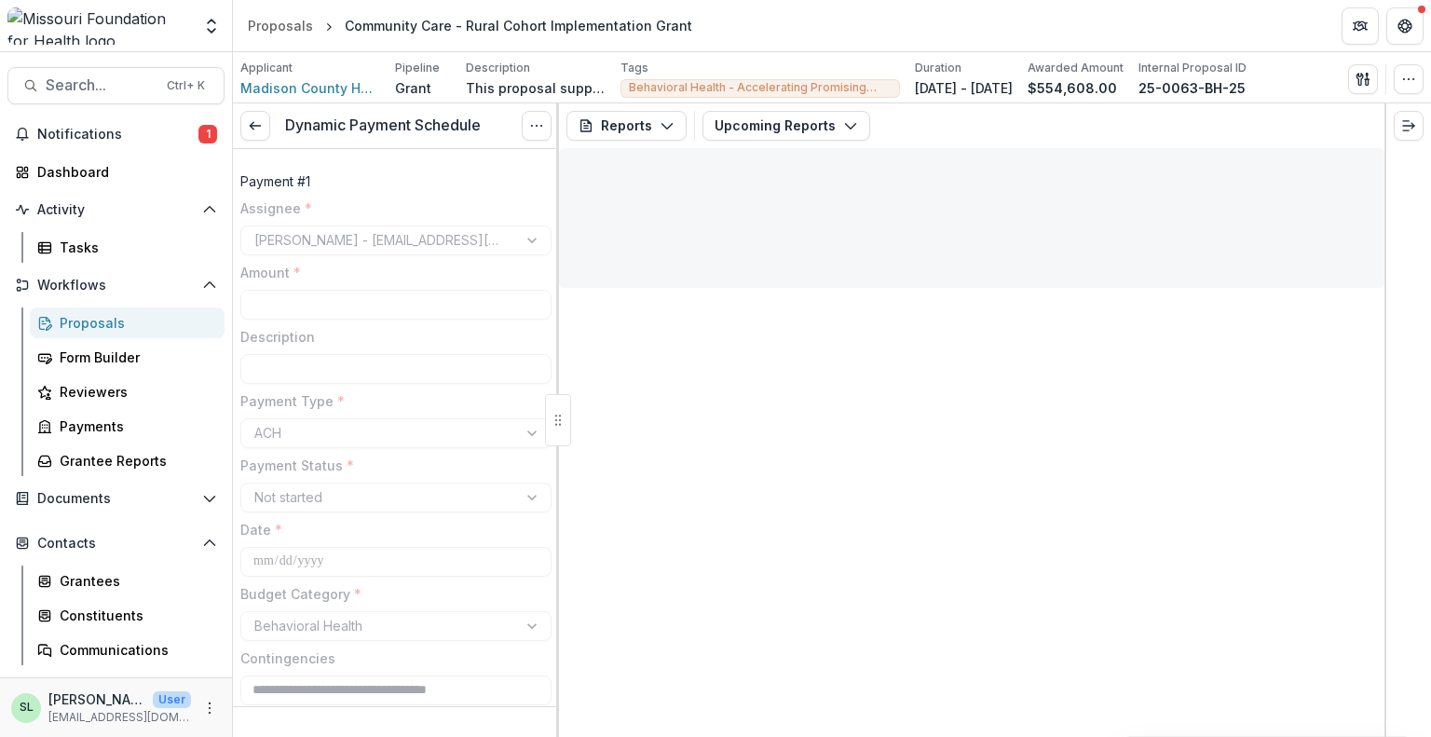
type input "********"
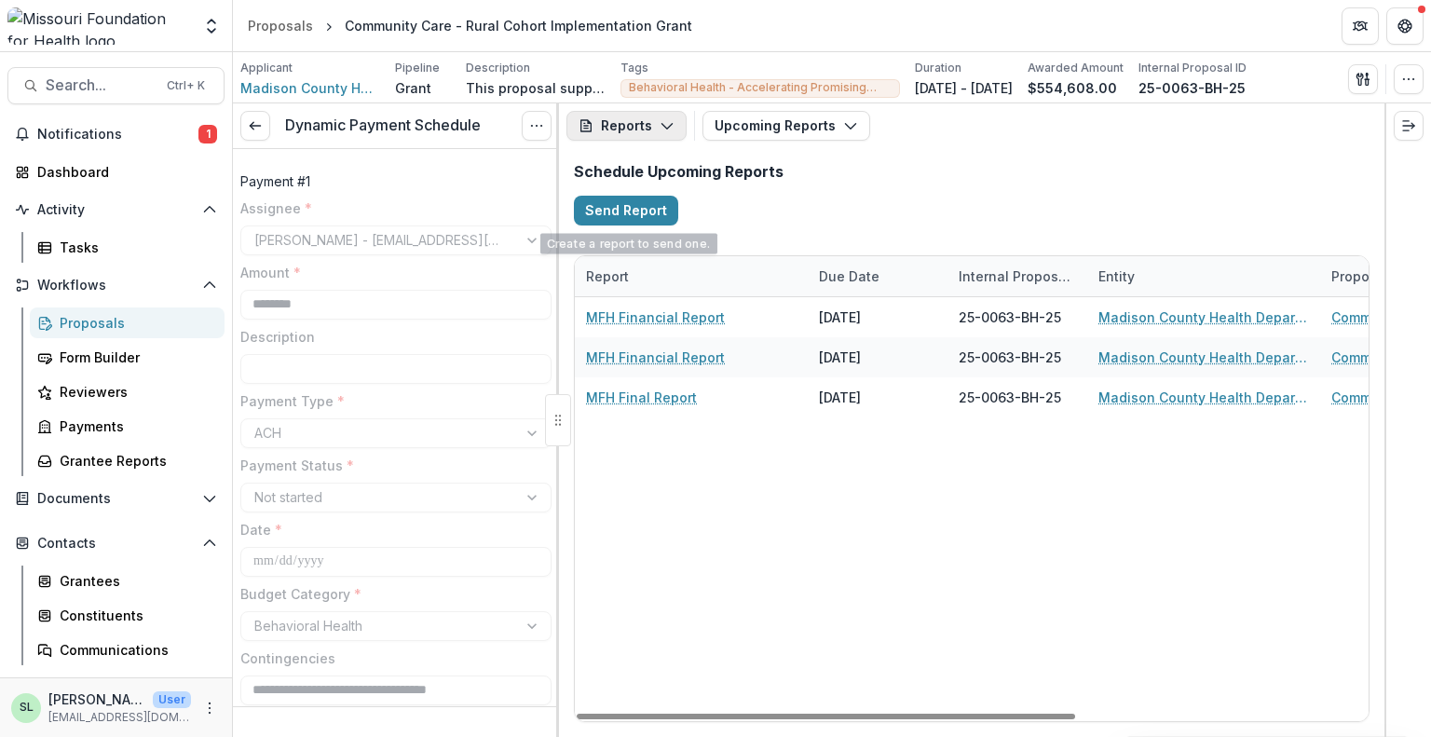
click at [636, 130] on button "Reports" at bounding box center [626, 126] width 120 height 30
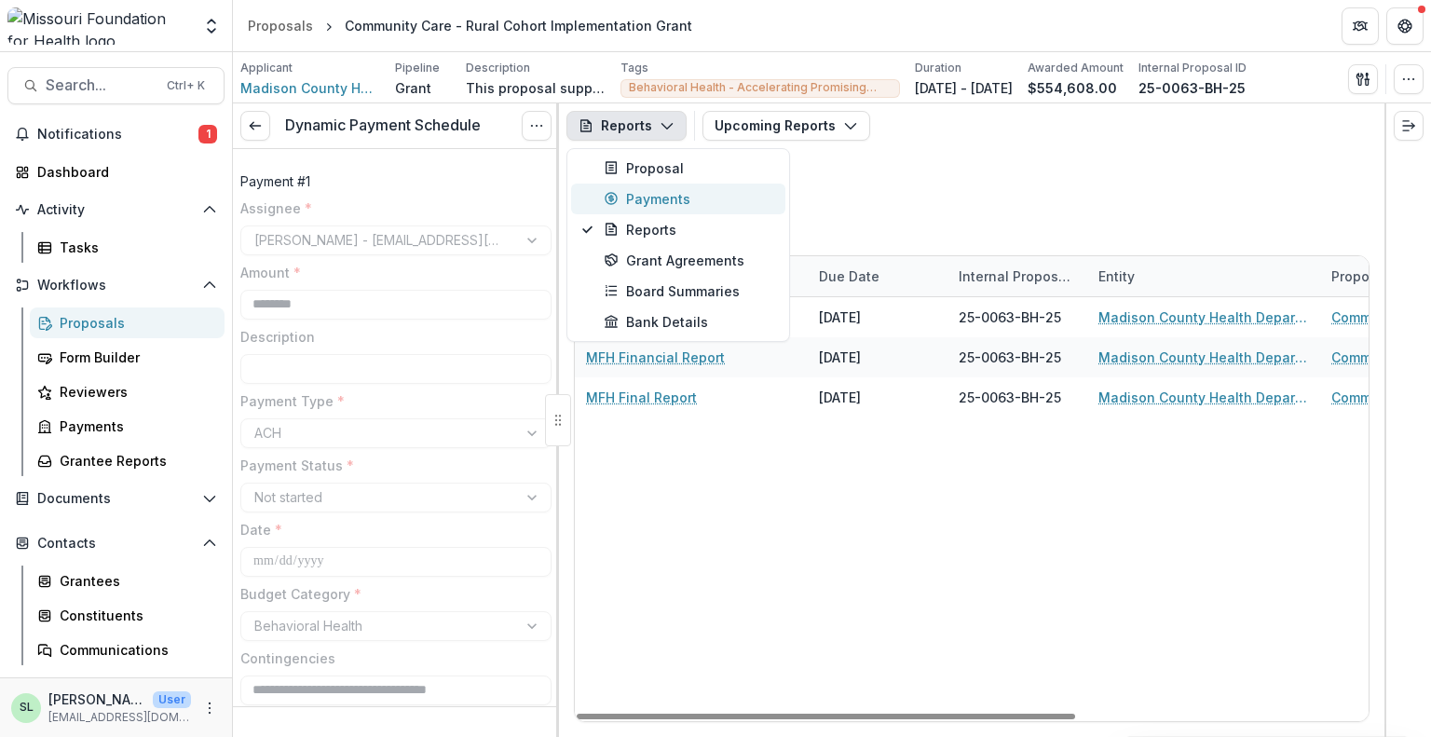
click at [636, 198] on div "Payments" at bounding box center [689, 199] width 171 height 20
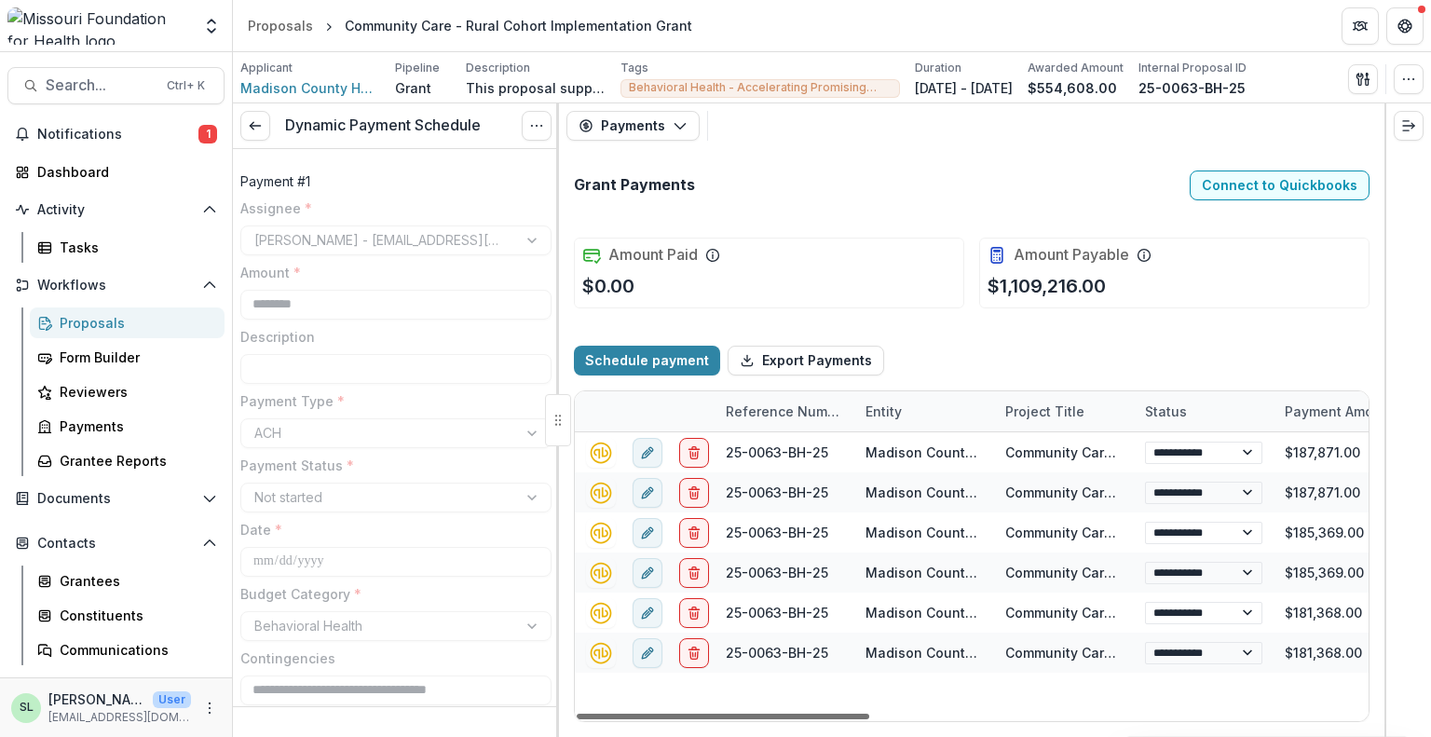
drag, startPoint x: 853, startPoint y: 717, endPoint x: 705, endPoint y: 725, distance: 147.5
click at [705, 719] on div at bounding box center [723, 717] width 293 height 6
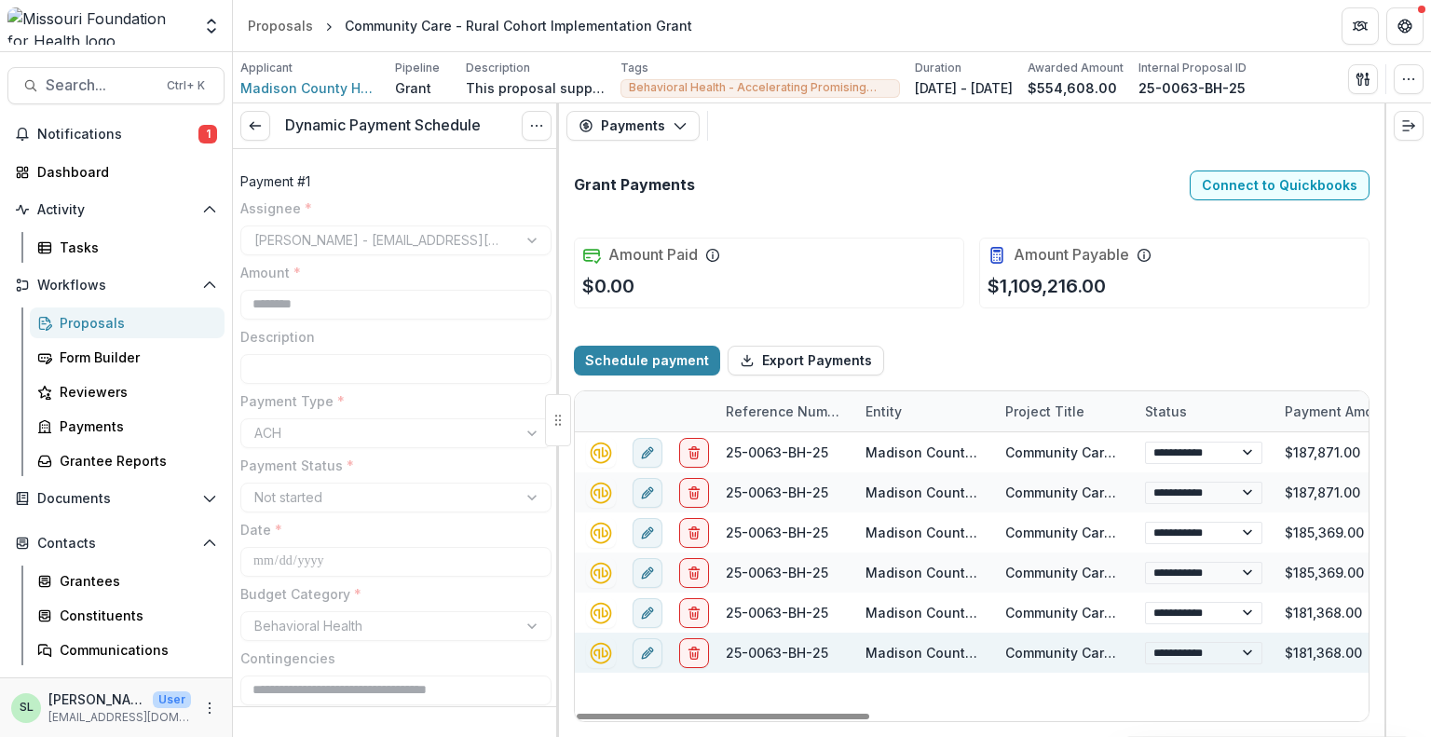
drag, startPoint x: 853, startPoint y: 715, endPoint x: 666, endPoint y: 662, distance: 194.4
click at [660, 714] on div at bounding box center [723, 717] width 293 height 6
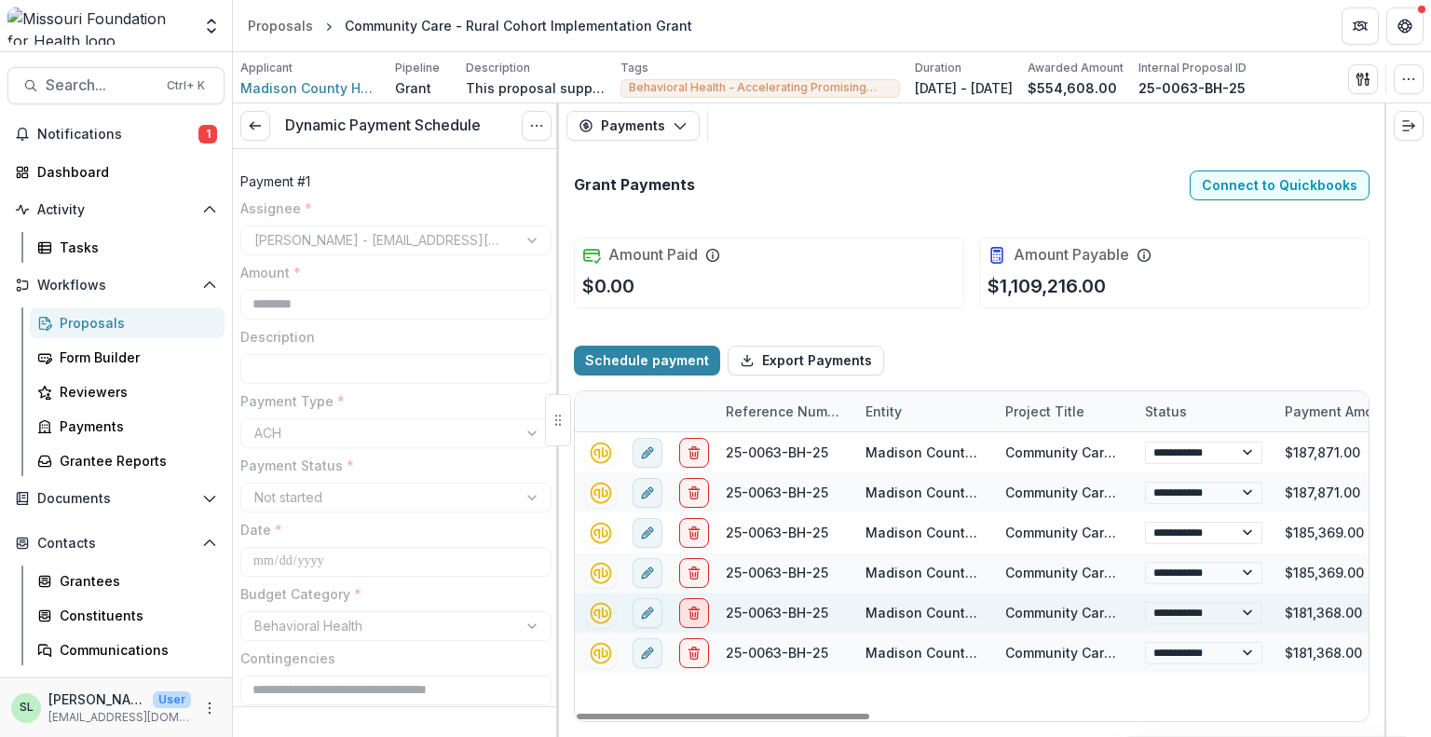
click at [701, 605] on button "delete" at bounding box center [694, 612] width 30 height 30
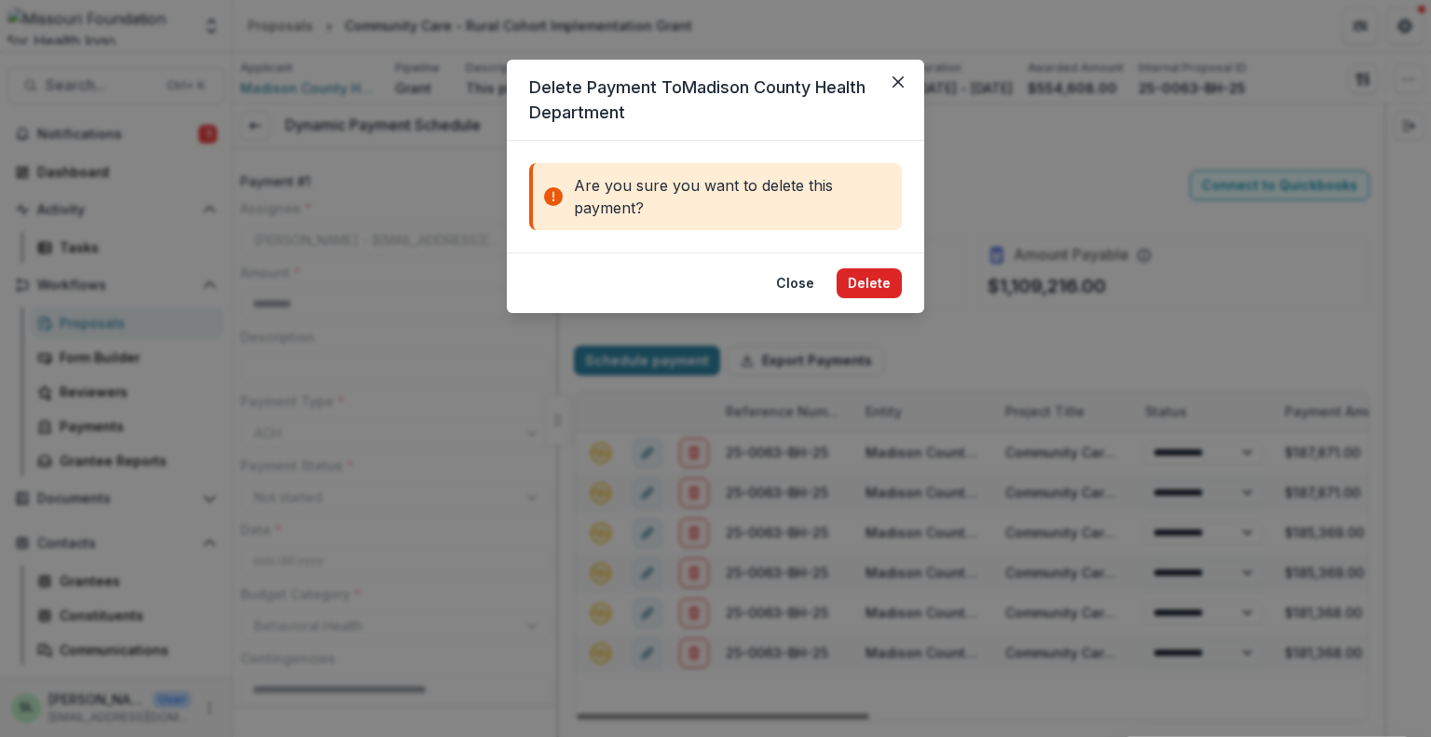
click at [867, 294] on button "Delete" at bounding box center [869, 283] width 65 height 30
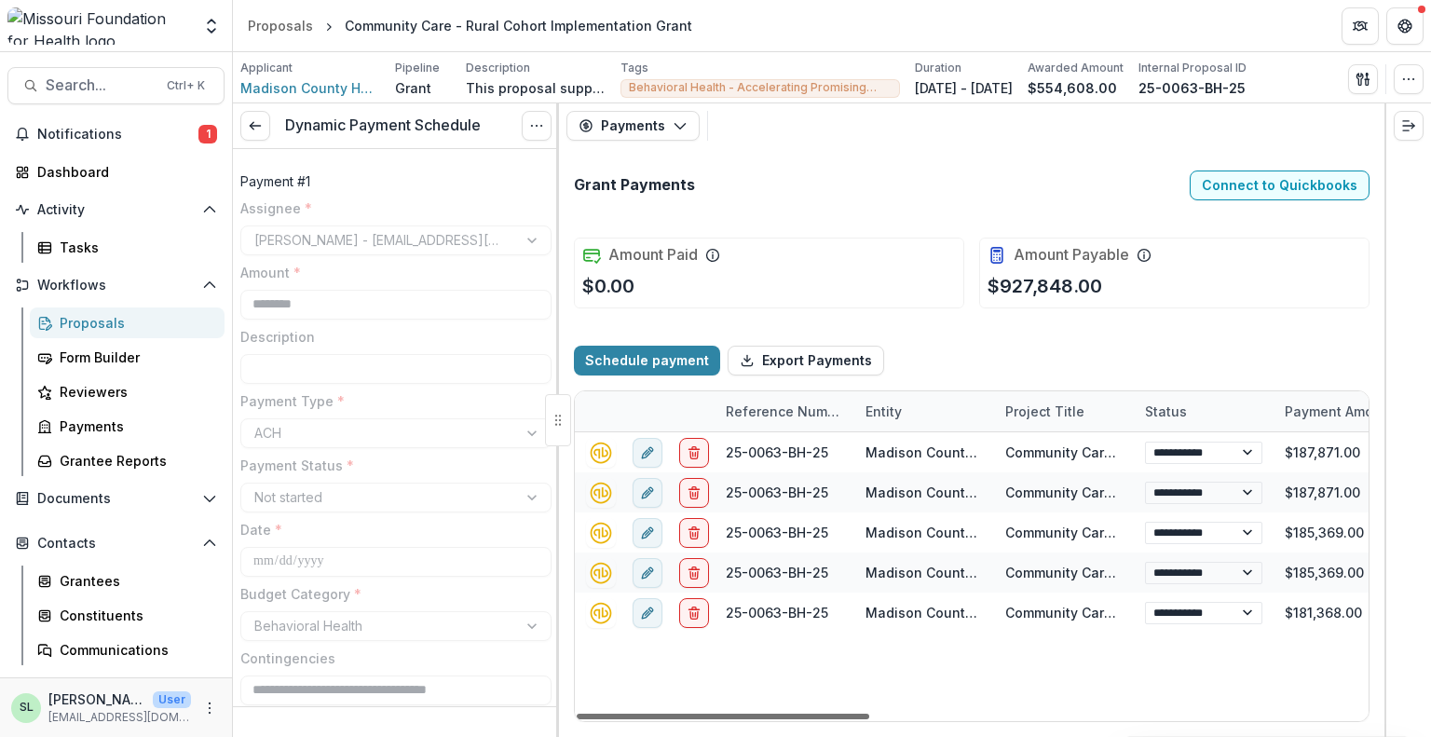
click at [836, 714] on div at bounding box center [723, 717] width 293 height 6
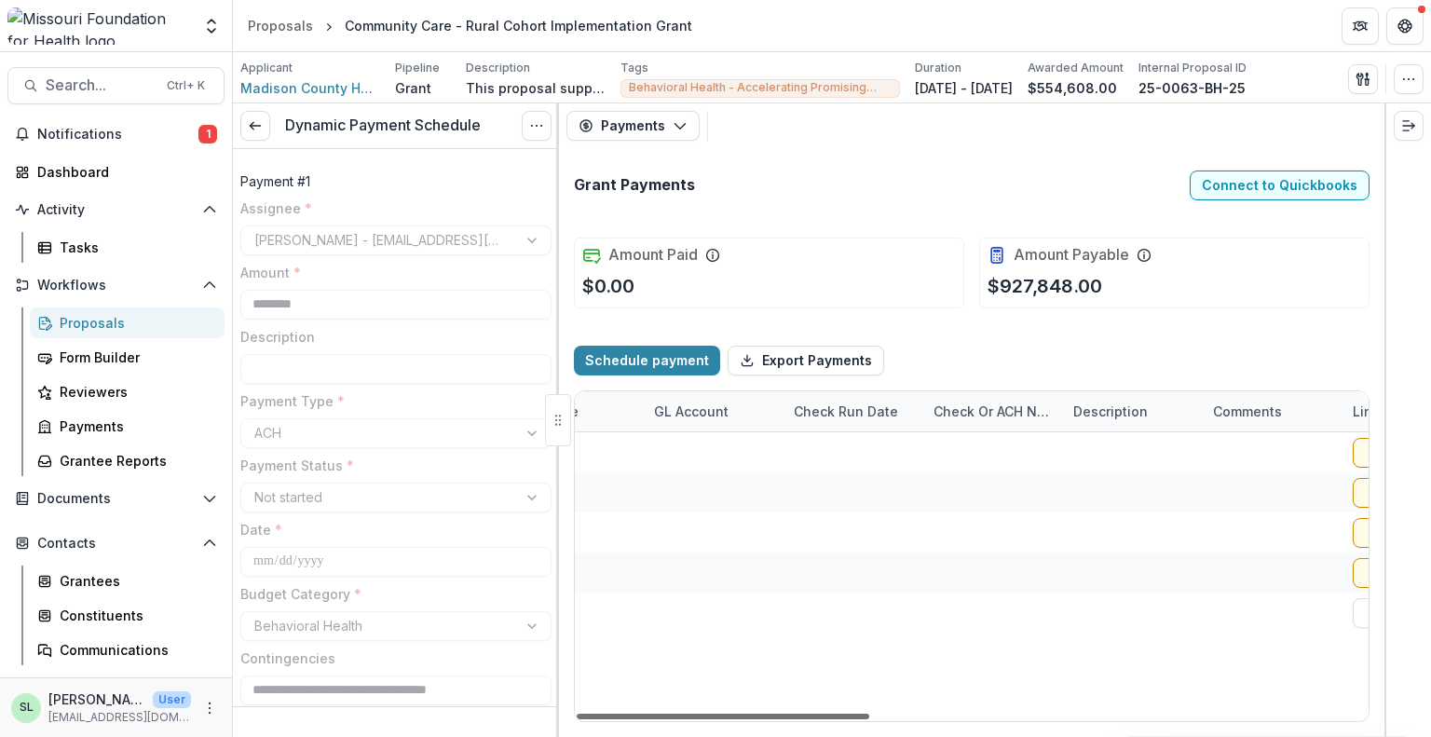
scroll to position [0, 1348]
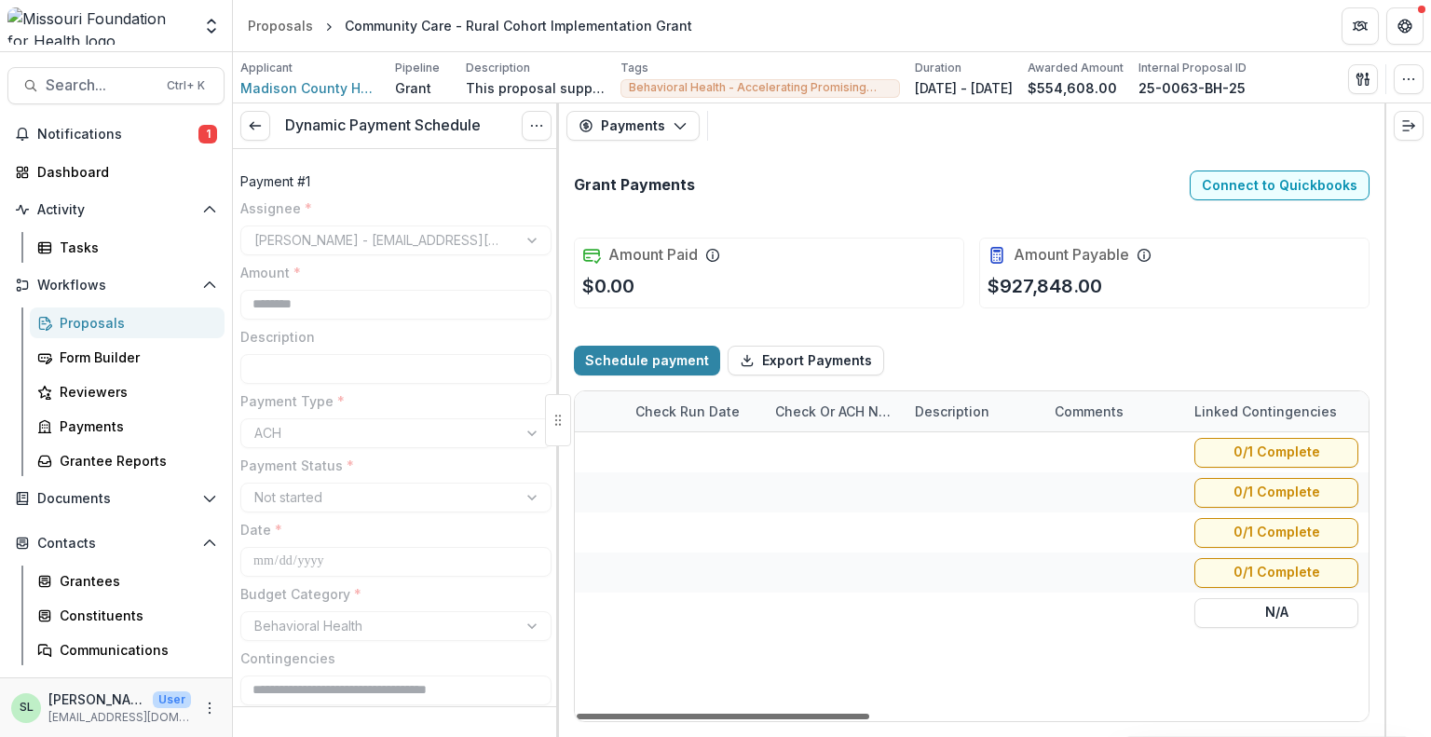
drag, startPoint x: 841, startPoint y: 717, endPoint x: 1430, endPoint y: 721, distance: 588.9
click at [869, 719] on div at bounding box center [723, 717] width 293 height 6
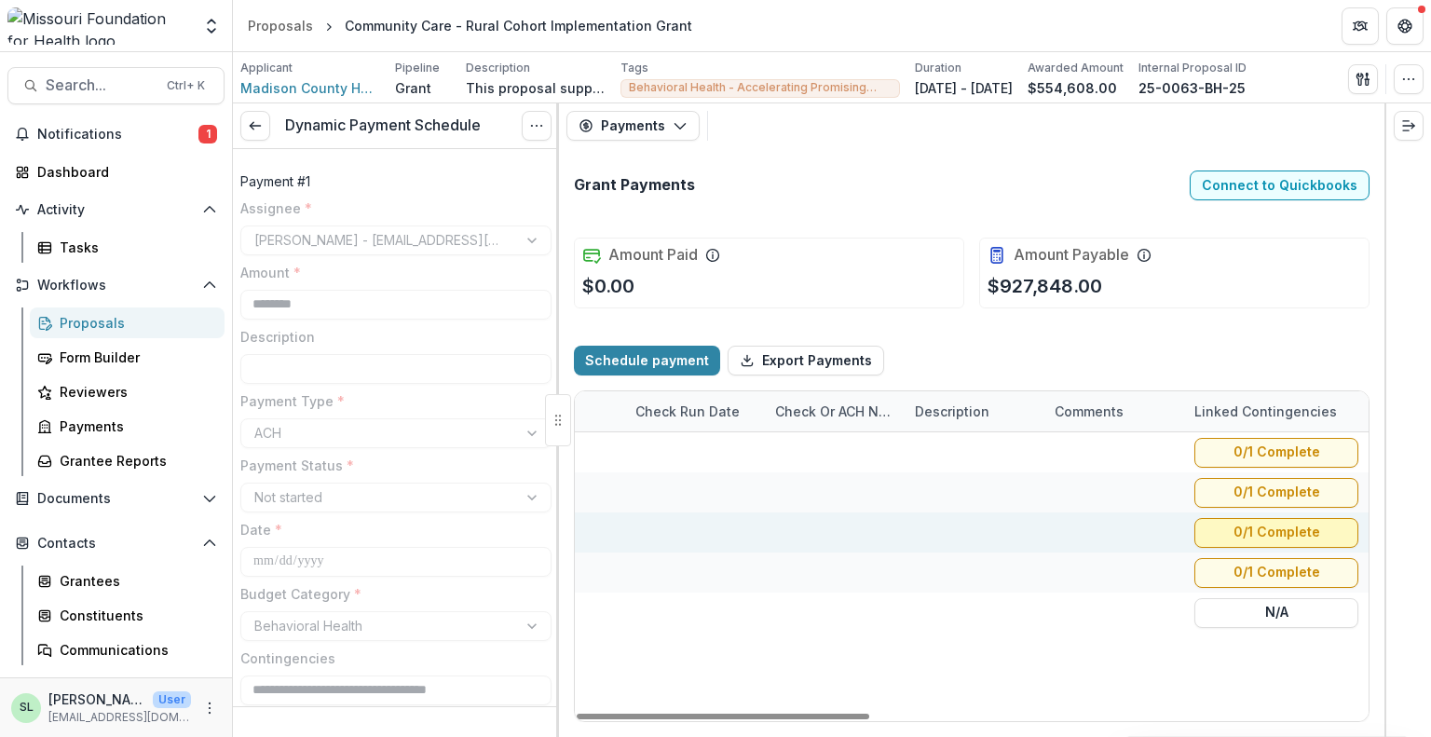
click at [1272, 524] on button "0/1 Complete" at bounding box center [1276, 532] width 164 height 30
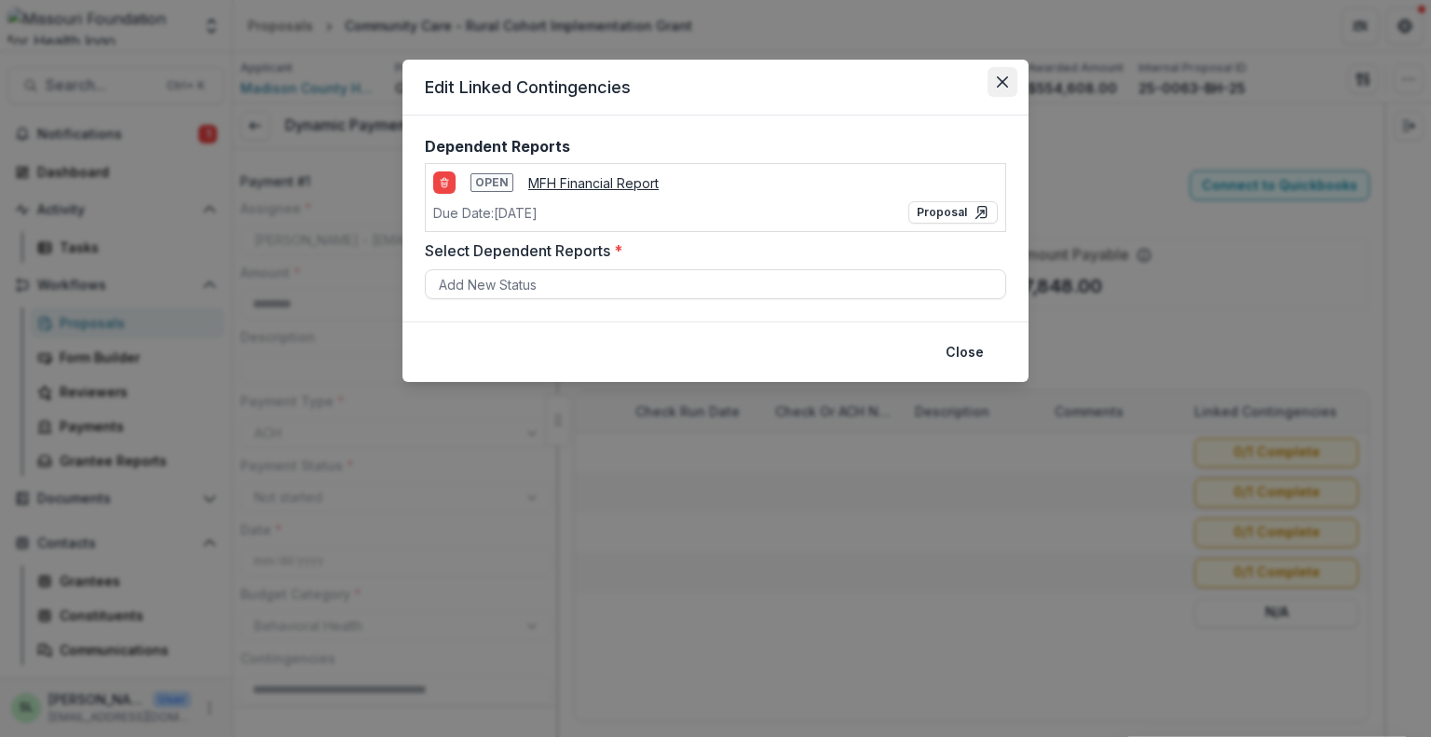
click at [997, 86] on icon "Close" at bounding box center [1002, 81] width 11 height 11
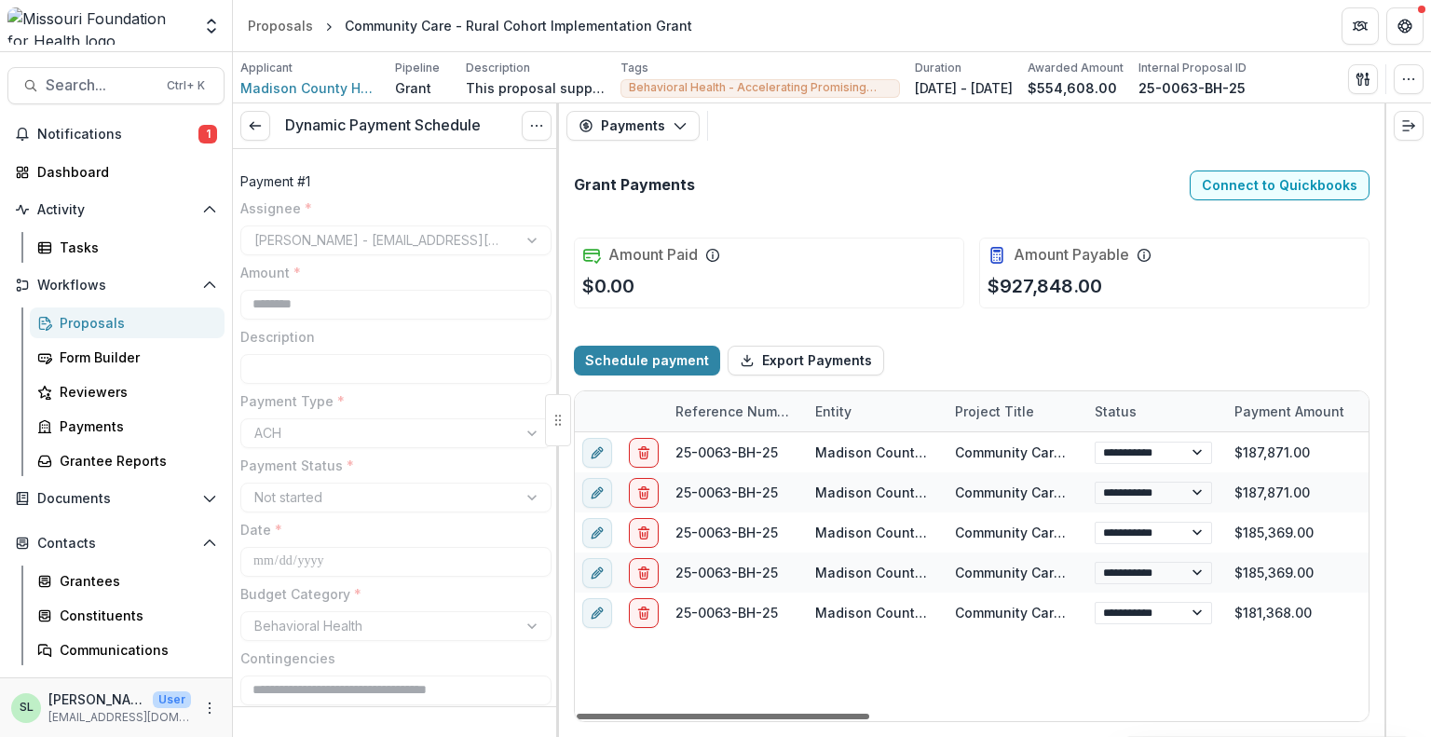
scroll to position [0, 48]
drag, startPoint x: 1163, startPoint y: 717, endPoint x: 684, endPoint y: 705, distance: 479.0
click at [684, 714] on div at bounding box center [723, 717] width 293 height 6
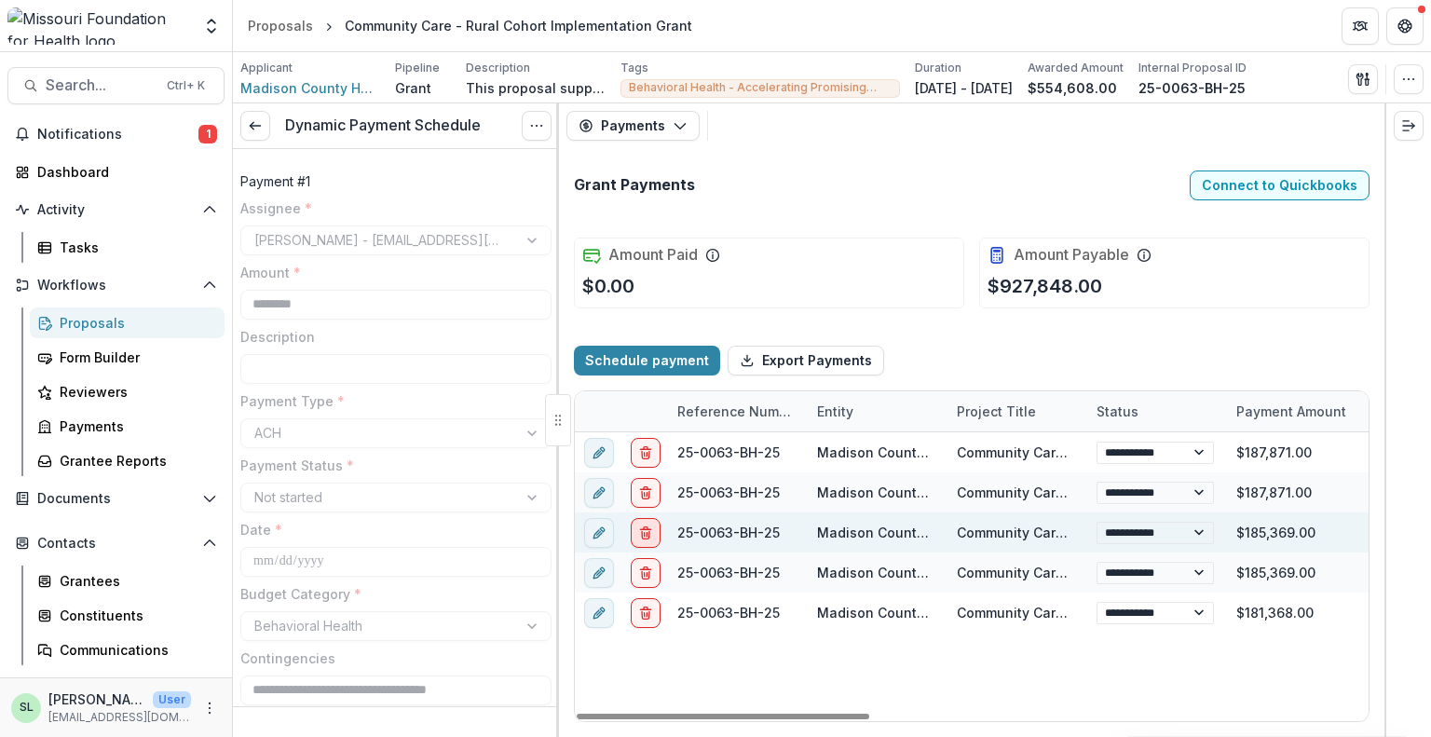
click at [648, 531] on icon "delete" at bounding box center [645, 532] width 15 height 15
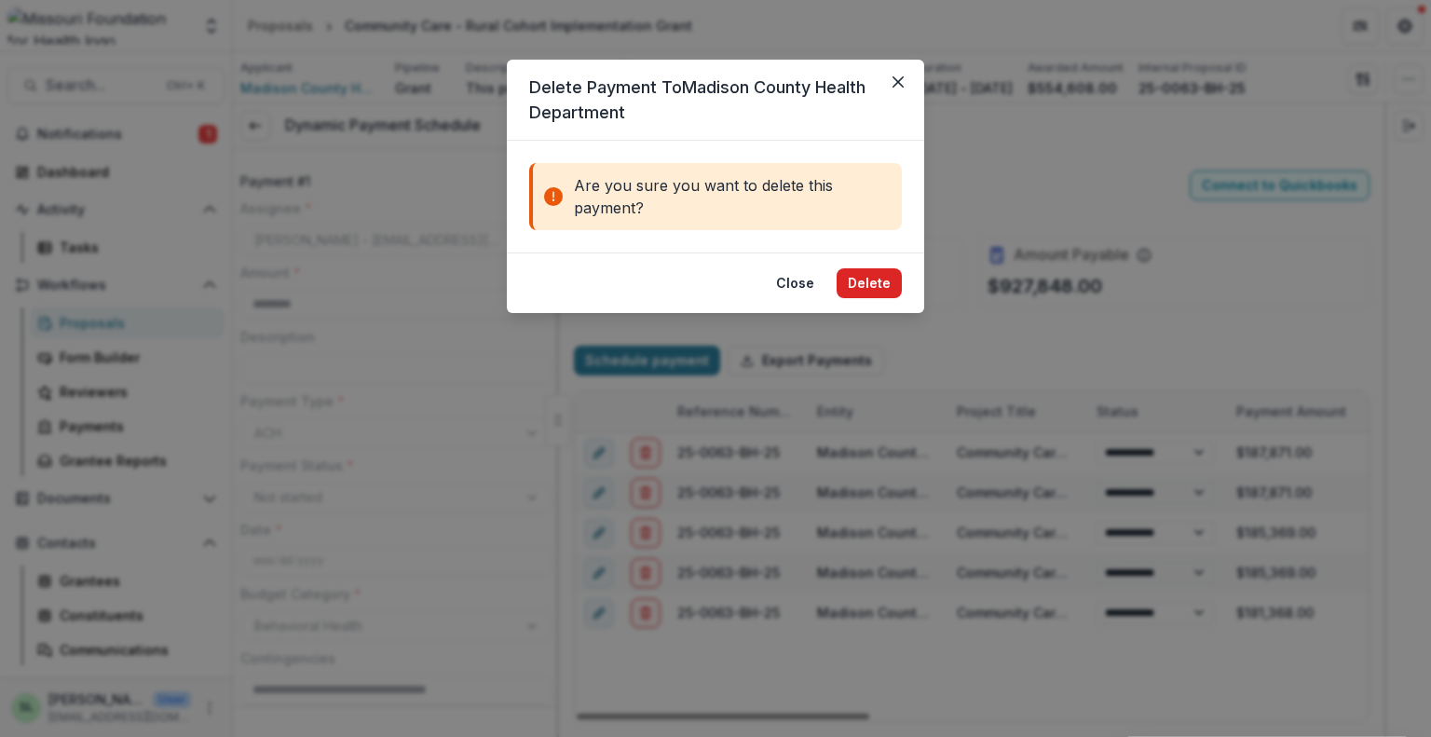
click at [867, 282] on button "Delete" at bounding box center [869, 283] width 65 height 30
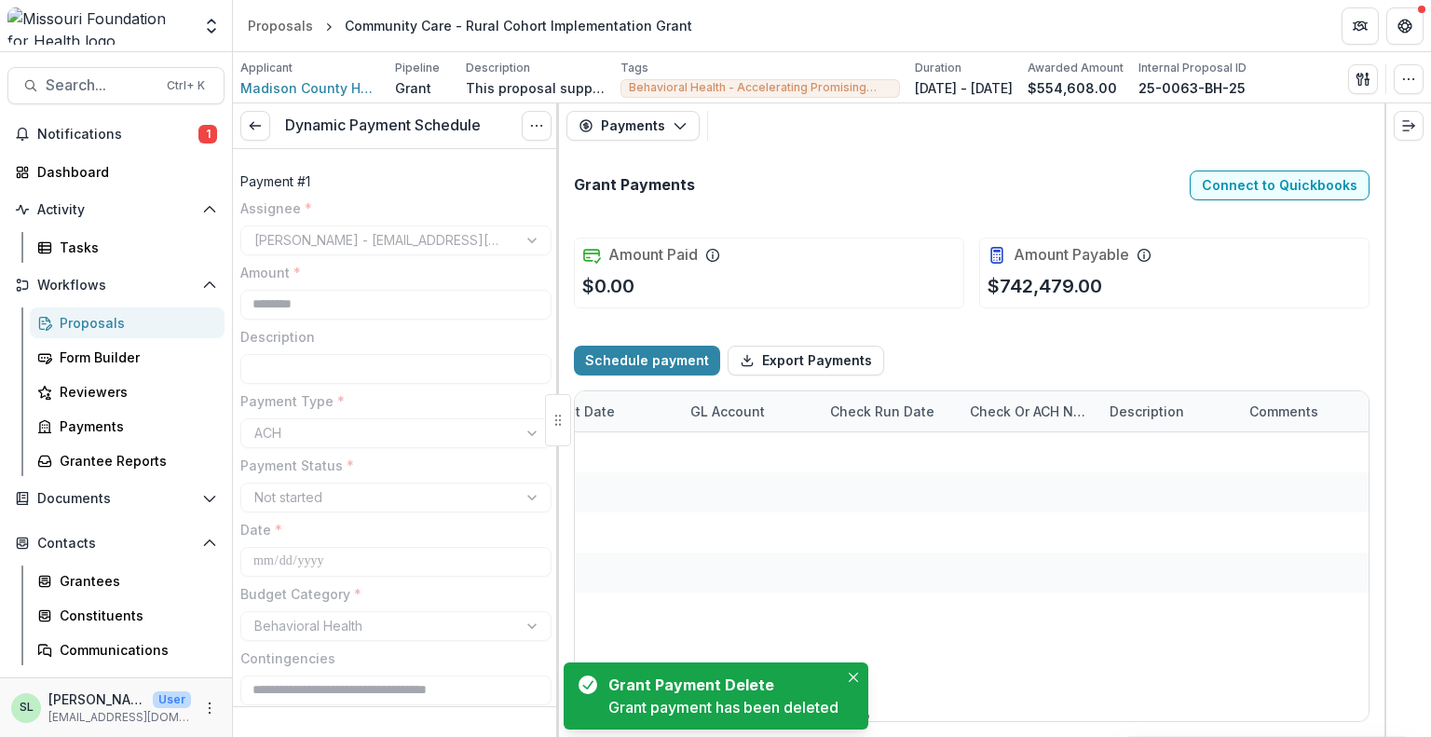
scroll to position [0, 1348]
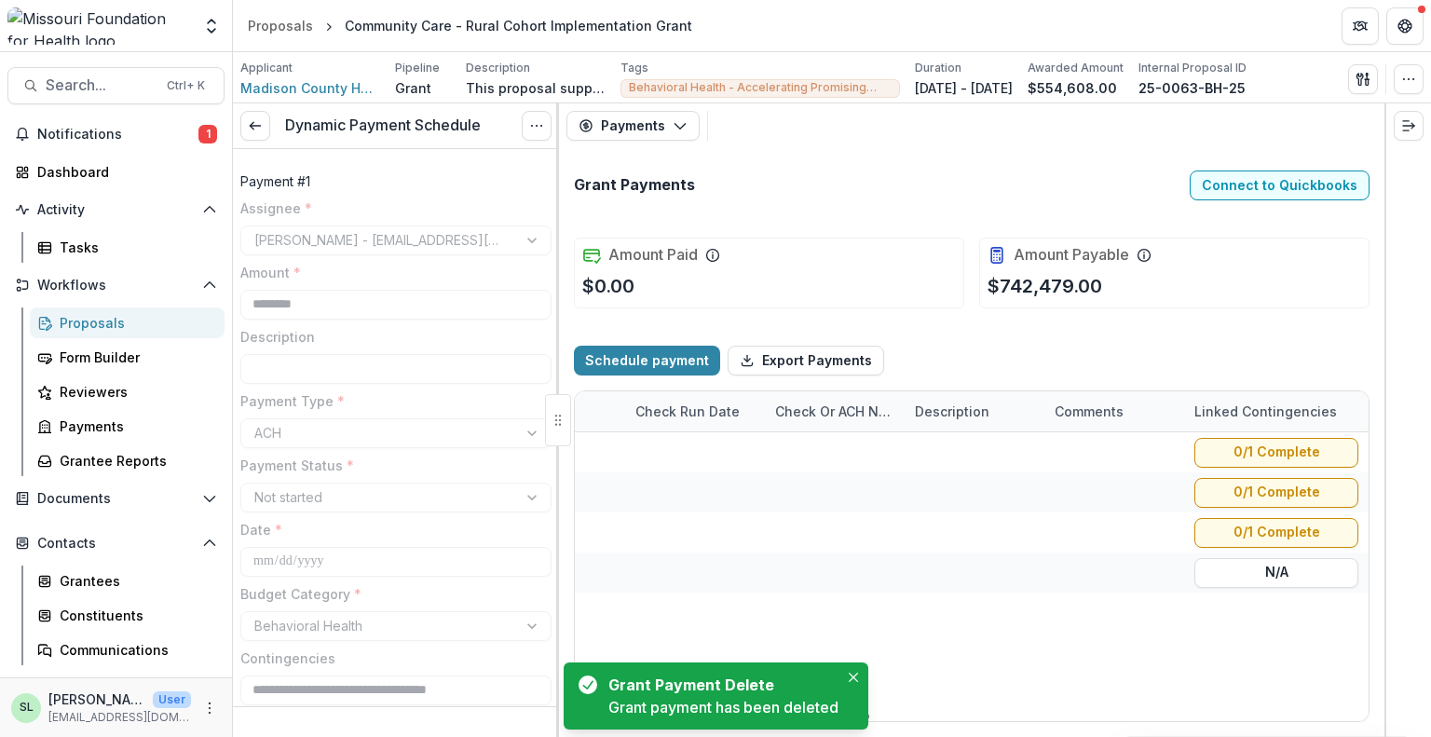
drag, startPoint x: 872, startPoint y: 716, endPoint x: 1375, endPoint y: 720, distance: 503.2
click at [869, 719] on div at bounding box center [723, 717] width 293 height 6
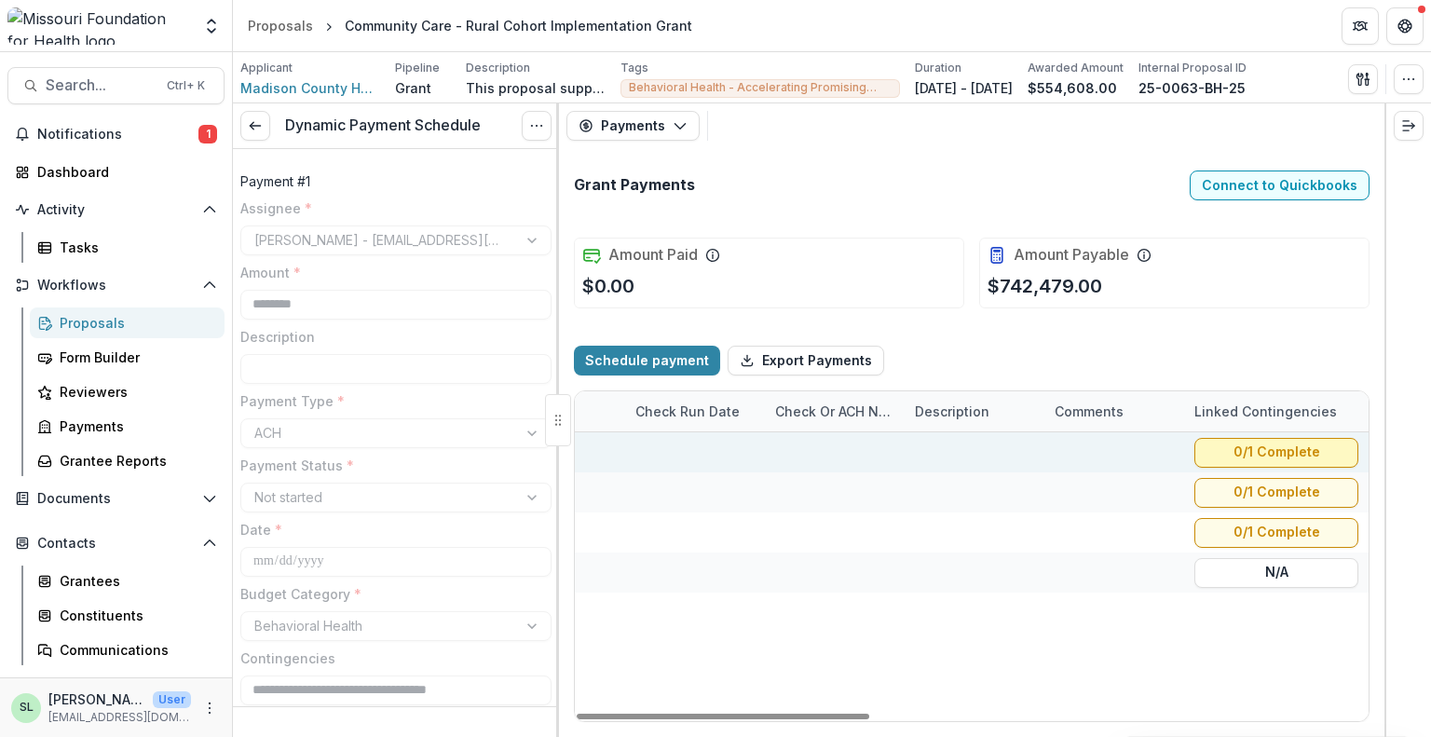
click at [1300, 457] on button "0/1 Complete" at bounding box center [1276, 452] width 164 height 30
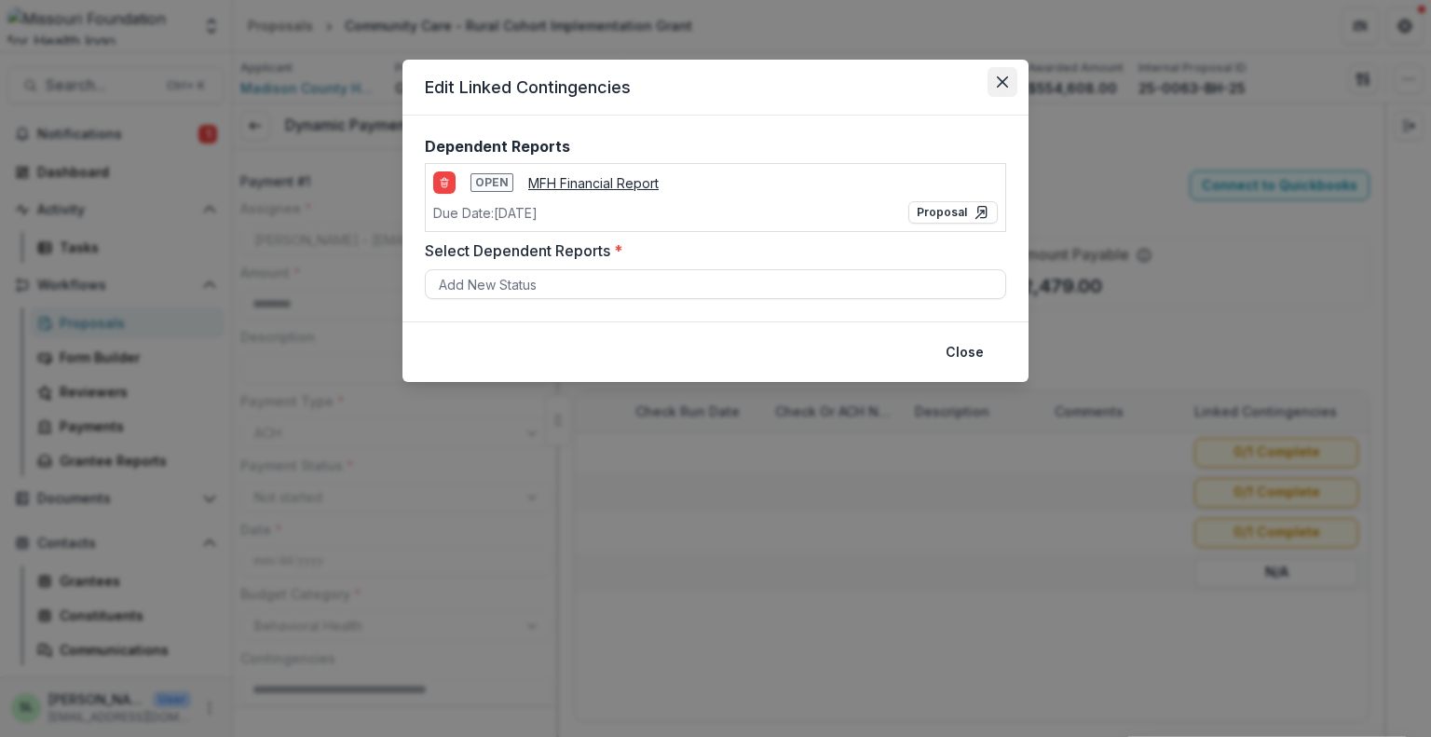
click at [1003, 74] on button "Close" at bounding box center [1003, 82] width 30 height 30
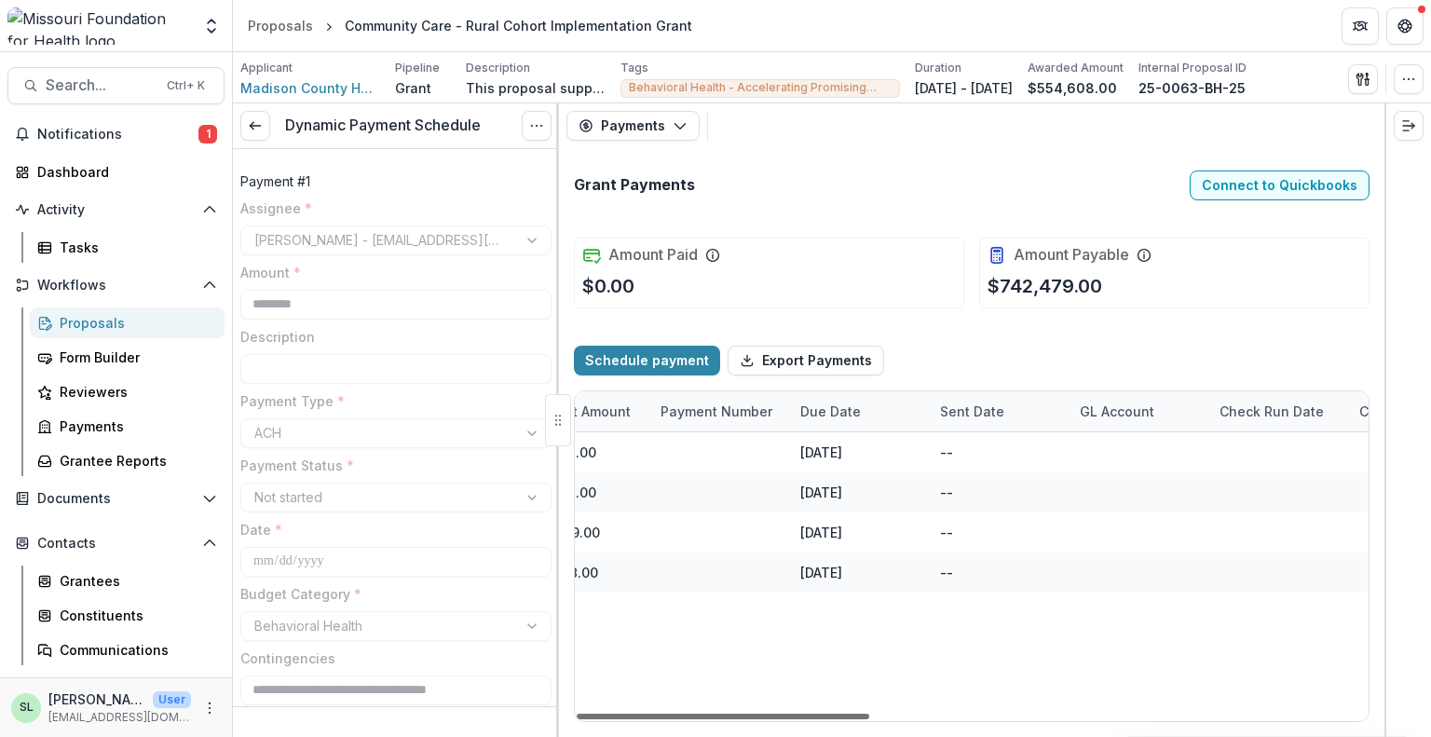
scroll to position [0, 0]
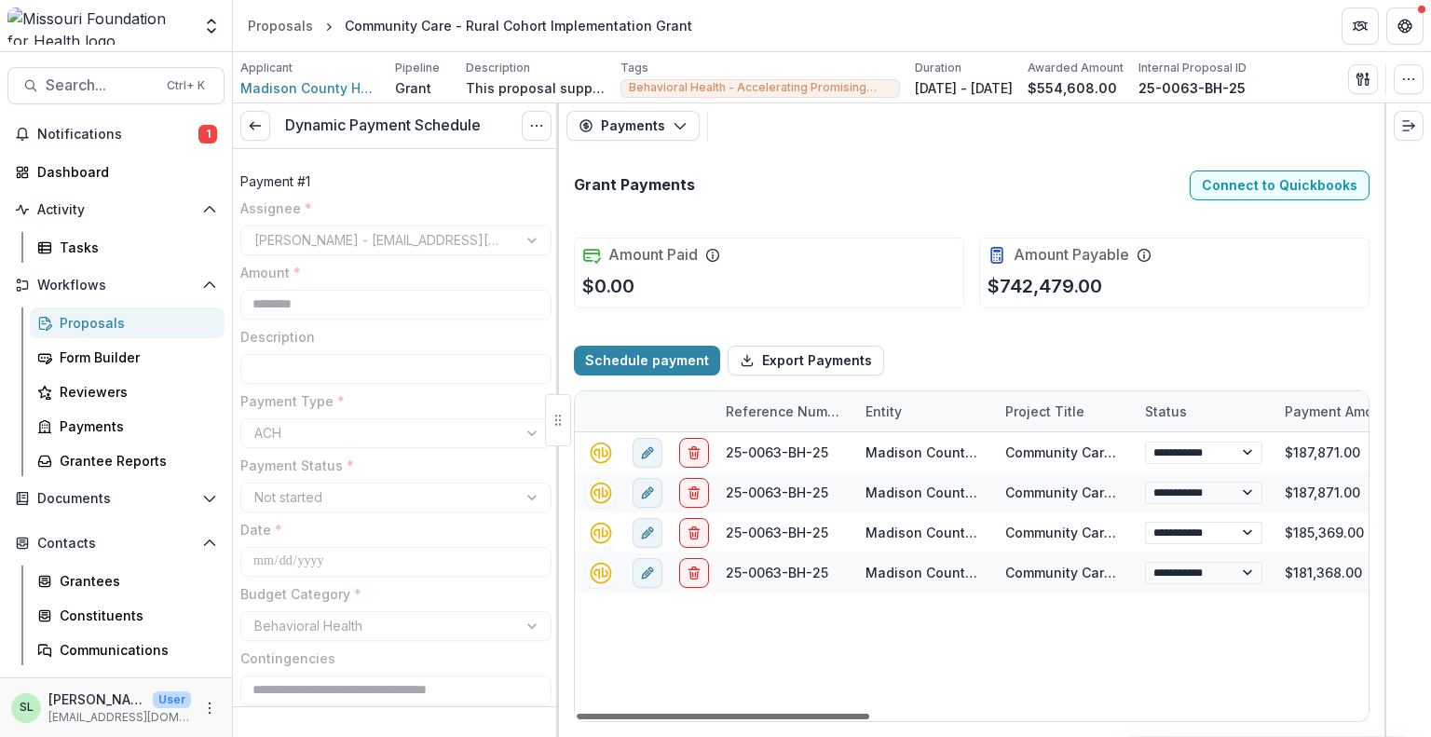
drag, startPoint x: 1105, startPoint y: 715, endPoint x: 449, endPoint y: 630, distance: 661.4
click at [577, 714] on div at bounding box center [723, 717] width 293 height 6
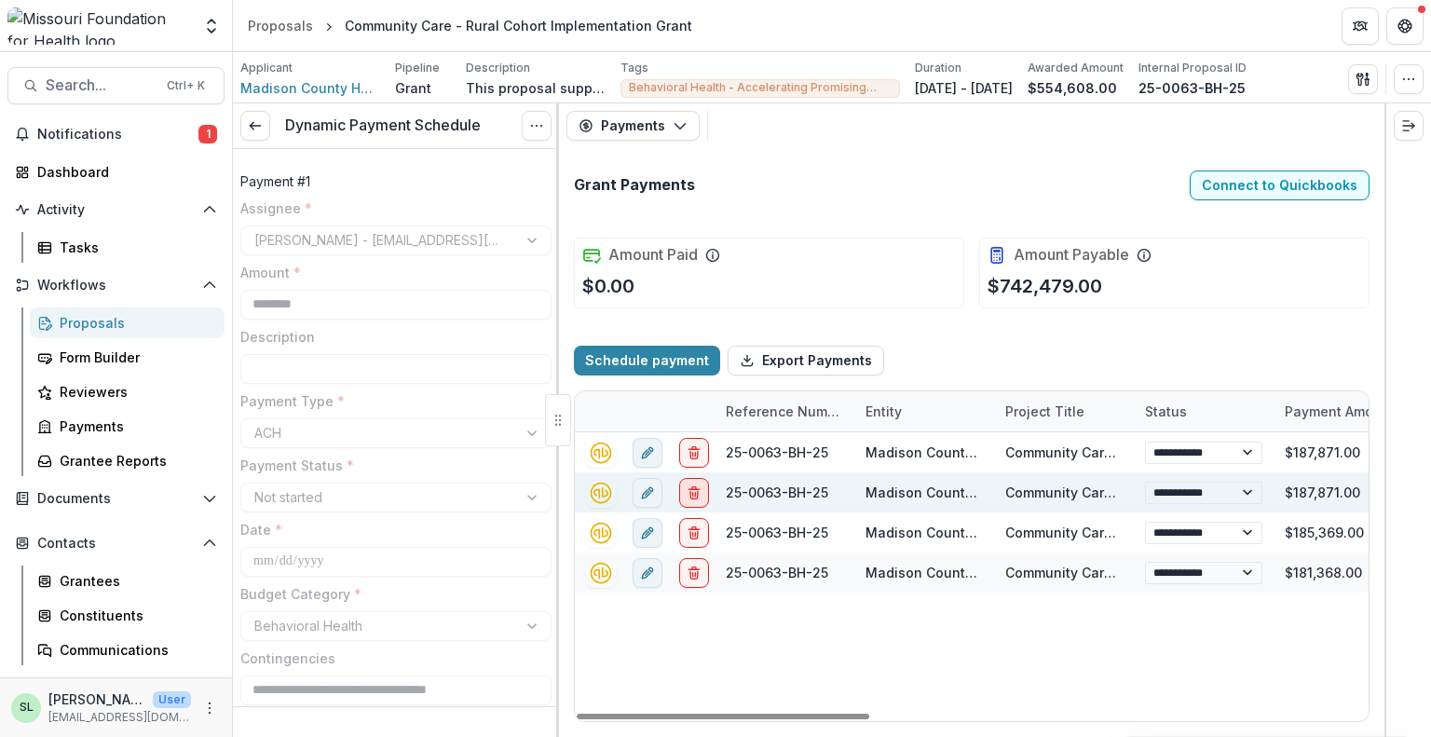
click at [695, 488] on icon "delete" at bounding box center [694, 492] width 15 height 15
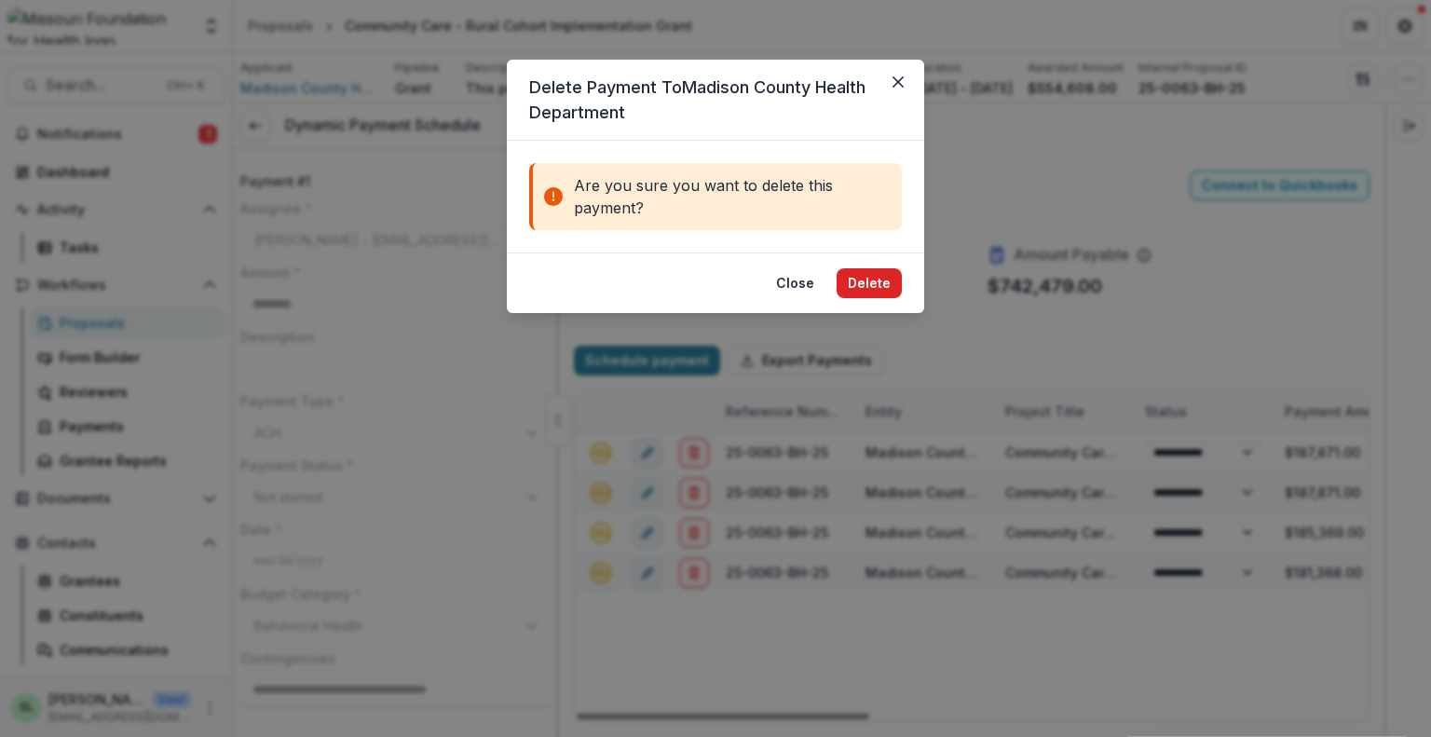
click at [872, 284] on button "Delete" at bounding box center [869, 283] width 65 height 30
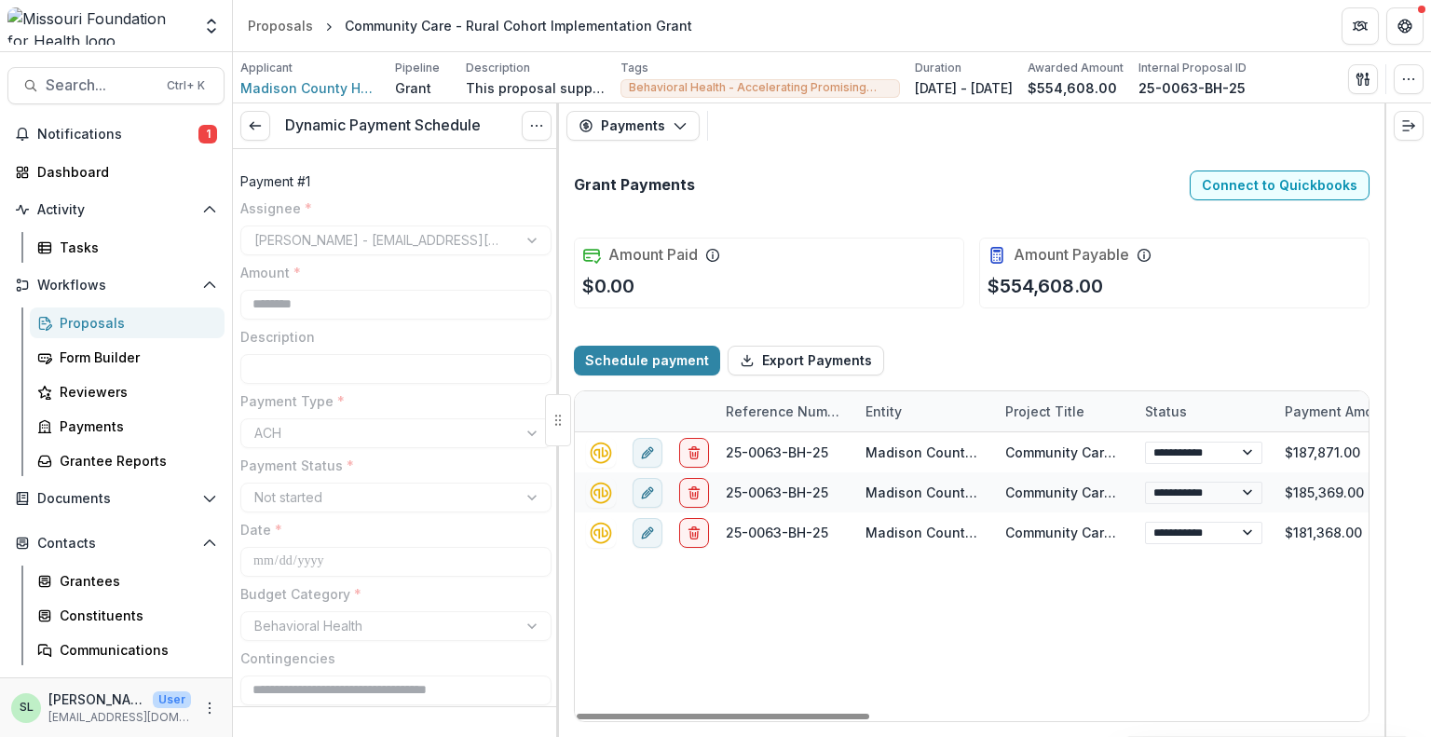
click at [988, 130] on div "Payments Proposal Payments Reports Grant Agreements Board Summaries Bank Details" at bounding box center [972, 125] width 826 height 45
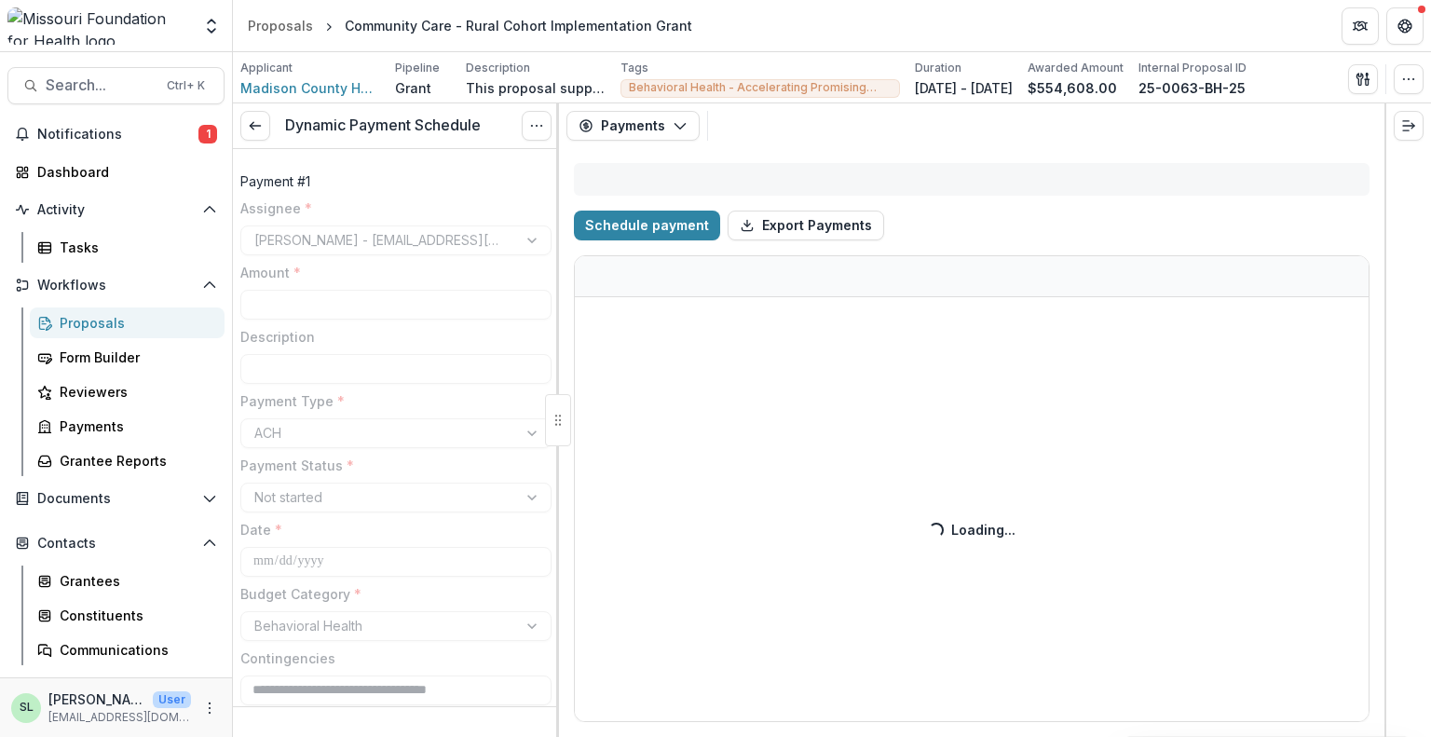
type input "********"
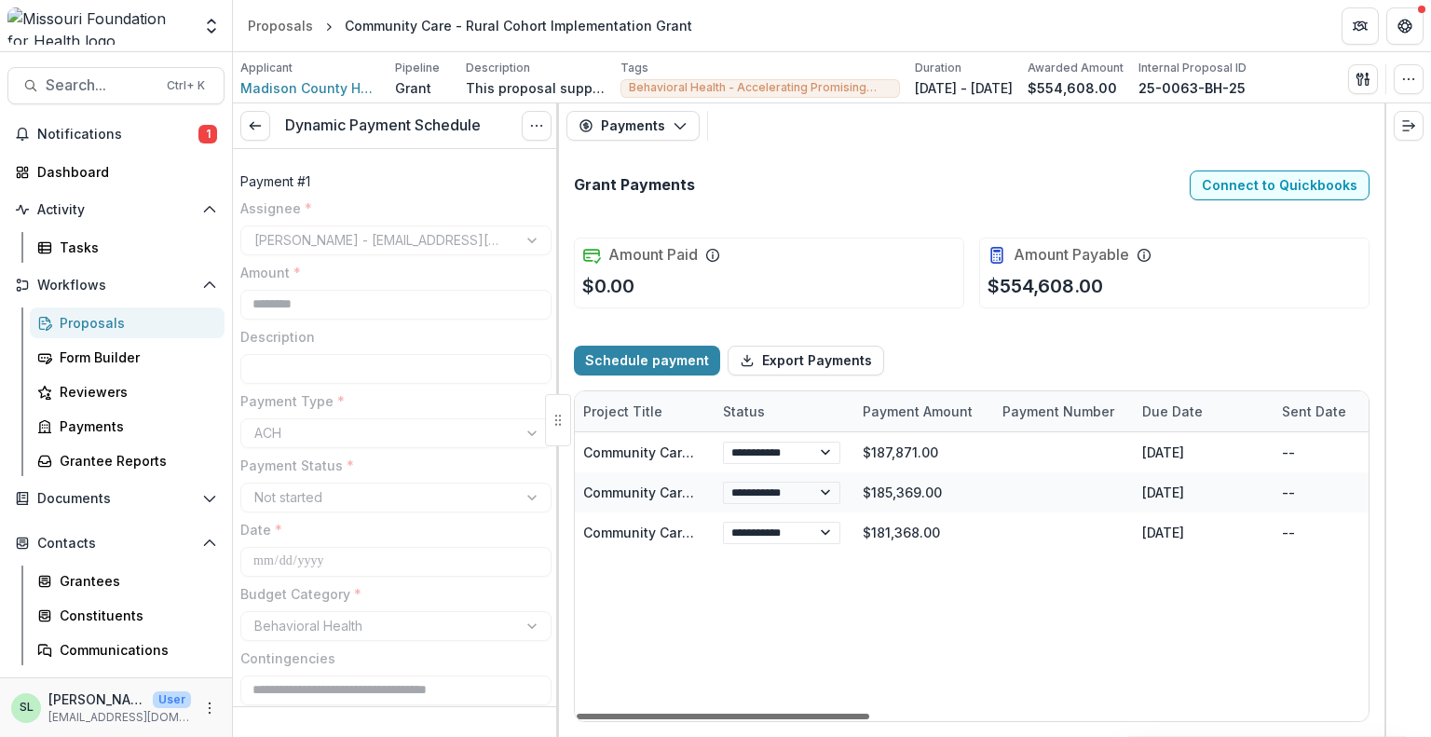
scroll to position [0, 417]
drag, startPoint x: 861, startPoint y: 715, endPoint x: 1016, endPoint y: 738, distance: 156.4
click at [869, 719] on div at bounding box center [723, 717] width 293 height 6
click at [280, 25] on div "Proposals" at bounding box center [280, 26] width 65 height 20
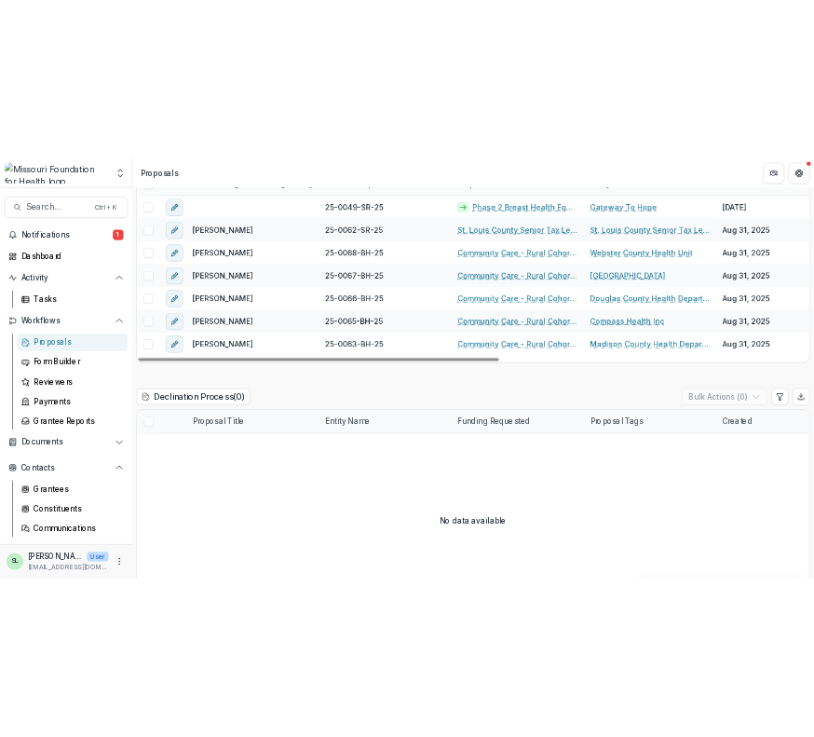
scroll to position [2982, 0]
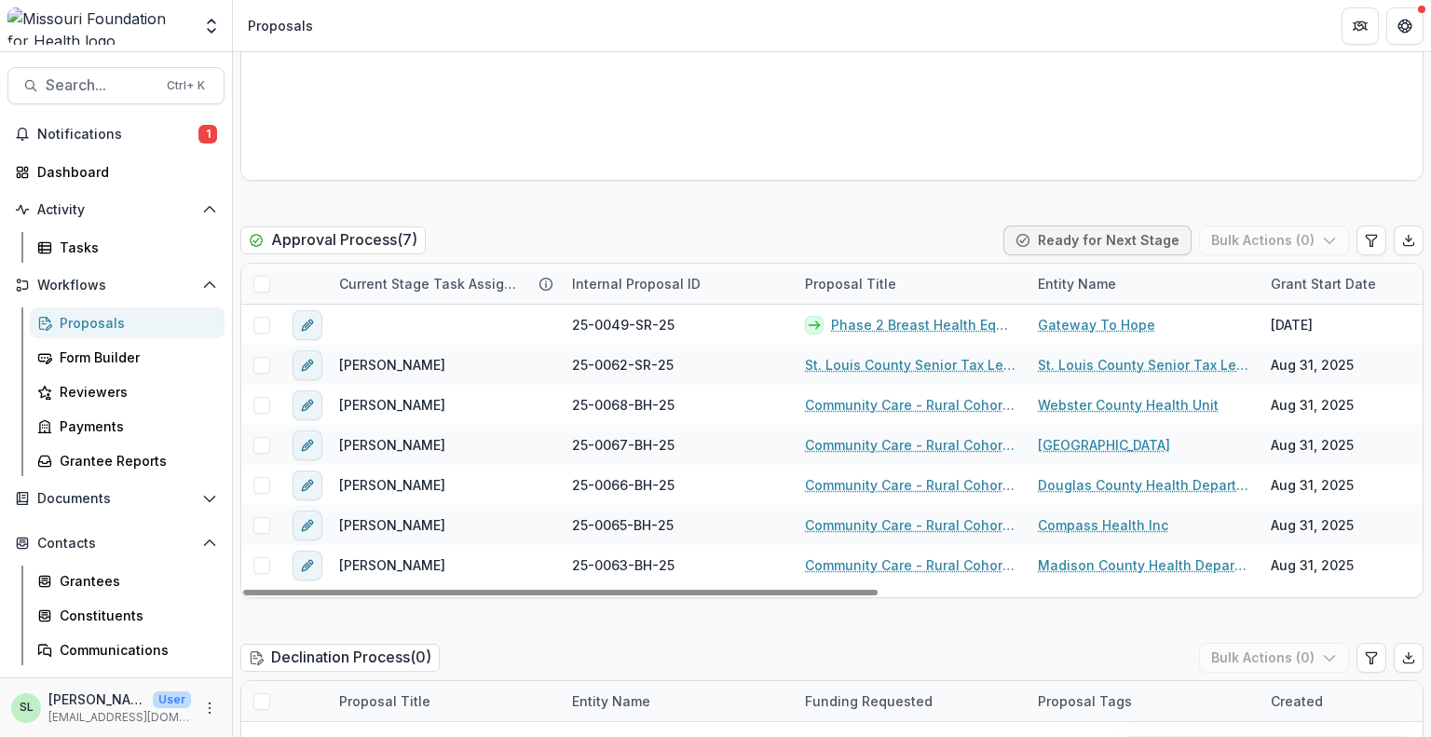
drag, startPoint x: 874, startPoint y: 525, endPoint x: 795, endPoint y: 620, distance: 123.7
click at [795, 643] on div "Declination Process ( 0 ) Bulk Actions ( 0 )" at bounding box center [831, 661] width 1183 height 37
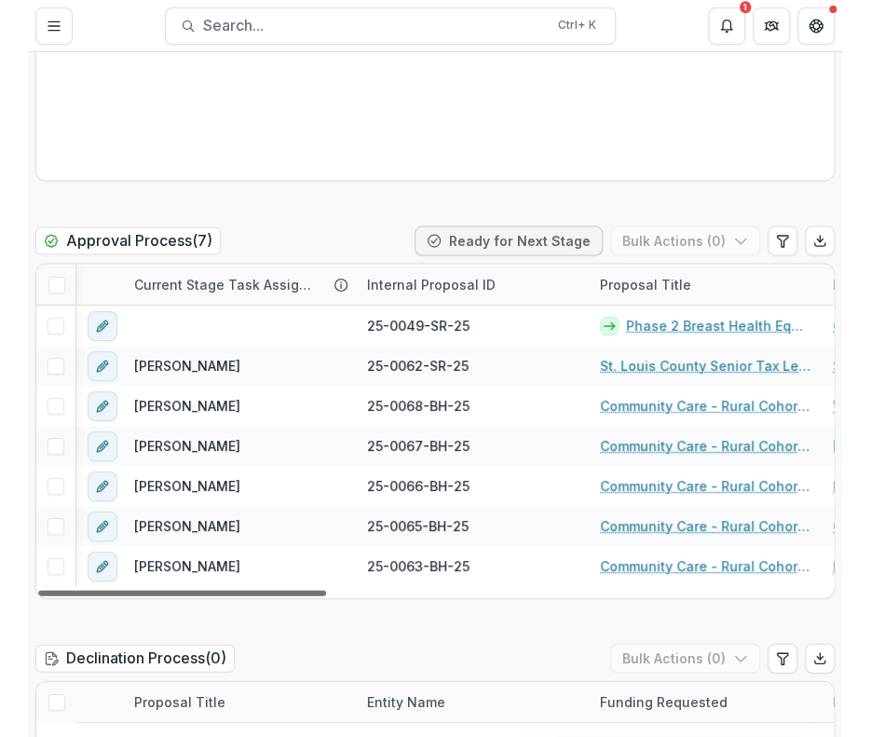
scroll to position [0, 318]
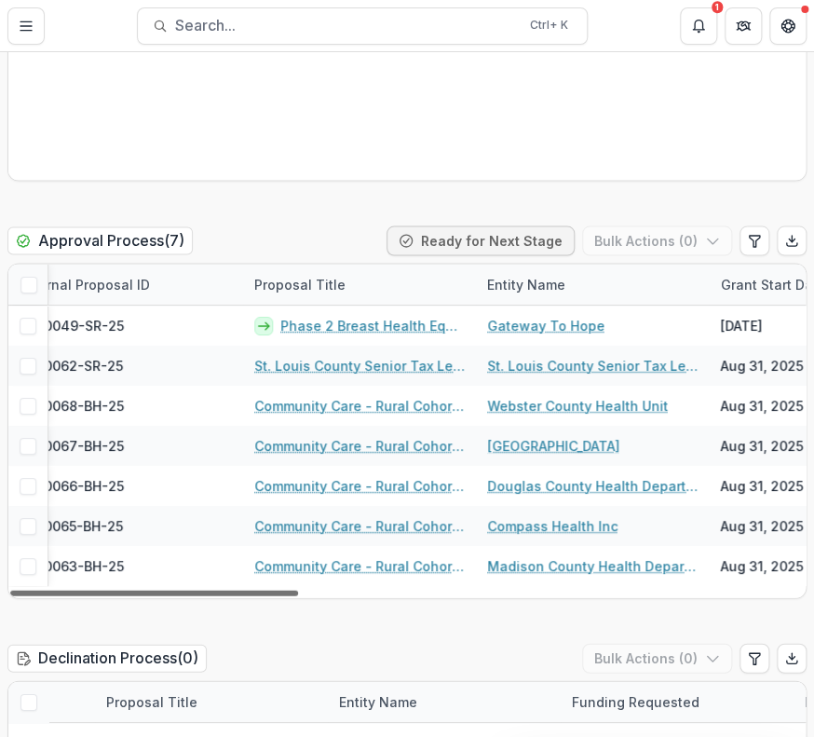
drag, startPoint x: 248, startPoint y: 555, endPoint x: 362, endPoint y: 557, distance: 114.6
click at [298, 590] on div at bounding box center [154, 593] width 288 height 6
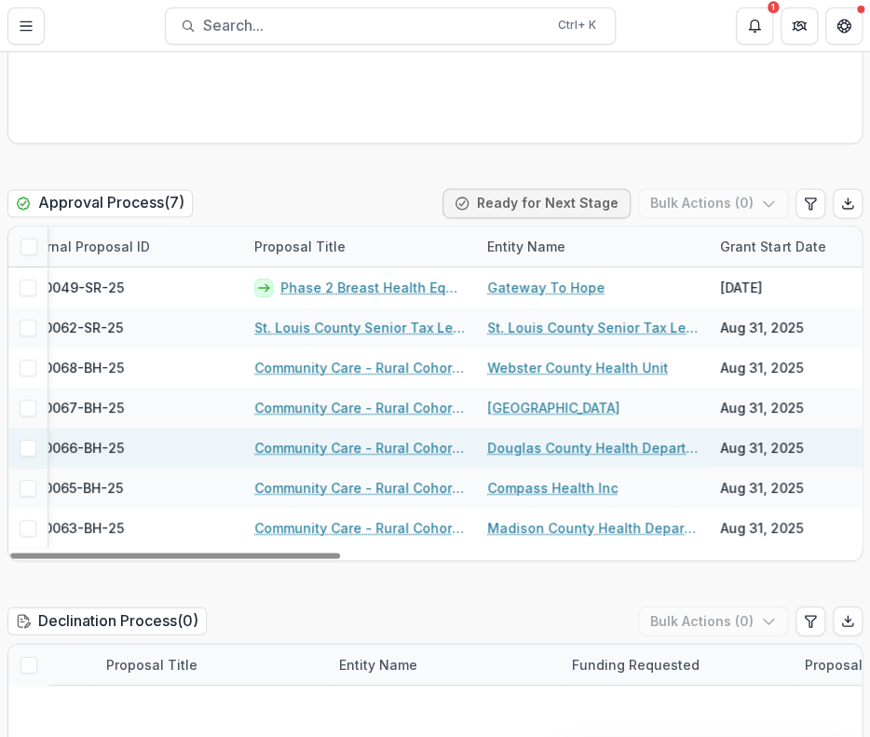
click at [373, 455] on link "Community Care - Rural Cohort Implementation Grant" at bounding box center [359, 448] width 211 height 20
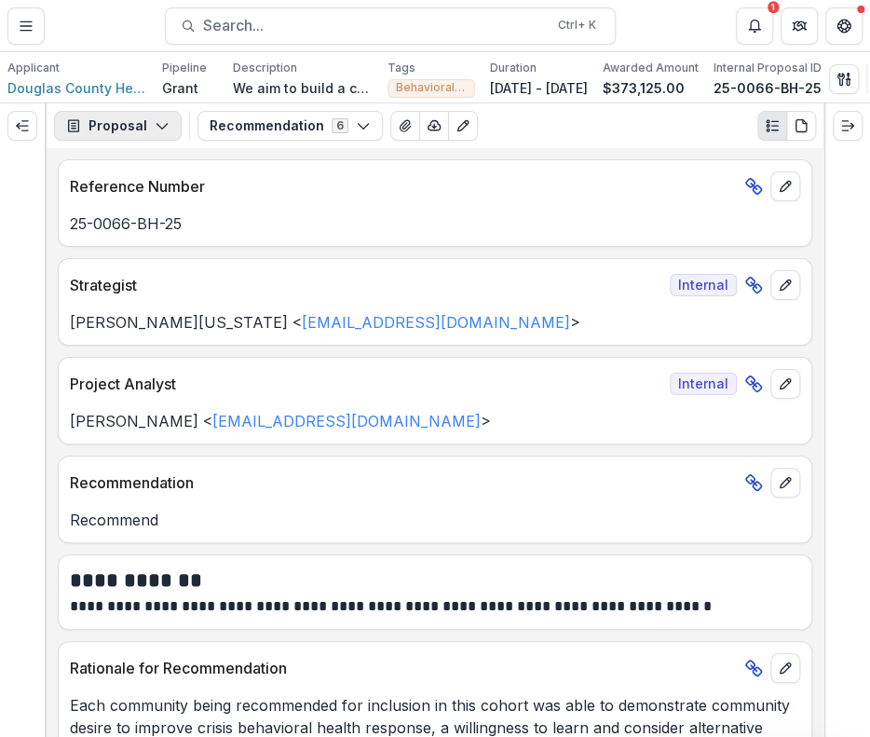
click at [140, 122] on button "Proposal" at bounding box center [118, 126] width 128 height 30
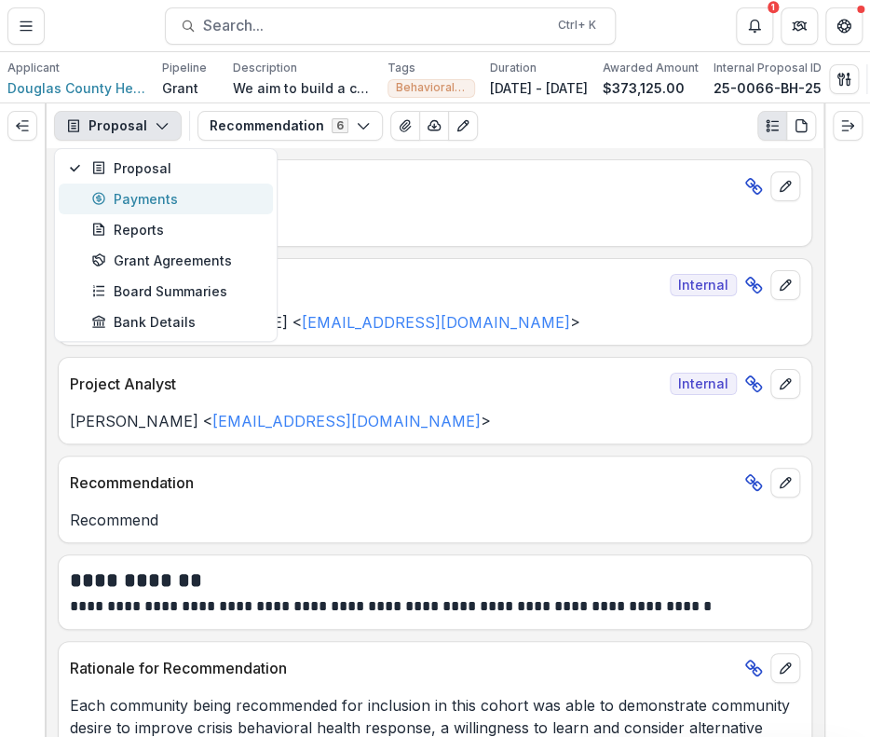
click at [142, 209] on div "Payments" at bounding box center [176, 199] width 171 height 20
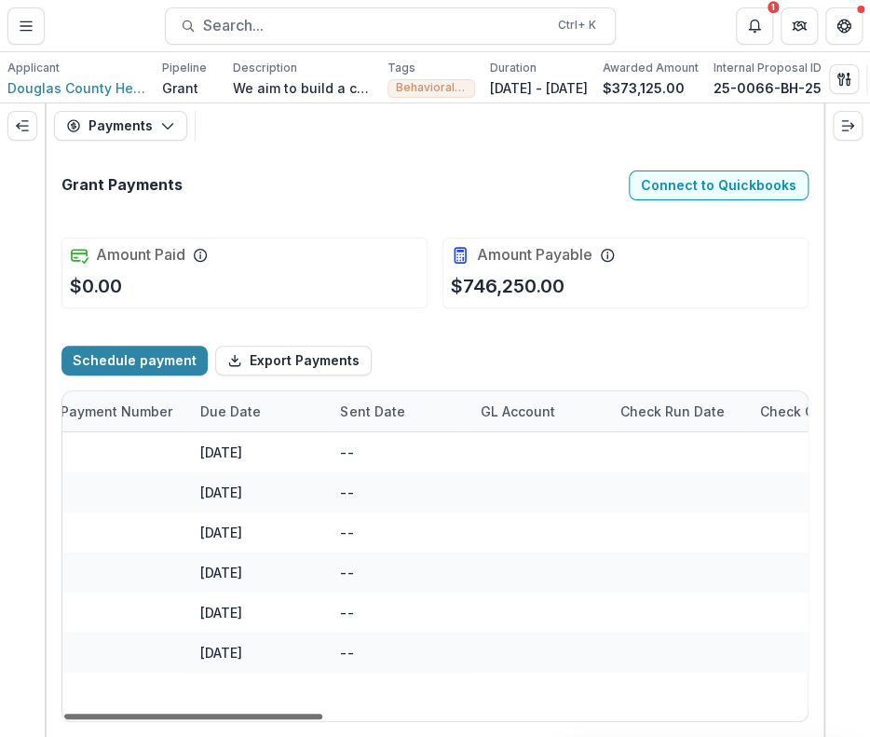
scroll to position [0, 164]
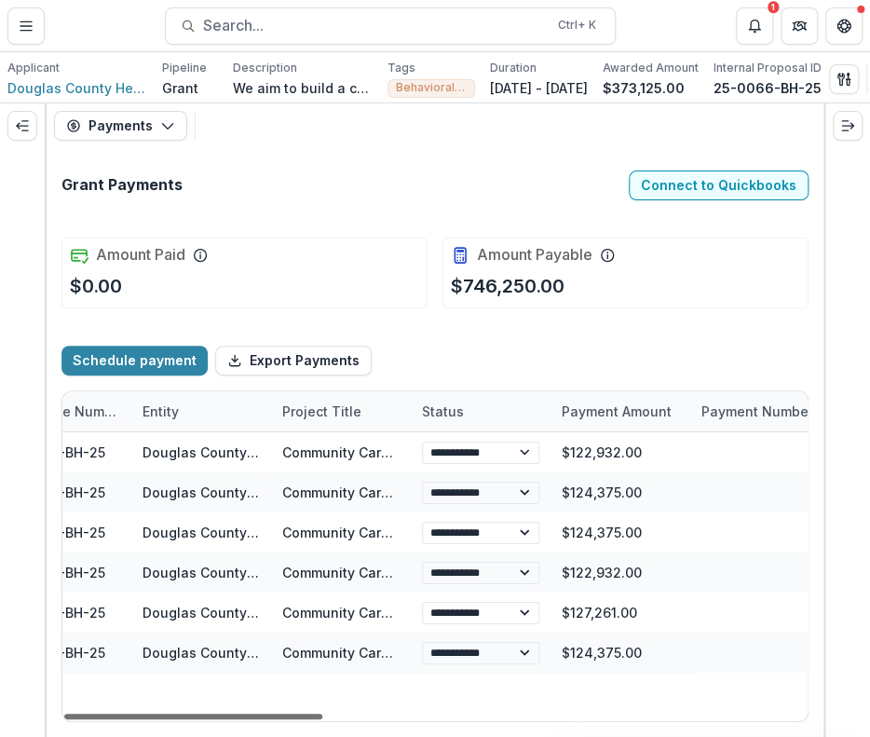
drag, startPoint x: 254, startPoint y: 717, endPoint x: 311, endPoint y: 781, distance: 85.8
click at [311, 719] on div at bounding box center [193, 717] width 258 height 6
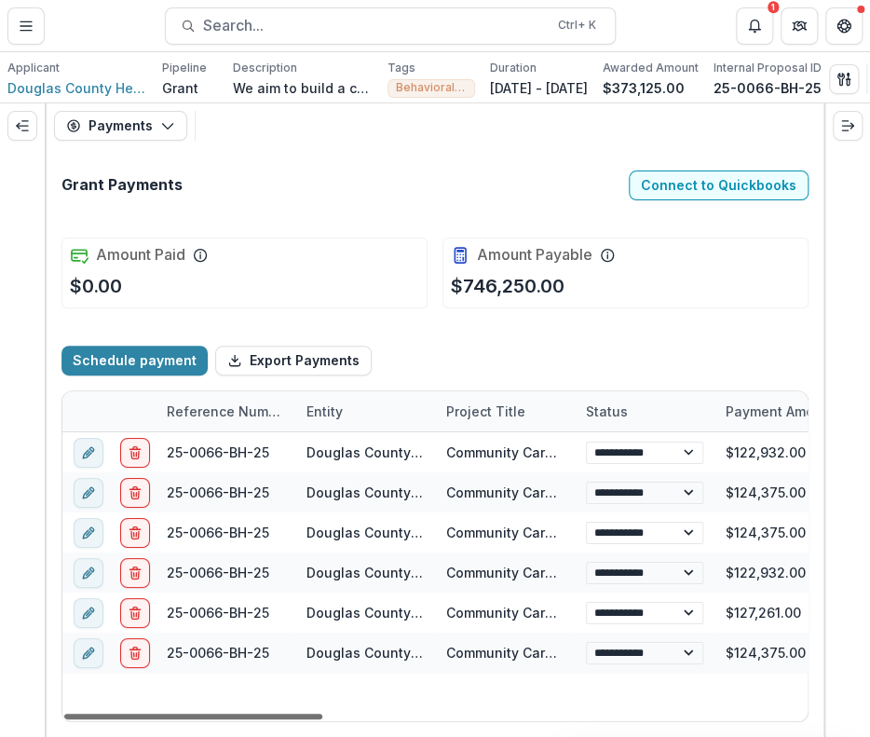
drag, startPoint x: 200, startPoint y: 714, endPoint x: 121, endPoint y: 717, distance: 79.3
click at [121, 717] on div at bounding box center [193, 717] width 258 height 6
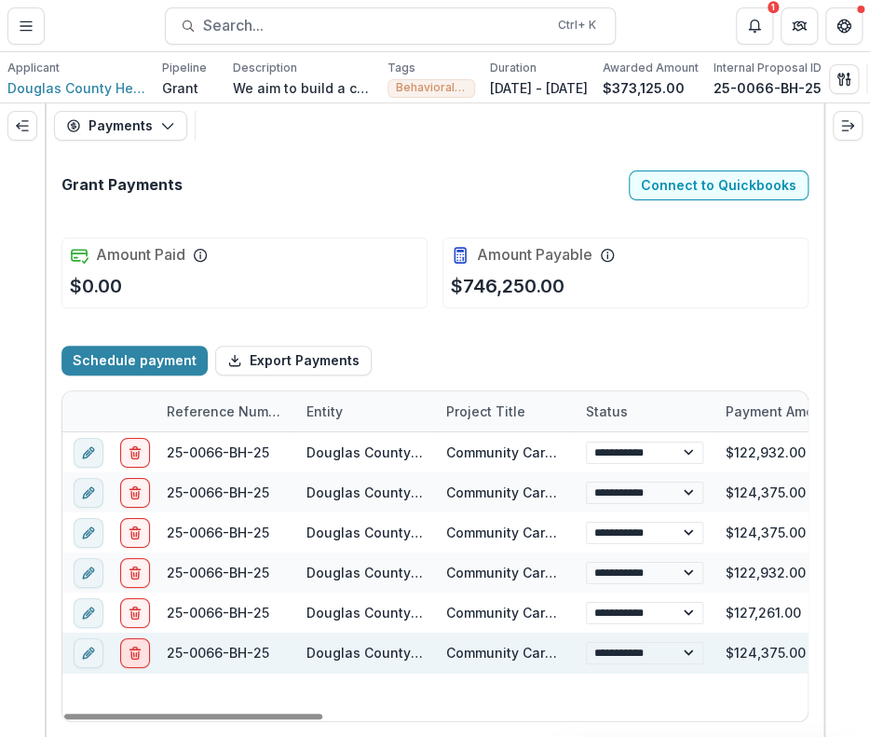
click at [122, 659] on button "delete" at bounding box center [135, 652] width 30 height 30
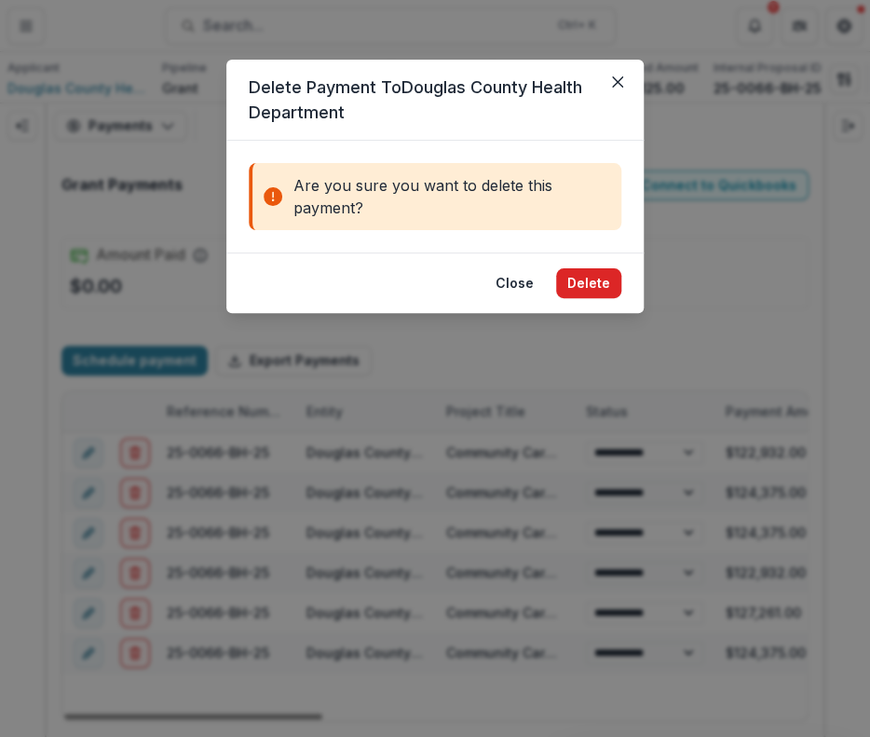
click at [614, 282] on button "Delete" at bounding box center [588, 283] width 65 height 30
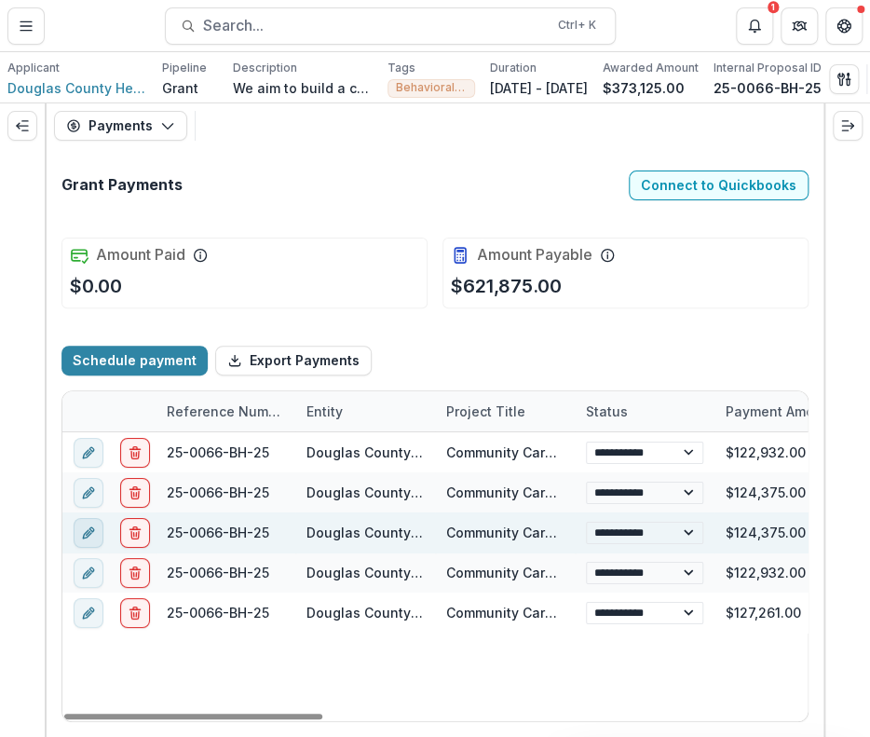
click at [89, 539] on icon "edit" at bounding box center [88, 532] width 15 height 15
select select "**********"
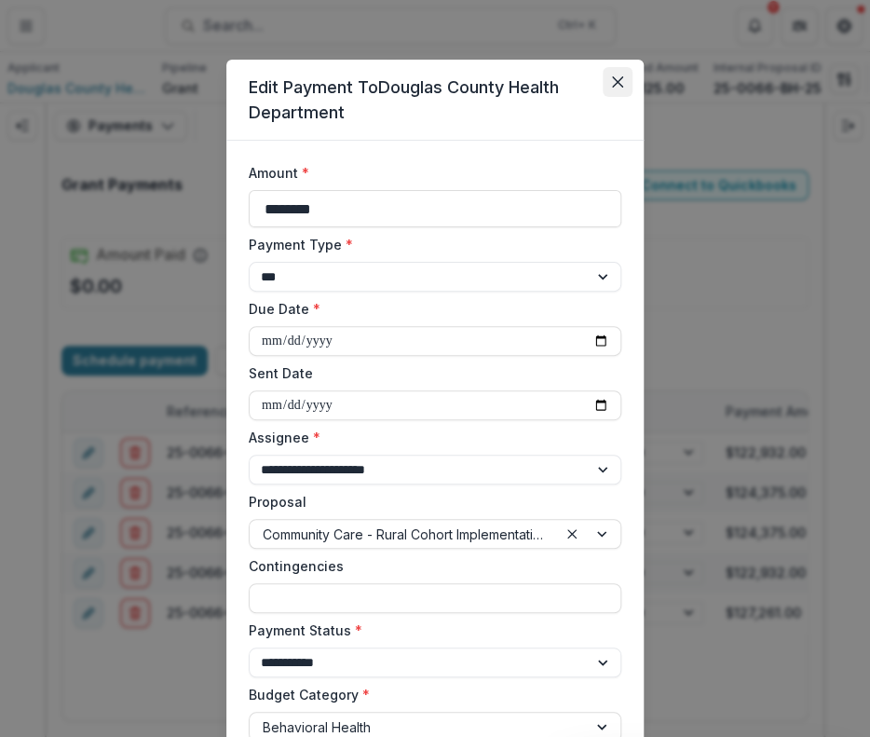
click at [612, 81] on icon "Close" at bounding box center [617, 81] width 11 height 11
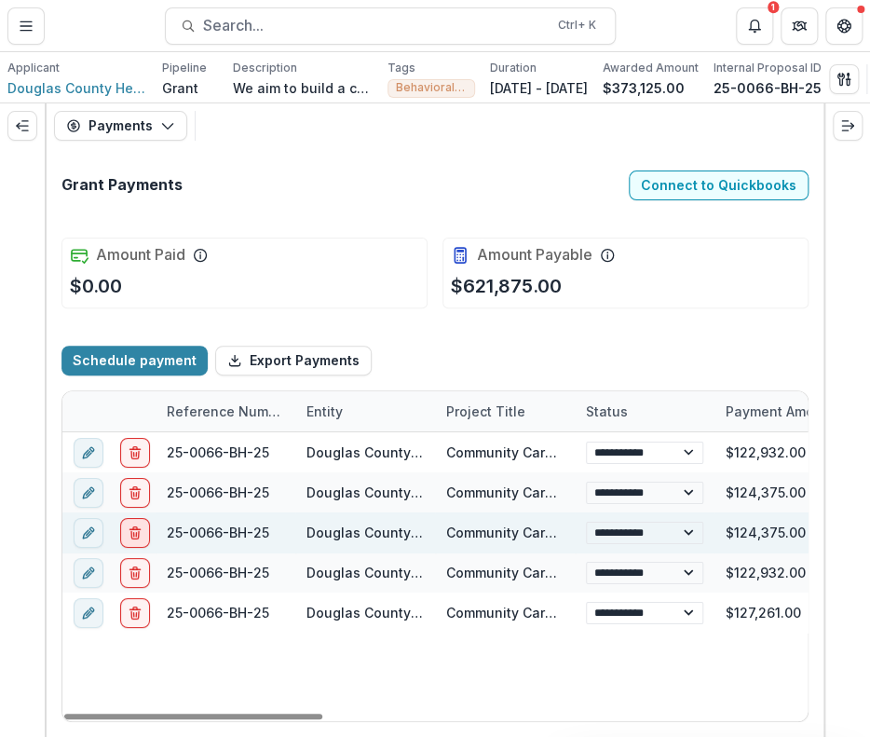
click at [130, 527] on button "delete" at bounding box center [135, 532] width 30 height 30
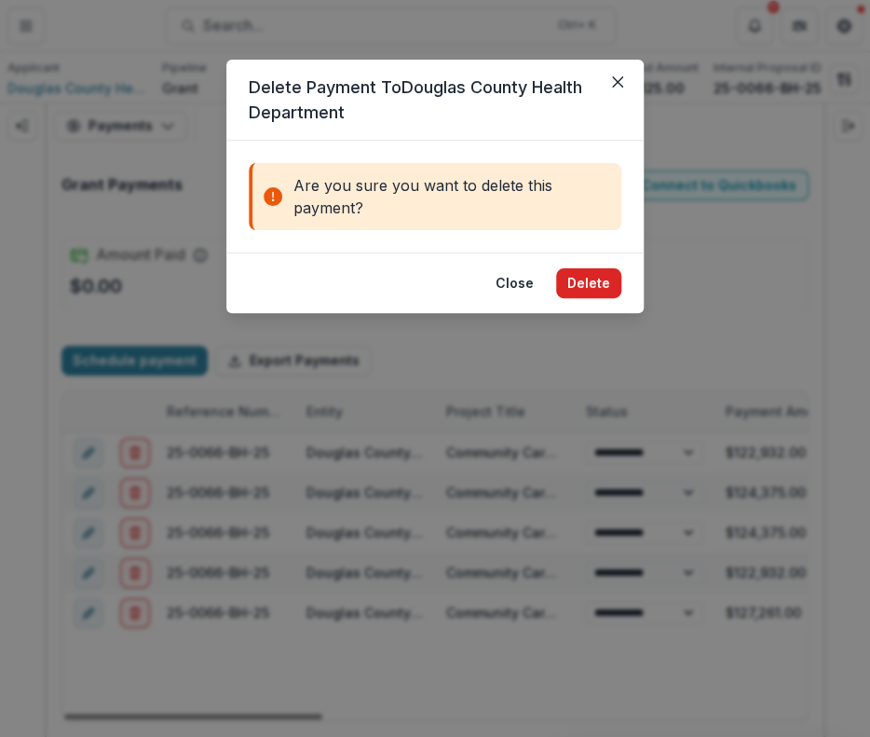
click at [578, 282] on button "Delete" at bounding box center [588, 283] width 65 height 30
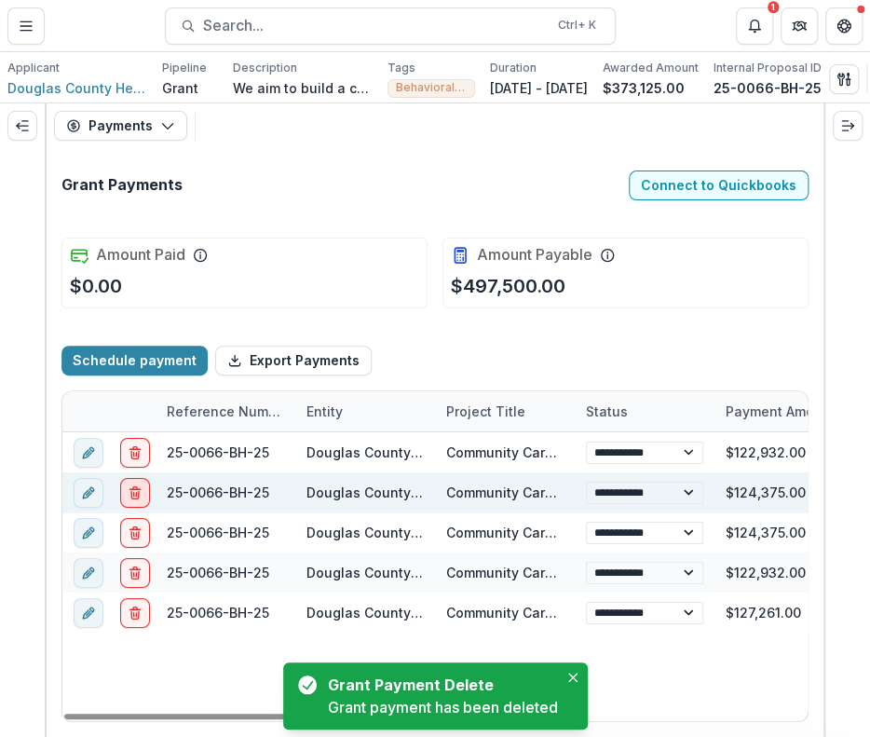
click at [141, 490] on button "delete" at bounding box center [135, 492] width 30 height 30
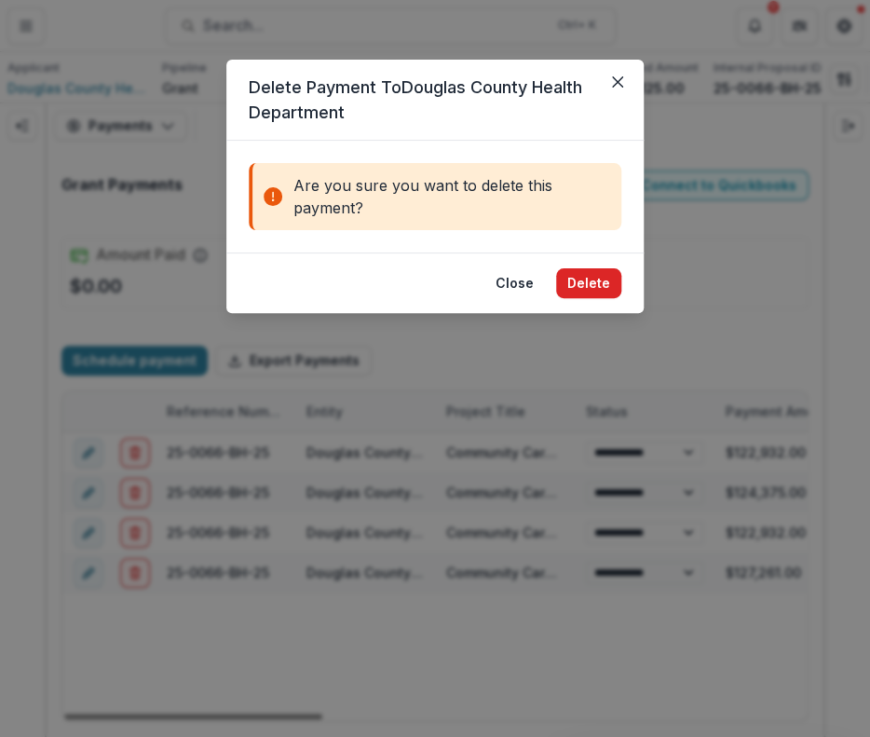
click at [589, 283] on button "Delete" at bounding box center [588, 283] width 65 height 30
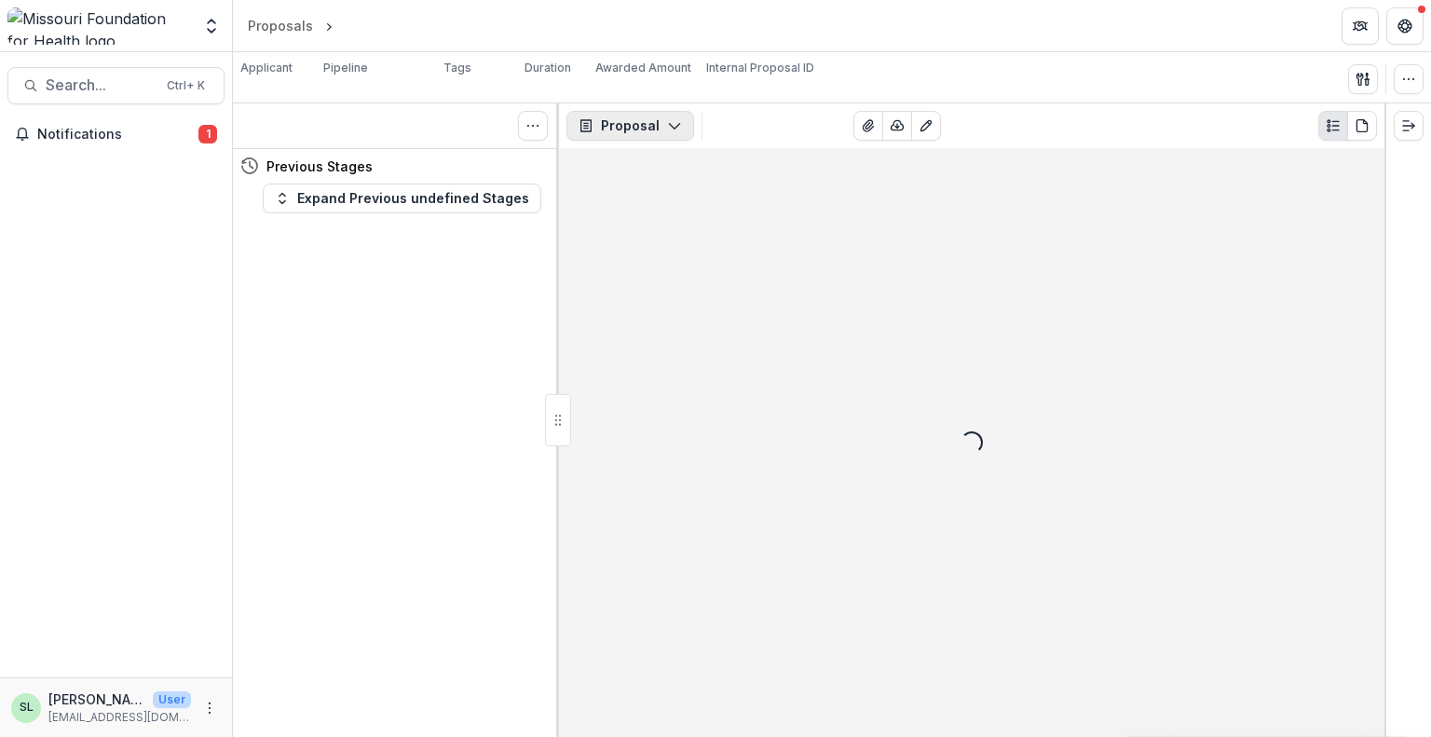
click at [653, 138] on button "Proposal" at bounding box center [630, 126] width 128 height 30
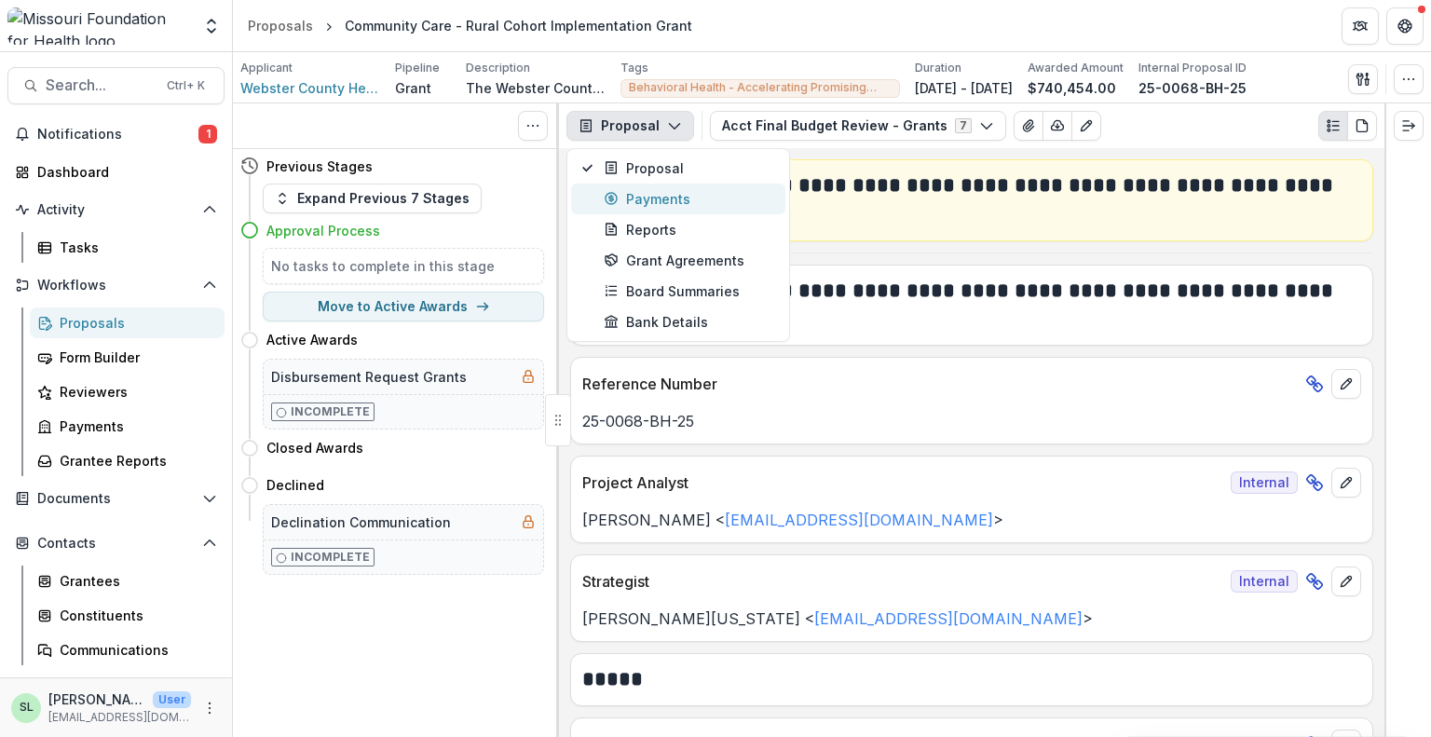
click at [664, 201] on div "Payments" at bounding box center [689, 199] width 171 height 20
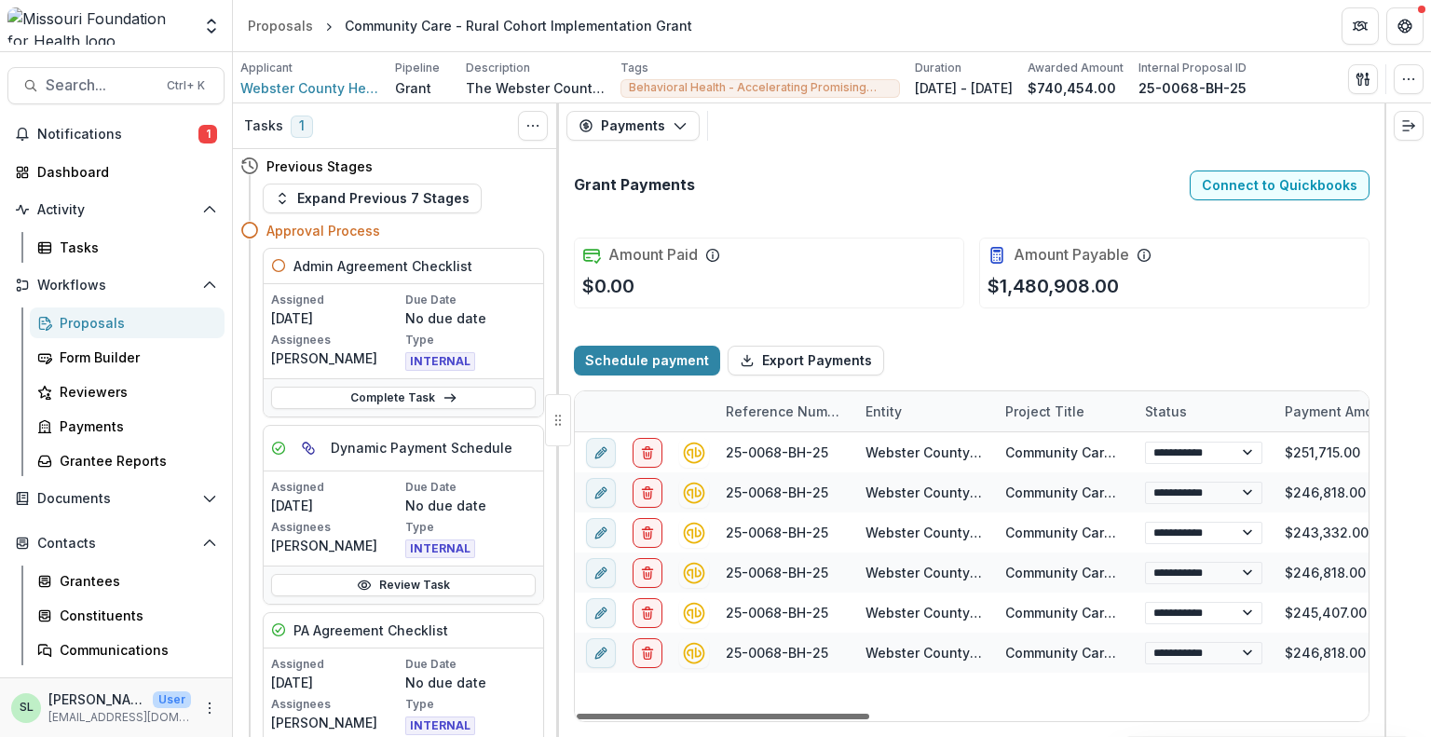
scroll to position [0, 143]
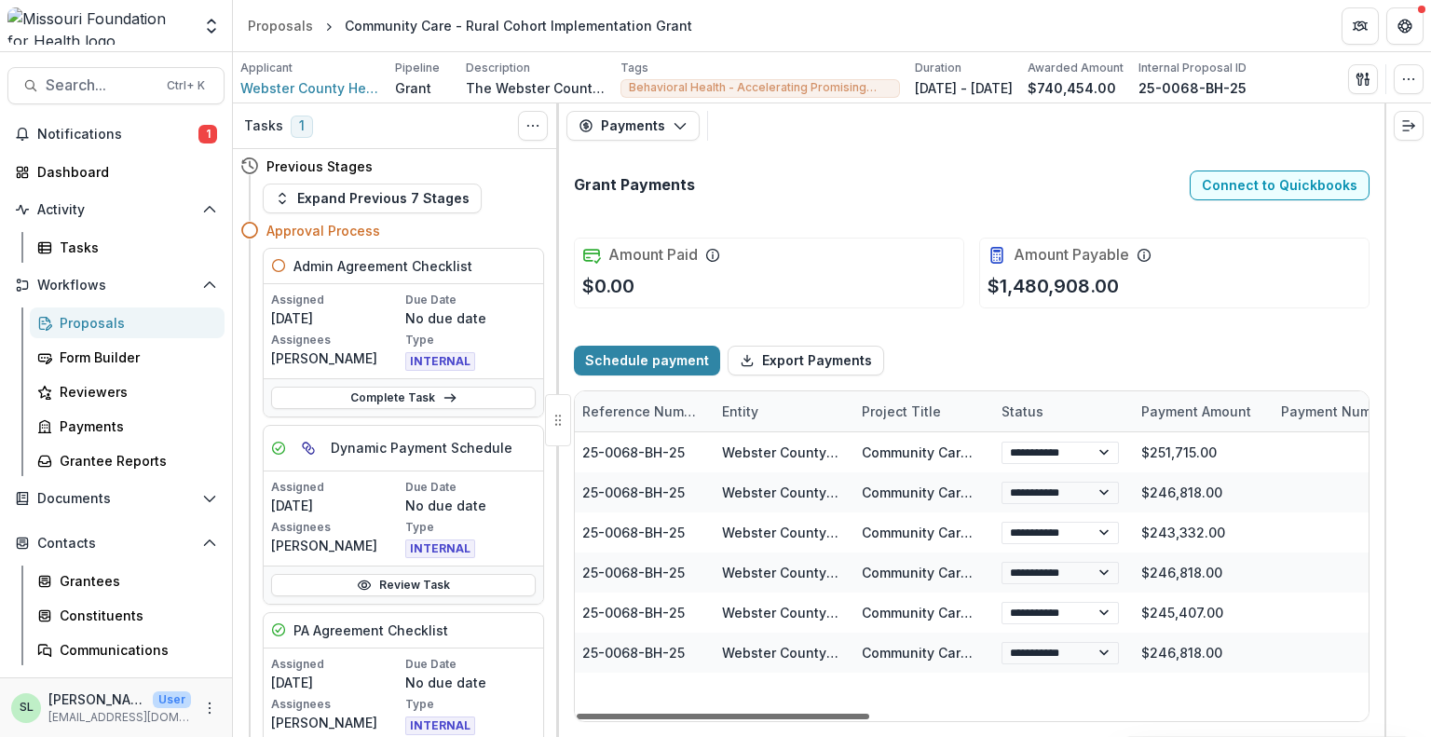
drag, startPoint x: 857, startPoint y: 713, endPoint x: 910, endPoint y: 750, distance: 64.9
click at [869, 719] on div at bounding box center [723, 717] width 293 height 6
click at [1246, 406] on div "Payment Amount" at bounding box center [1196, 412] width 132 height 20
click at [1205, 529] on span "Sort Descending" at bounding box center [1221, 525] width 108 height 16
click at [1182, 321] on div "Amount Paid $0.00 Amount Payable $1,480,908.00" at bounding box center [972, 273] width 796 height 101
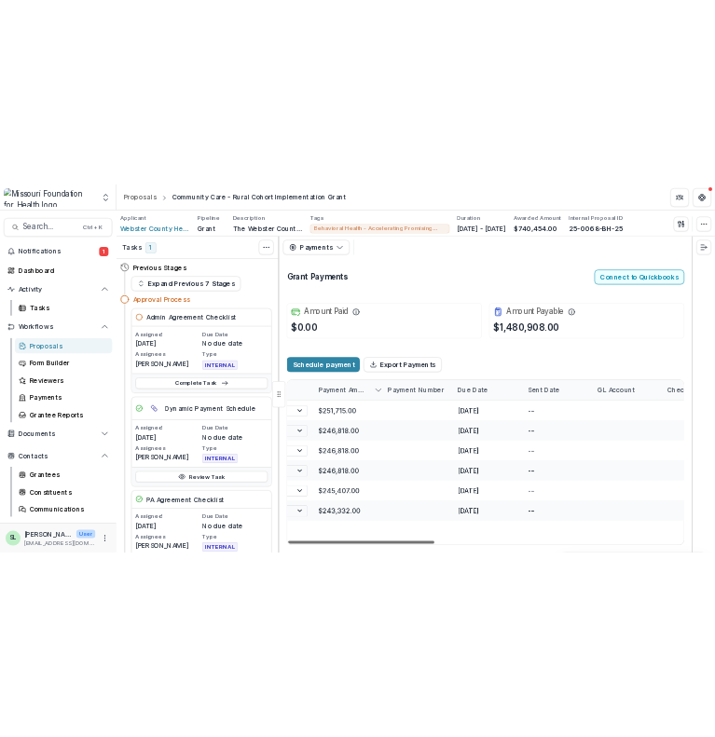
scroll to position [0, 0]
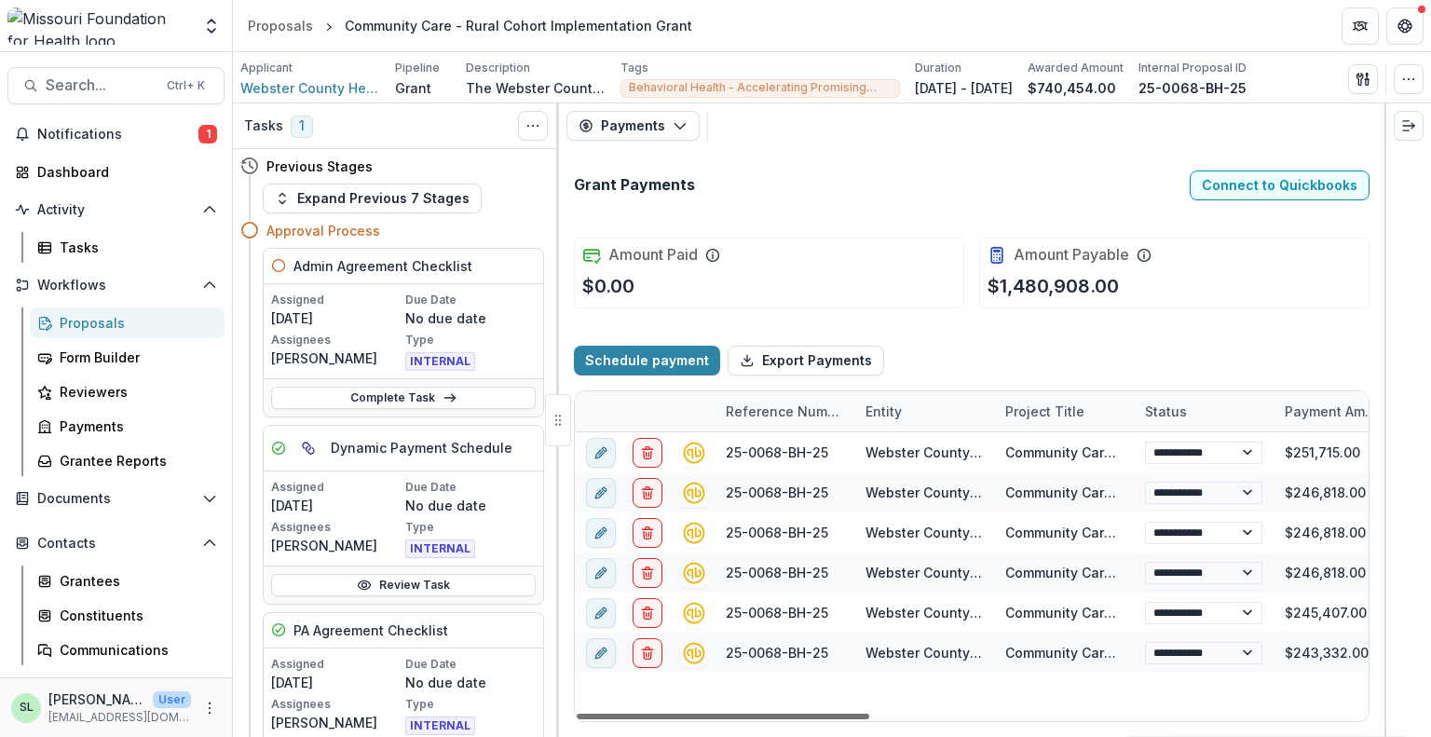
drag, startPoint x: 906, startPoint y: 717, endPoint x: 656, endPoint y: 705, distance: 250.0
click at [656, 714] on div at bounding box center [723, 717] width 293 height 6
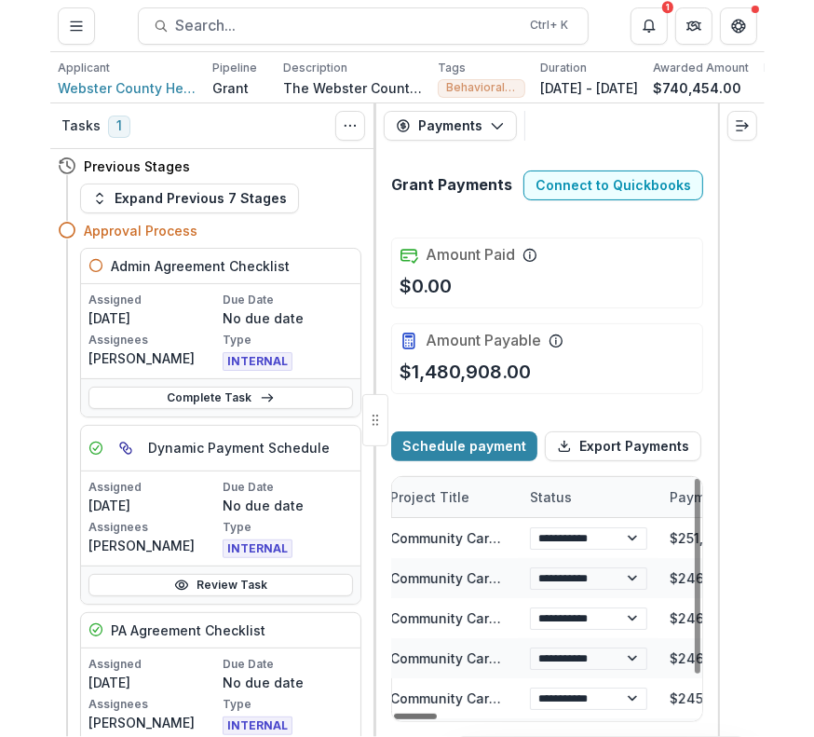
scroll to position [0, 417]
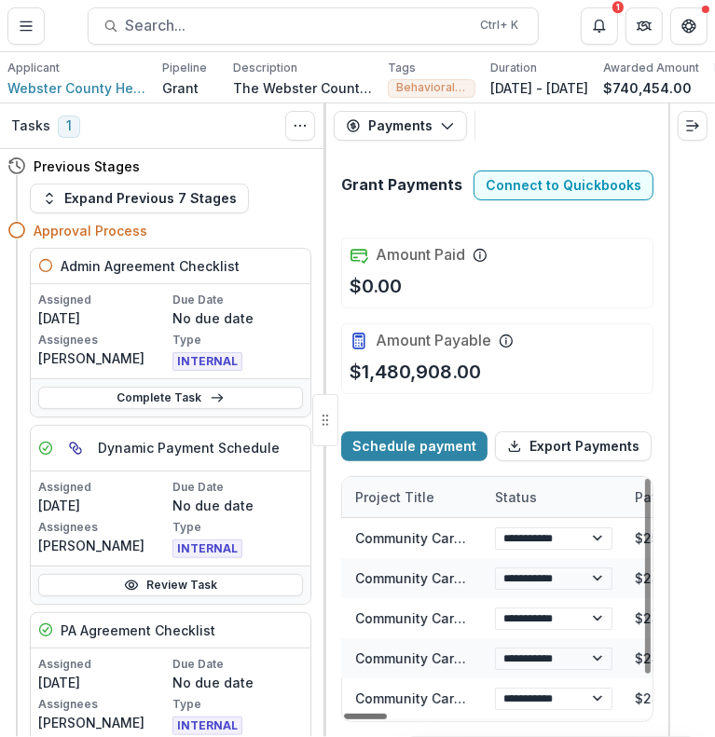
drag, startPoint x: 373, startPoint y: 716, endPoint x: 429, endPoint y: 715, distance: 55.9
click at [387, 715] on div at bounding box center [365, 717] width 43 height 6
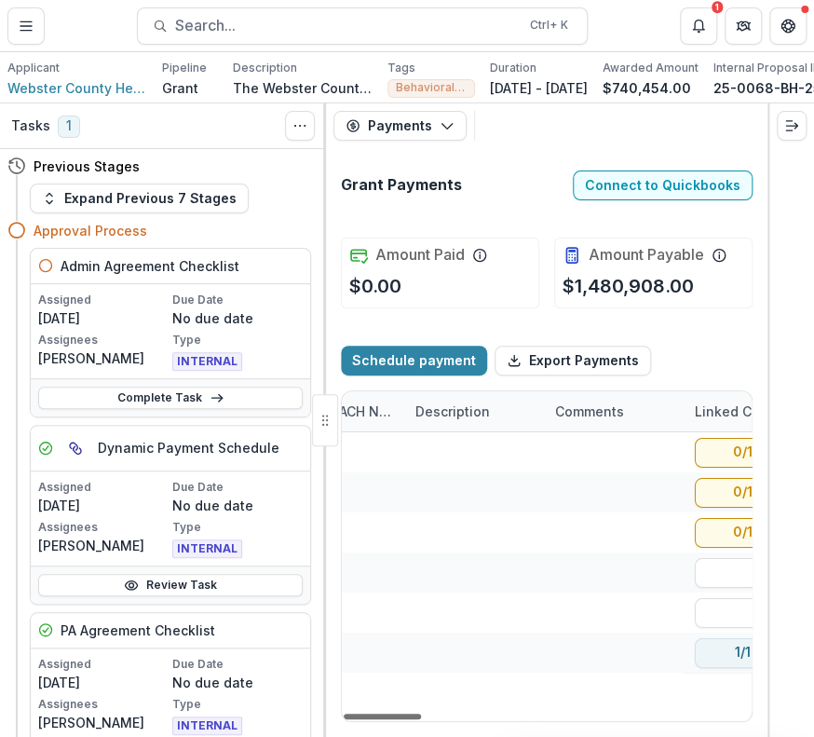
scroll to position [0, 1733]
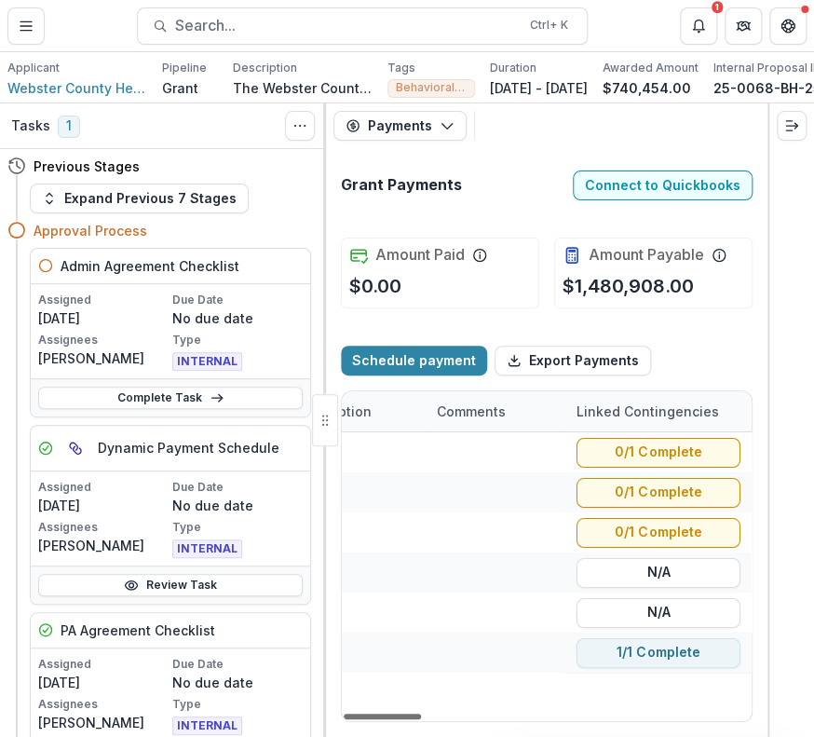
drag, startPoint x: 466, startPoint y: 715, endPoint x: 736, endPoint y: 731, distance: 270.7
click at [421, 719] on div at bounding box center [382, 717] width 77 height 6
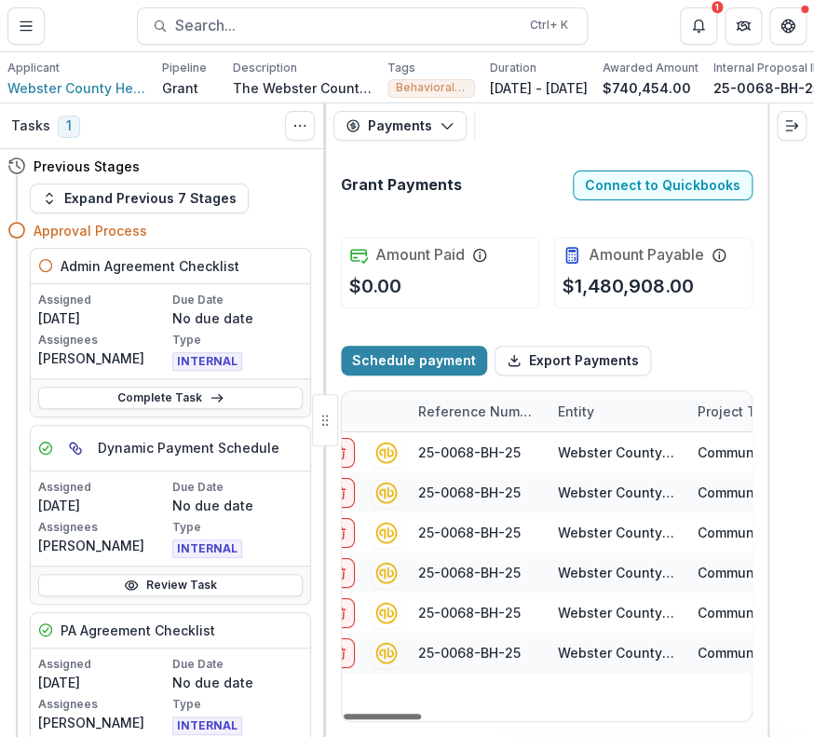
scroll to position [0, 0]
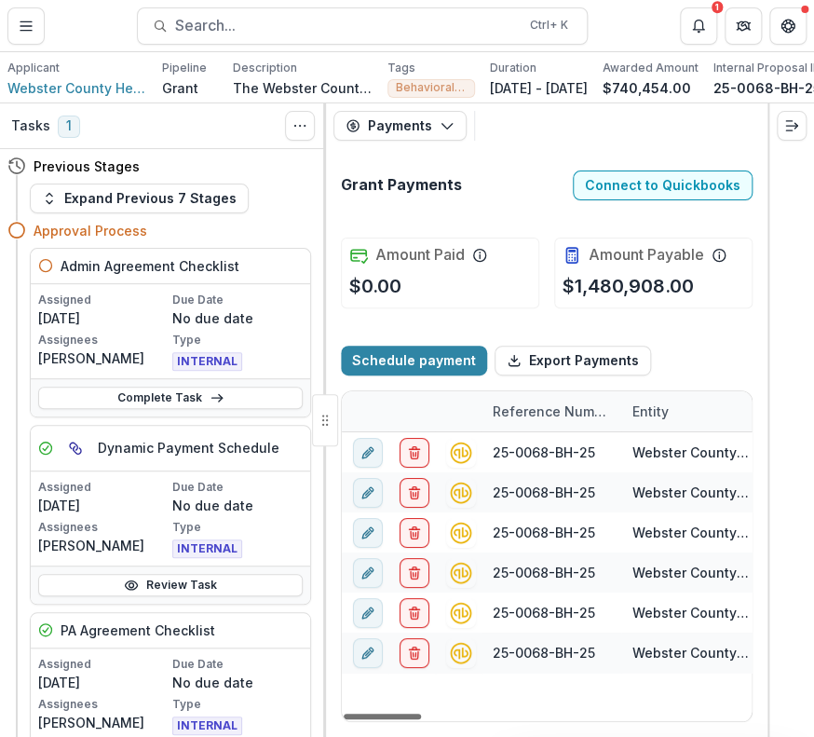
drag, startPoint x: 694, startPoint y: 716, endPoint x: 365, endPoint y: 718, distance: 328.9
click at [365, 718] on div at bounding box center [382, 717] width 77 height 6
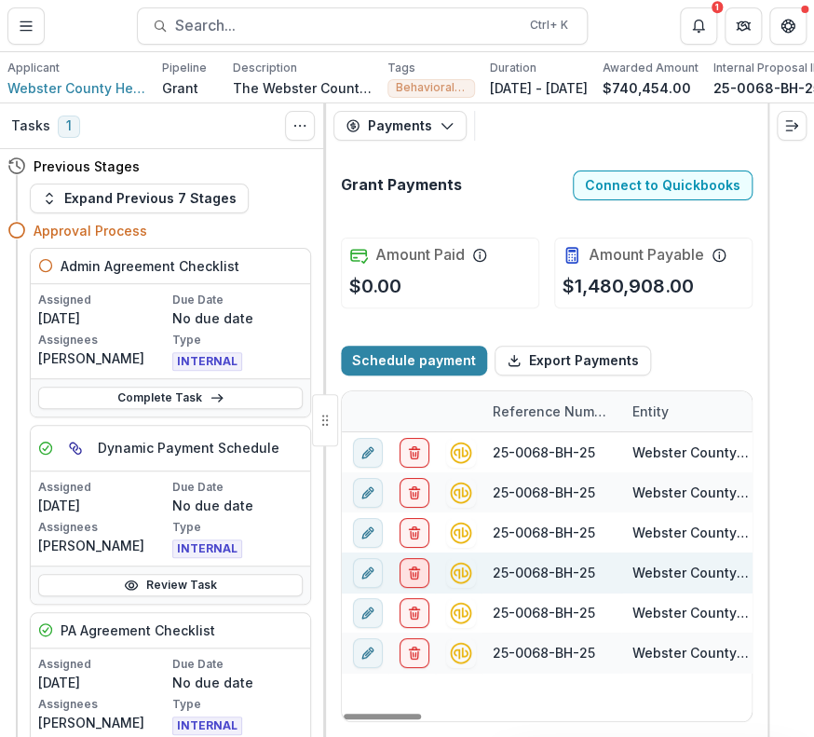
click at [414, 576] on line "delete" at bounding box center [414, 574] width 0 height 4
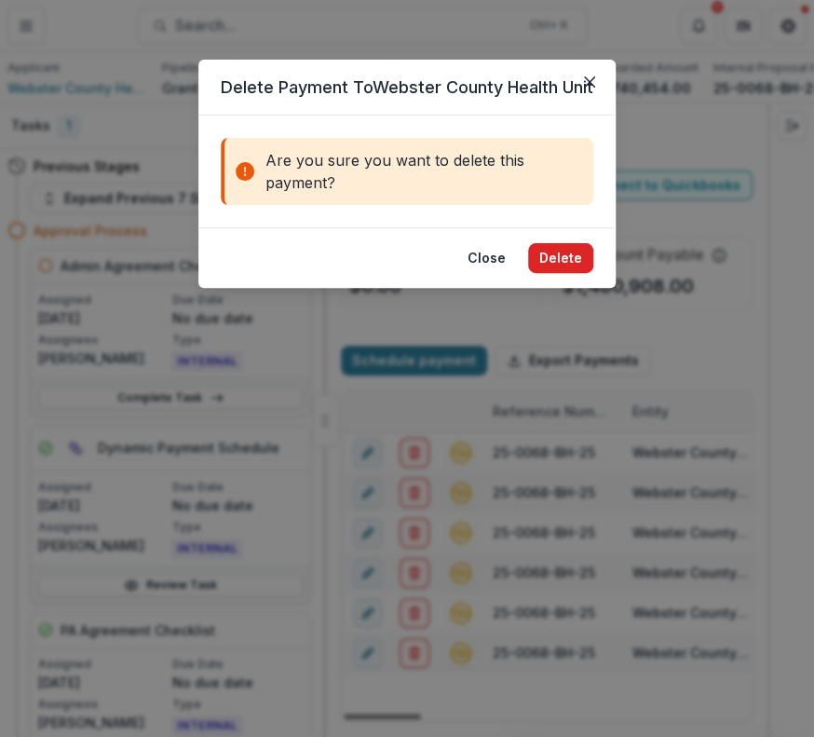
click at [553, 273] on button "Delete" at bounding box center [560, 258] width 65 height 30
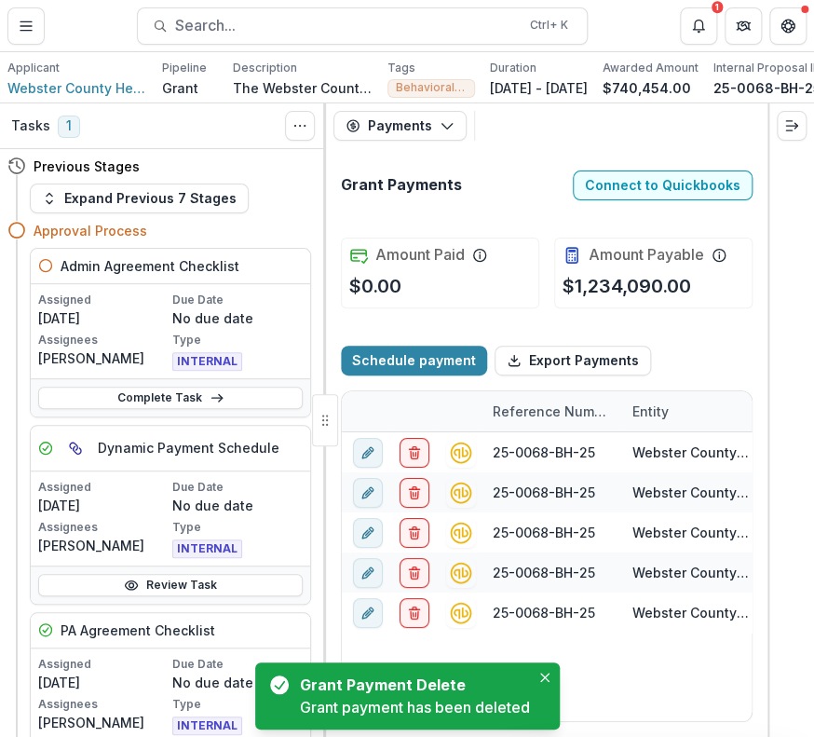
click at [544, 680] on icon "Close" at bounding box center [544, 677] width 9 height 9
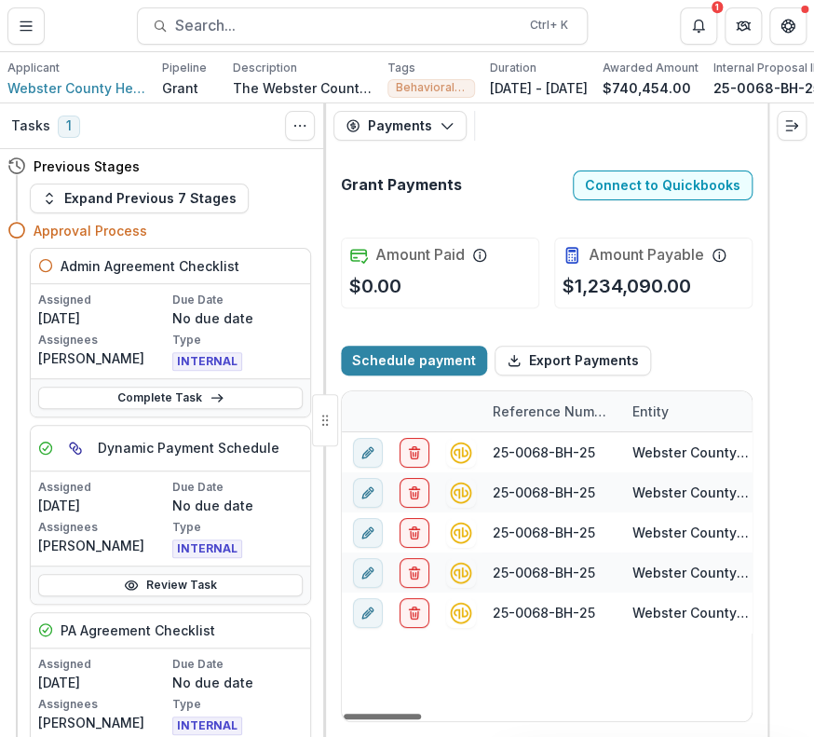
drag, startPoint x: 395, startPoint y: 718, endPoint x: 335, endPoint y: 716, distance: 59.7
click at [344, 716] on div at bounding box center [382, 717] width 77 height 6
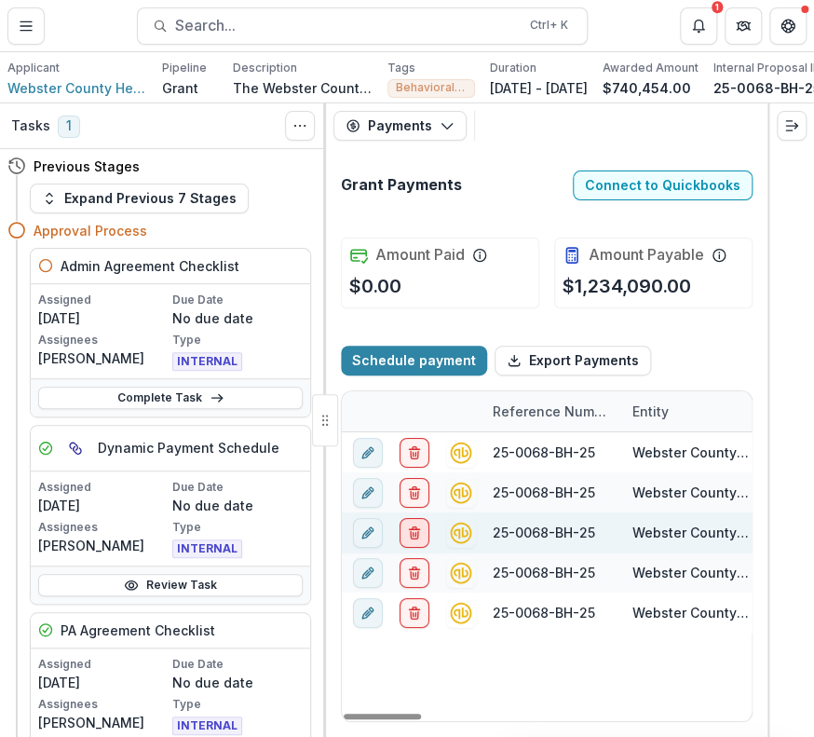
click at [411, 534] on icon "delete" at bounding box center [414, 532] width 15 height 15
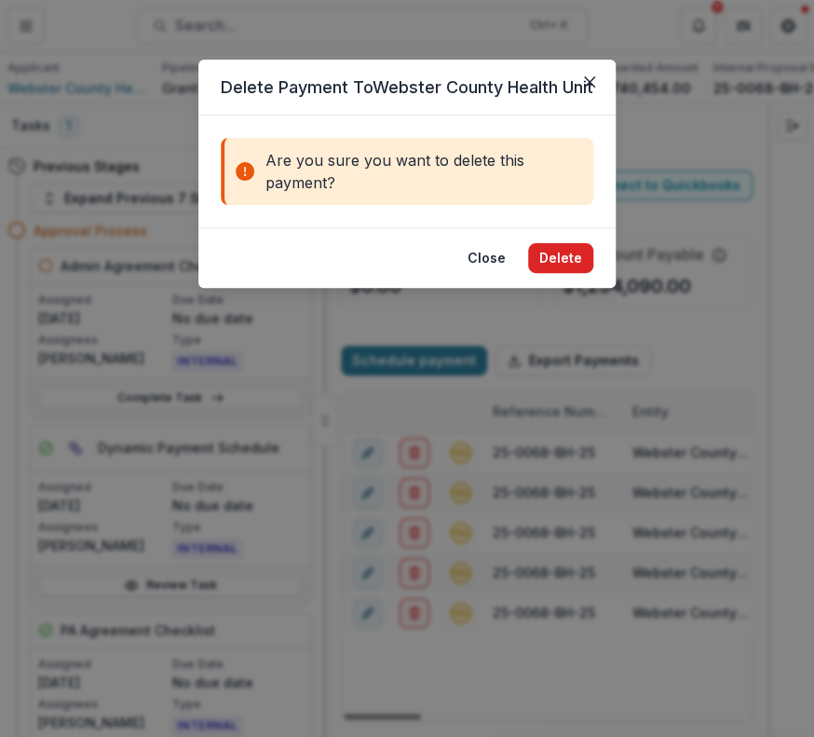
click at [564, 273] on button "Delete" at bounding box center [560, 258] width 65 height 30
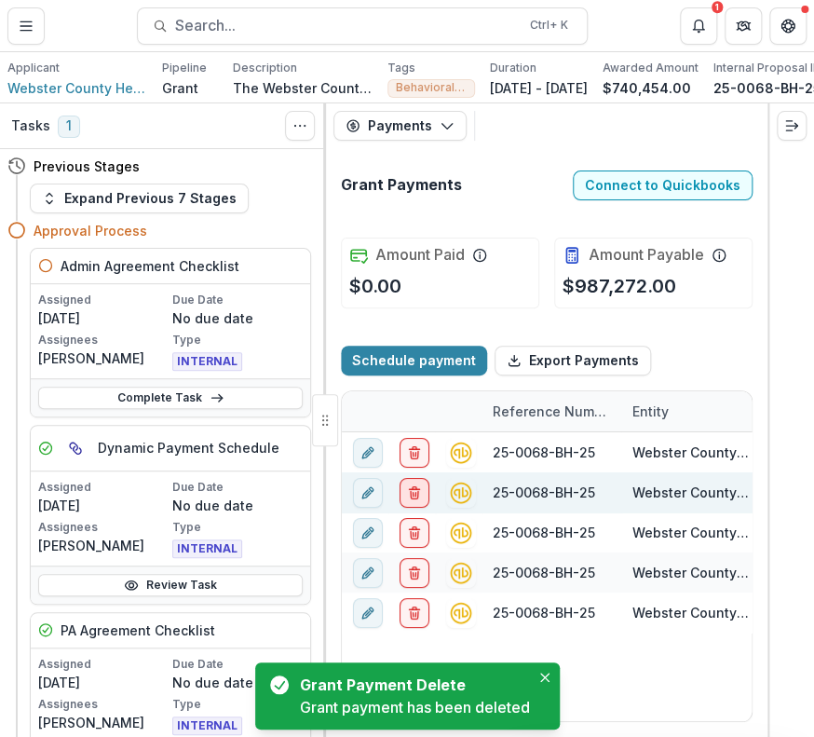
click at [414, 496] on icon "delete" at bounding box center [414, 492] width 15 height 15
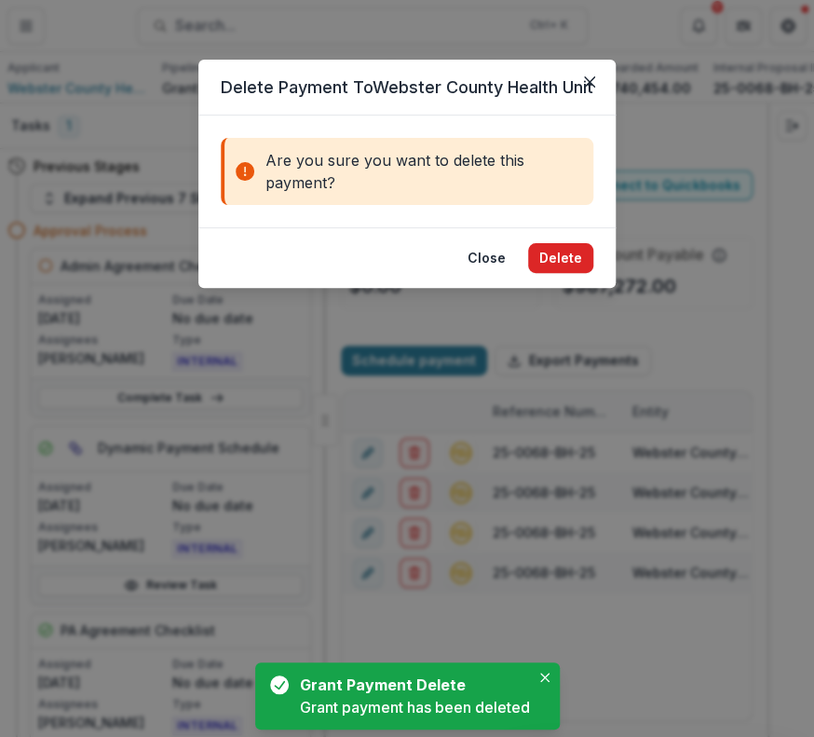
click at [578, 273] on button "Delete" at bounding box center [560, 258] width 65 height 30
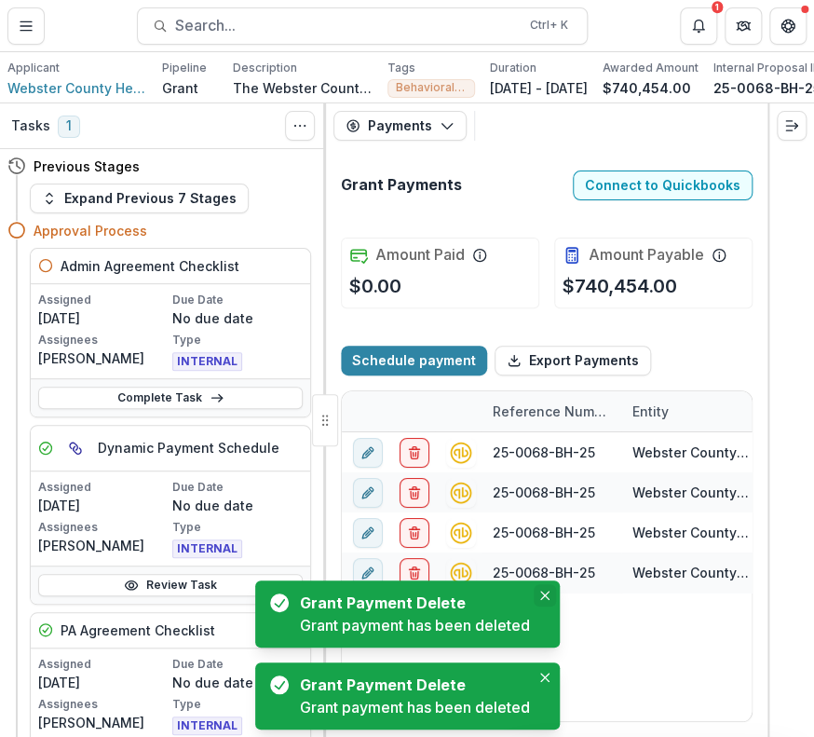
click at [541, 597] on icon "Close" at bounding box center [544, 595] width 9 height 9
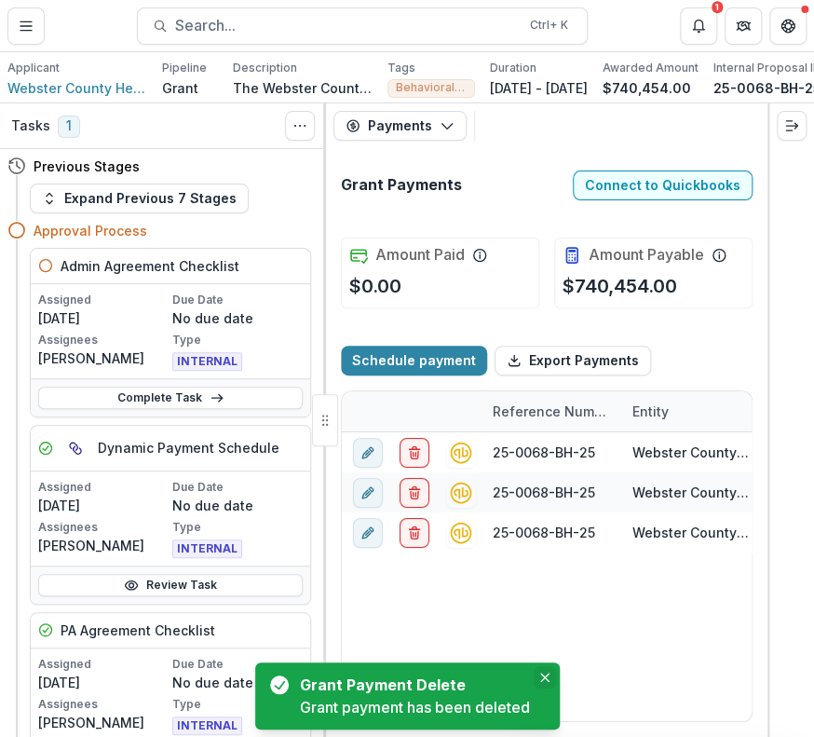
click at [543, 677] on icon "Close" at bounding box center [544, 677] width 9 height 9
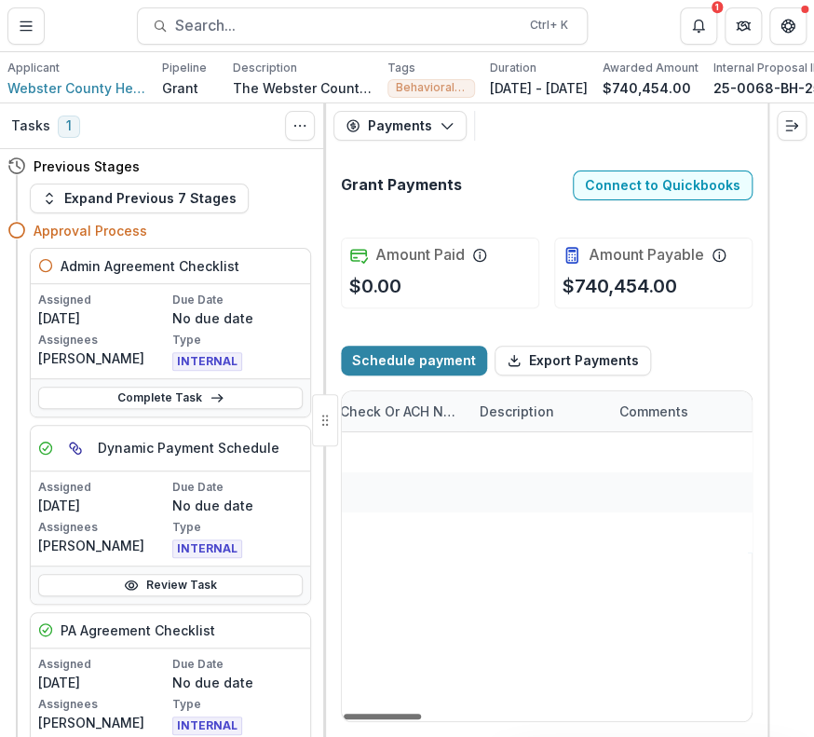
scroll to position [0, 1733]
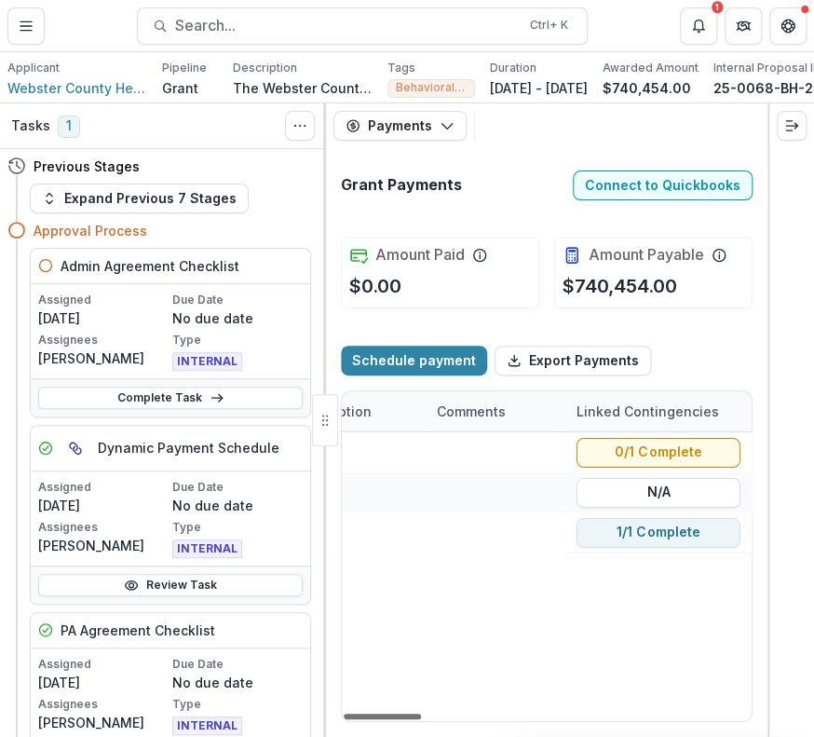
drag, startPoint x: 412, startPoint y: 717, endPoint x: 773, endPoint y: 733, distance: 361.9
click at [421, 719] on div at bounding box center [382, 717] width 77 height 6
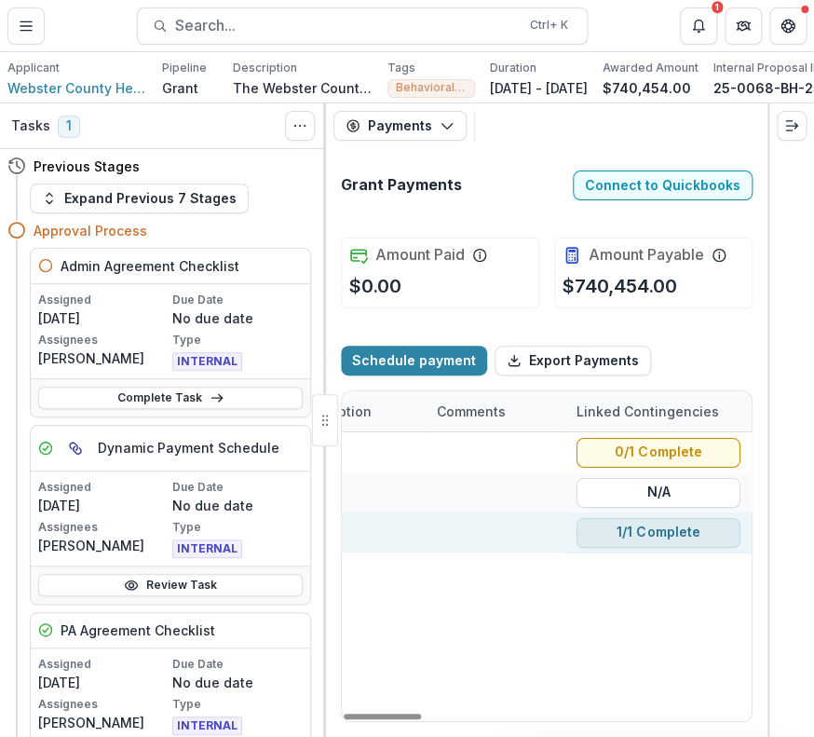
click at [669, 543] on button "1/1 Complete" at bounding box center [659, 532] width 164 height 30
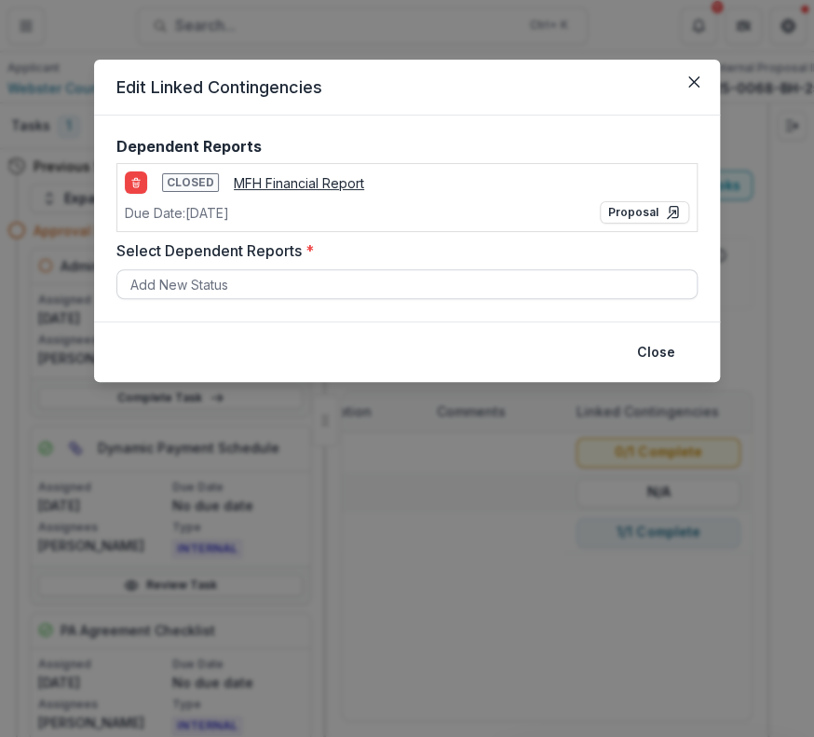
click at [255, 283] on div at bounding box center [406, 284] width 553 height 23
click at [555, 183] on div "Closed MFH Financial Report Due Date: [DATE] Proposal" at bounding box center [406, 197] width 581 height 69
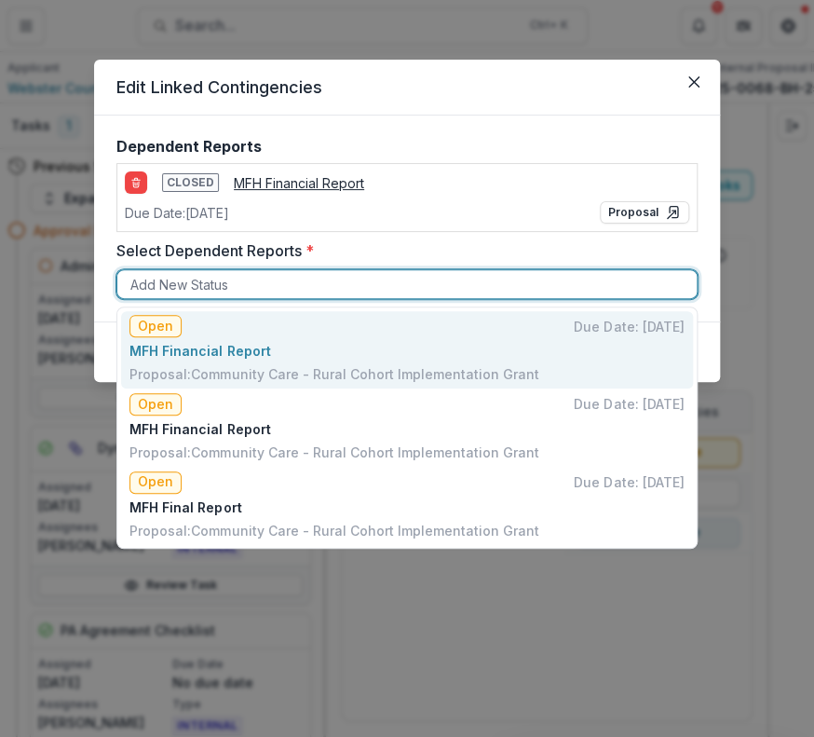
click at [328, 282] on div at bounding box center [406, 284] width 553 height 23
click at [324, 356] on p "MFH Financial Report" at bounding box center [407, 351] width 554 height 20
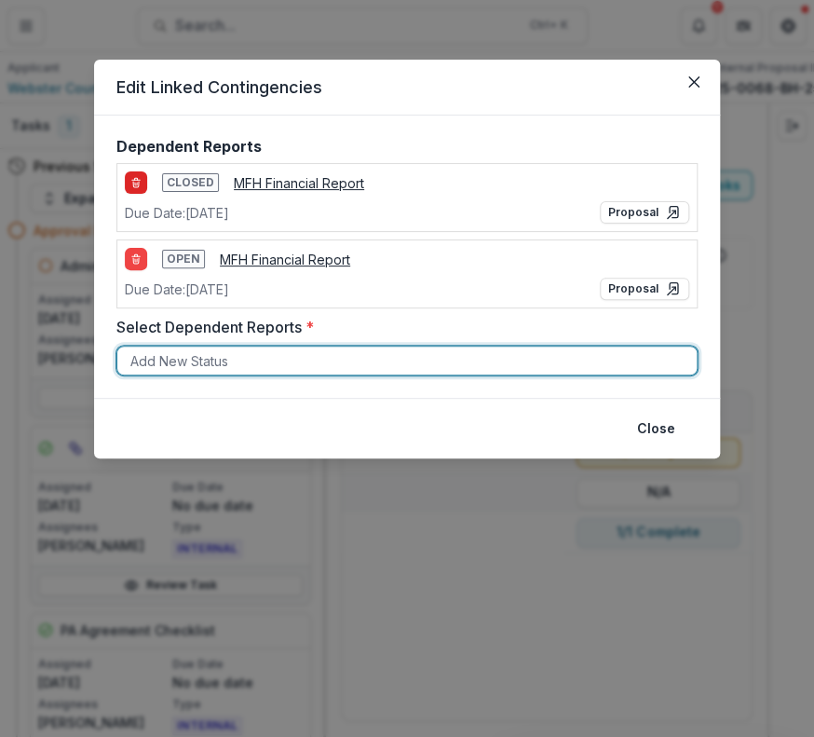
click at [131, 177] on icon "delete-link-item" at bounding box center [135, 182] width 11 height 11
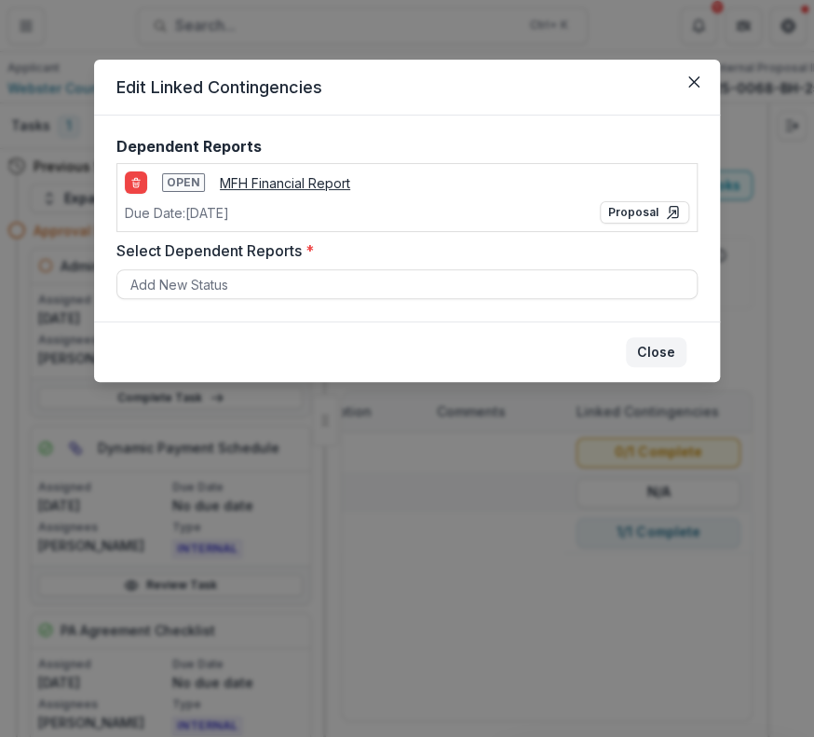
click at [646, 357] on button "Close" at bounding box center [656, 352] width 61 height 30
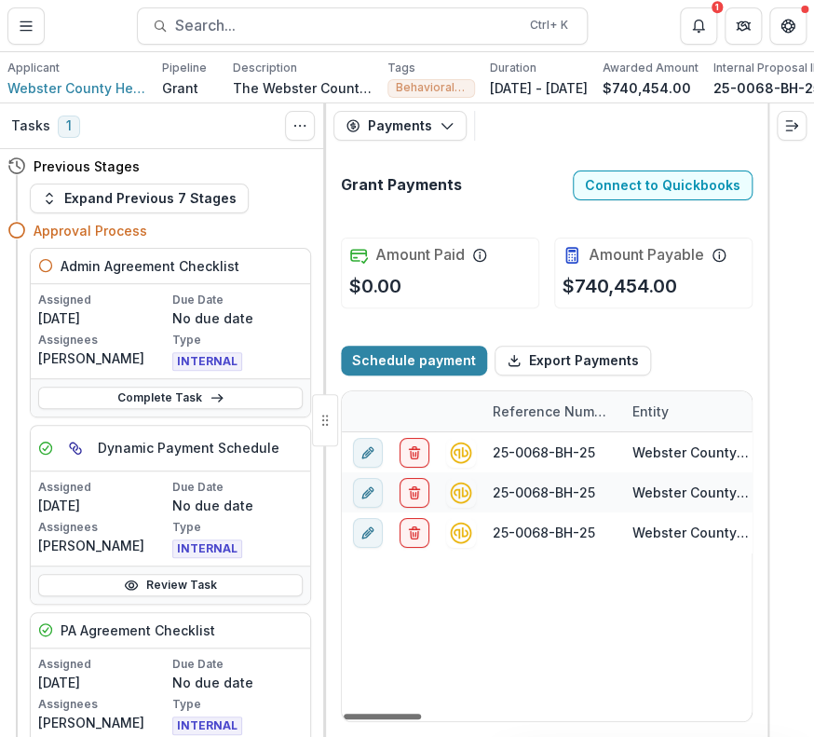
drag, startPoint x: 406, startPoint y: 714, endPoint x: 381, endPoint y: 738, distance: 34.9
click at [381, 719] on div at bounding box center [382, 717] width 77 height 6
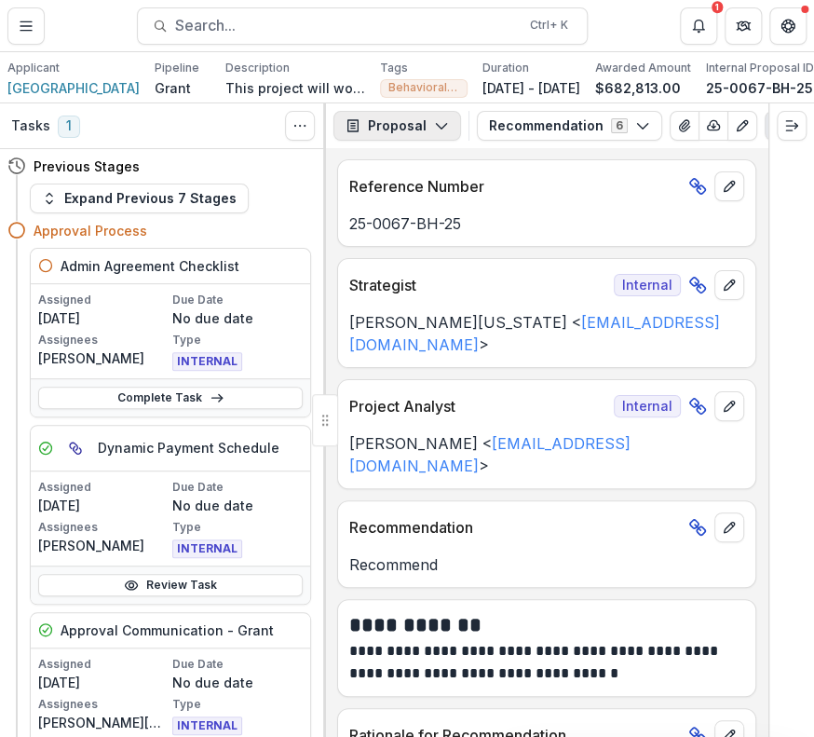
click at [439, 132] on icon "button" at bounding box center [441, 125] width 15 height 15
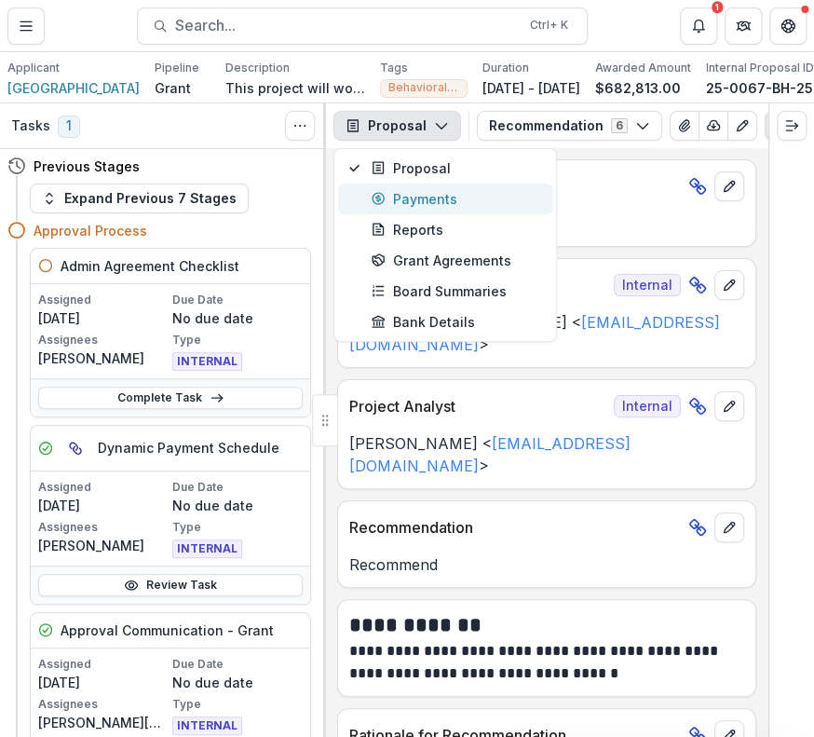
click at [438, 198] on div "Payments" at bounding box center [456, 199] width 171 height 20
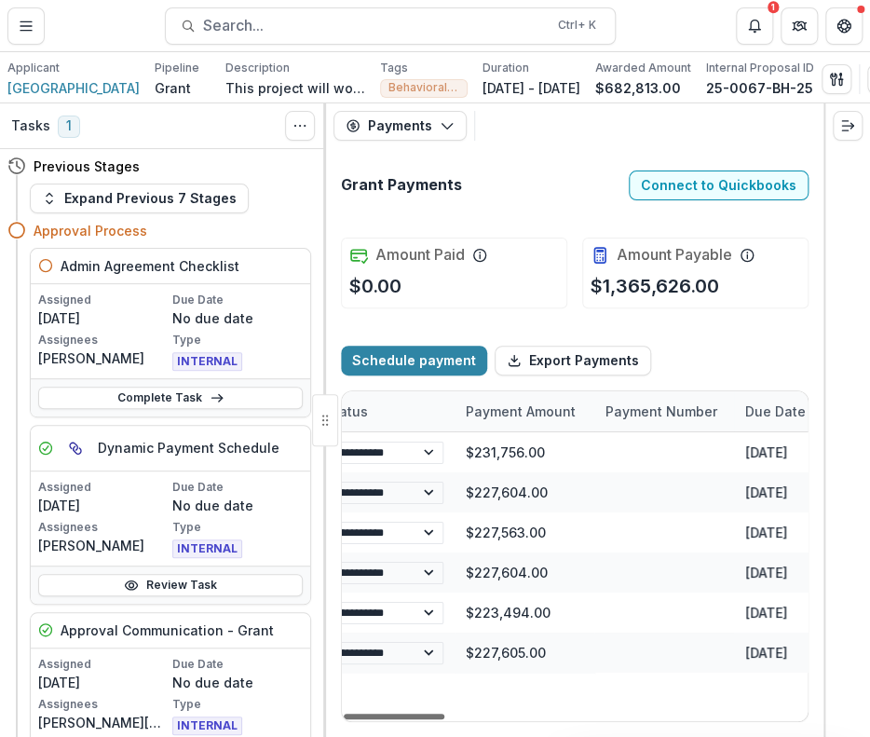
scroll to position [0, 407]
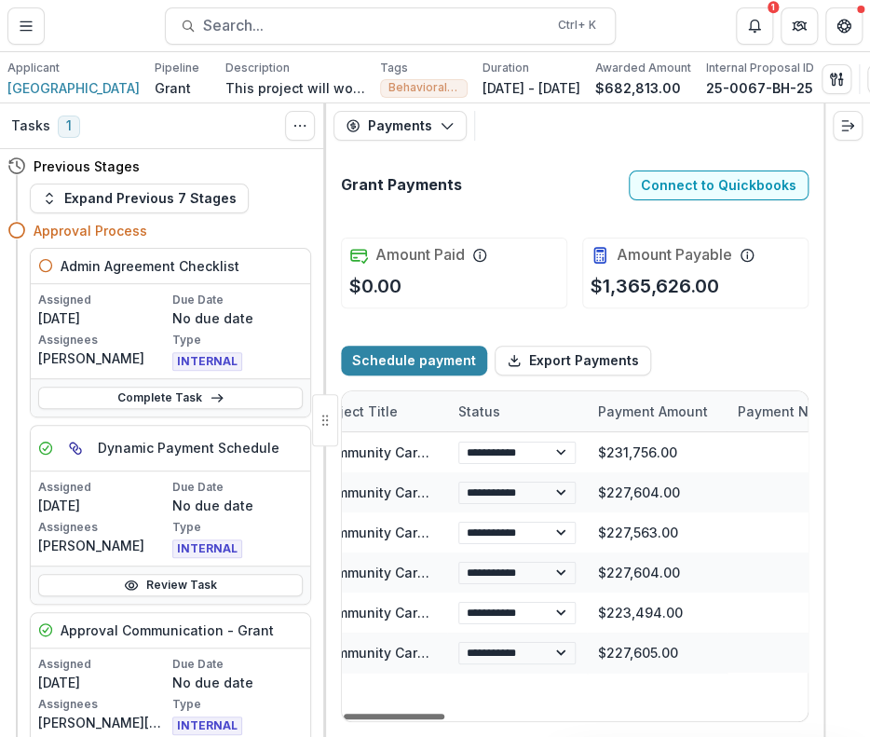
drag, startPoint x: 417, startPoint y: 717, endPoint x: 505, endPoint y: 740, distance: 90.4
click at [444, 719] on div at bounding box center [394, 717] width 101 height 6
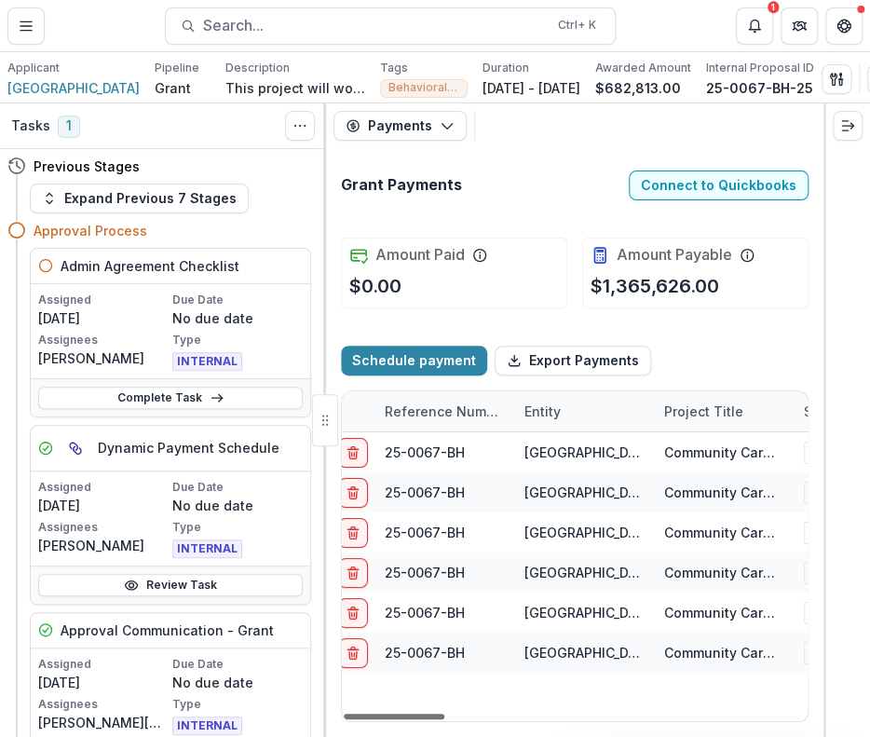
scroll to position [0, 0]
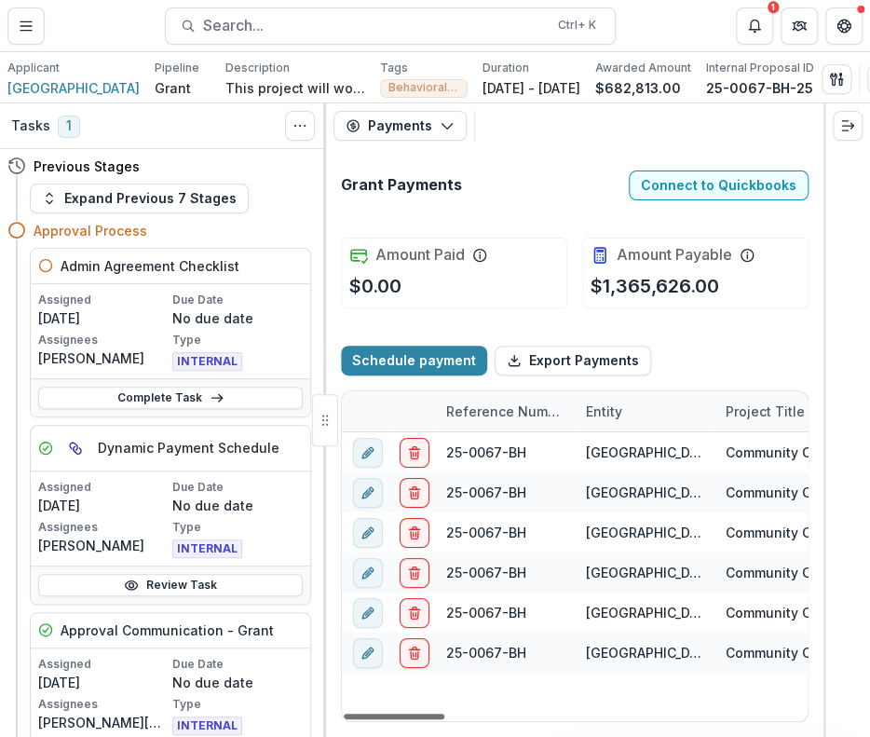
drag, startPoint x: 498, startPoint y: 717, endPoint x: 329, endPoint y: 717, distance: 168.6
click at [344, 717] on div at bounding box center [394, 717] width 101 height 6
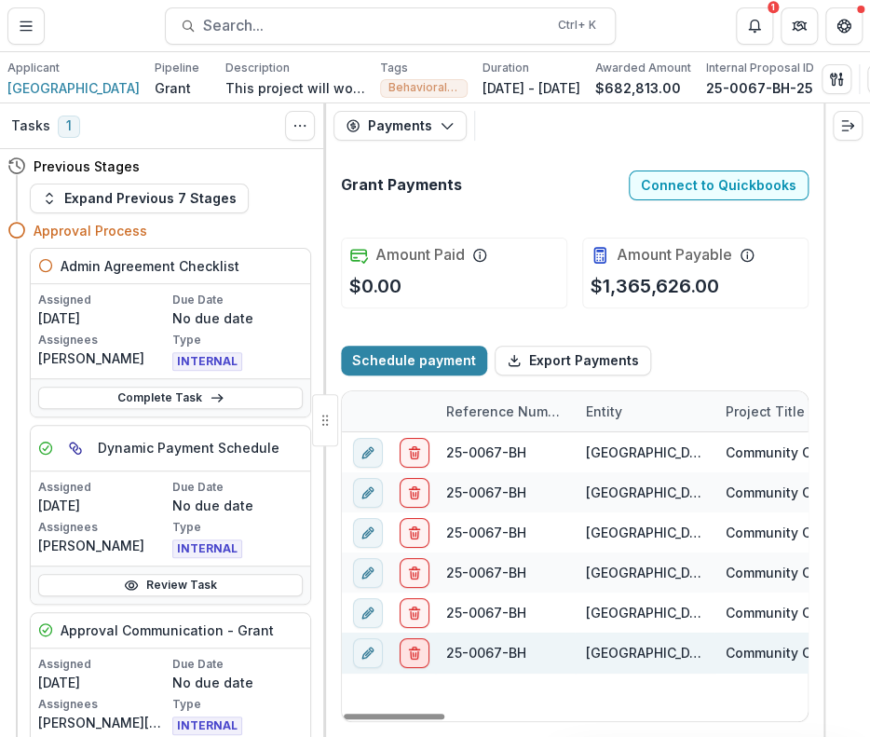
click at [407, 659] on icon "delete" at bounding box center [414, 652] width 15 height 15
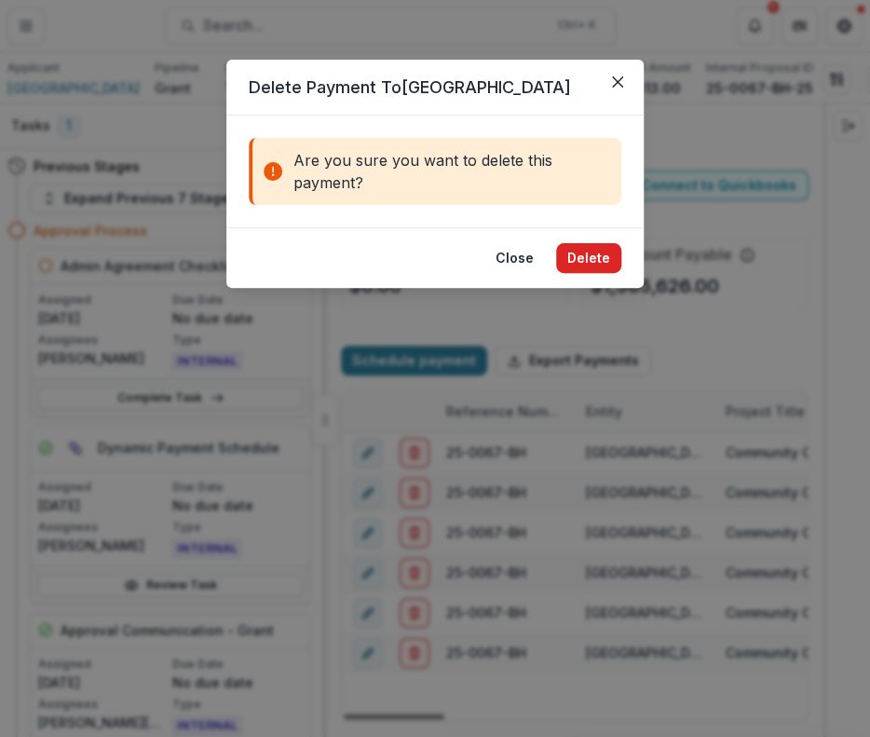
click at [566, 260] on button "Delete" at bounding box center [588, 258] width 65 height 30
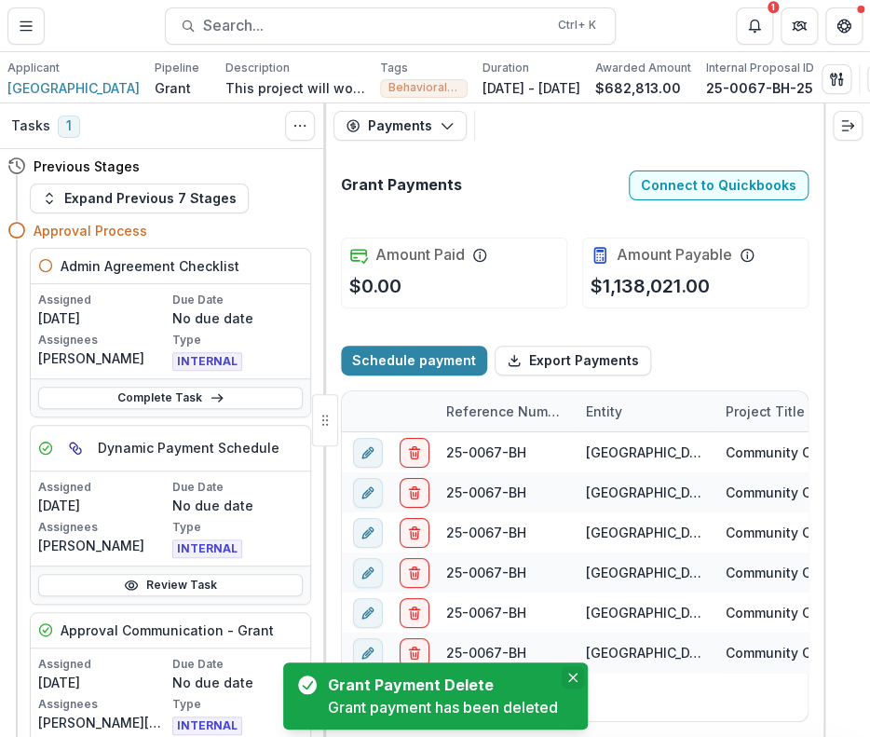
click at [570, 675] on icon "Close" at bounding box center [571, 677] width 9 height 9
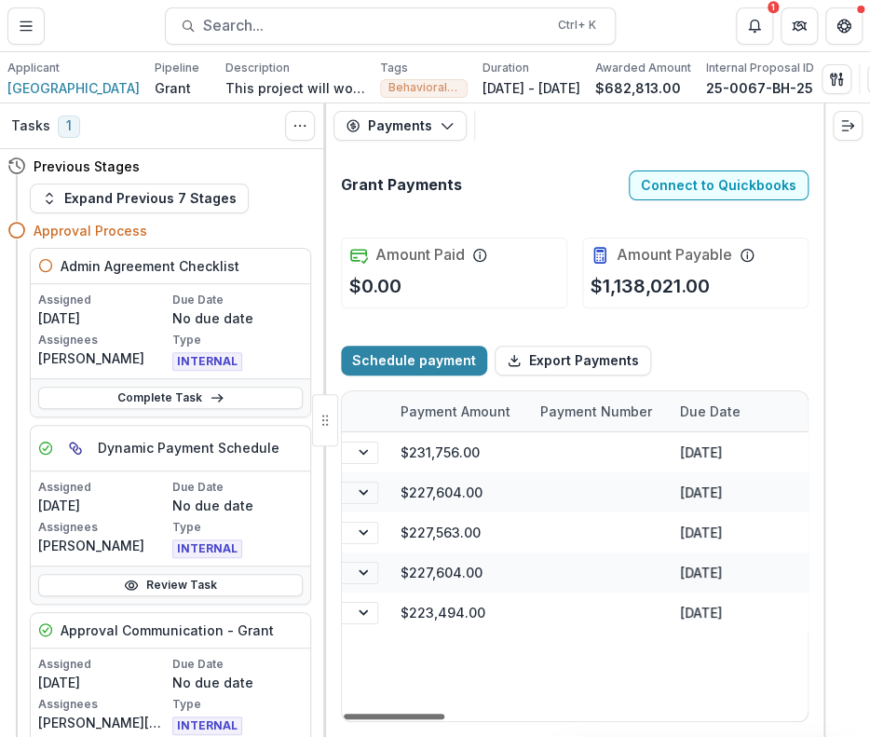
scroll to position [0, 570]
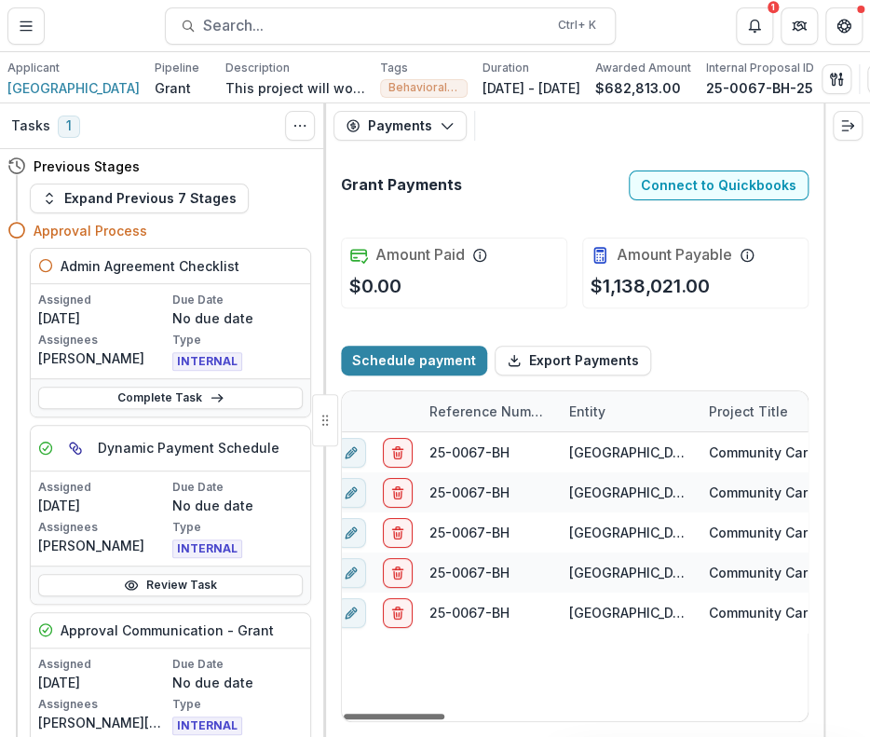
click at [421, 719] on div at bounding box center [394, 717] width 101 height 6
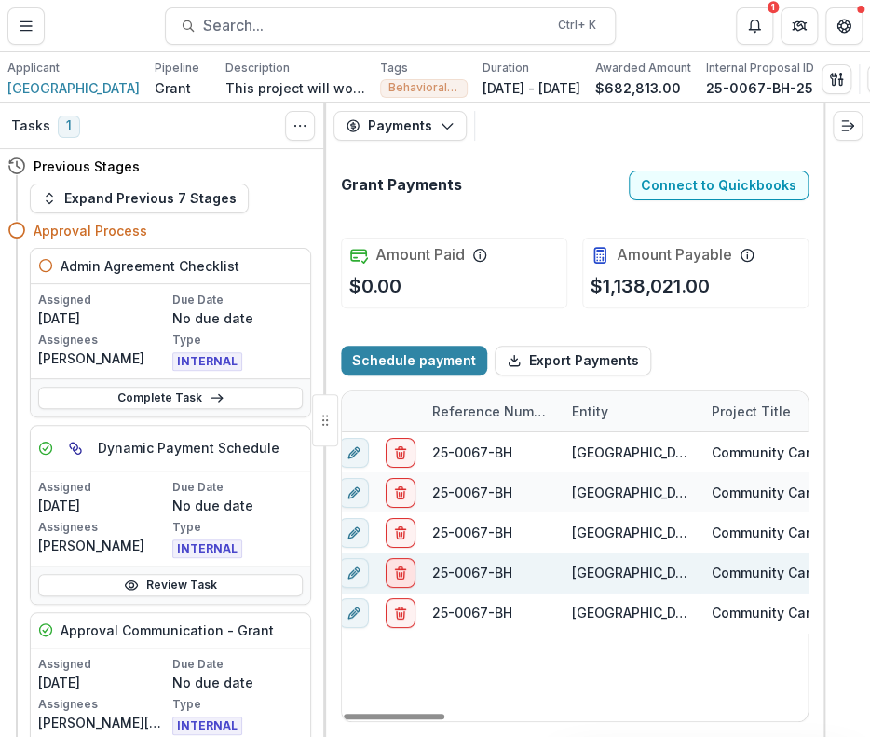
click at [391, 574] on button "delete" at bounding box center [401, 572] width 30 height 30
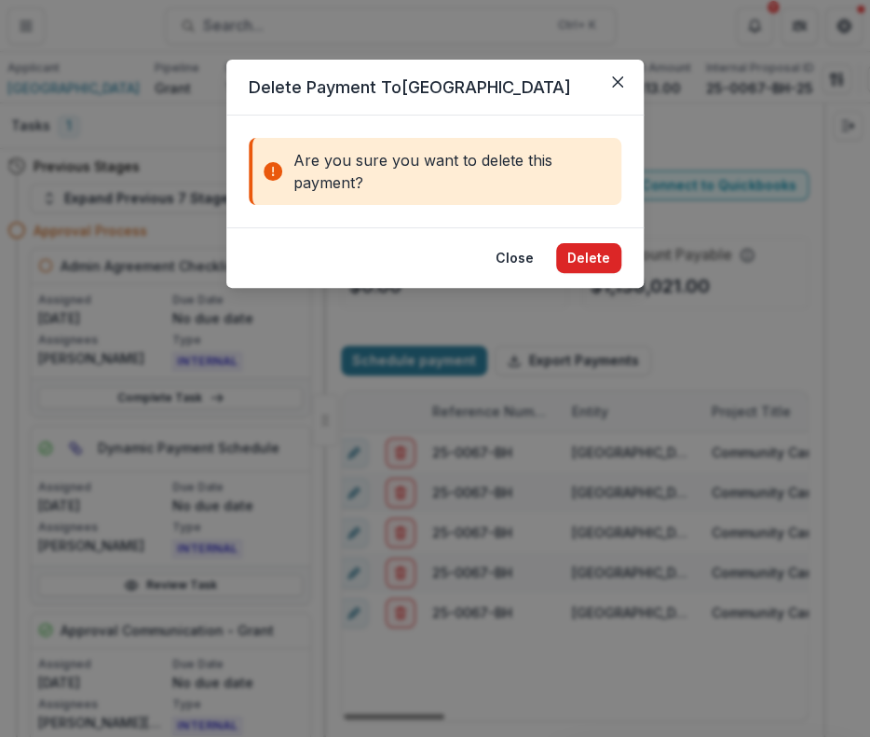
click at [601, 256] on button "Delete" at bounding box center [588, 258] width 65 height 30
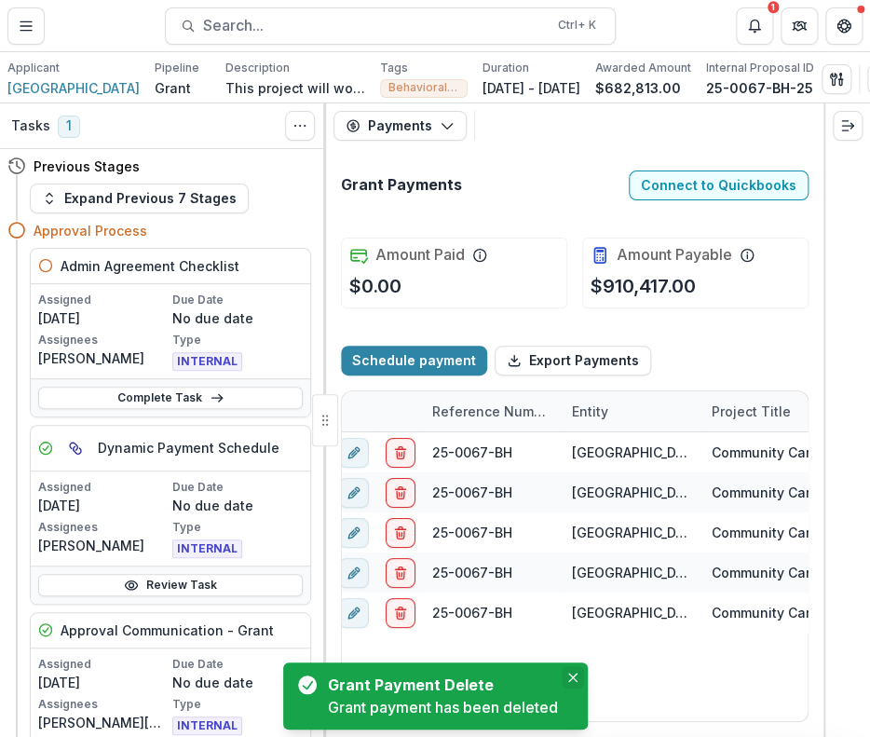
click at [575, 678] on icon "Close" at bounding box center [572, 677] width 9 height 9
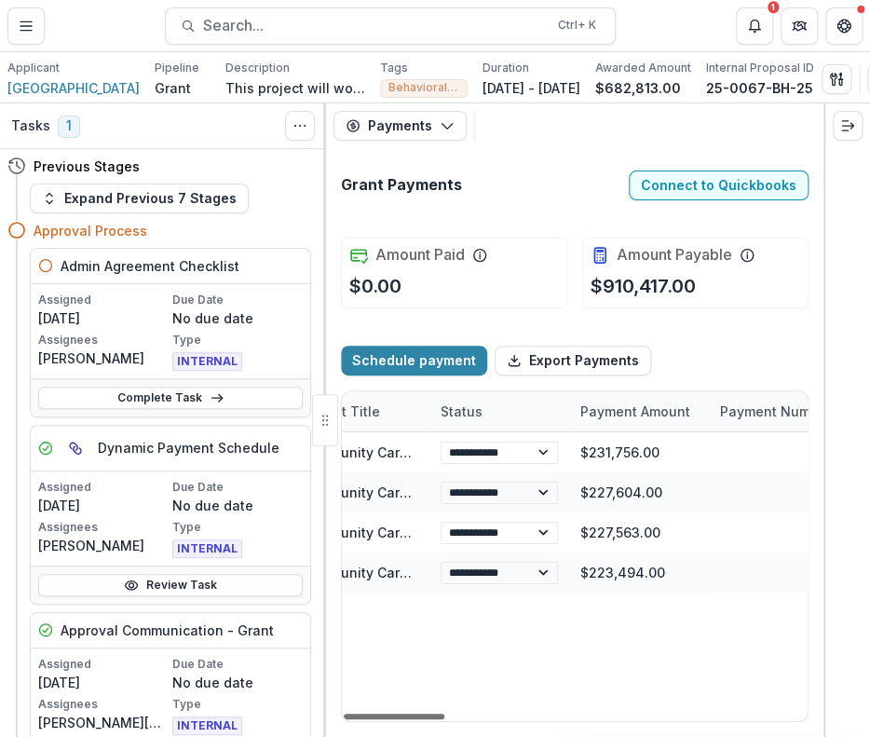
scroll to position [0, 0]
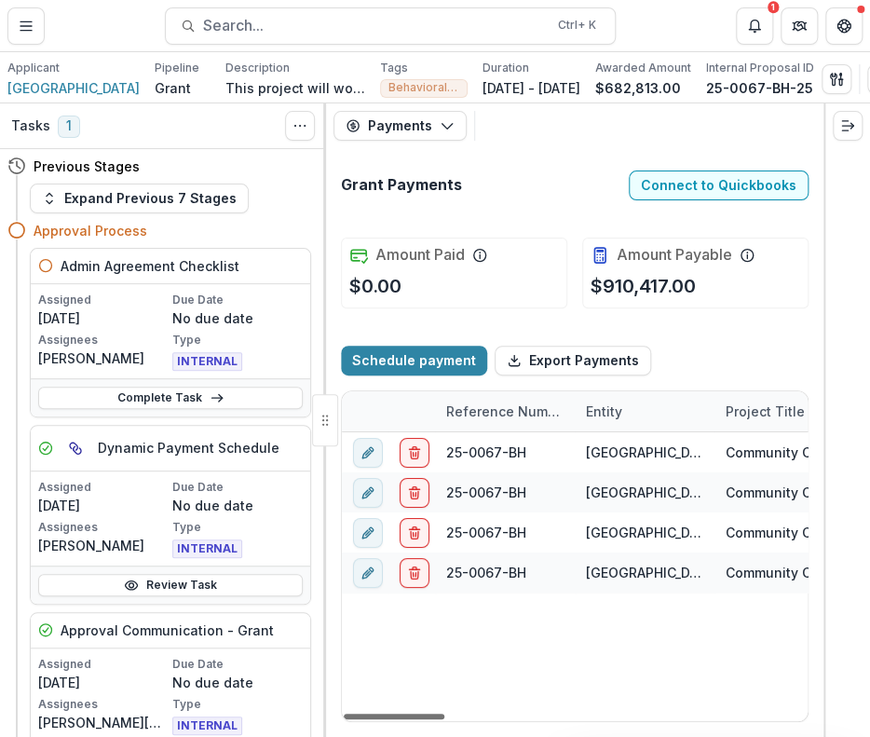
drag, startPoint x: 420, startPoint y: 716, endPoint x: 288, endPoint y: 720, distance: 132.4
click at [344, 719] on div at bounding box center [394, 717] width 101 height 6
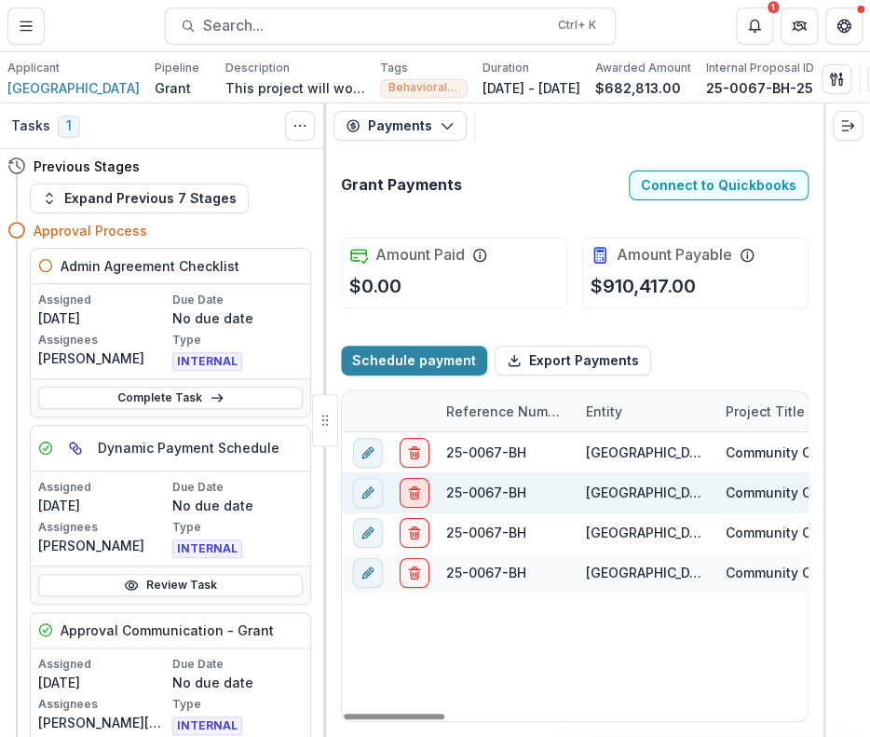
click at [417, 489] on line "delete" at bounding box center [414, 489] width 10 height 0
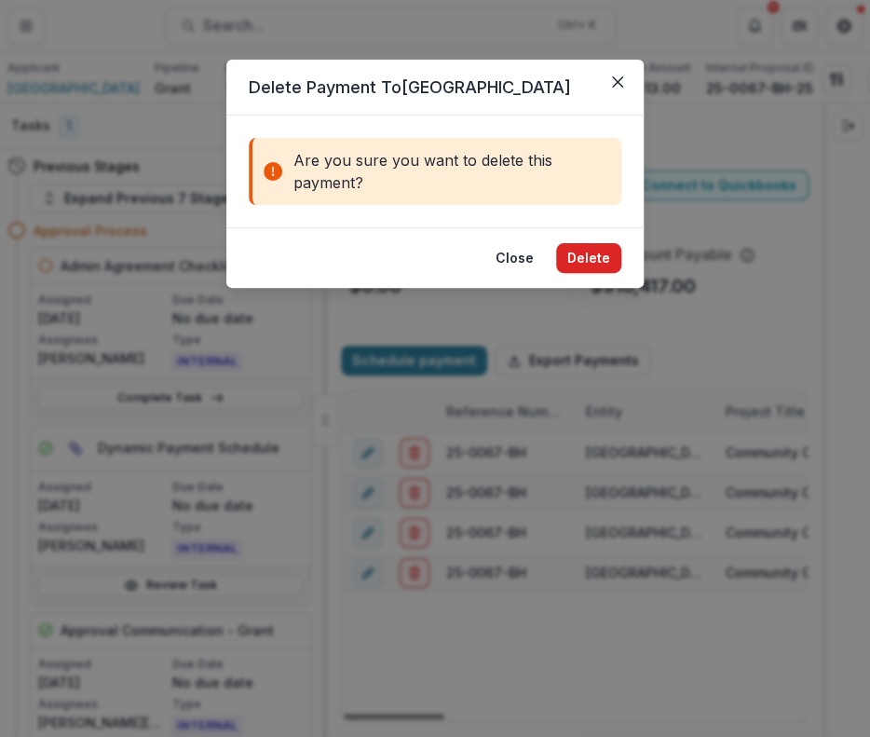
click at [586, 262] on button "Delete" at bounding box center [588, 258] width 65 height 30
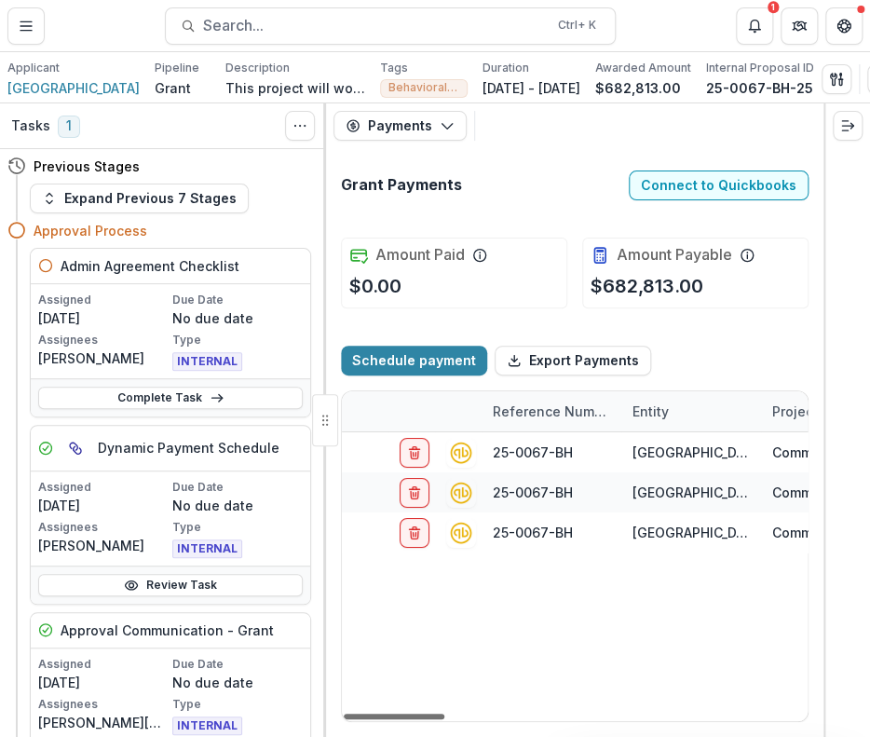
scroll to position [0, 660]
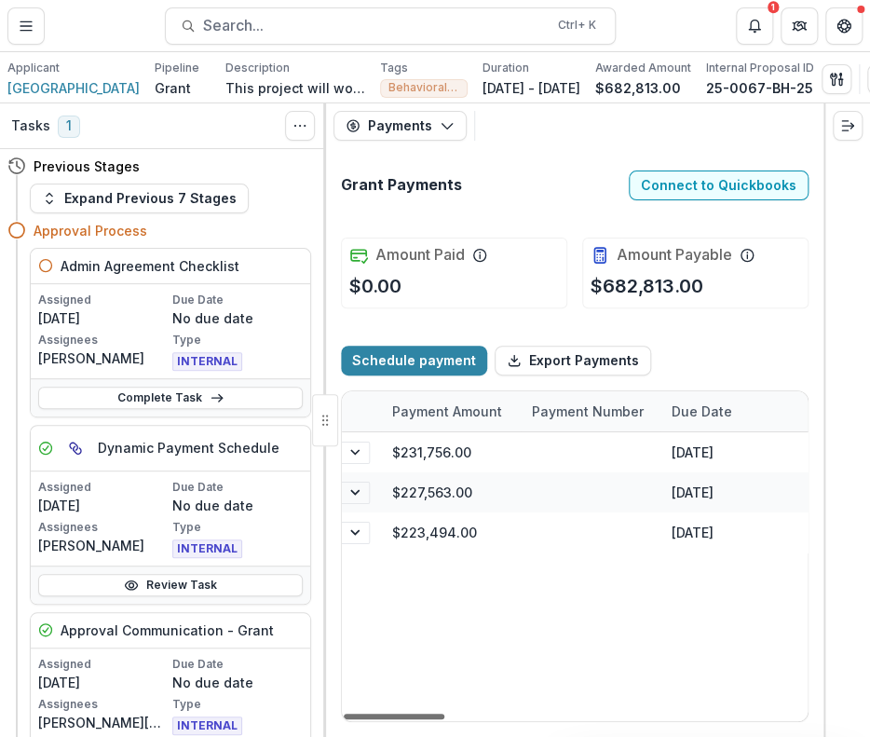
drag, startPoint x: 426, startPoint y: 717, endPoint x: 568, endPoint y: 717, distance: 142.6
click at [444, 717] on div at bounding box center [394, 717] width 101 height 6
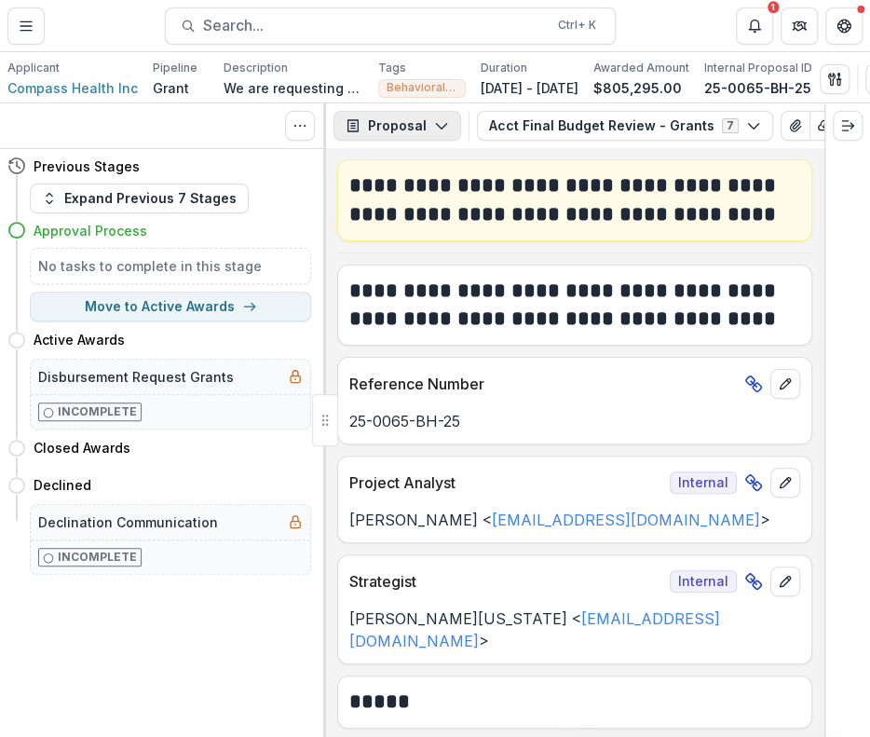
click at [438, 133] on icon "button" at bounding box center [441, 125] width 15 height 15
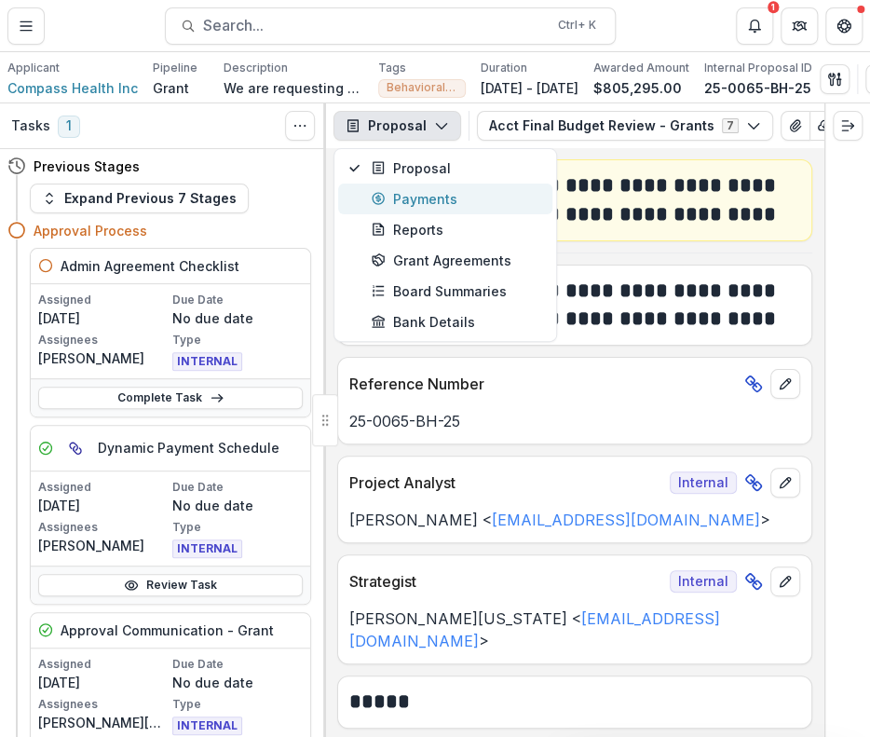
click at [412, 206] on div "Payments" at bounding box center [456, 199] width 171 height 20
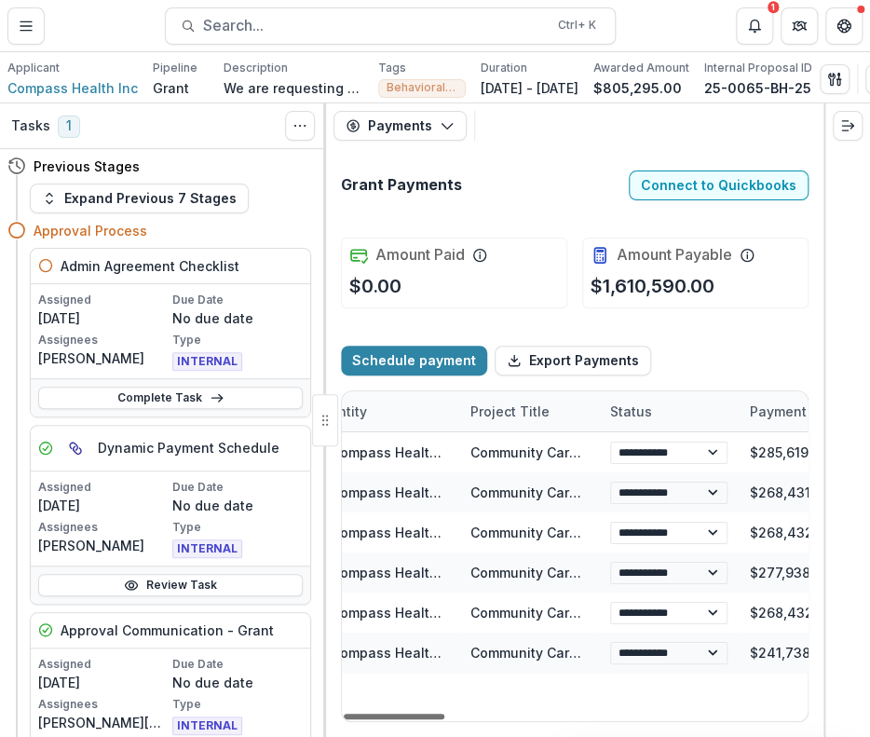
scroll to position [0, 249]
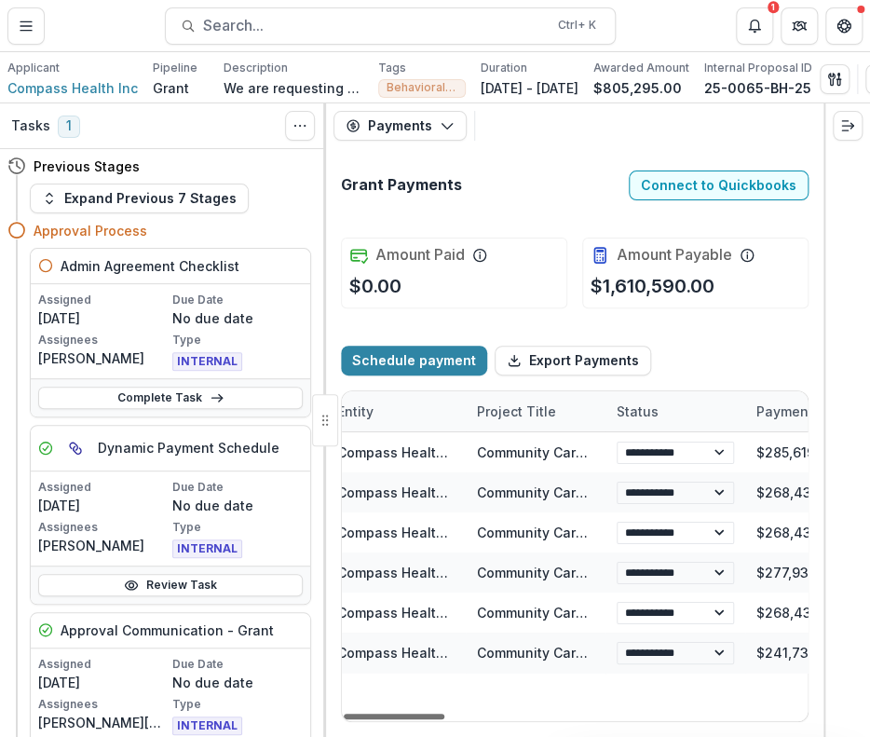
drag, startPoint x: 419, startPoint y: 717, endPoint x: 473, endPoint y: 743, distance: 59.6
click at [444, 719] on div at bounding box center [394, 717] width 101 height 6
click at [318, 428] on div at bounding box center [325, 420] width 26 height 52
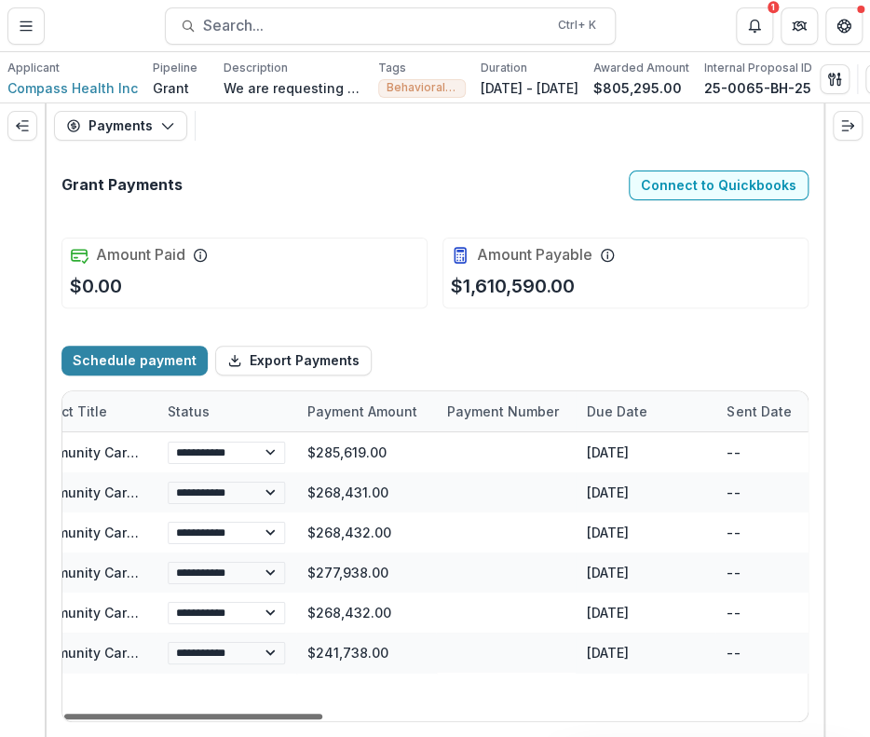
scroll to position [0, 462]
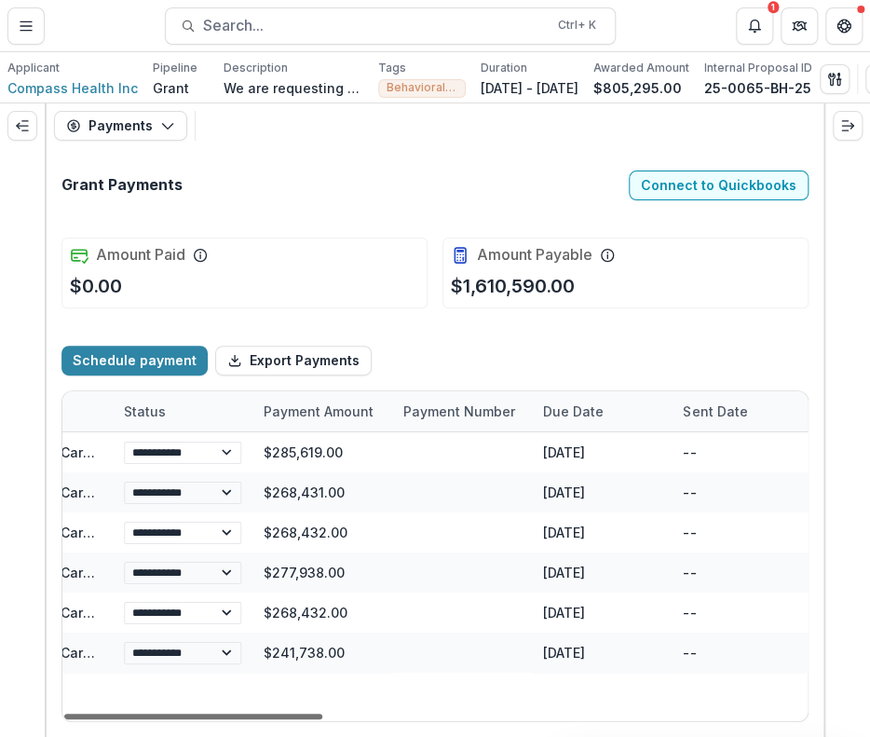
drag, startPoint x: 377, startPoint y: 718, endPoint x: 451, endPoint y: 717, distance: 73.6
click at [322, 717] on div at bounding box center [193, 717] width 258 height 6
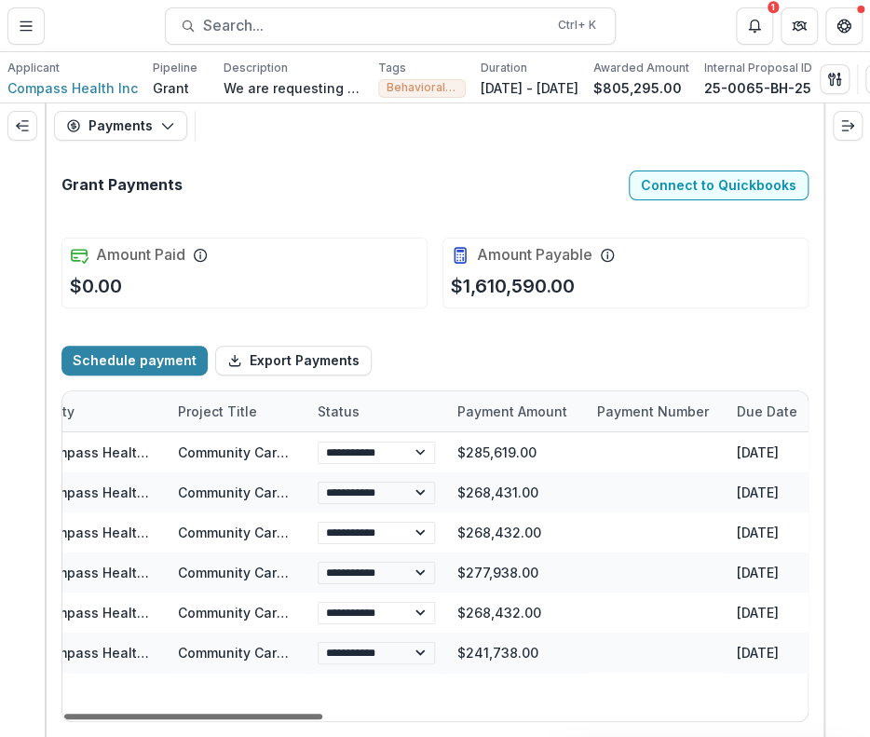
scroll to position [0, 266]
drag, startPoint x: 441, startPoint y: 712, endPoint x: 375, endPoint y: 713, distance: 66.2
click at [322, 714] on div at bounding box center [193, 717] width 258 height 6
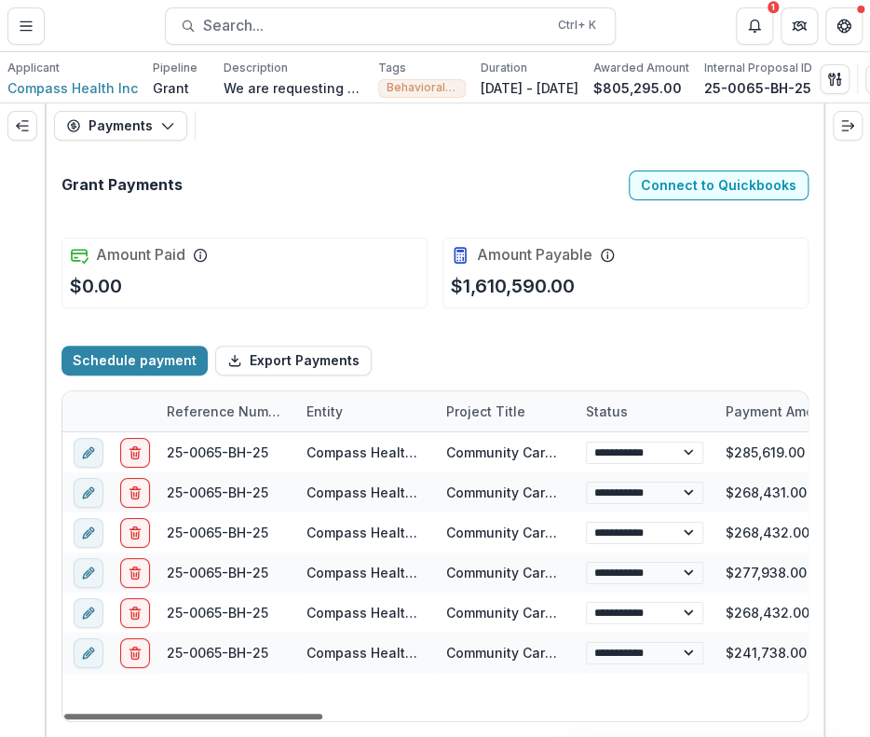
drag, startPoint x: 358, startPoint y: 715, endPoint x: 146, endPoint y: 701, distance: 212.0
click at [146, 714] on div at bounding box center [193, 717] width 258 height 6
drag, startPoint x: 215, startPoint y: 711, endPoint x: 177, endPoint y: 726, distance: 41.0
click at [192, 719] on div at bounding box center [193, 717] width 258 height 6
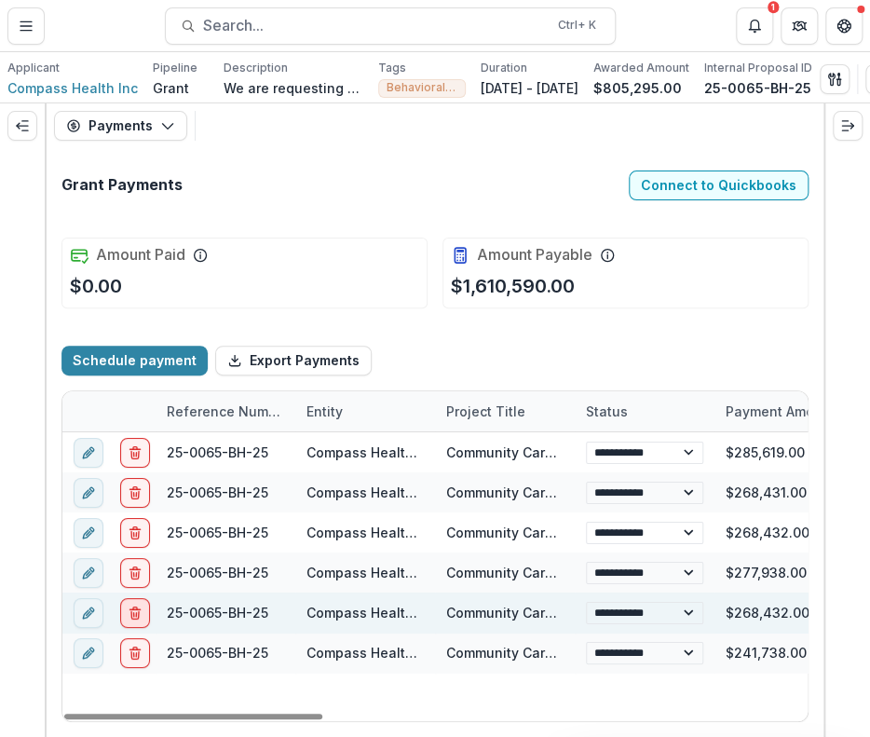
click at [134, 611] on button "delete" at bounding box center [135, 612] width 30 height 30
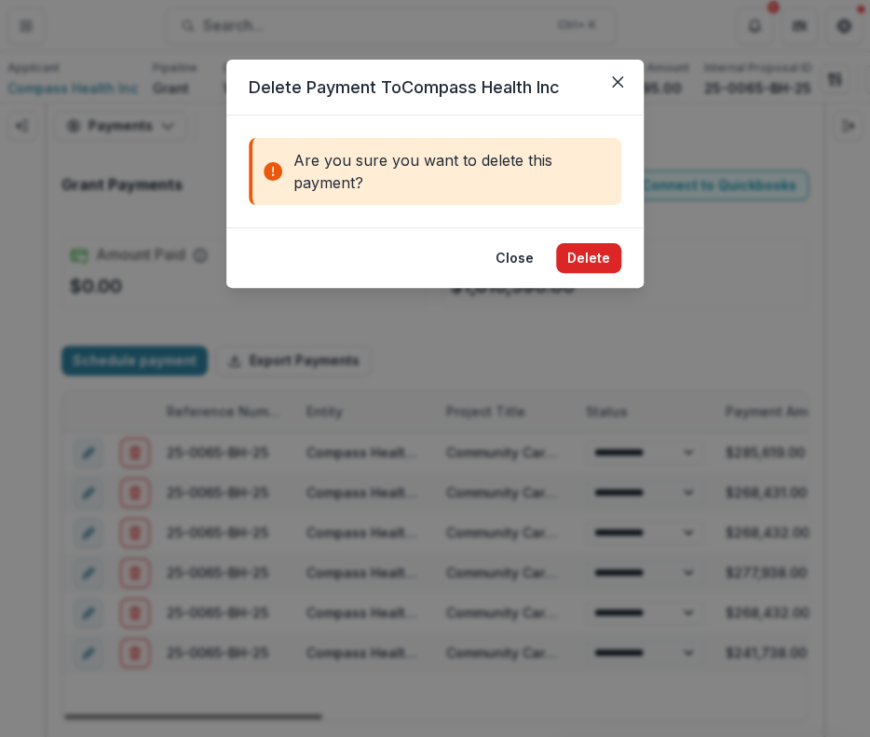
click at [580, 243] on button "Delete" at bounding box center [588, 258] width 65 height 30
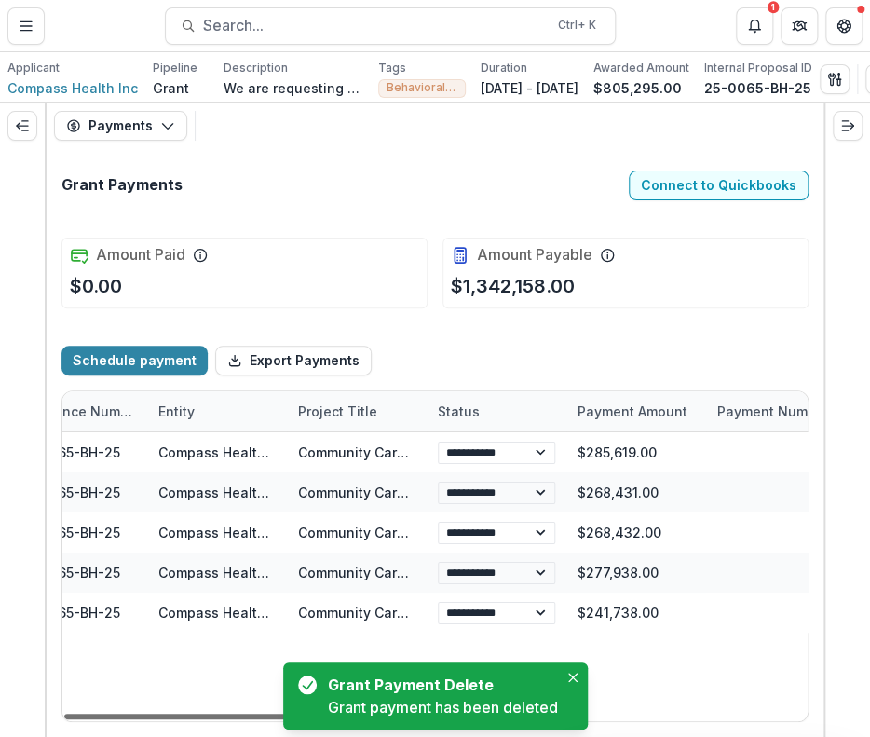
scroll to position [0, 347]
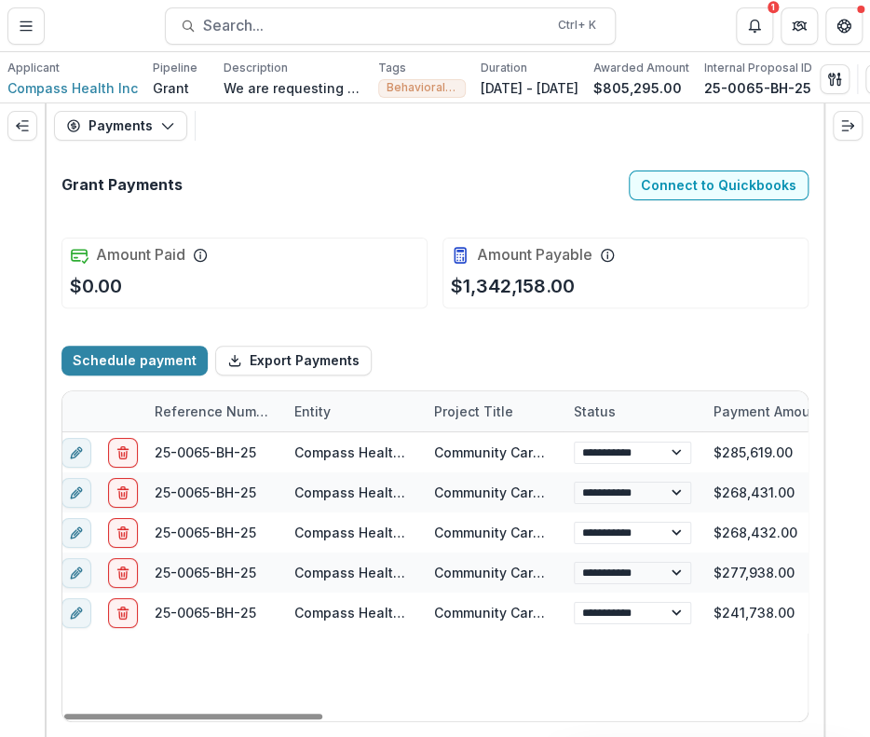
click at [246, 719] on div at bounding box center [193, 717] width 258 height 6
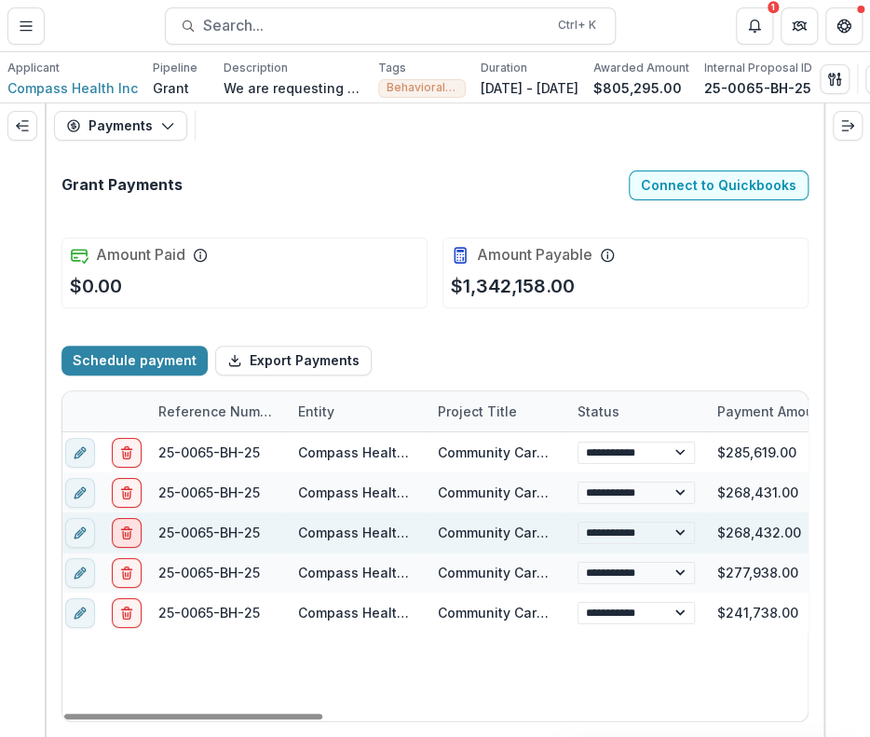
click at [126, 539] on icon "delete" at bounding box center [126, 532] width 15 height 15
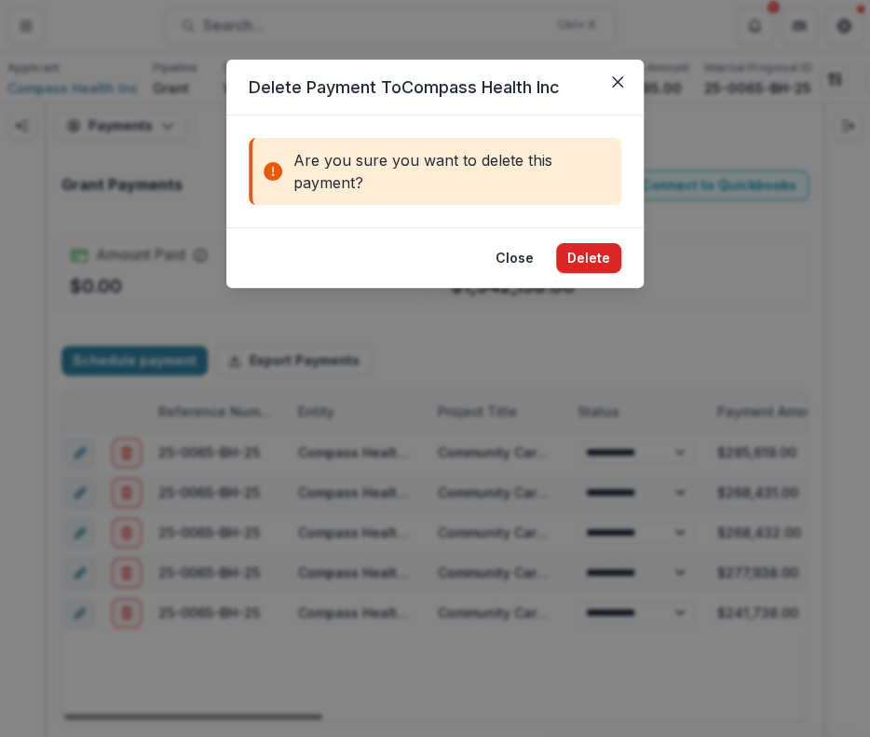
click at [581, 262] on button "Delete" at bounding box center [588, 258] width 65 height 30
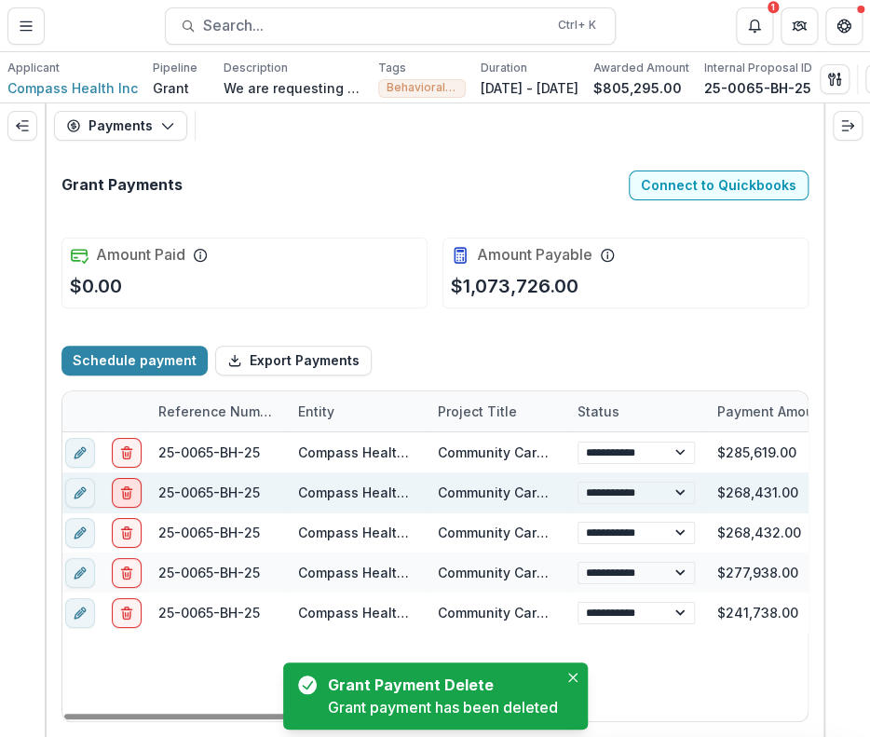
click at [128, 496] on line "delete" at bounding box center [128, 494] width 0 height 4
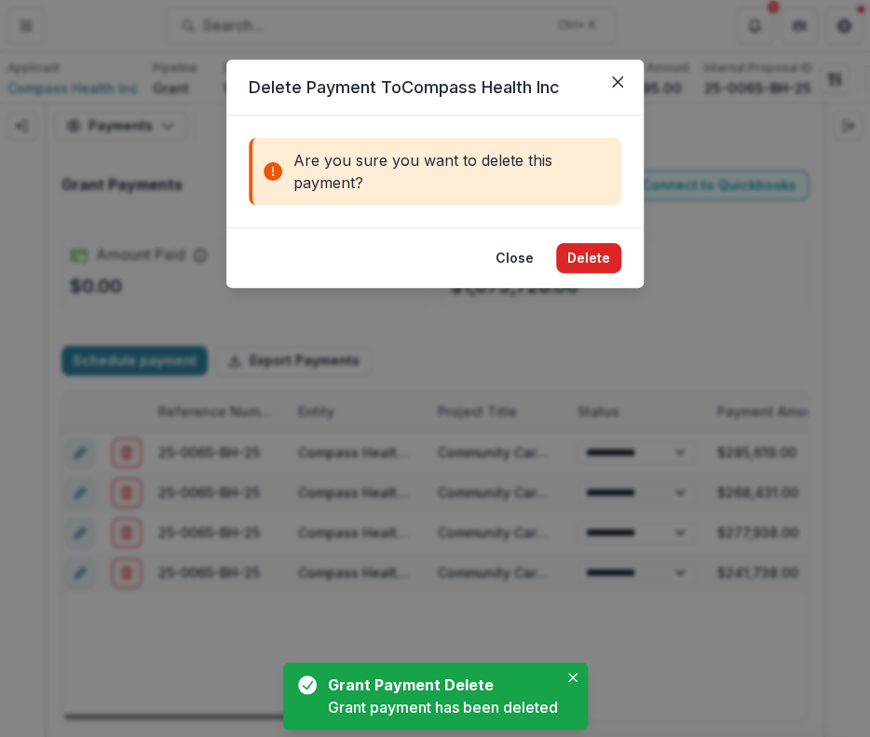
click at [593, 249] on footer "Close Delete" at bounding box center [434, 257] width 417 height 61
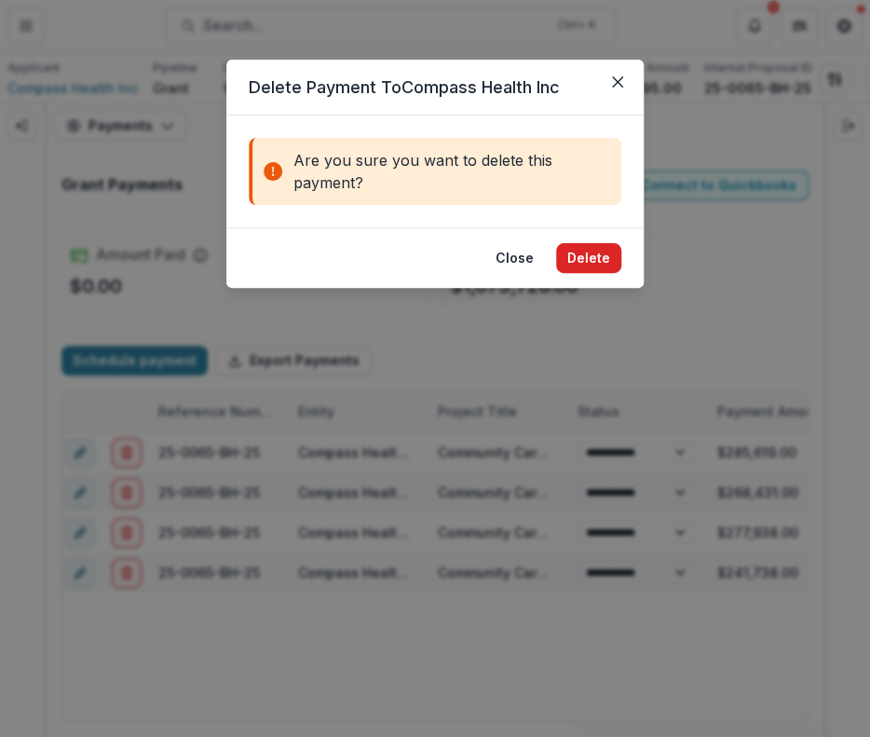
click at [600, 245] on button "Delete" at bounding box center [588, 258] width 65 height 30
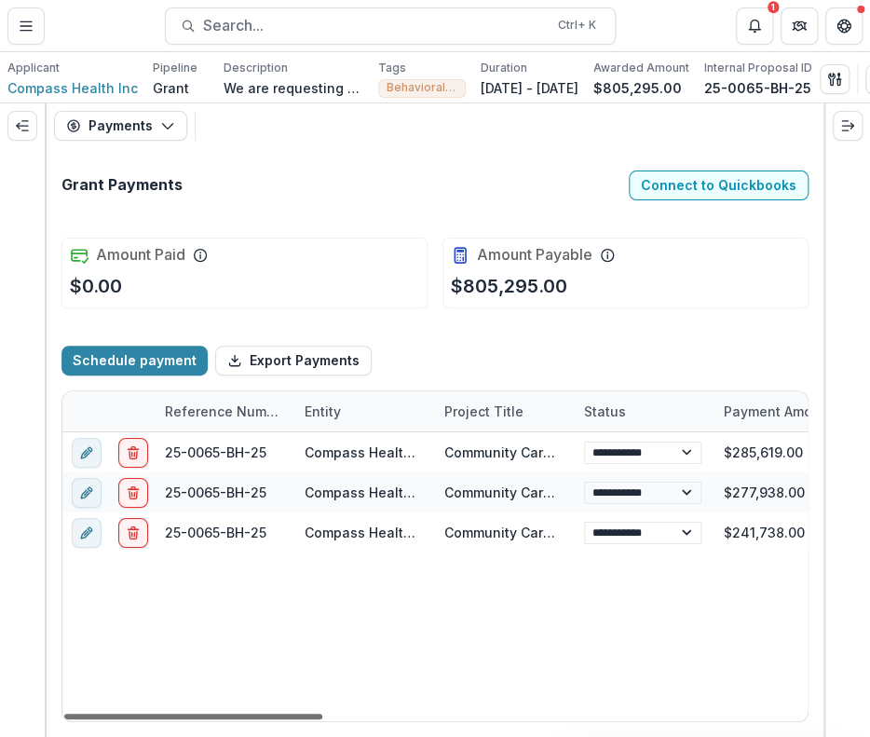
scroll to position [0, 0]
drag, startPoint x: 242, startPoint y: 716, endPoint x: 216, endPoint y: 716, distance: 26.1
click at [216, 716] on div at bounding box center [193, 717] width 258 height 6
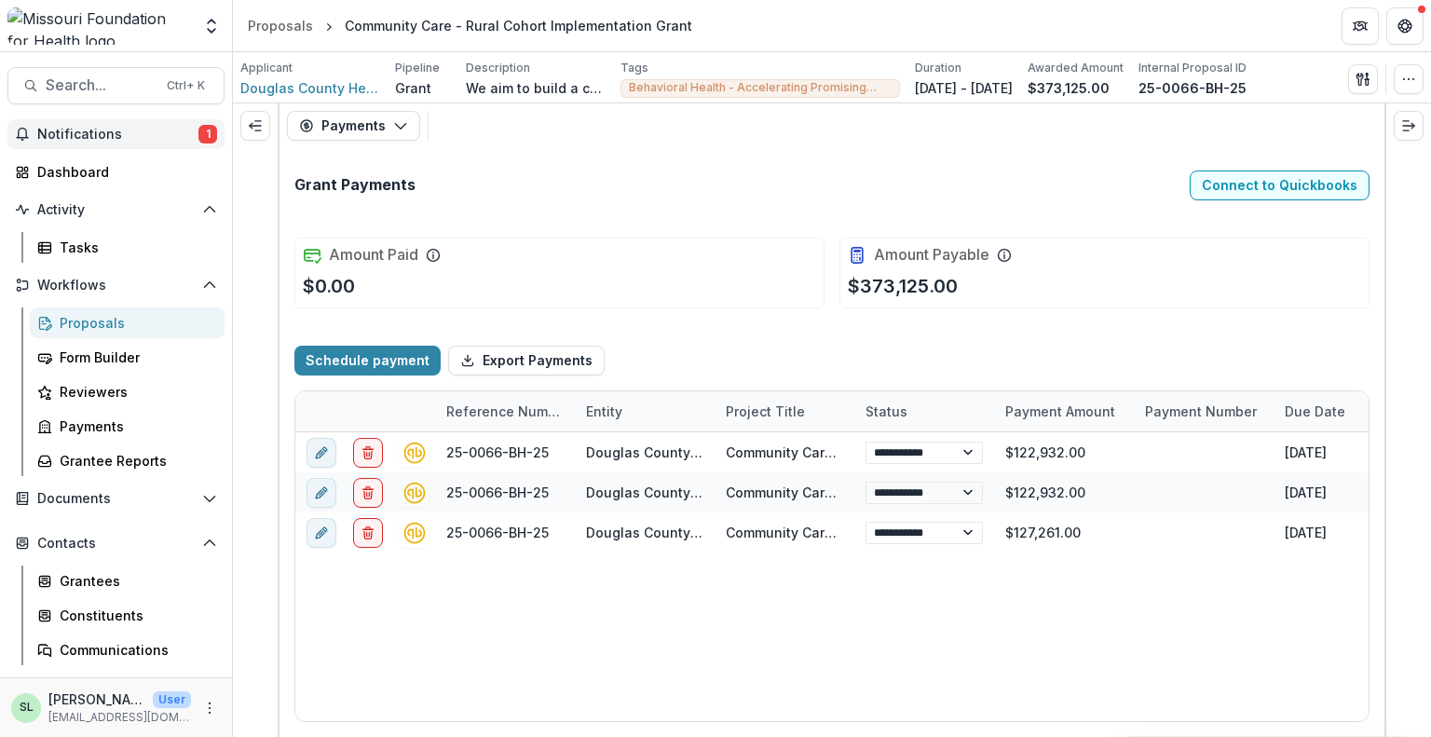
click at [168, 130] on span "Notifications" at bounding box center [117, 135] width 161 height 16
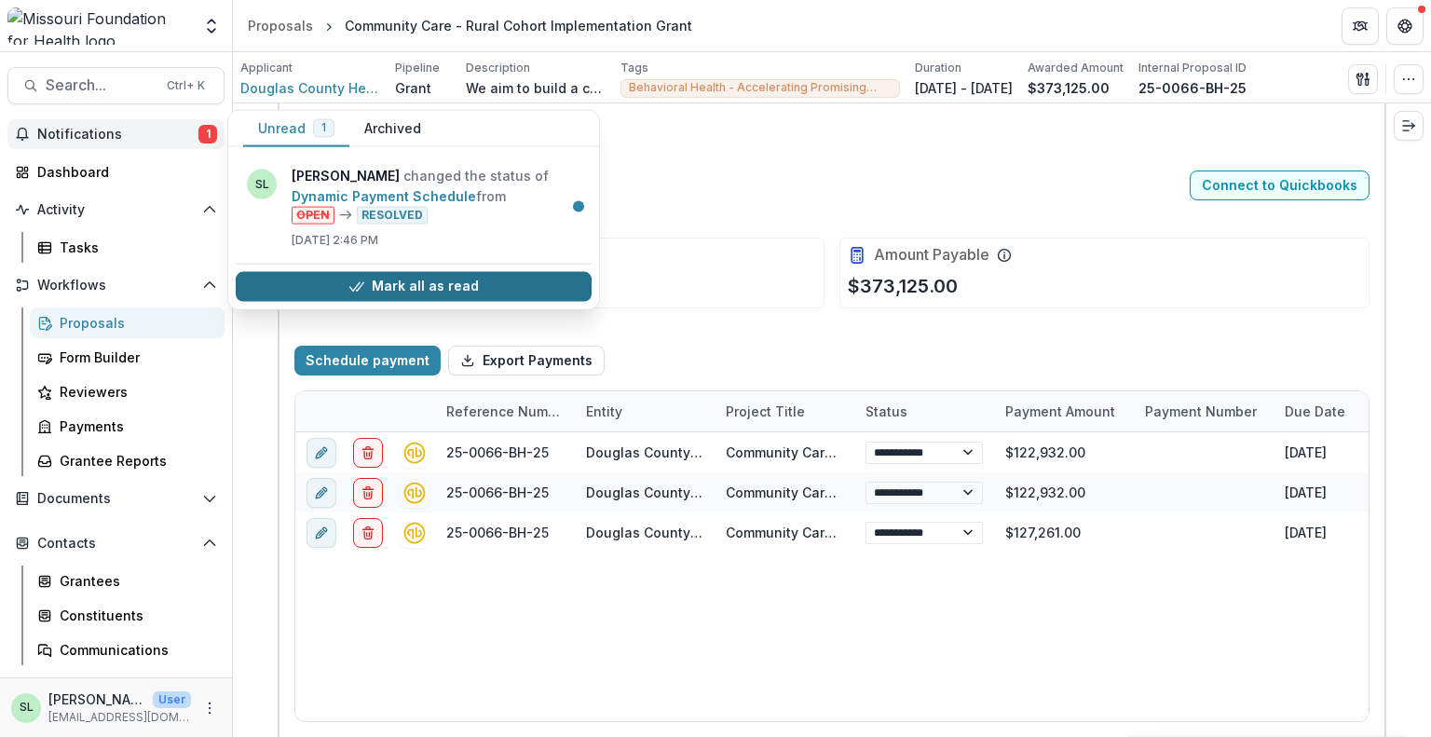
click at [430, 289] on button "Mark all as read" at bounding box center [414, 286] width 356 height 30
